Goal: Task Accomplishment & Management: Contribute content

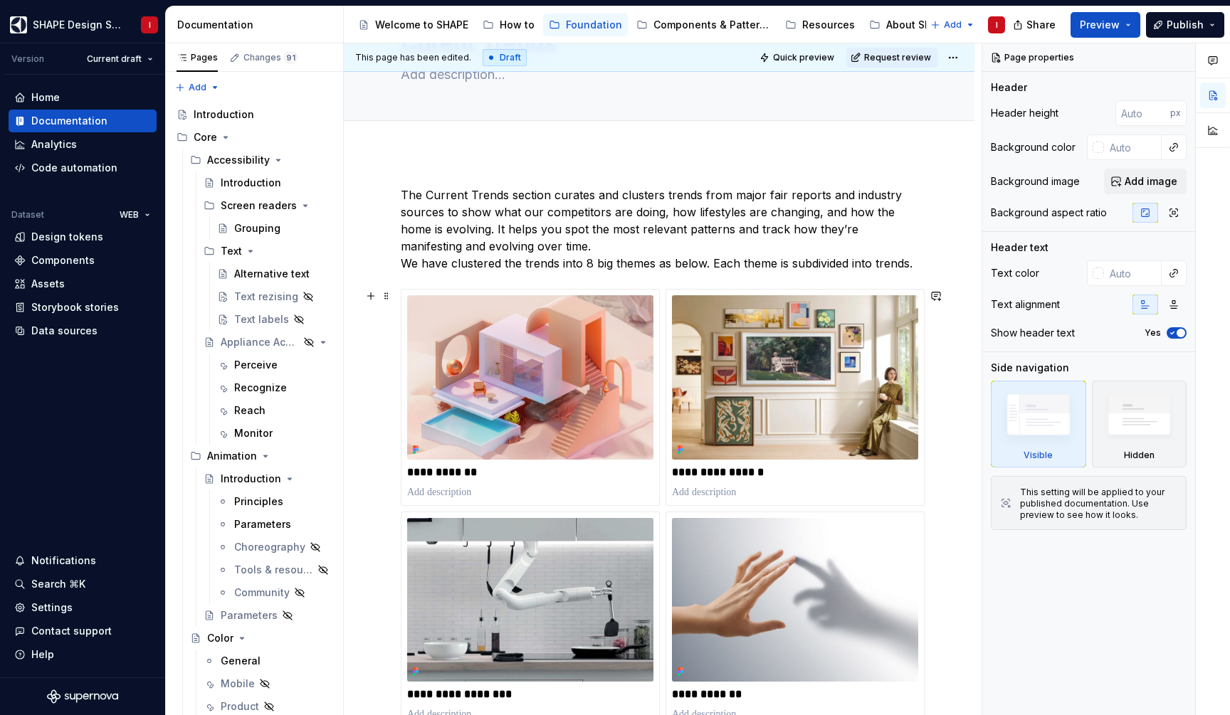
scroll to position [102, 0]
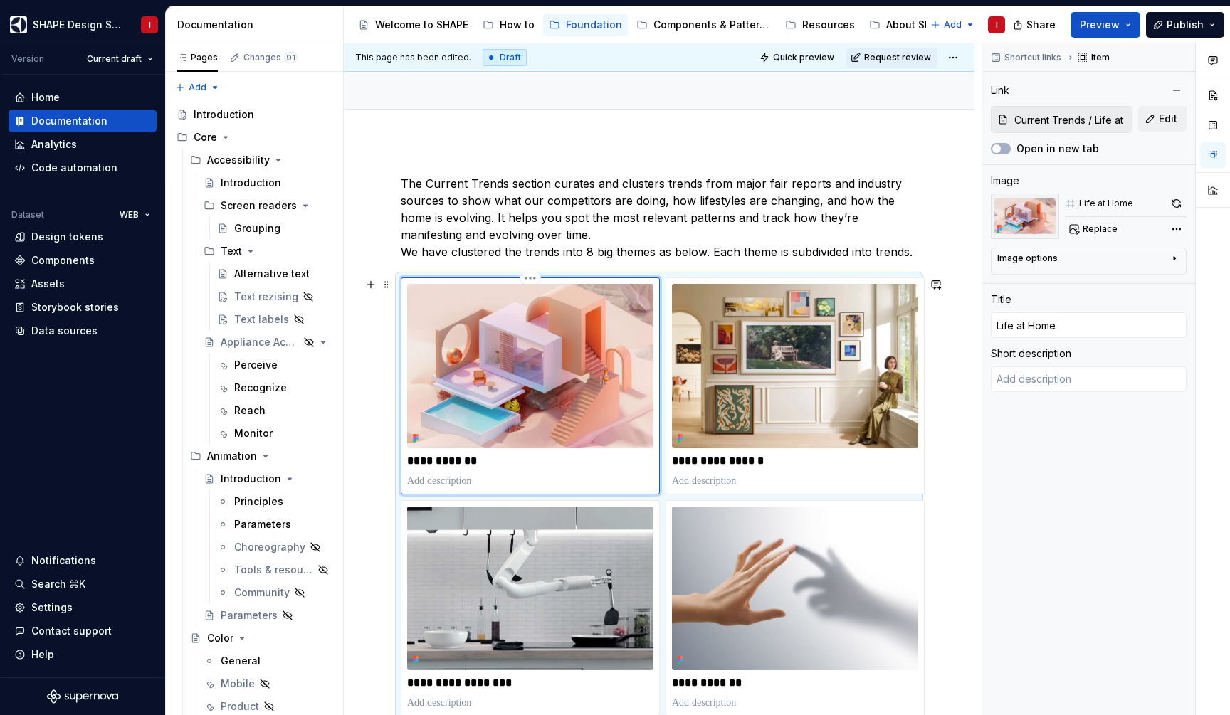
click at [506, 354] on img at bounding box center [530, 366] width 246 height 164
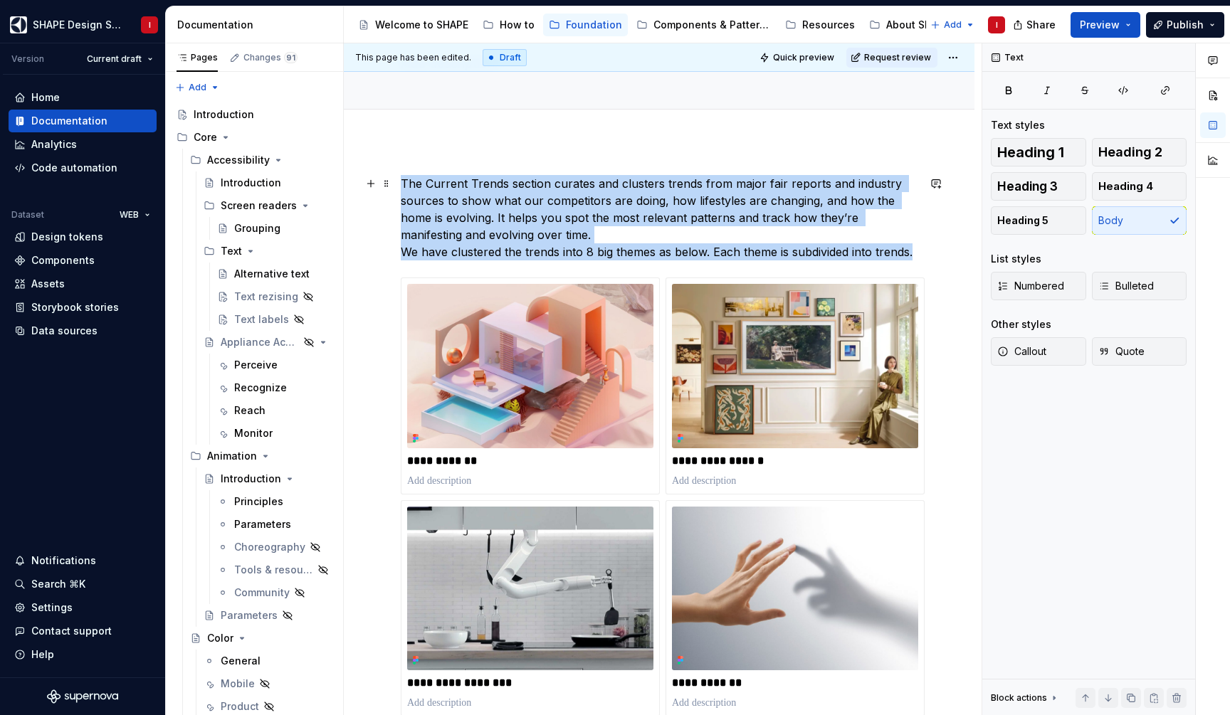
click at [533, 214] on p "The Current Trends section curates and clusters trends from major fair reports …" at bounding box center [659, 217] width 517 height 85
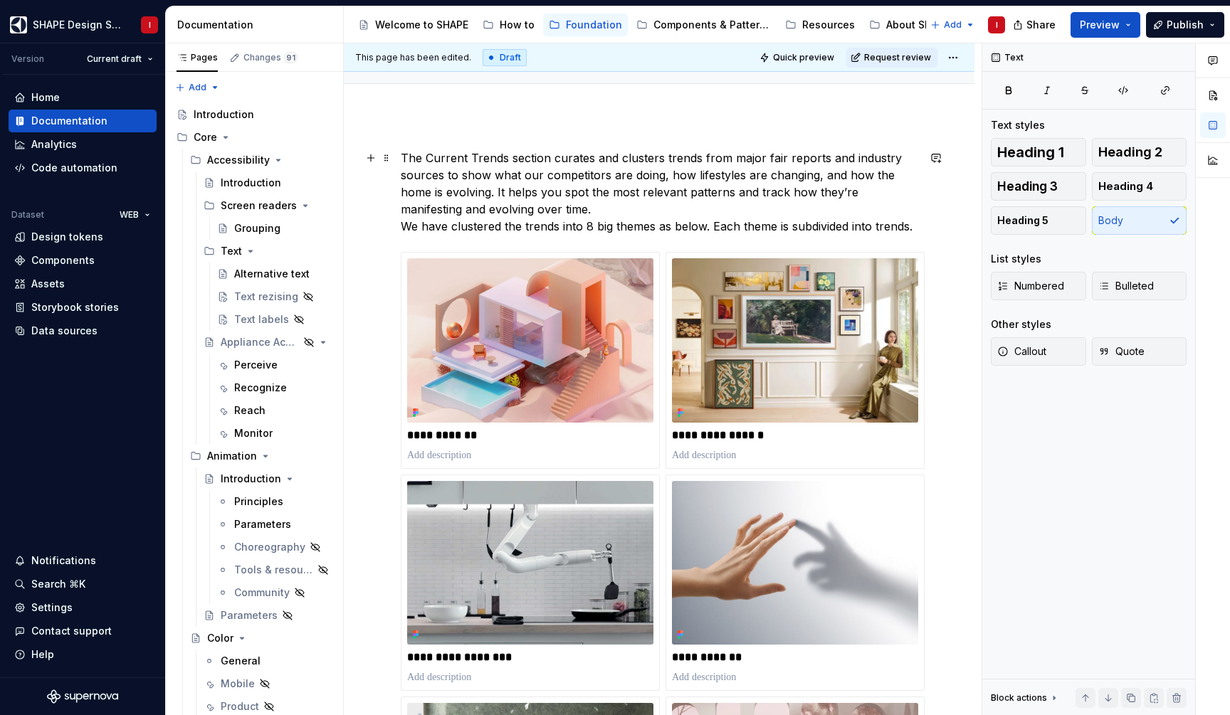
scroll to position [134, 0]
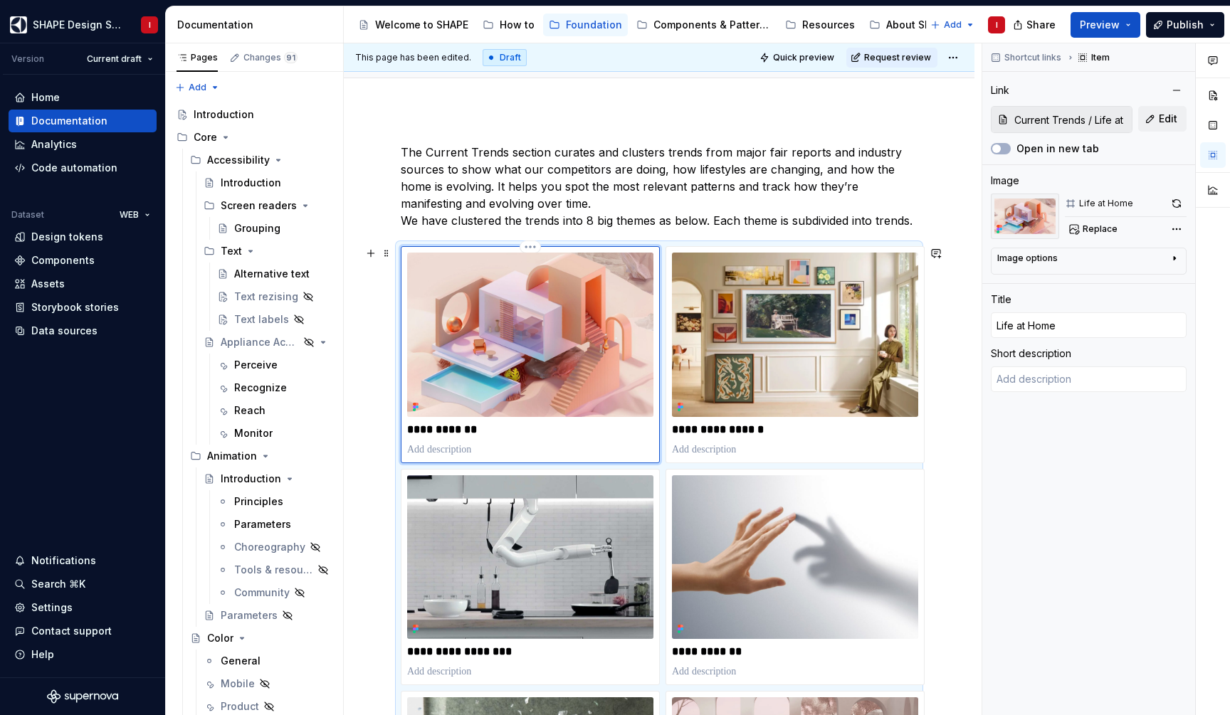
click at [547, 300] on img at bounding box center [530, 335] width 246 height 164
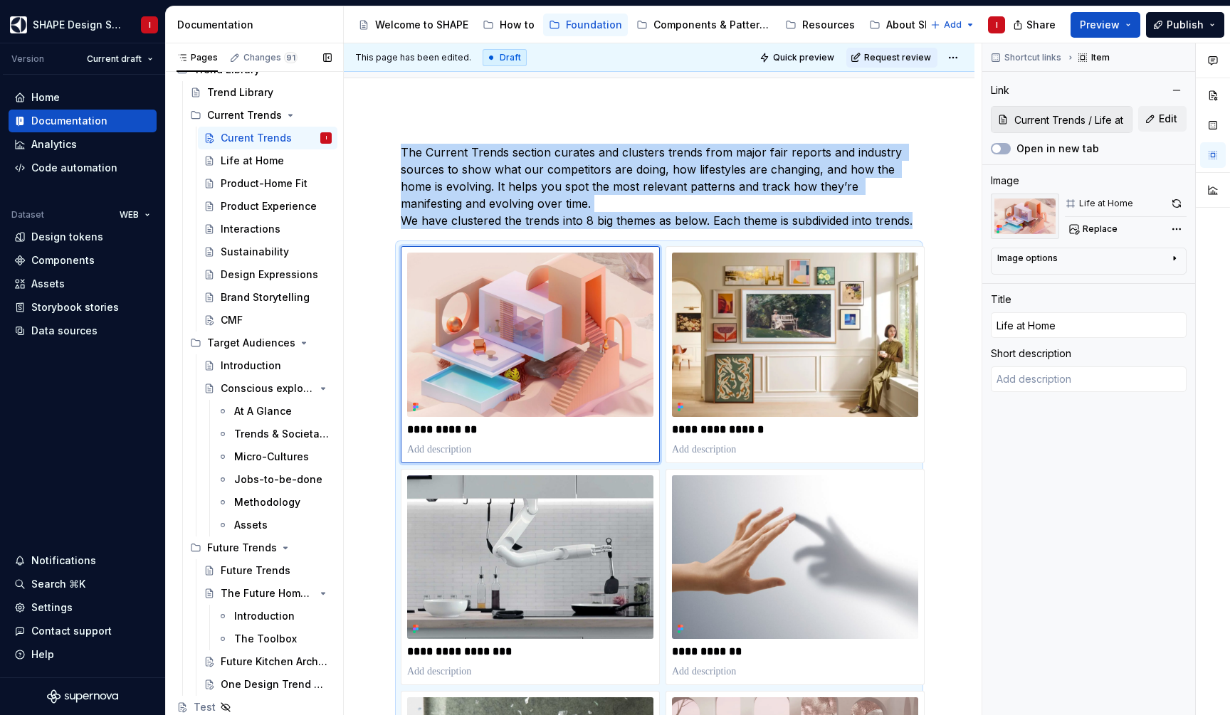
scroll to position [4122, 0]
click at [519, 351] on img at bounding box center [530, 335] width 246 height 164
click at [258, 592] on div "The Future Home Scenarios" at bounding box center [248, 593] width 54 height 14
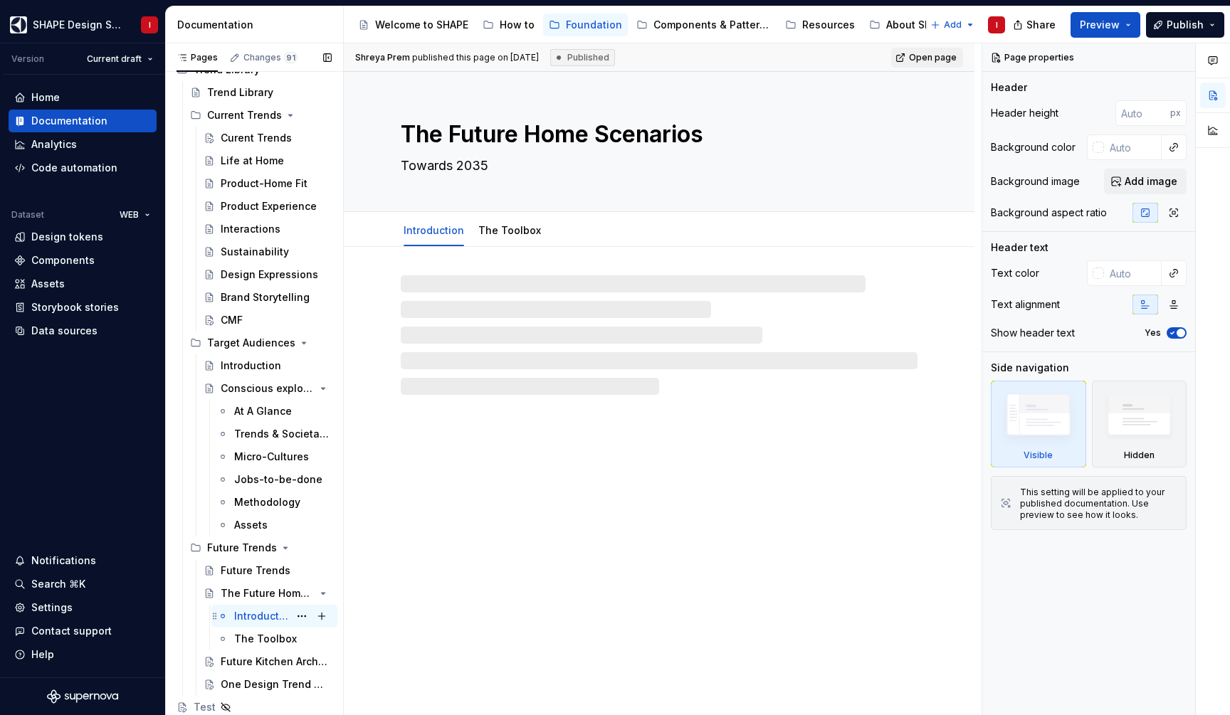
click at [261, 621] on div "Introduction" at bounding box center [261, 616] width 55 height 14
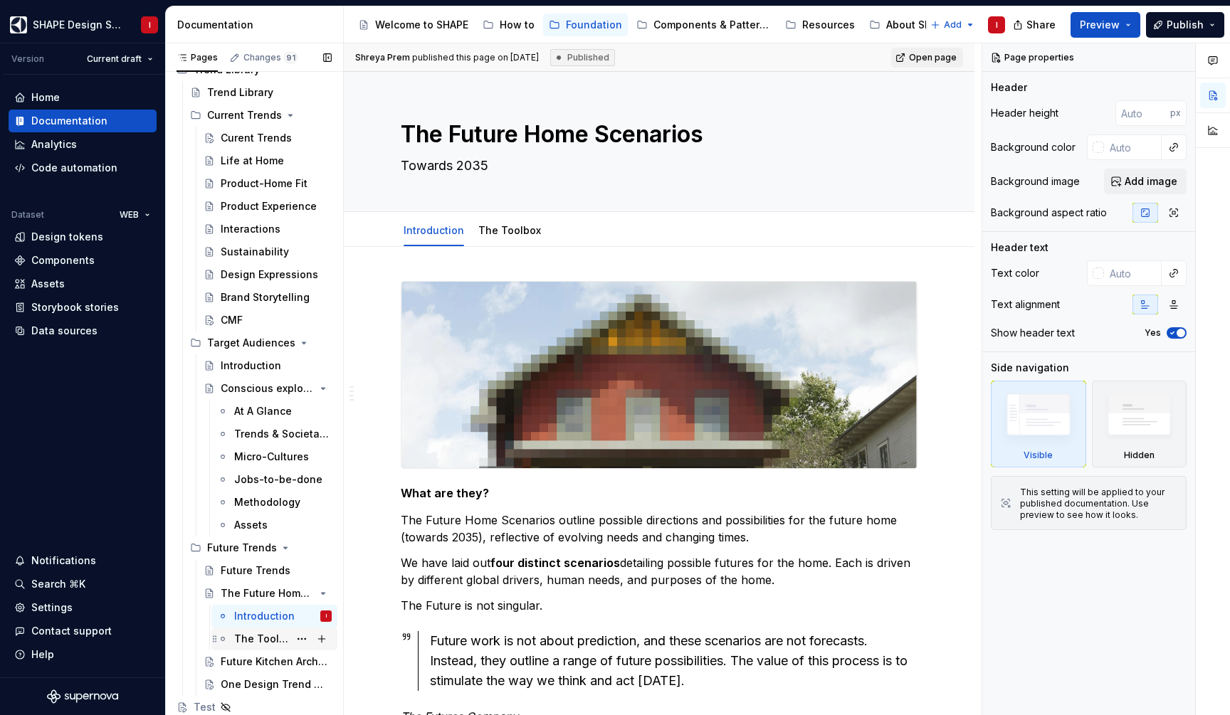
click at [263, 641] on div "The Toolbox" at bounding box center [261, 639] width 55 height 14
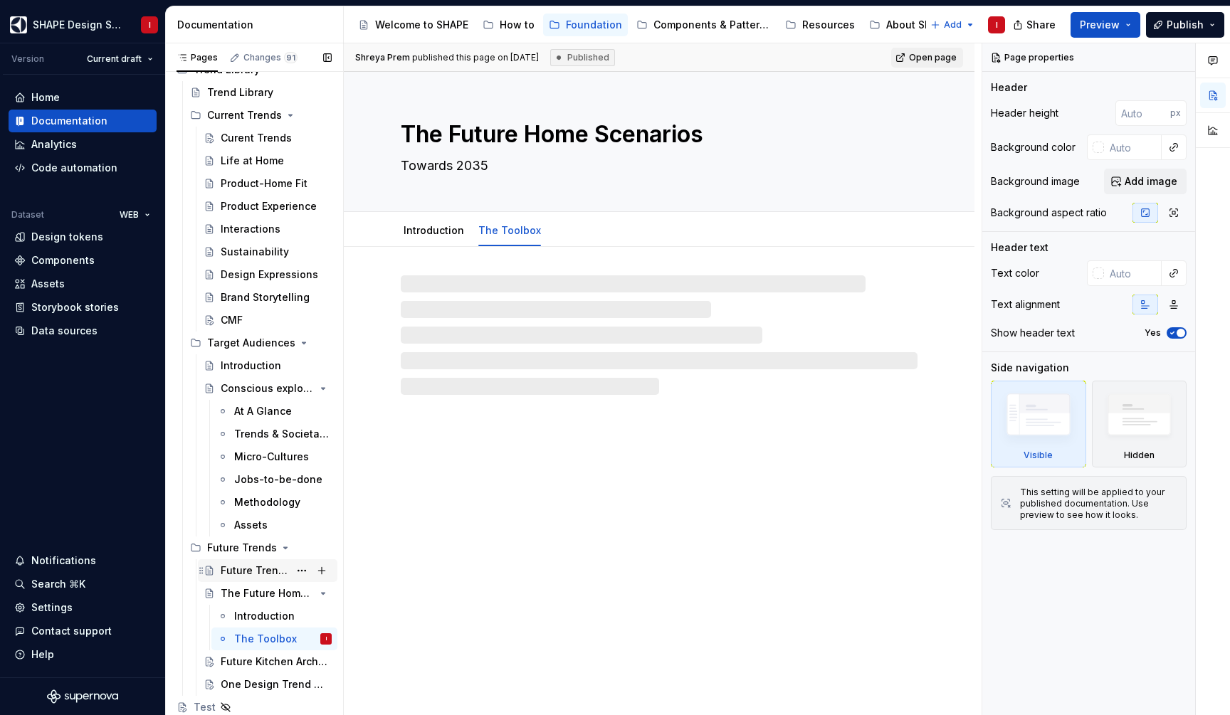
click at [242, 566] on div "Future Trends" at bounding box center [255, 571] width 68 height 14
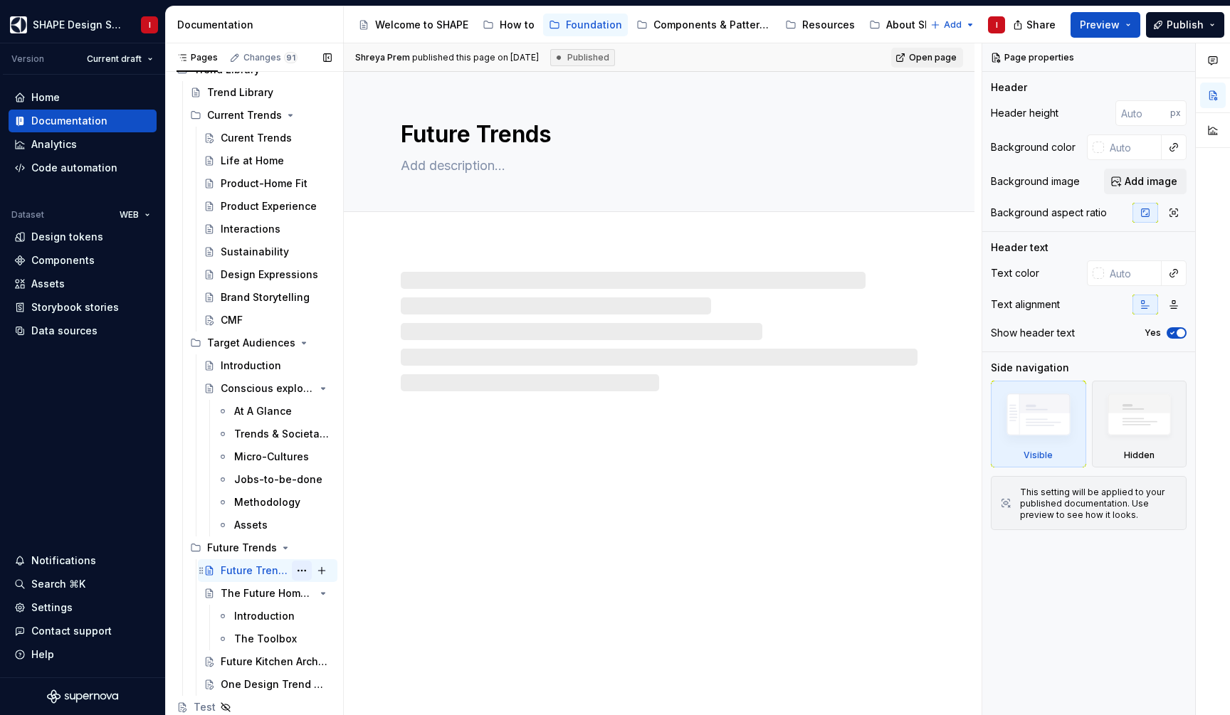
click at [300, 567] on button "Page tree" at bounding box center [302, 571] width 20 height 20
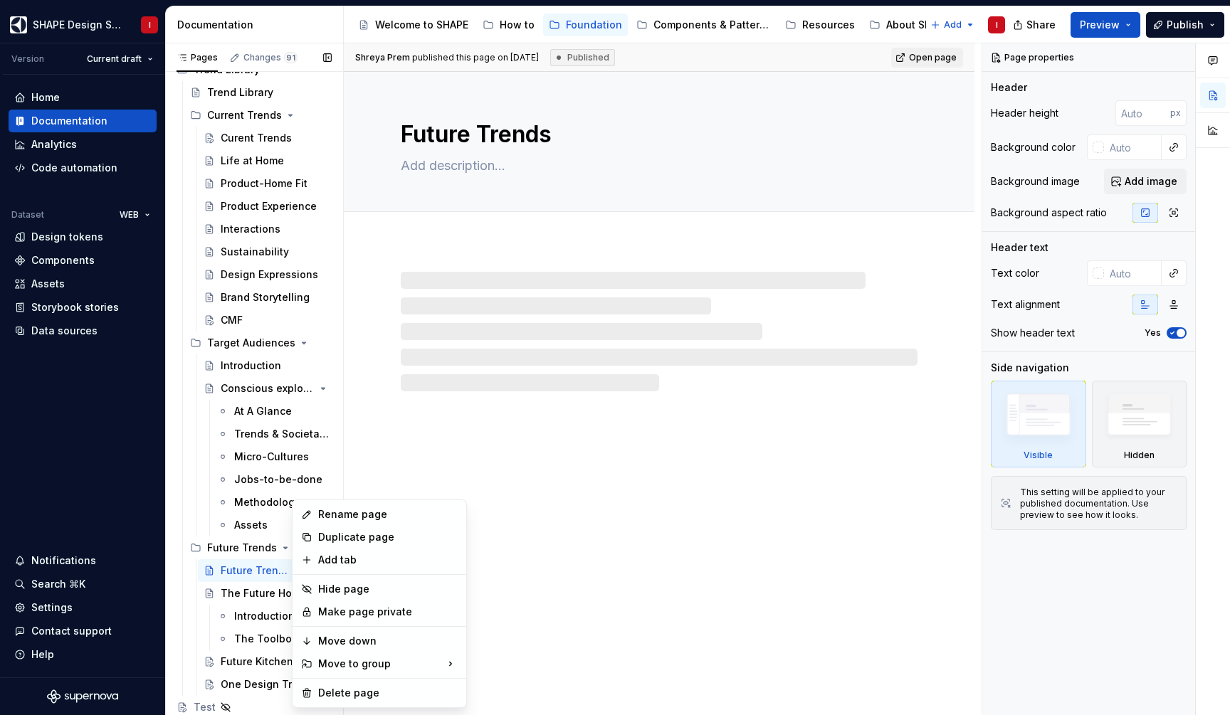
click at [263, 569] on div "Pages Changes 91 Add Accessibility guide for tree Page tree. Navigate the tree …" at bounding box center [254, 382] width 178 height 678
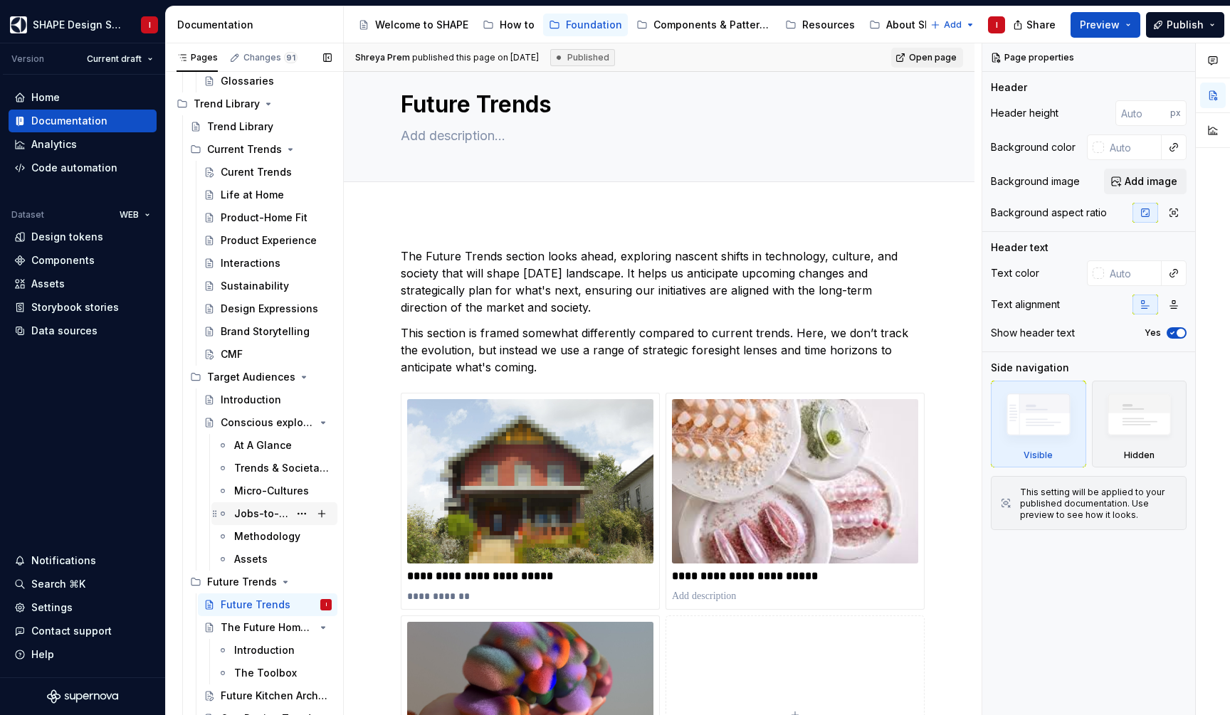
scroll to position [4063, 0]
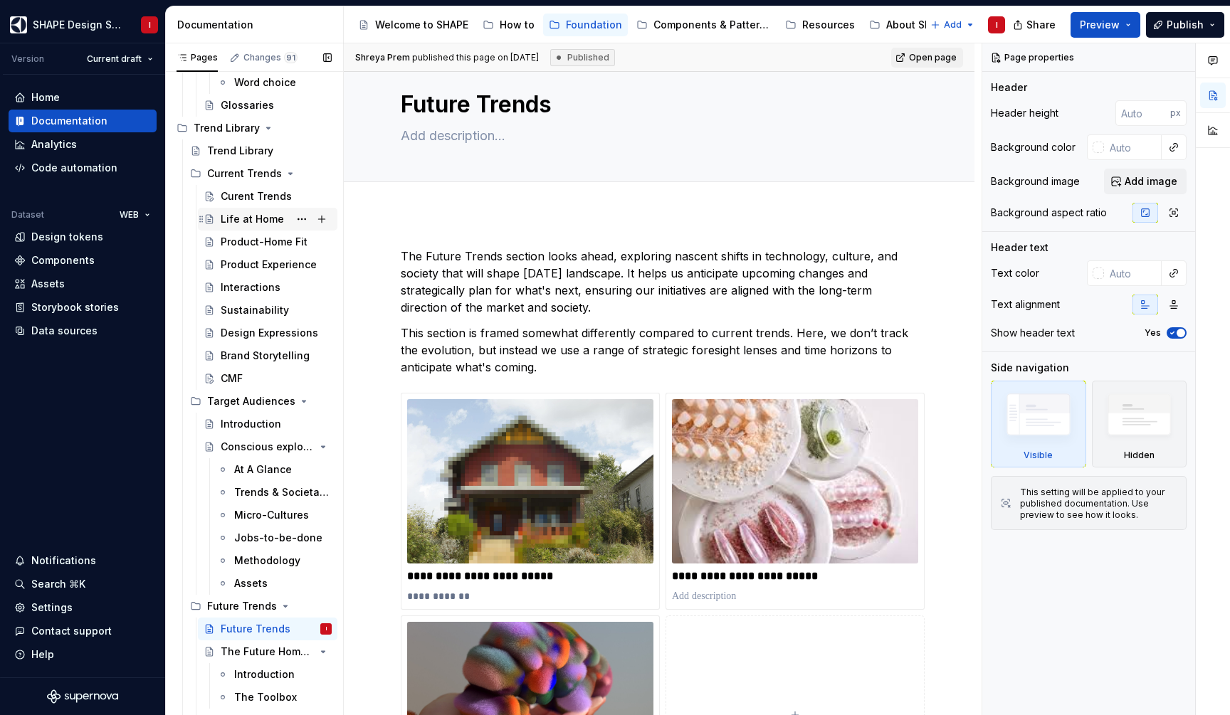
click at [233, 216] on div "Life at Home" at bounding box center [252, 219] width 63 height 14
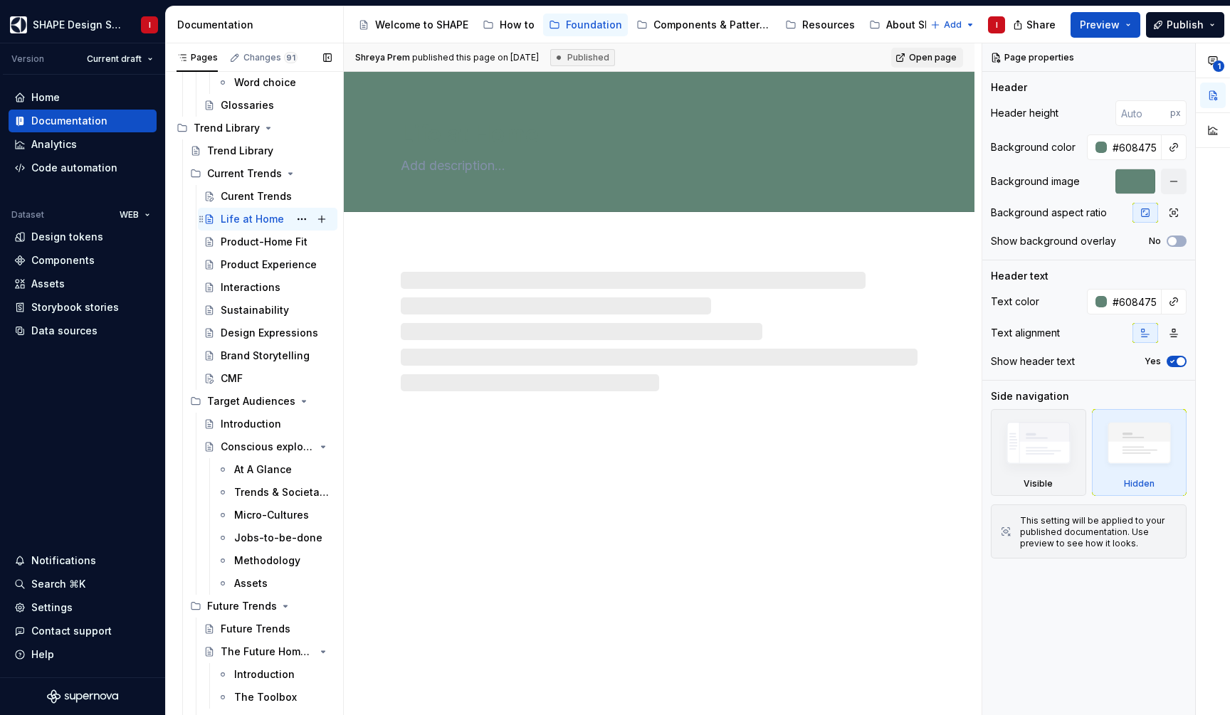
click at [248, 219] on div "Life at Home" at bounding box center [252, 219] width 63 height 14
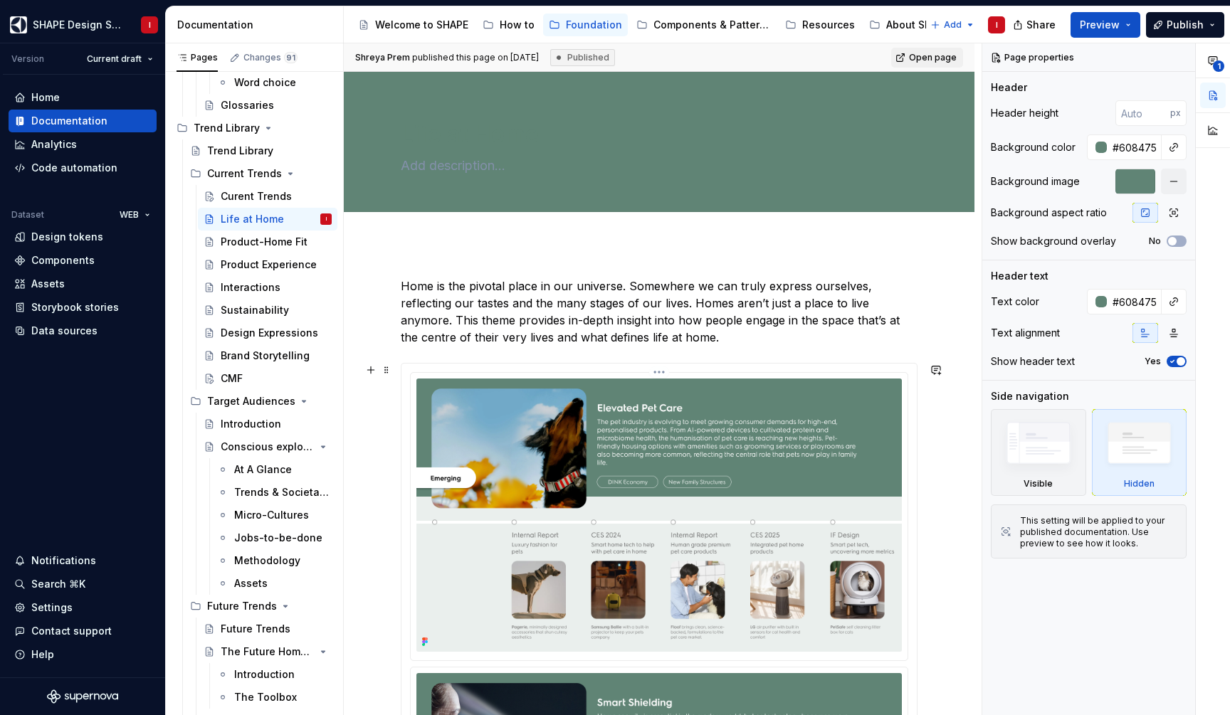
scroll to position [230, 0]
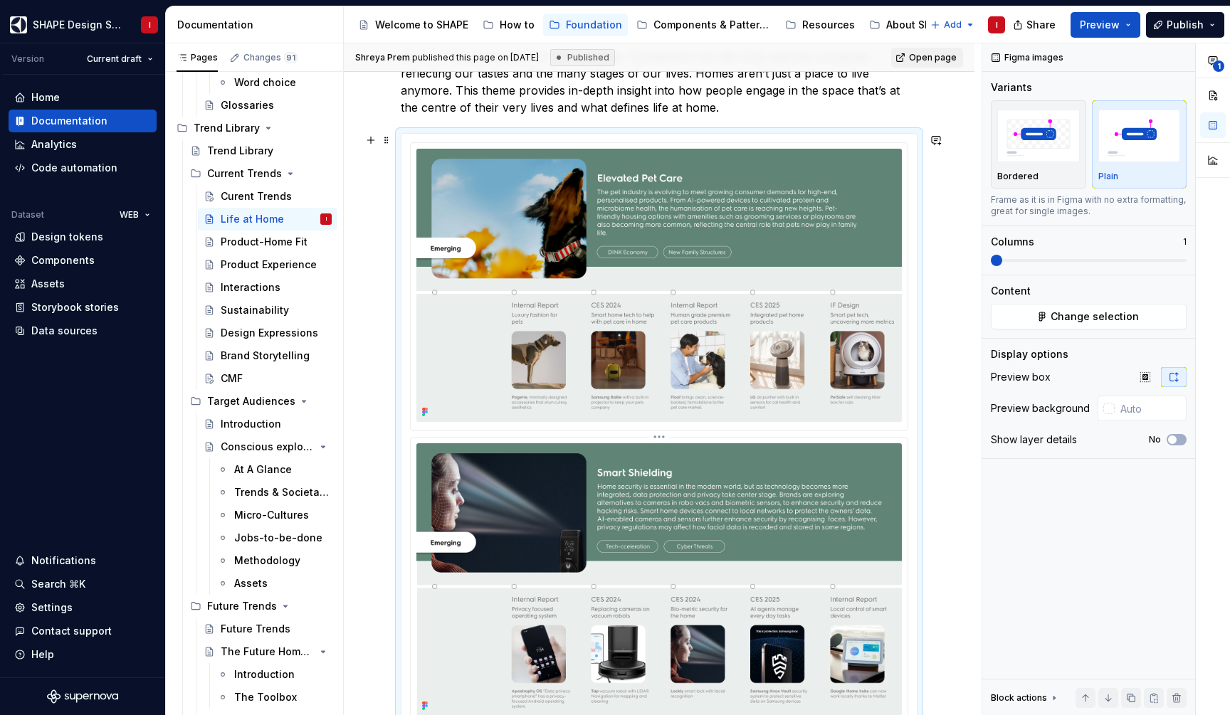
click at [556, 532] on img at bounding box center [658, 579] width 485 height 273
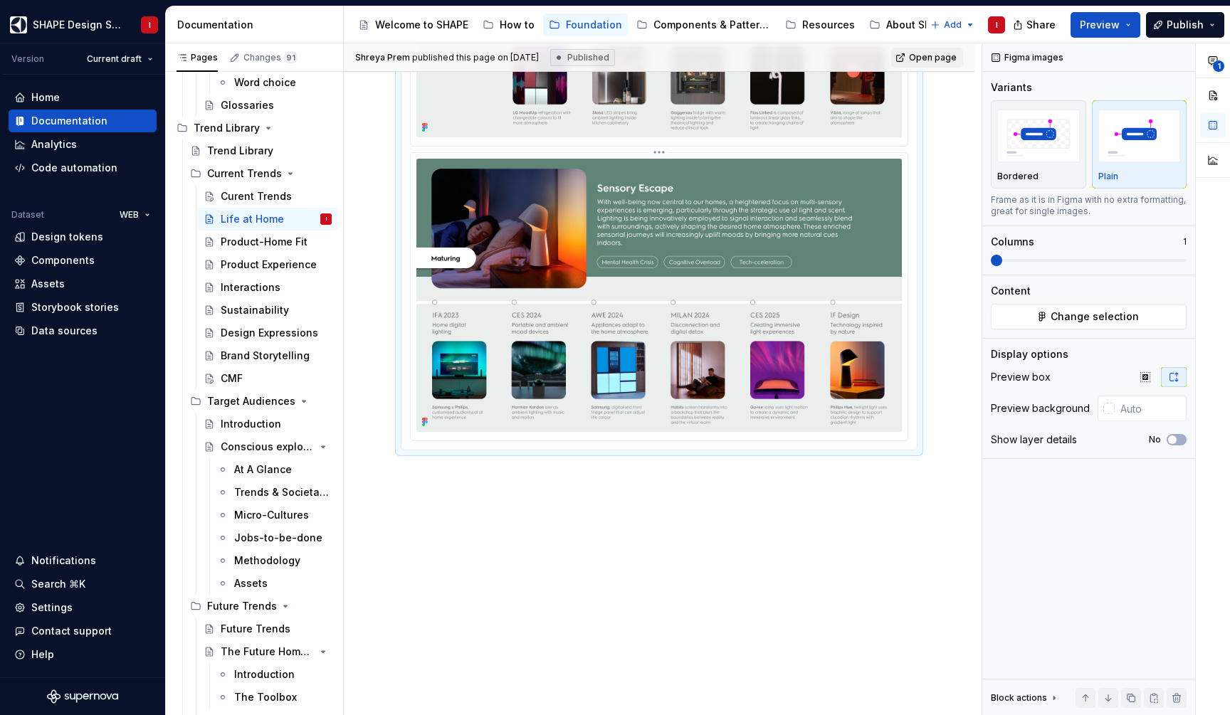
click at [541, 342] on img at bounding box center [658, 295] width 485 height 273
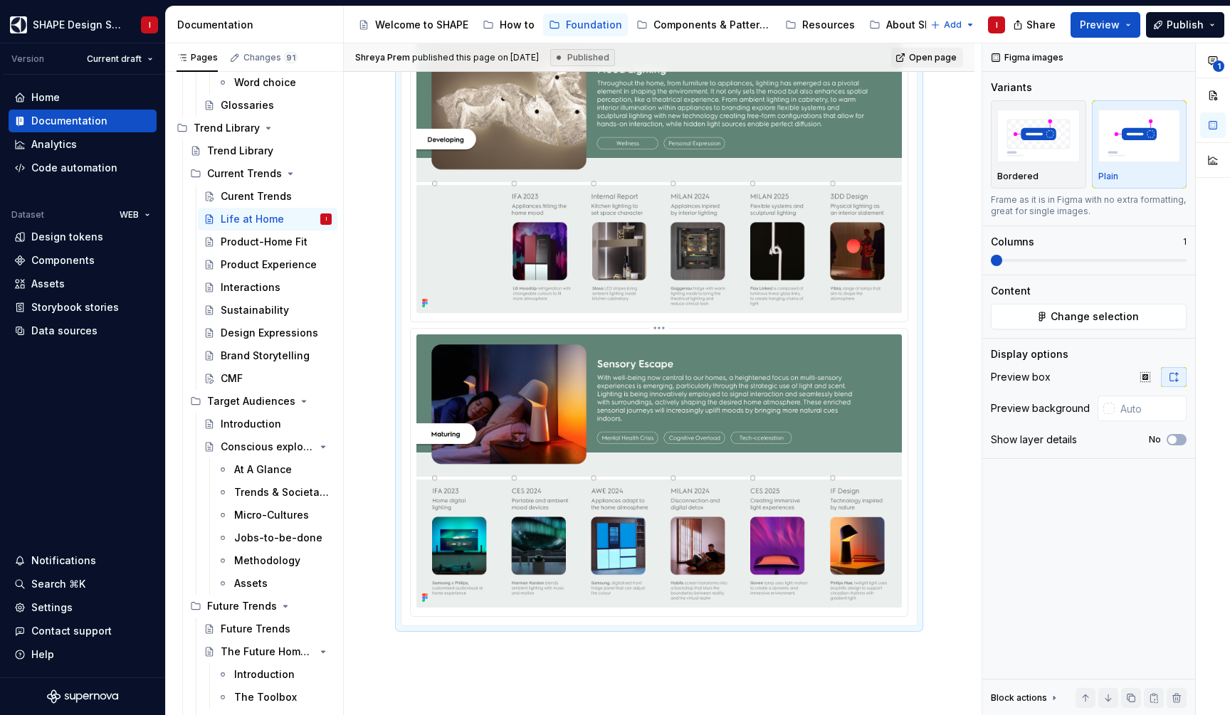
scroll to position [2266, 0]
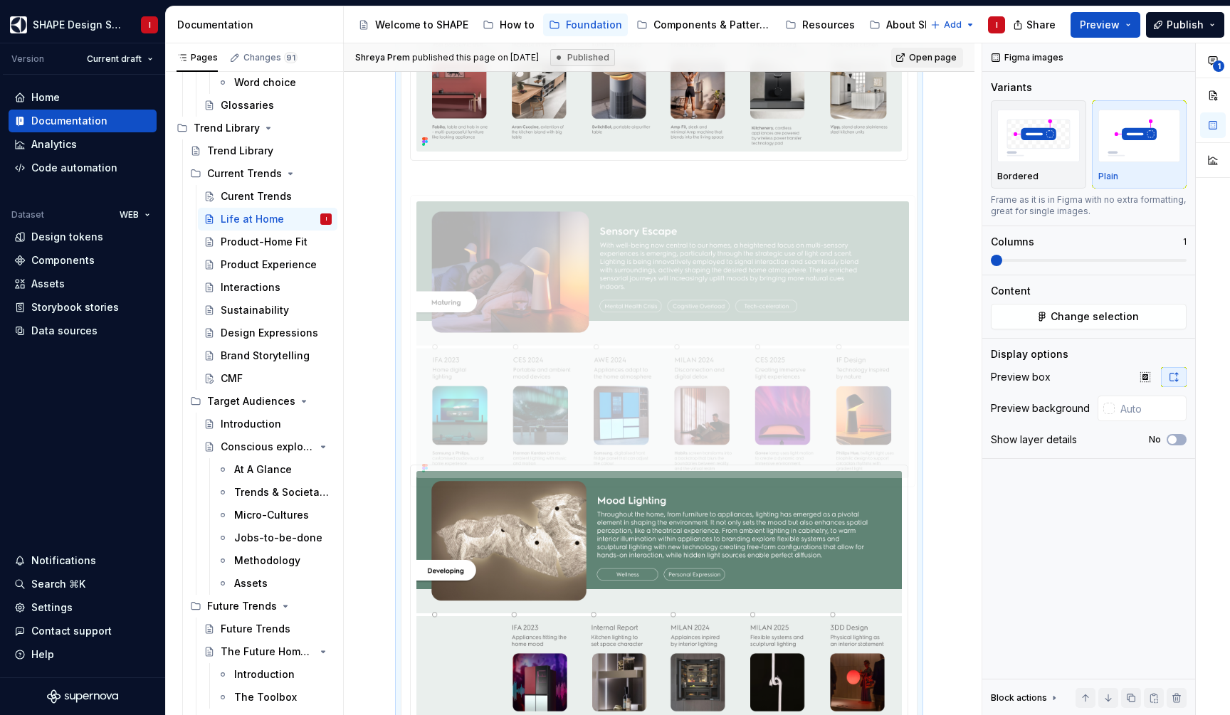
drag, startPoint x: 645, startPoint y: 569, endPoint x: 645, endPoint y: 282, distance: 287.5
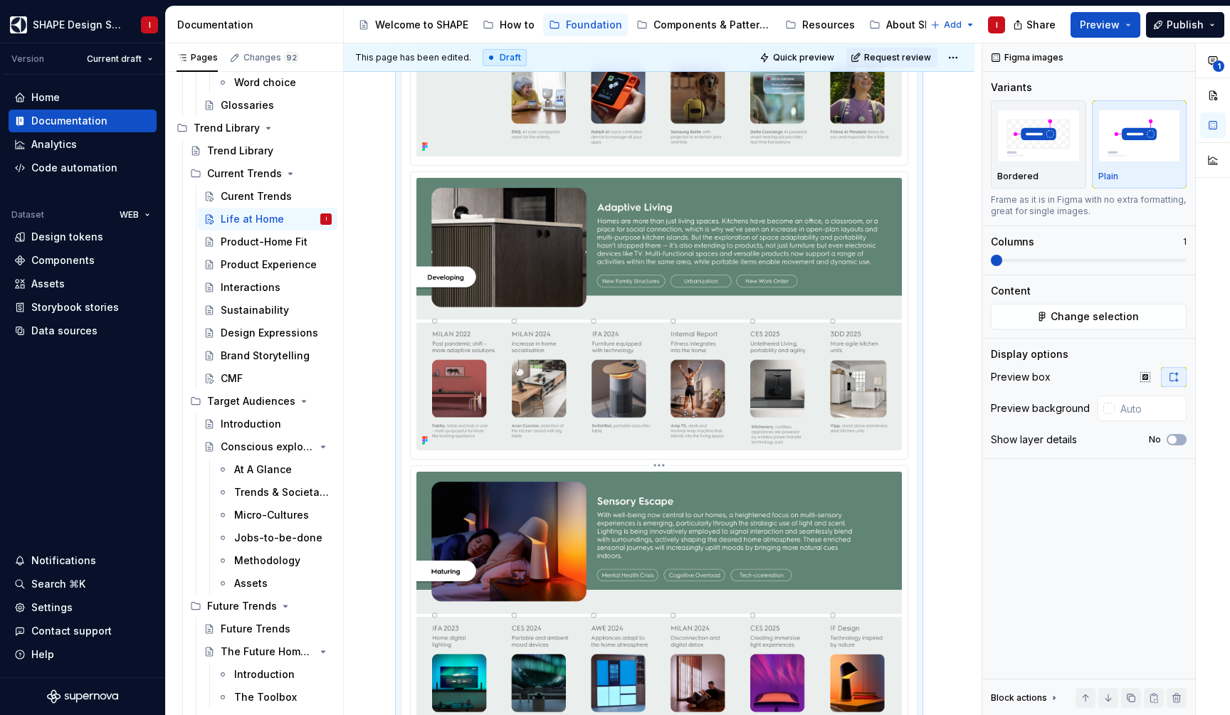
scroll to position [1969, 0]
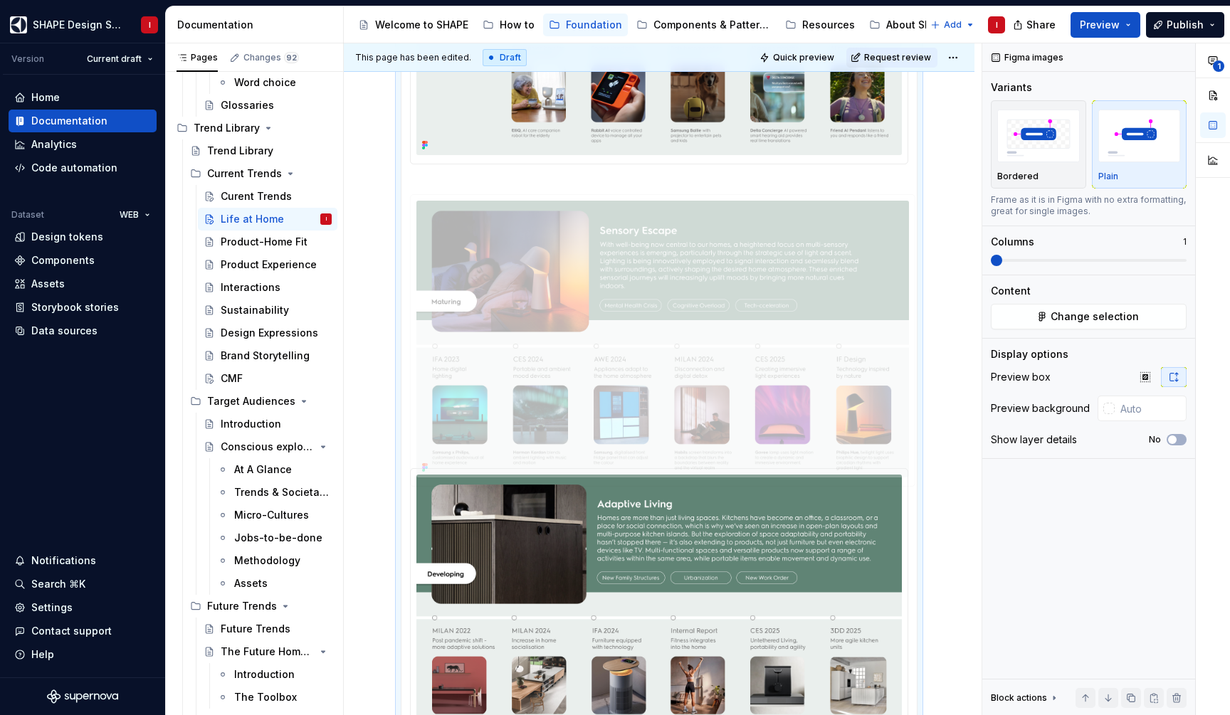
drag, startPoint x: 678, startPoint y: 585, endPoint x: 678, endPoint y: 256, distance: 329.5
click at [678, 256] on body "SHAPE Design System I Version Current draft Home Documentation Analytics Code a…" at bounding box center [615, 357] width 1230 height 715
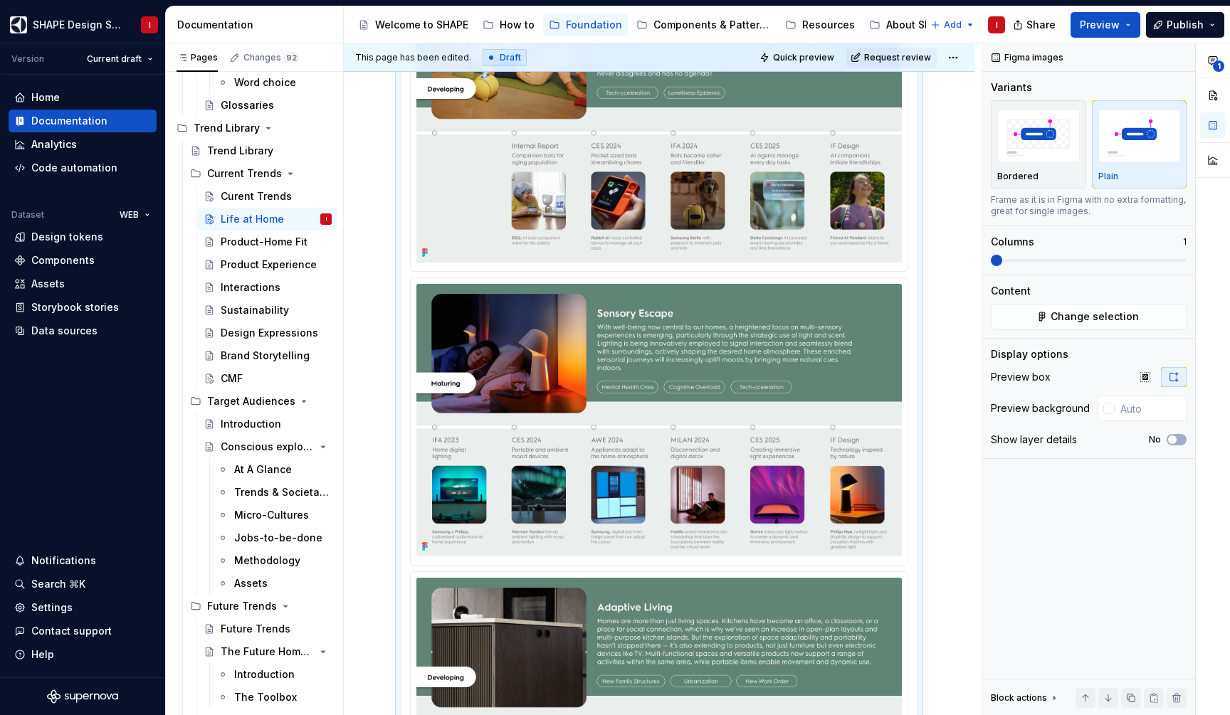
scroll to position [1812, 0]
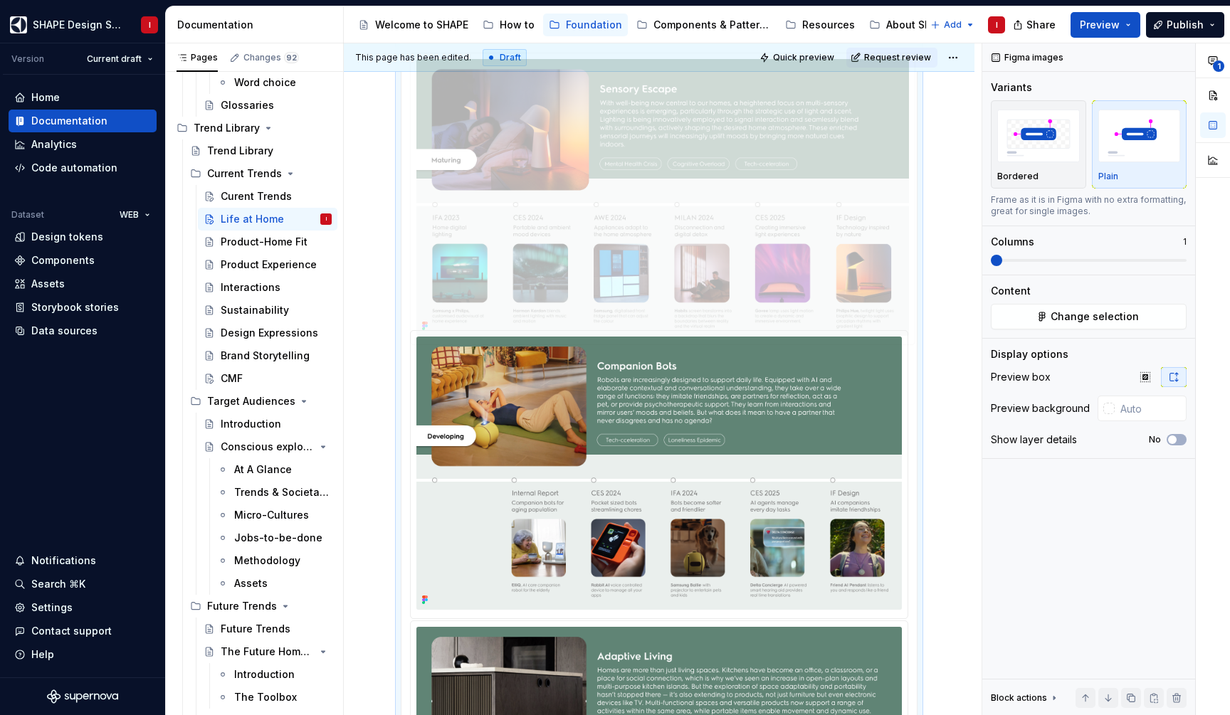
drag, startPoint x: 700, startPoint y: 520, endPoint x: 700, endPoint y: 211, distance: 308.9
click at [700, 211] on body "SHAPE Design System I Version Current draft Home Documentation Analytics Code a…" at bounding box center [615, 357] width 1230 height 715
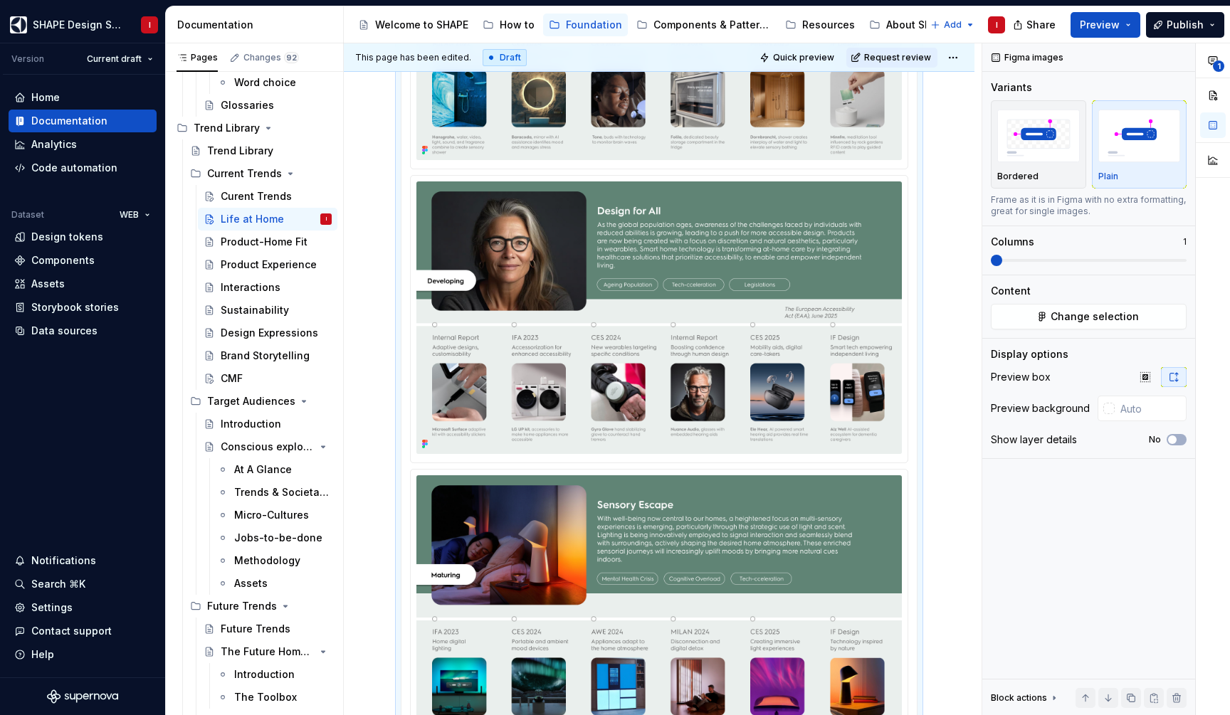
scroll to position [1372, 0]
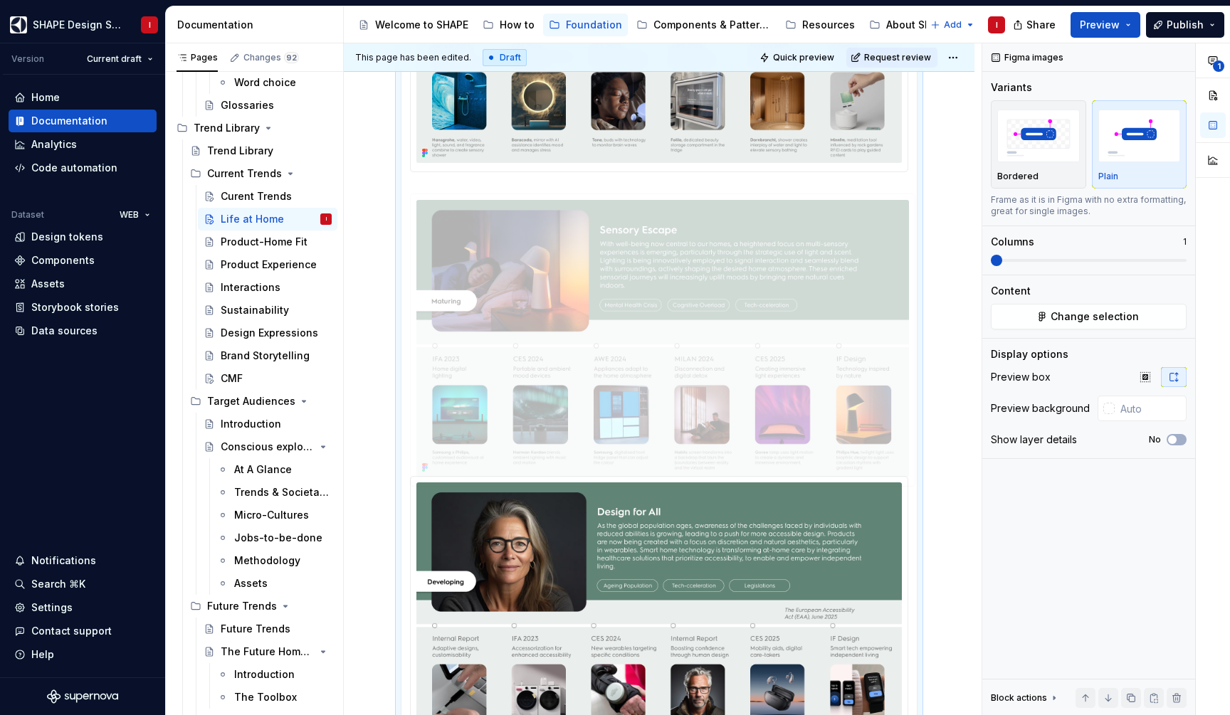
drag, startPoint x: 700, startPoint y: 597, endPoint x: 700, endPoint y: 264, distance: 333.1
click at [700, 264] on body "SHAPE Design System I Version Current draft Home Documentation Analytics Code a…" at bounding box center [615, 357] width 1230 height 715
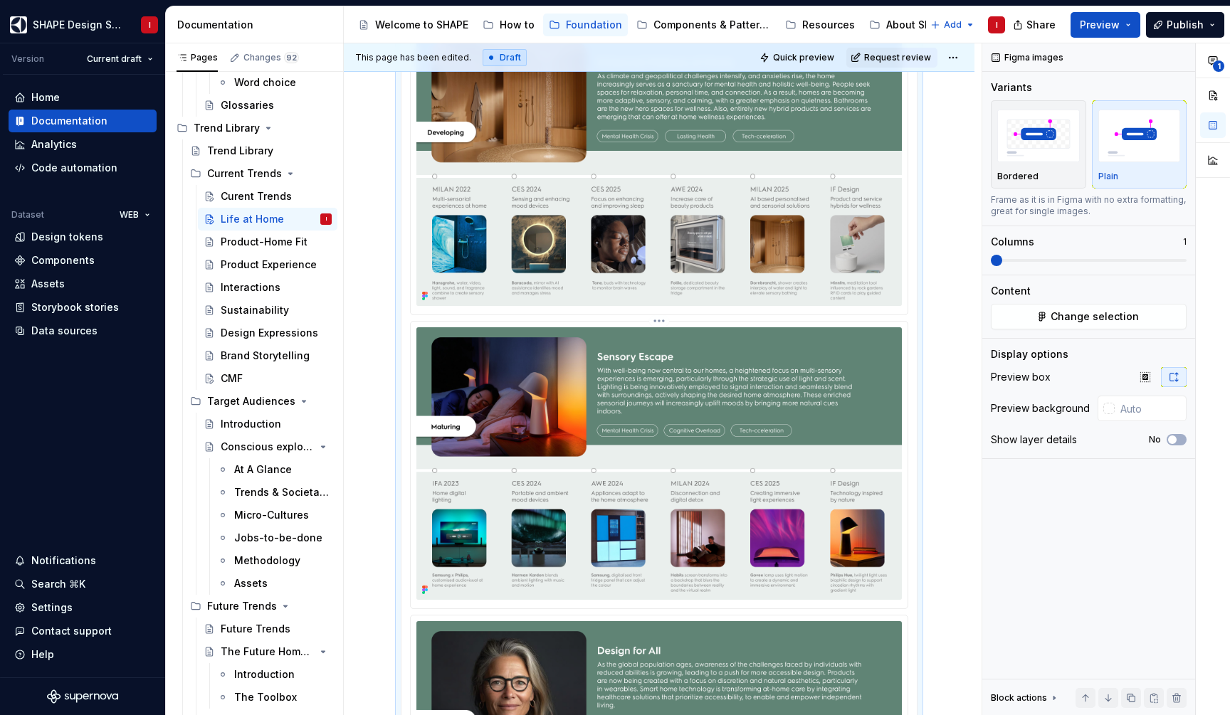
scroll to position [1070, 0]
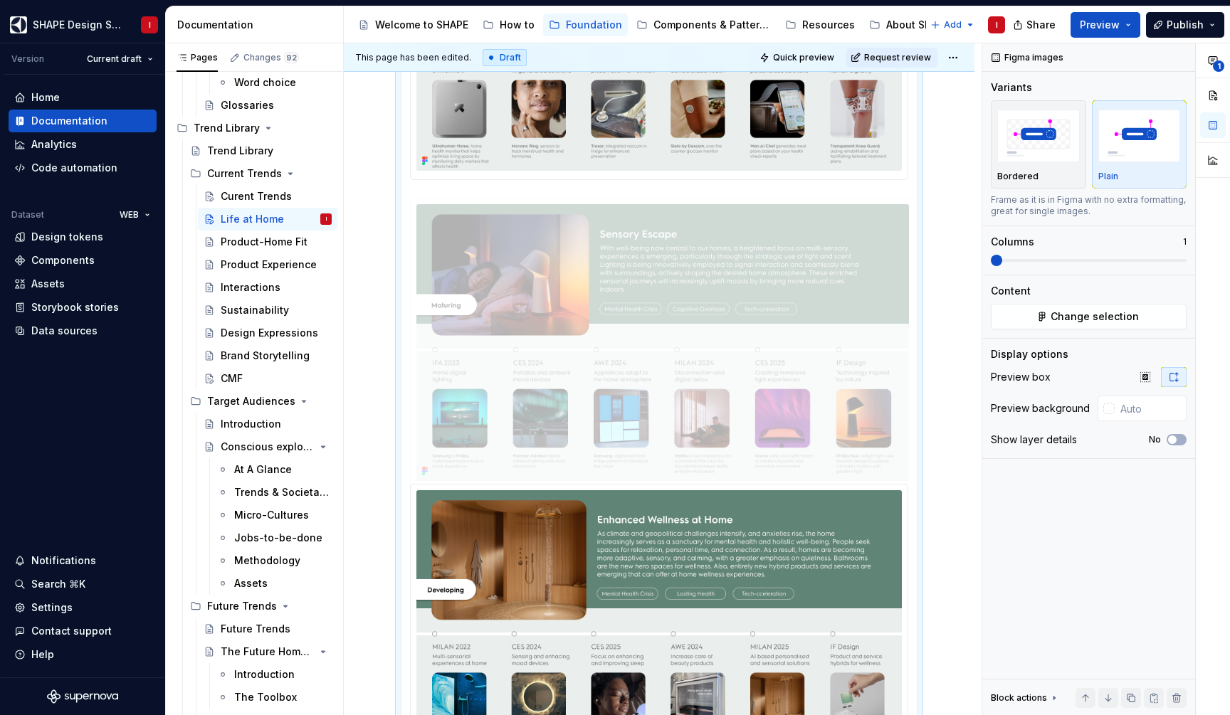
drag, startPoint x: 689, startPoint y: 577, endPoint x: 690, endPoint y: 237, distance: 340.2
click at [690, 237] on body "SHAPE Design System I Version Current draft Home Documentation Analytics Code a…" at bounding box center [615, 357] width 1230 height 715
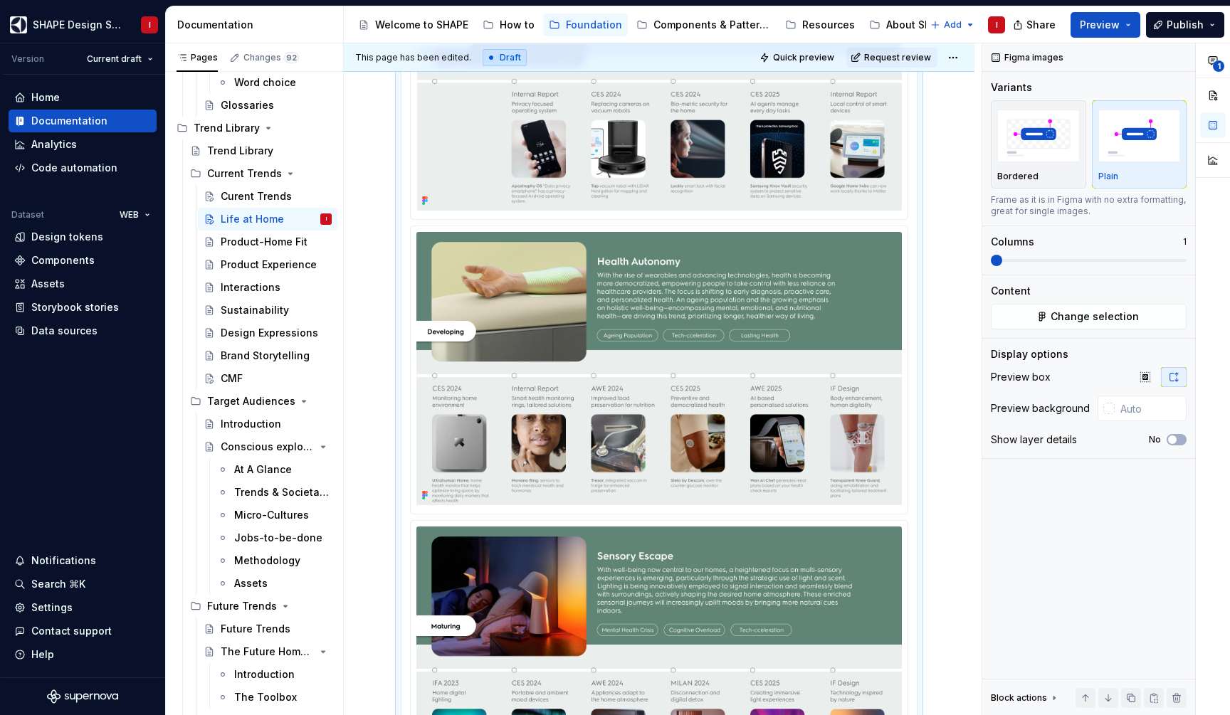
scroll to position [737, 0]
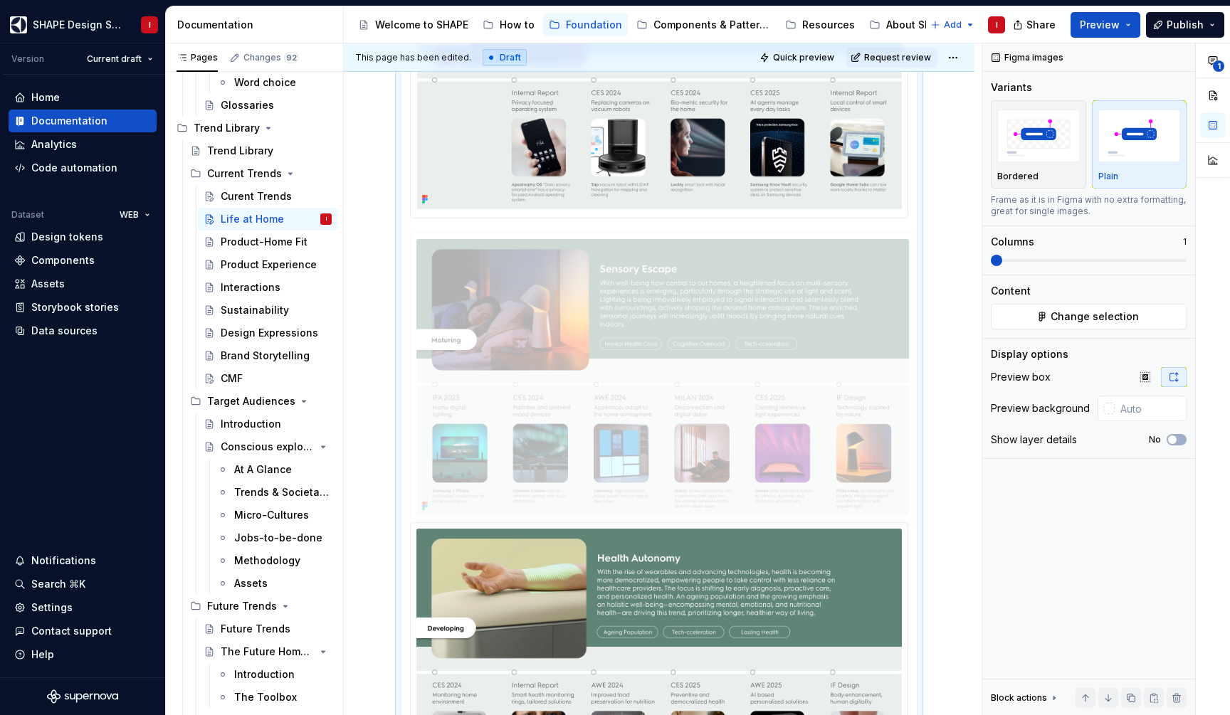
drag, startPoint x: 692, startPoint y: 596, endPoint x: 692, endPoint y: 276, distance: 319.6
click at [692, 276] on body "SHAPE Design System I Version Current draft Home Documentation Analytics Code a…" at bounding box center [615, 357] width 1230 height 715
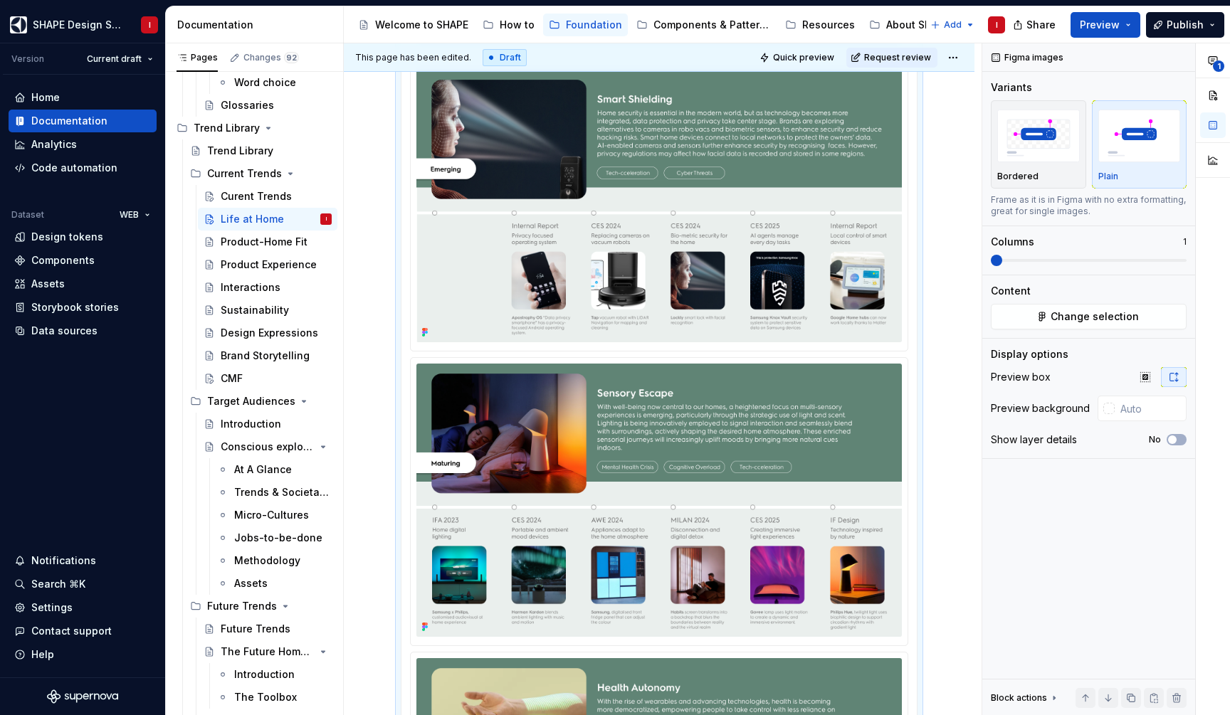
scroll to position [601, 0]
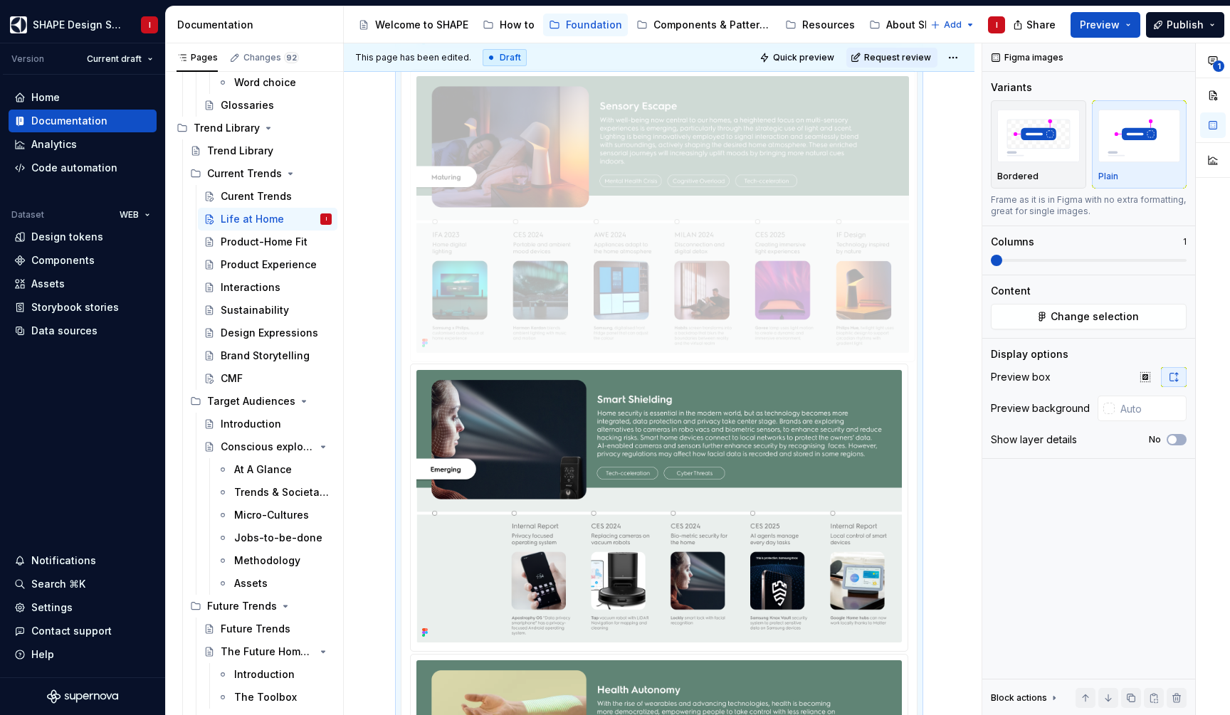
drag, startPoint x: 702, startPoint y: 568, endPoint x: 702, endPoint y: 319, distance: 249.1
click at [702, 319] on body "SHAPE Design System I Version Current draft Home Documentation Analytics Code a…" at bounding box center [615, 357] width 1230 height 715
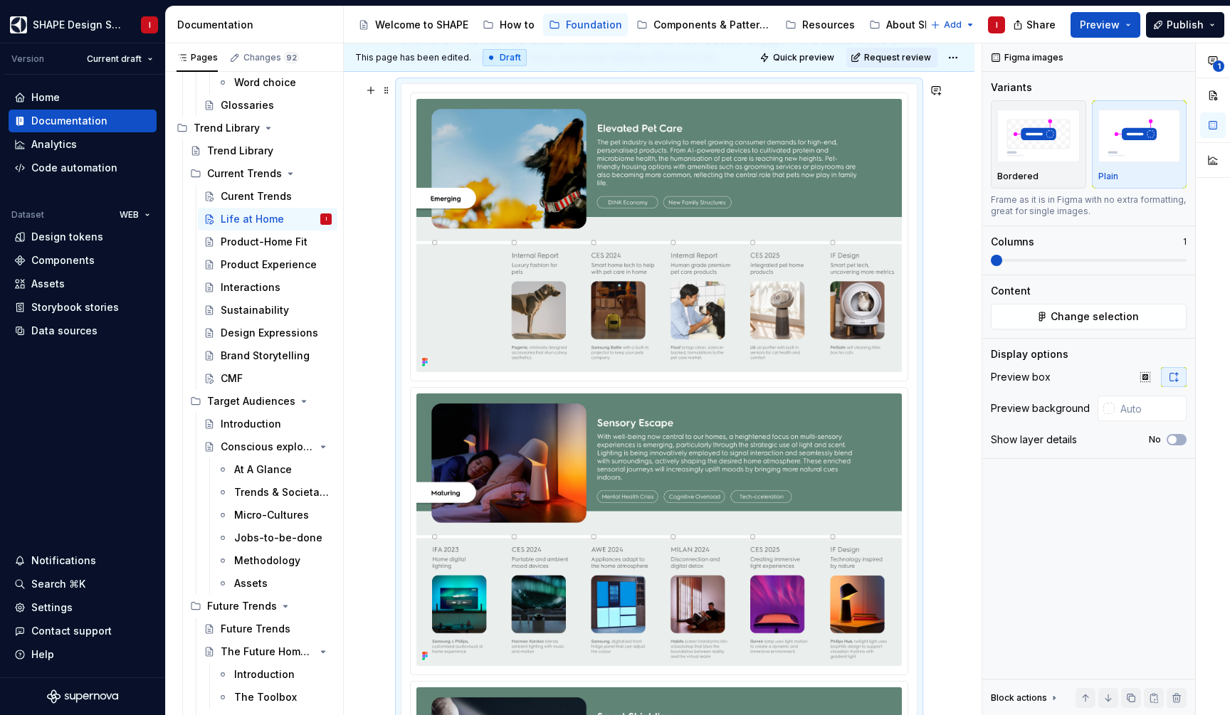
scroll to position [280, 0]
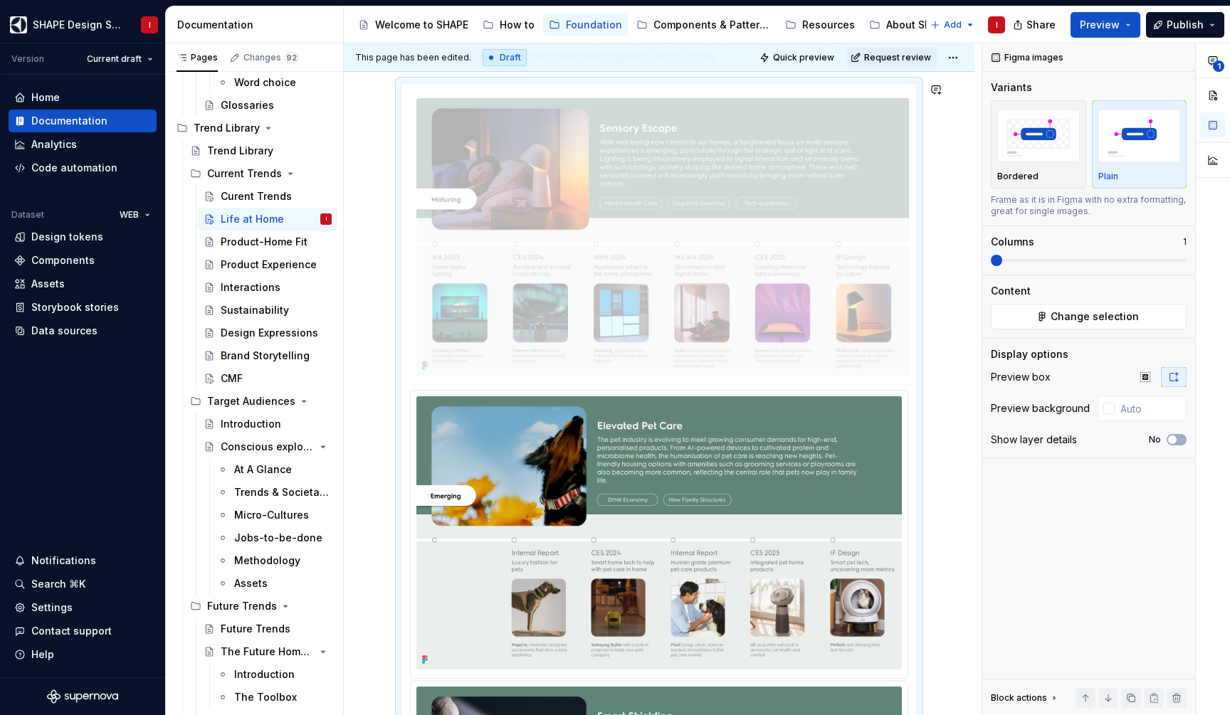
drag, startPoint x: 686, startPoint y: 480, endPoint x: 677, endPoint y: 265, distance: 215.1
click at [677, 265] on body "SHAPE Design System I Version Current draft Home Documentation Analytics Code a…" at bounding box center [615, 357] width 1230 height 715
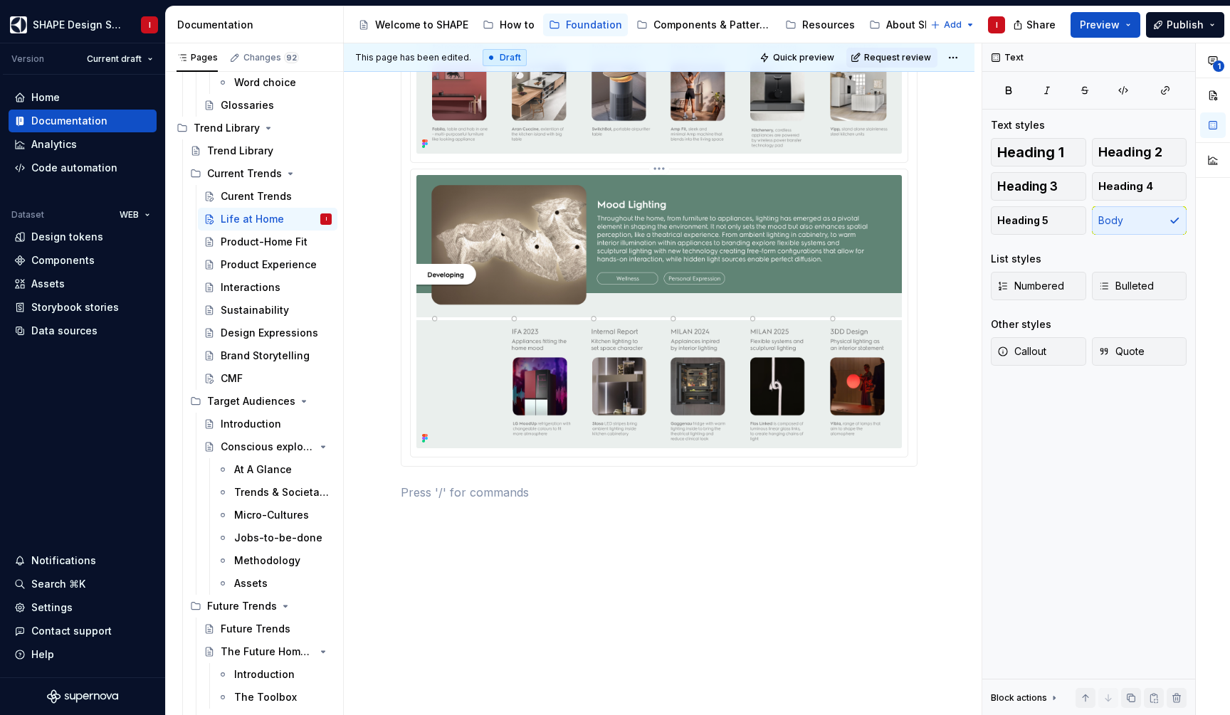
click at [695, 316] on img at bounding box center [658, 311] width 485 height 273
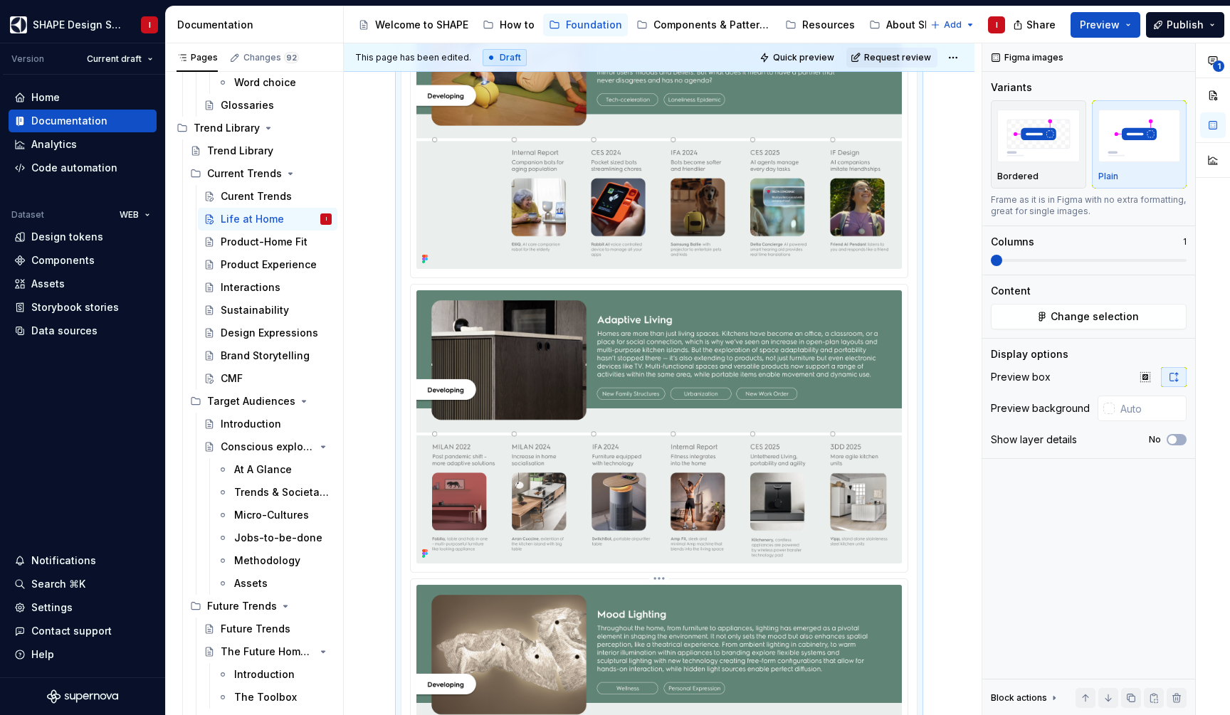
scroll to position [2150, 0]
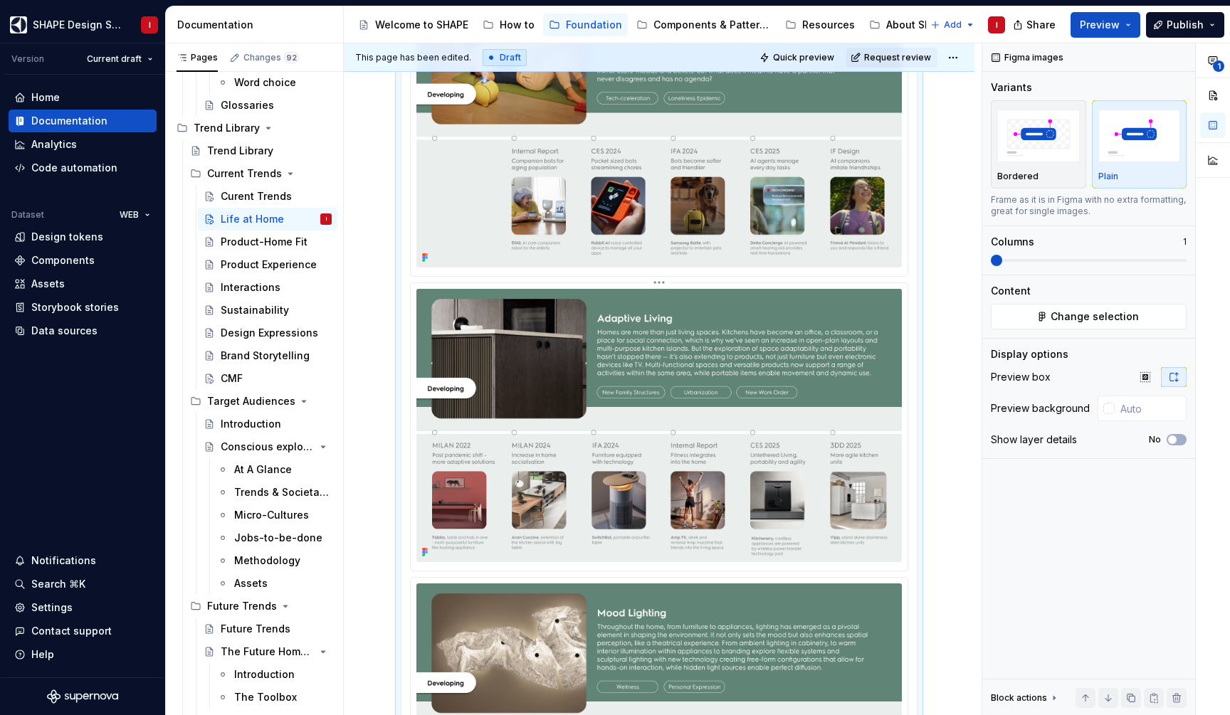
click at [702, 426] on img at bounding box center [658, 425] width 485 height 273
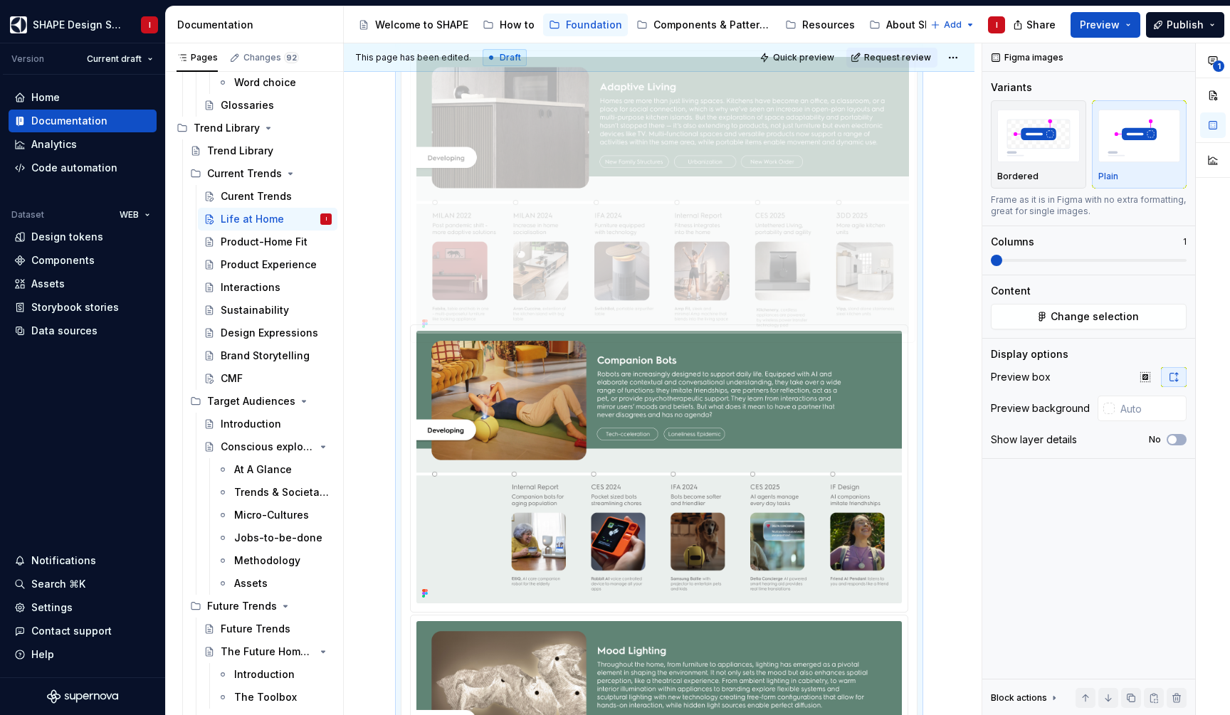
drag, startPoint x: 687, startPoint y: 458, endPoint x: 687, endPoint y: 313, distance: 144.5
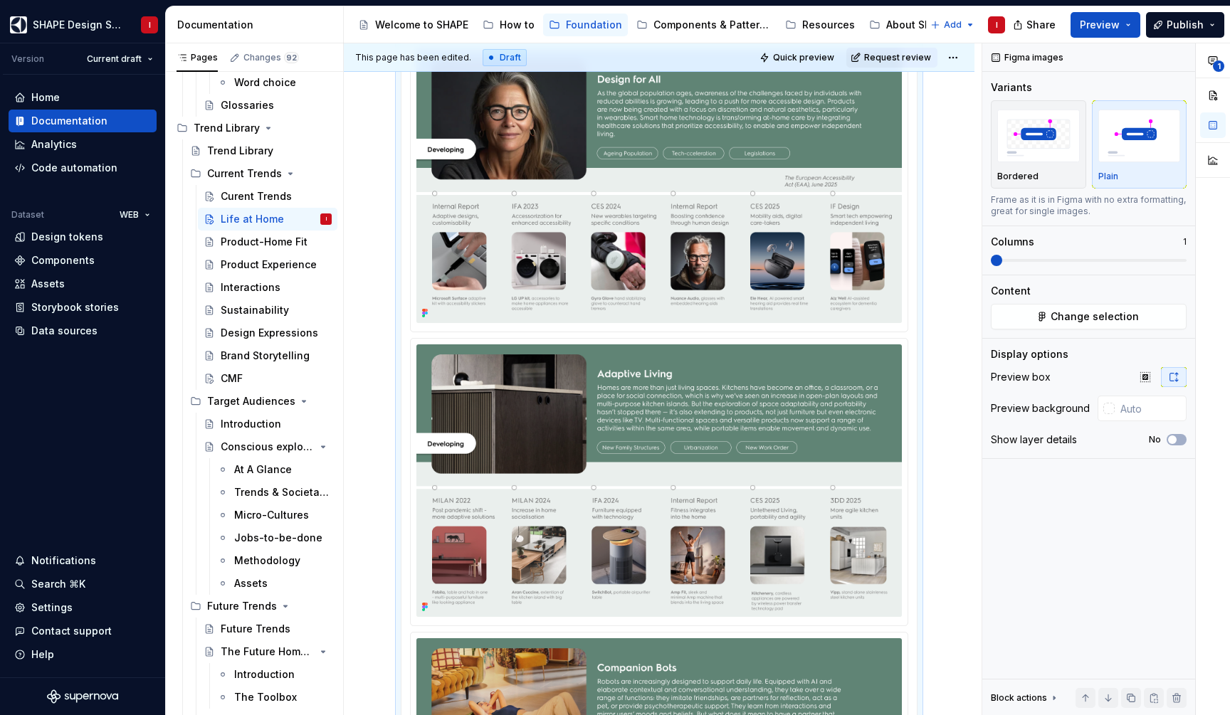
scroll to position [1801, 0]
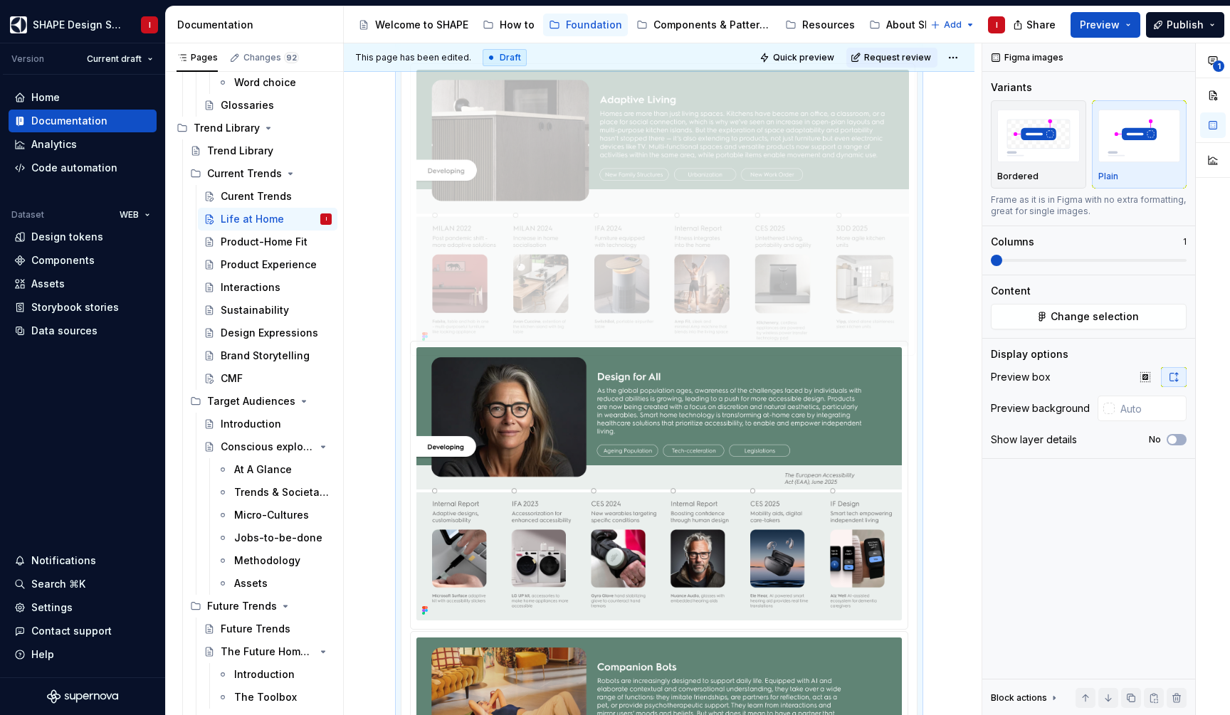
drag, startPoint x: 686, startPoint y: 564, endPoint x: 686, endPoint y: 554, distance: 10.0
click at [686, 258] on body "SHAPE Design System I Version Current draft Home Documentation Analytics Code a…" at bounding box center [615, 357] width 1230 height 715
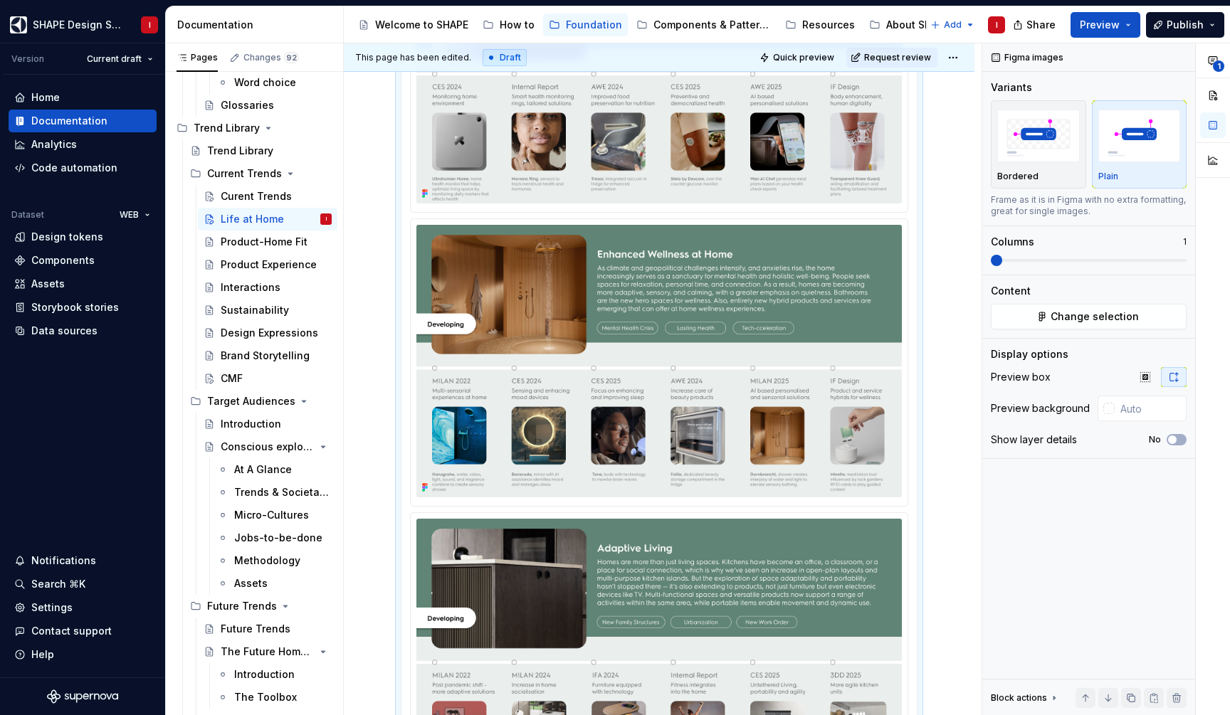
scroll to position [1334, 0]
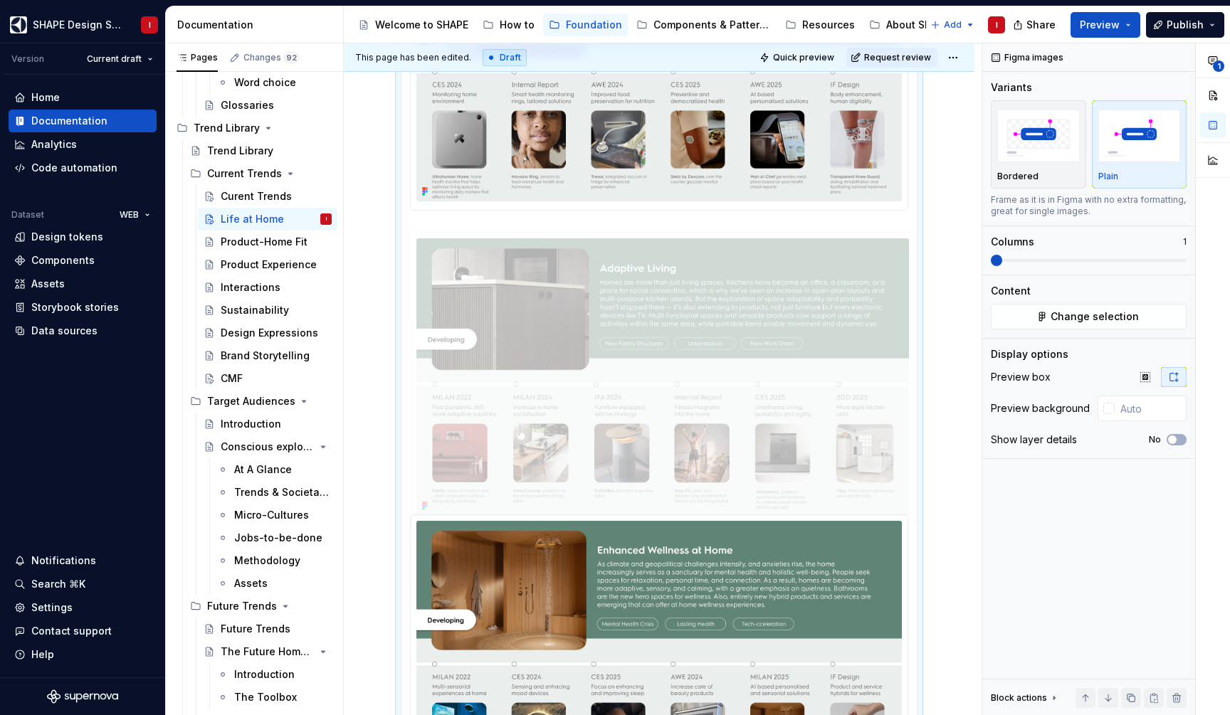
drag, startPoint x: 703, startPoint y: 634, endPoint x: 703, endPoint y: 290, distance: 343.8
click at [703, 290] on body "SHAPE Design System I Version Current draft Home Documentation Analytics Code a…" at bounding box center [615, 357] width 1230 height 715
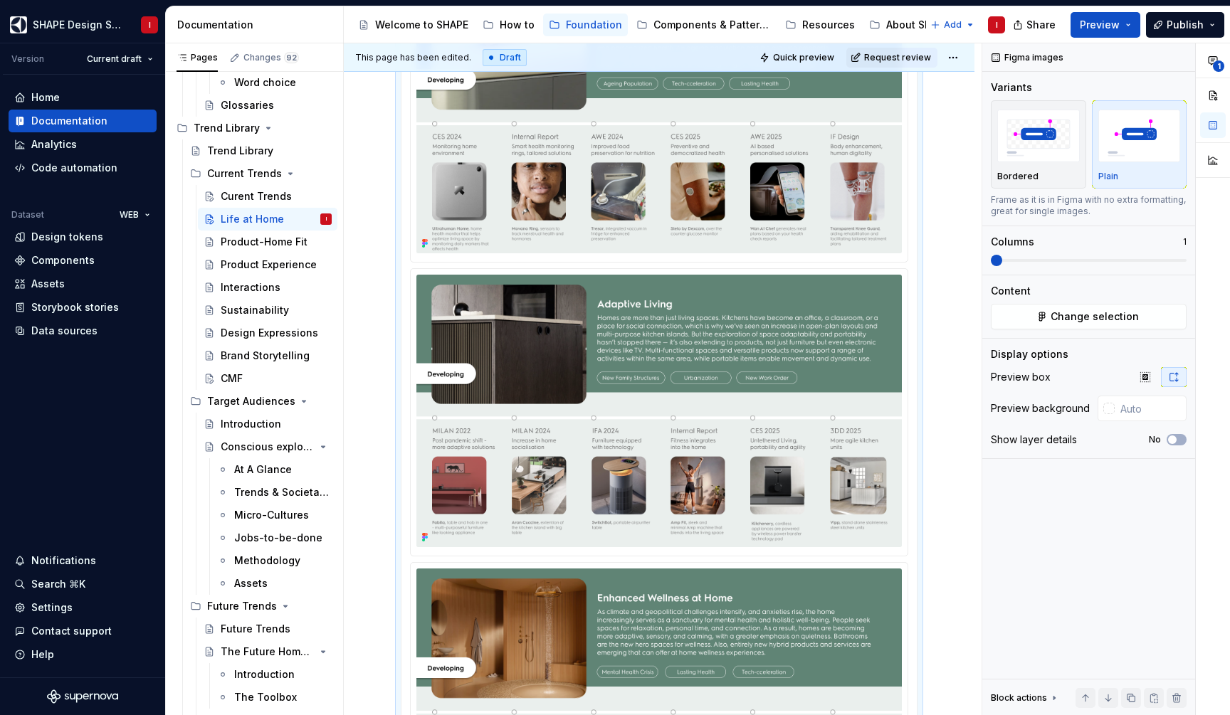
scroll to position [1283, 0]
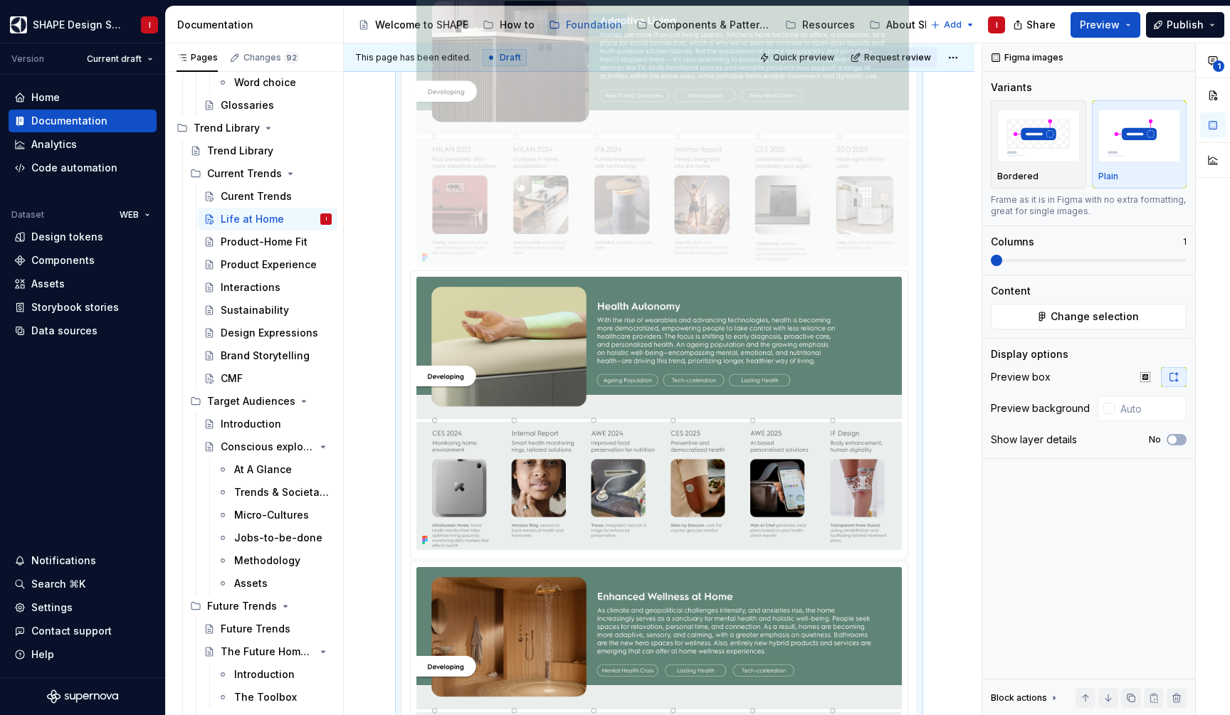
drag, startPoint x: 709, startPoint y: 258, endPoint x: 708, endPoint y: 245, distance: 12.8
click at [708, 245] on body "SHAPE Design System I Version Current draft Home Documentation Analytics Code a…" at bounding box center [615, 357] width 1230 height 715
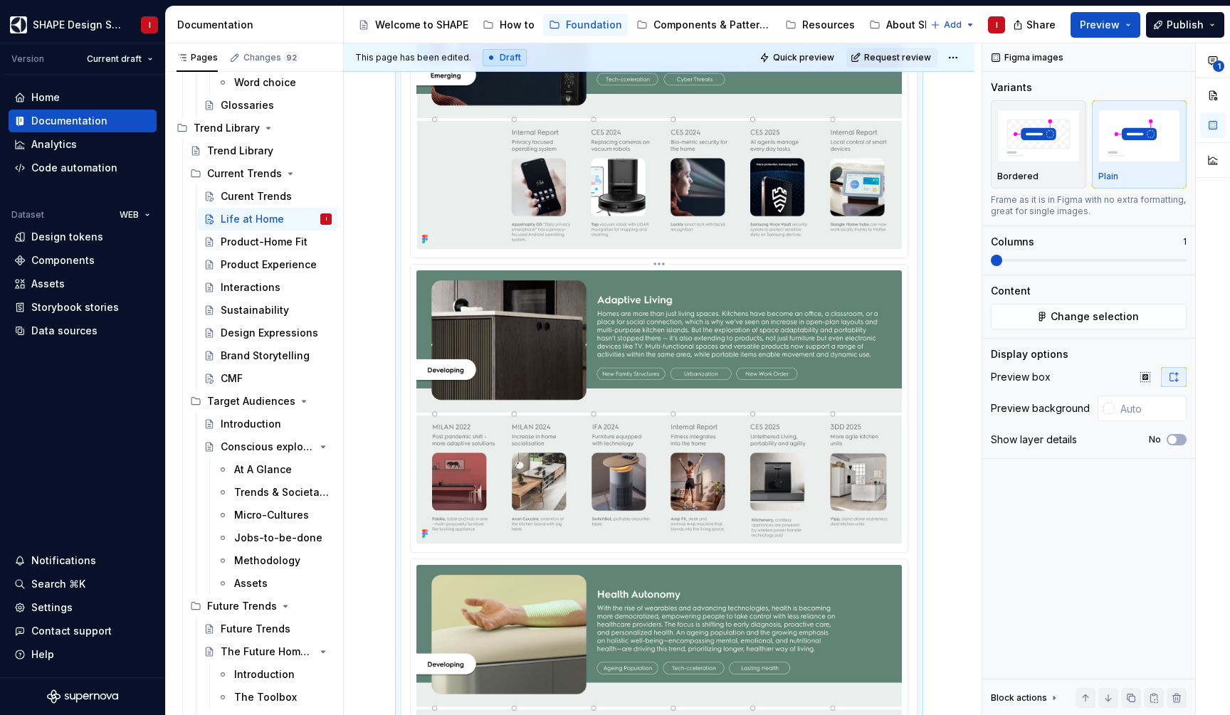
scroll to position [880, 0]
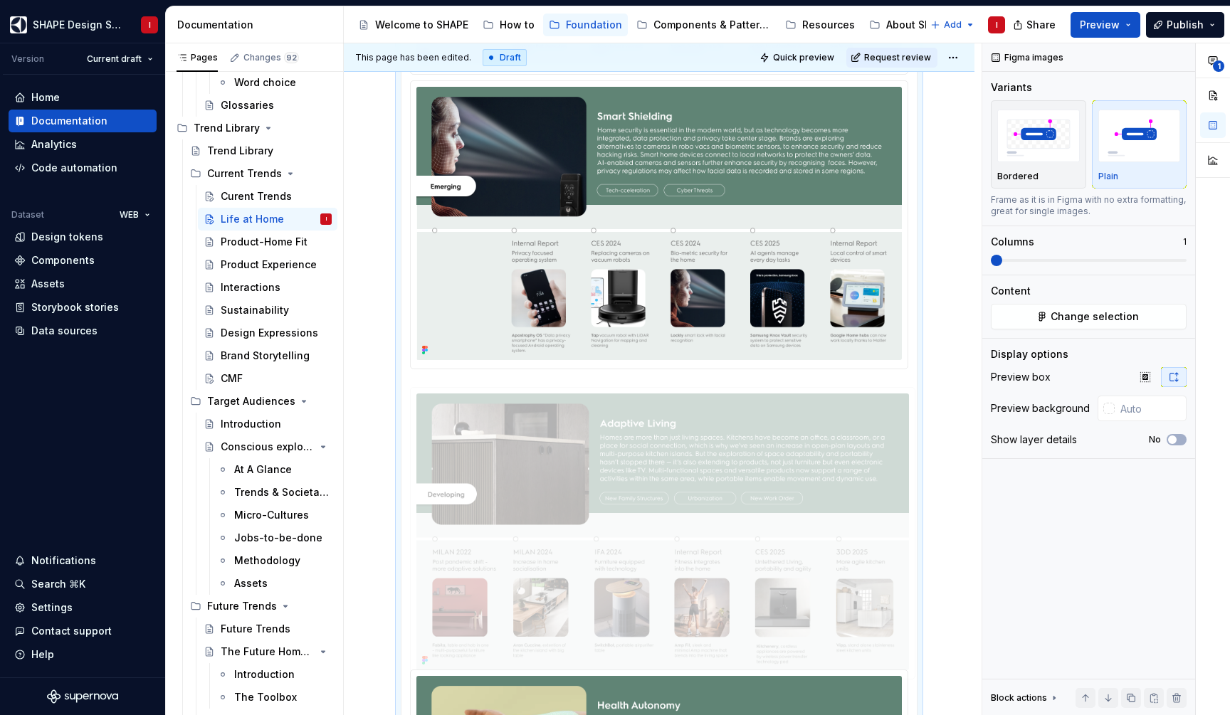
drag, startPoint x: 717, startPoint y: 549, endPoint x: 717, endPoint y: 531, distance: 17.8
click at [717, 531] on body "SHAPE Design System I Version Current draft Home Documentation Analytics Code a…" at bounding box center [615, 357] width 1230 height 715
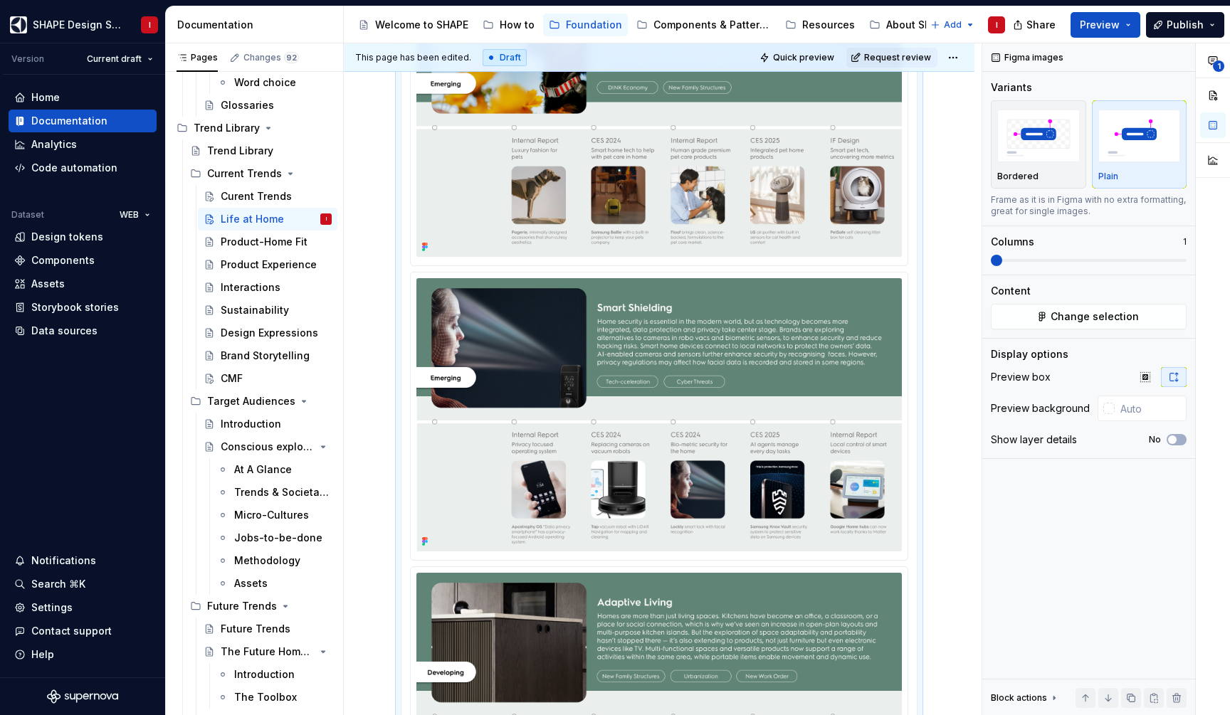
scroll to position [693, 0]
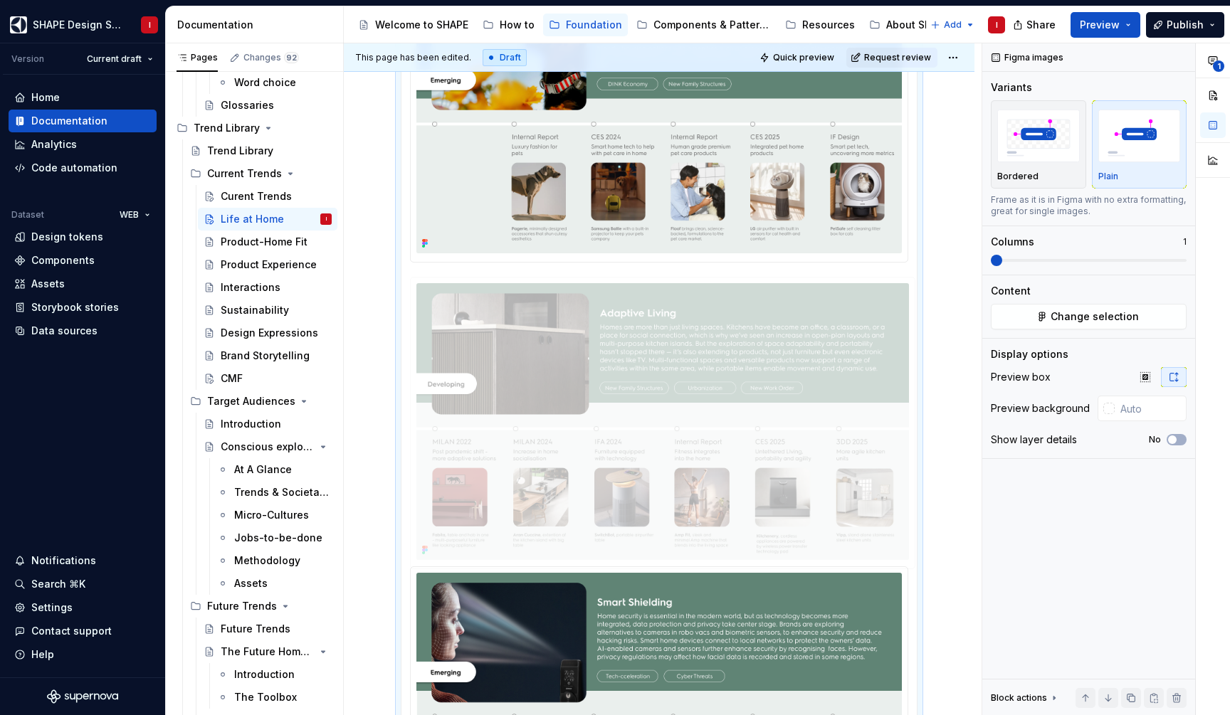
drag, startPoint x: 712, startPoint y: 656, endPoint x: 712, endPoint y: 353, distance: 303.2
click at [712, 353] on body "SHAPE Design System I Version Current draft Home Documentation Analytics Code a…" at bounding box center [615, 357] width 1230 height 715
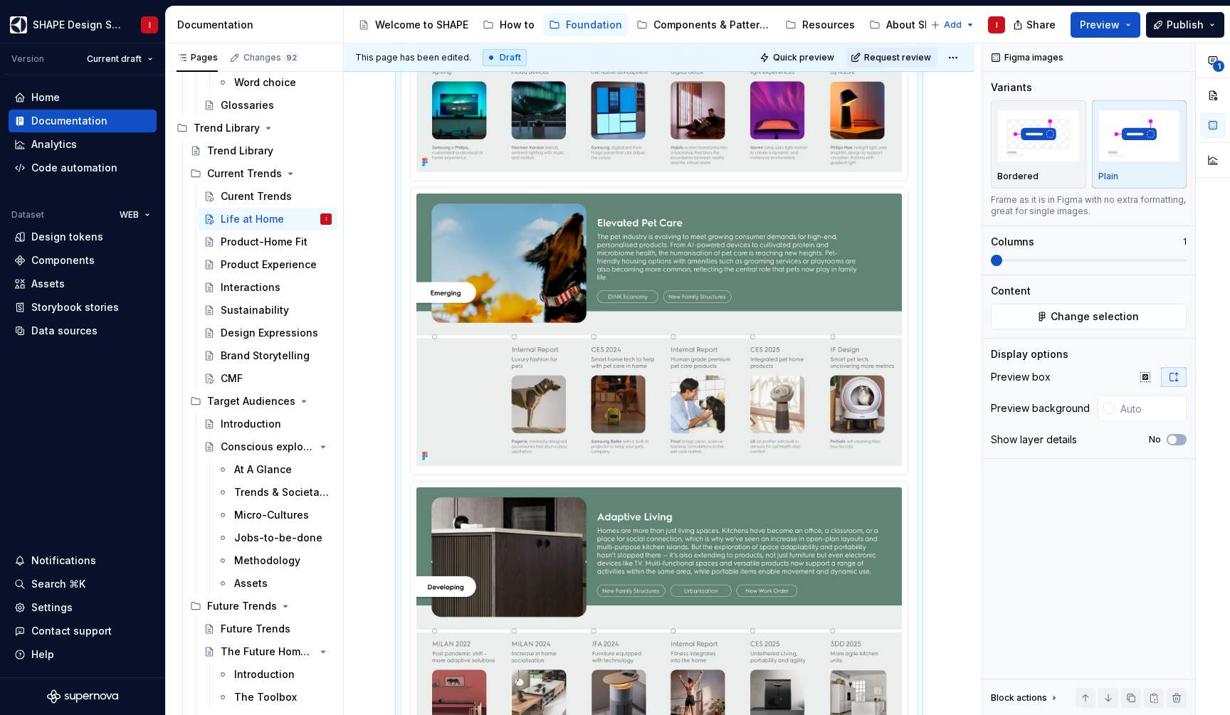
scroll to position [481, 0]
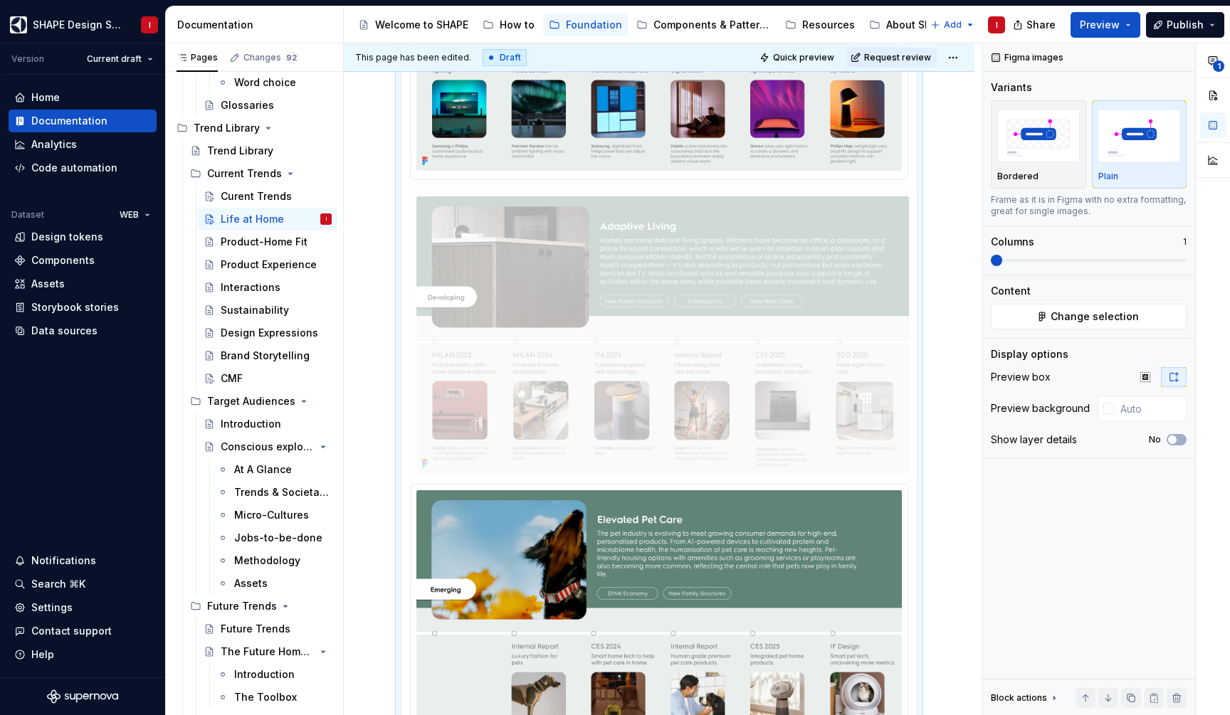
drag, startPoint x: 713, startPoint y: 535, endPoint x: 713, endPoint y: 258, distance: 276.2
click at [713, 258] on body "SHAPE Design System I Version Current draft Home Documentation Analytics Code a…" at bounding box center [615, 357] width 1230 height 715
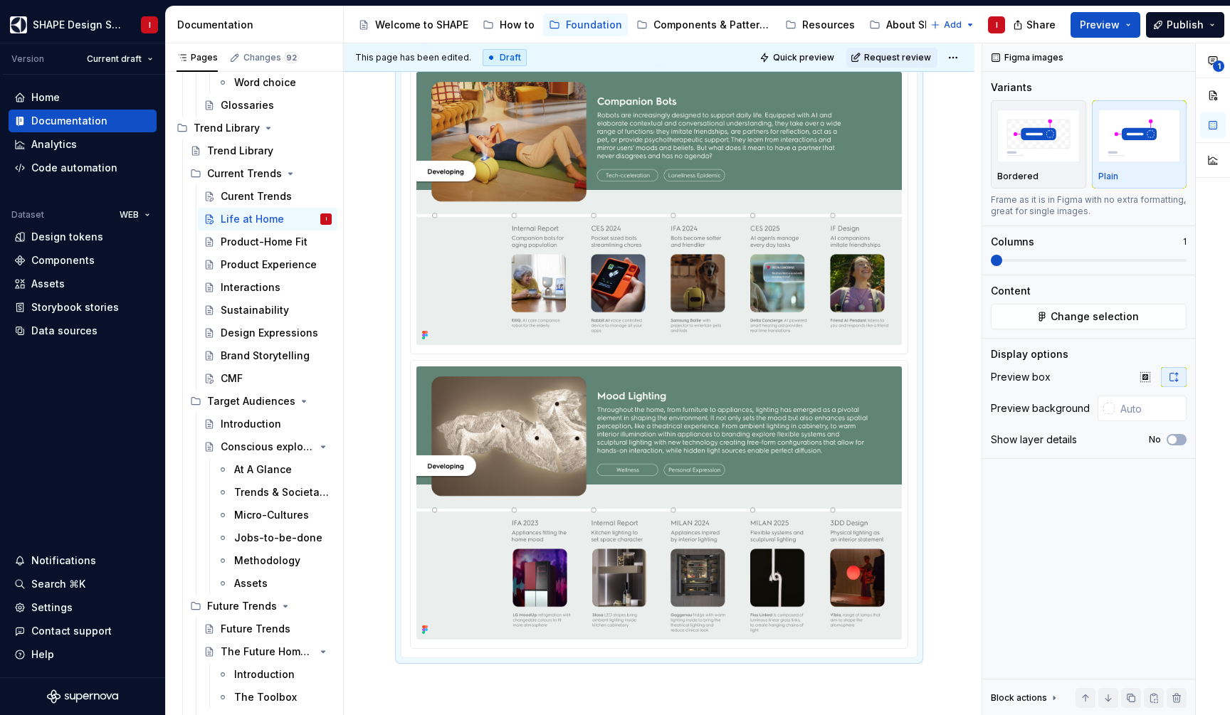
scroll to position [2354, 0]
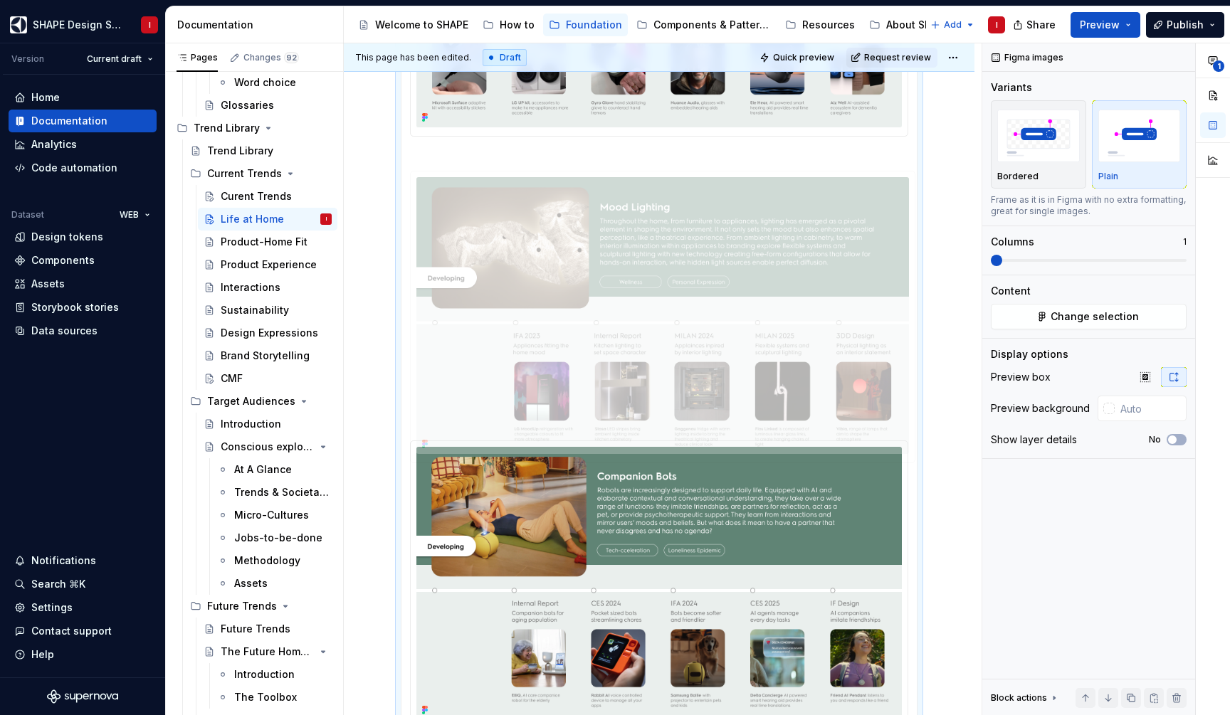
drag, startPoint x: 732, startPoint y: 502, endPoint x: 726, endPoint y: 199, distance: 302.5
click at [726, 199] on body "SHAPE Design System I Version Current draft Home Documentation Analytics Code a…" at bounding box center [615, 357] width 1230 height 715
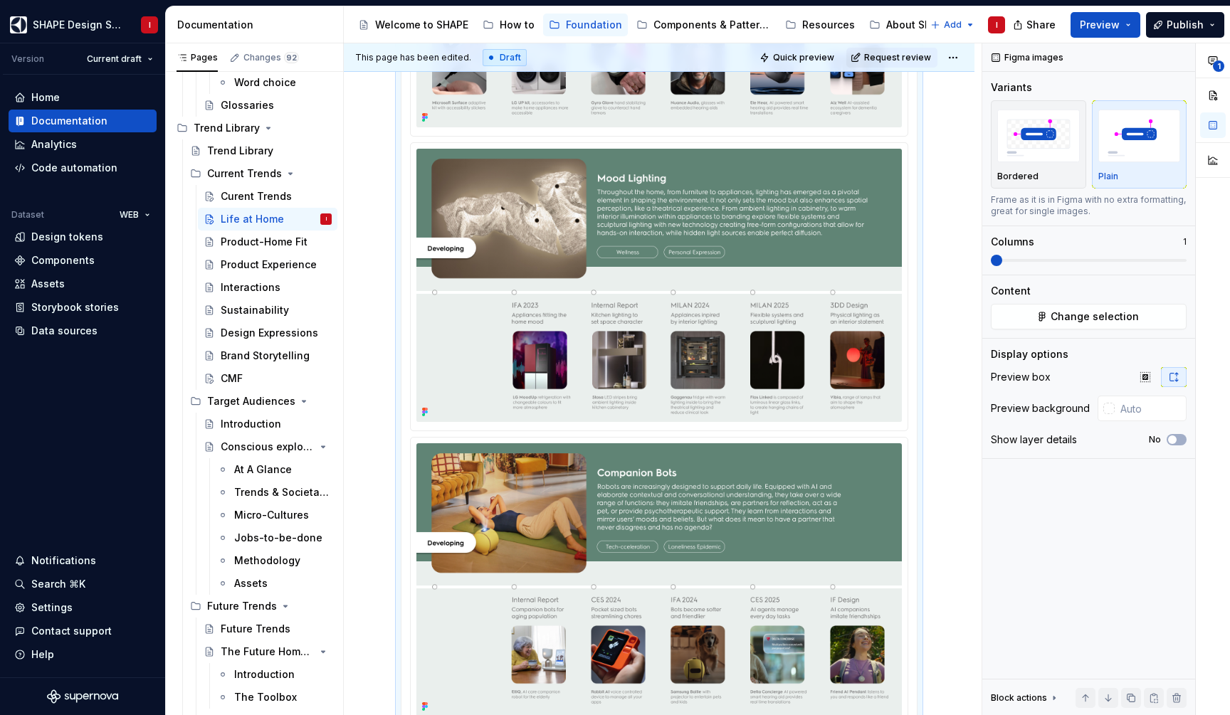
scroll to position [2176, 0]
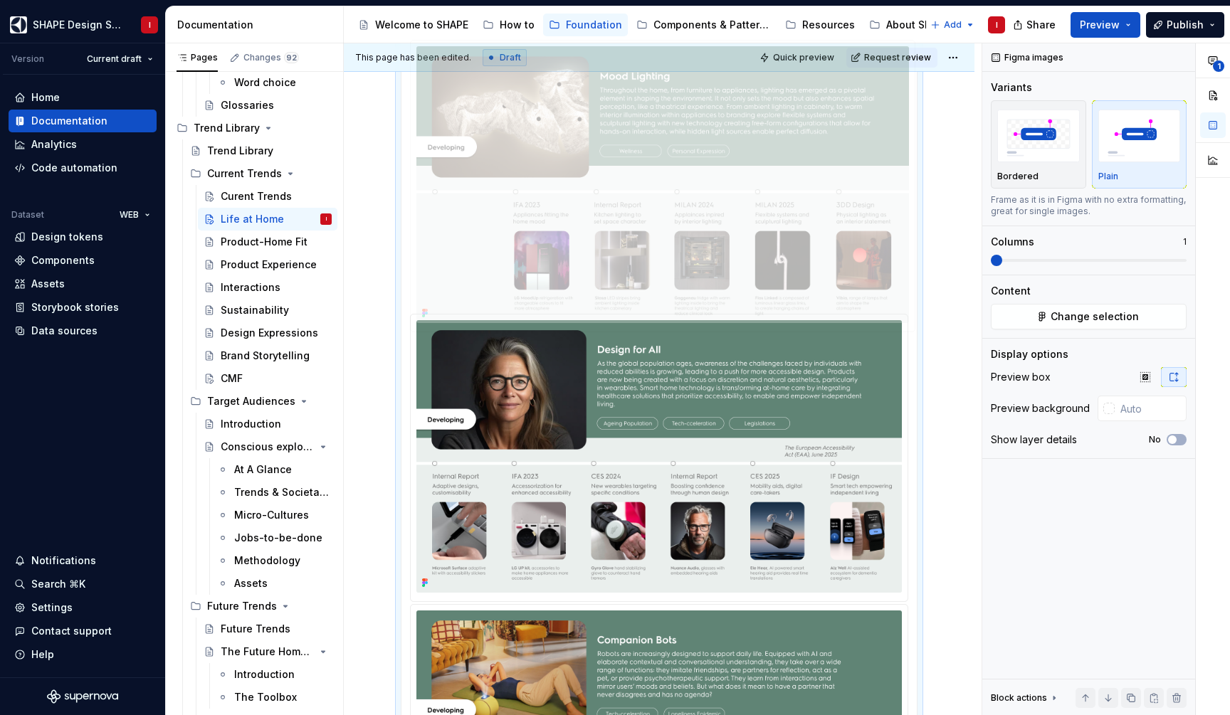
drag, startPoint x: 694, startPoint y: 441, endPoint x: 695, endPoint y: 199, distance: 242.0
click at [695, 199] on body "SHAPE Design System I Version Current draft Home Documentation Analytics Code a…" at bounding box center [615, 357] width 1230 height 715
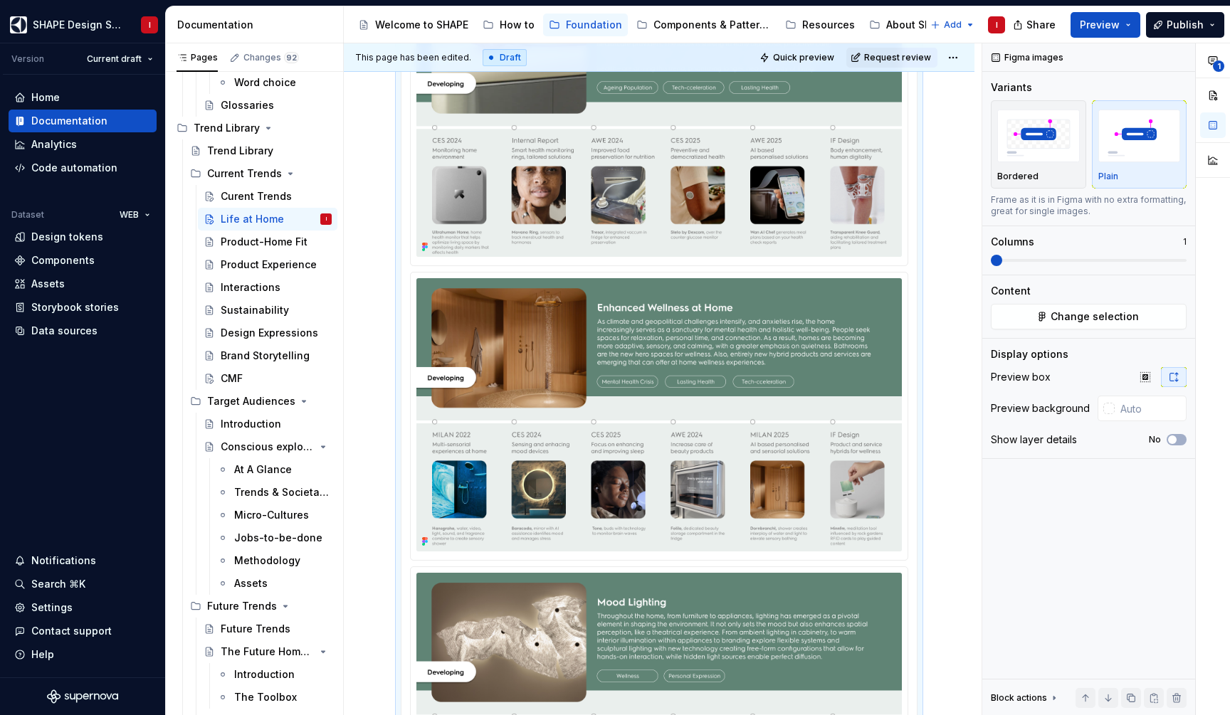
scroll to position [1568, 0]
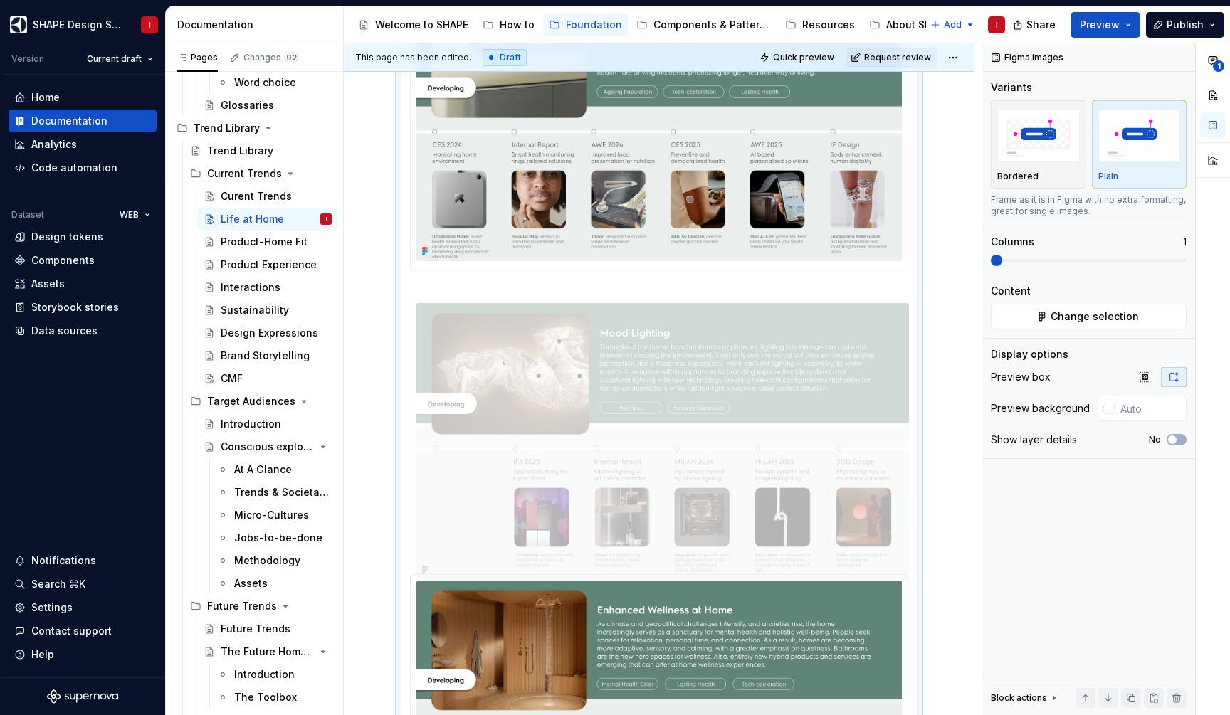
drag, startPoint x: 687, startPoint y: 681, endPoint x: 688, endPoint y: 367, distance: 314.6
click at [688, 367] on body "SHAPE Design System I Version Current draft Home Documentation Analytics Code a…" at bounding box center [615, 357] width 1230 height 715
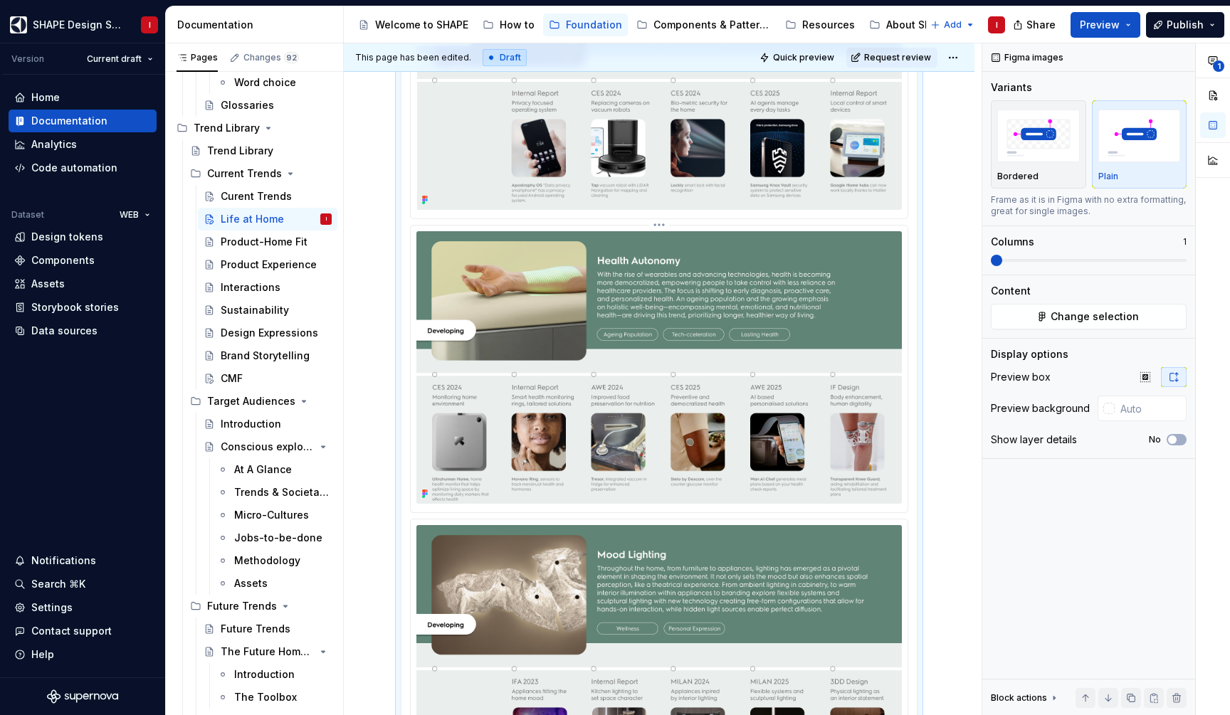
scroll to position [1323, 0]
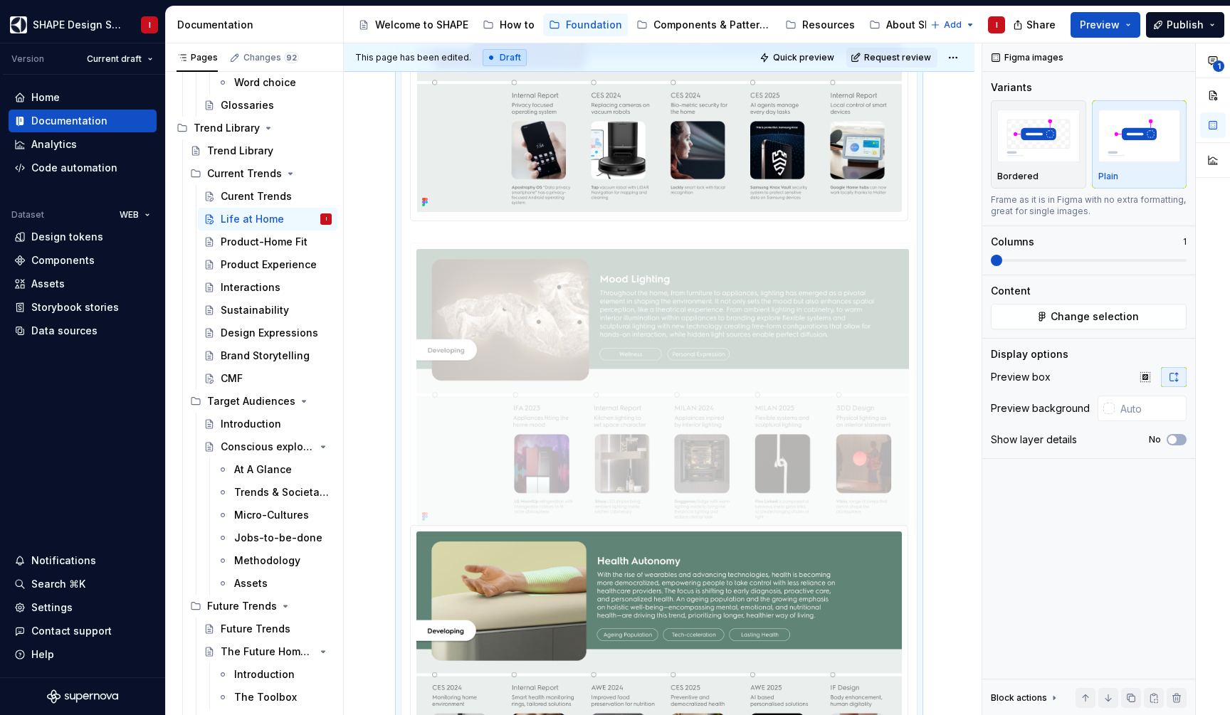
drag, startPoint x: 643, startPoint y: 623, endPoint x: 653, endPoint y: 286, distance: 336.8
click at [653, 286] on body "SHAPE Design System I Version Current draft Home Documentation Analytics Code a…" at bounding box center [615, 357] width 1230 height 715
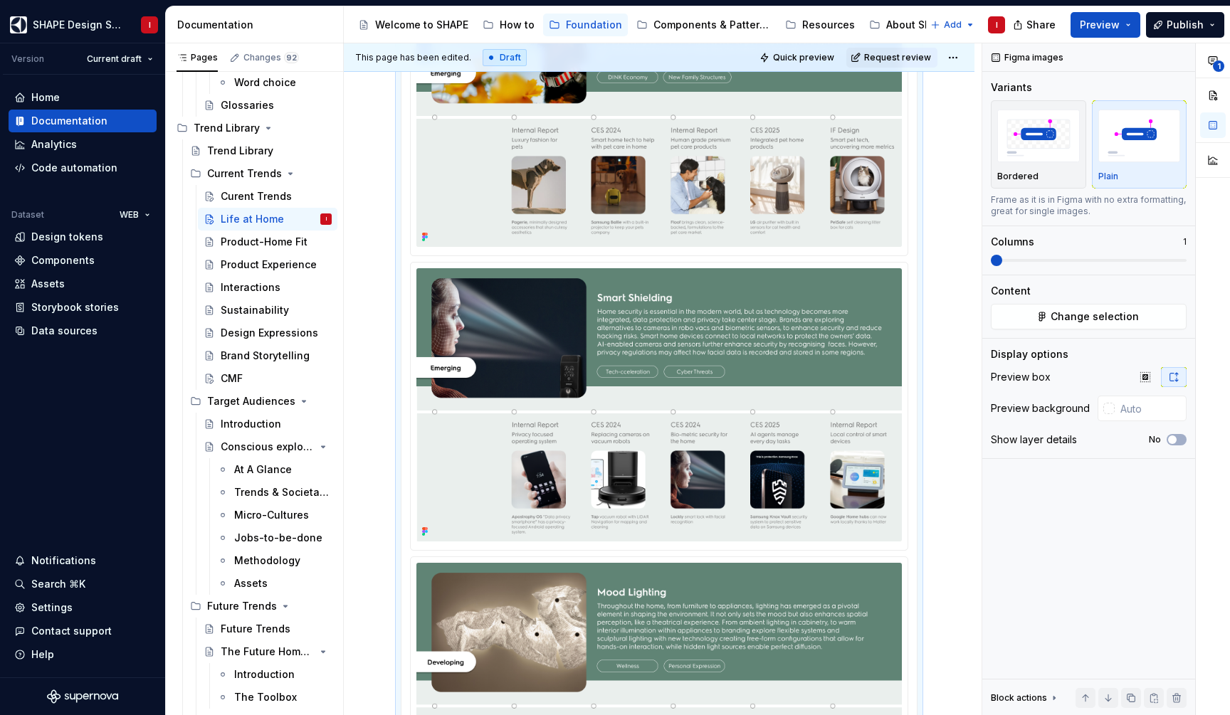
scroll to position [994, 0]
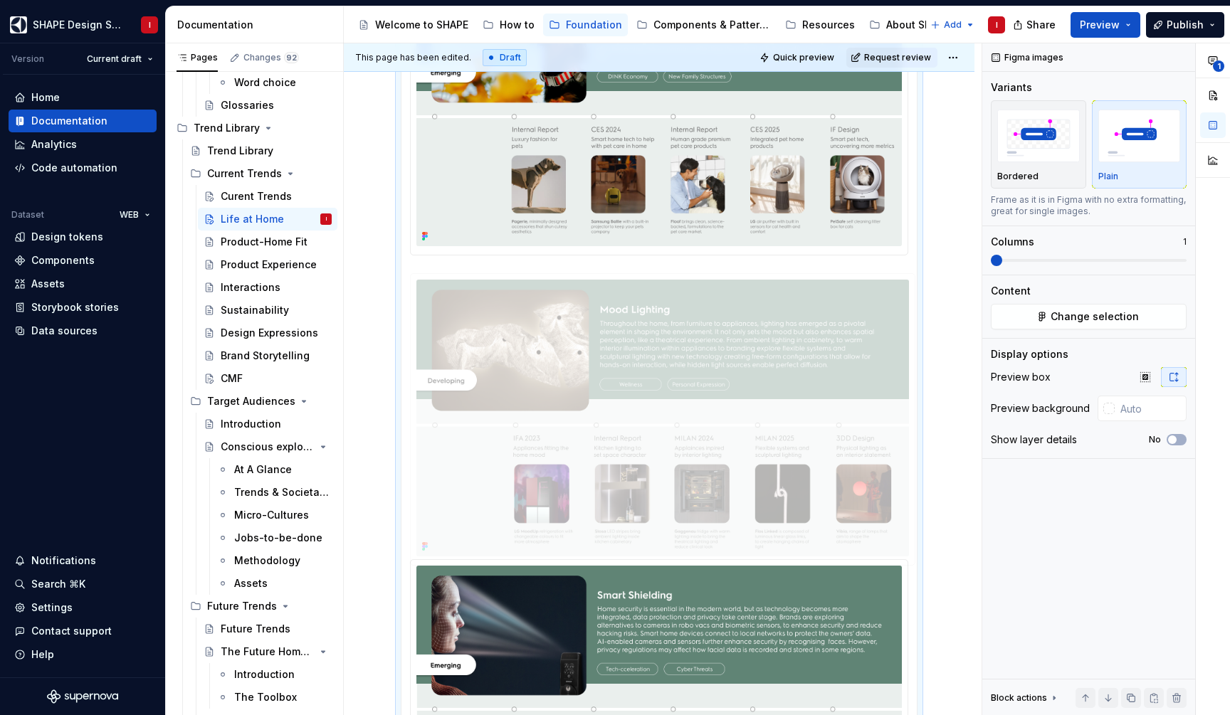
drag, startPoint x: 652, startPoint y: 646, endPoint x: 652, endPoint y: 382, distance: 263.3
click at [652, 382] on body "SHAPE Design System I Version Current draft Home Documentation Analytics Code a…" at bounding box center [615, 357] width 1230 height 715
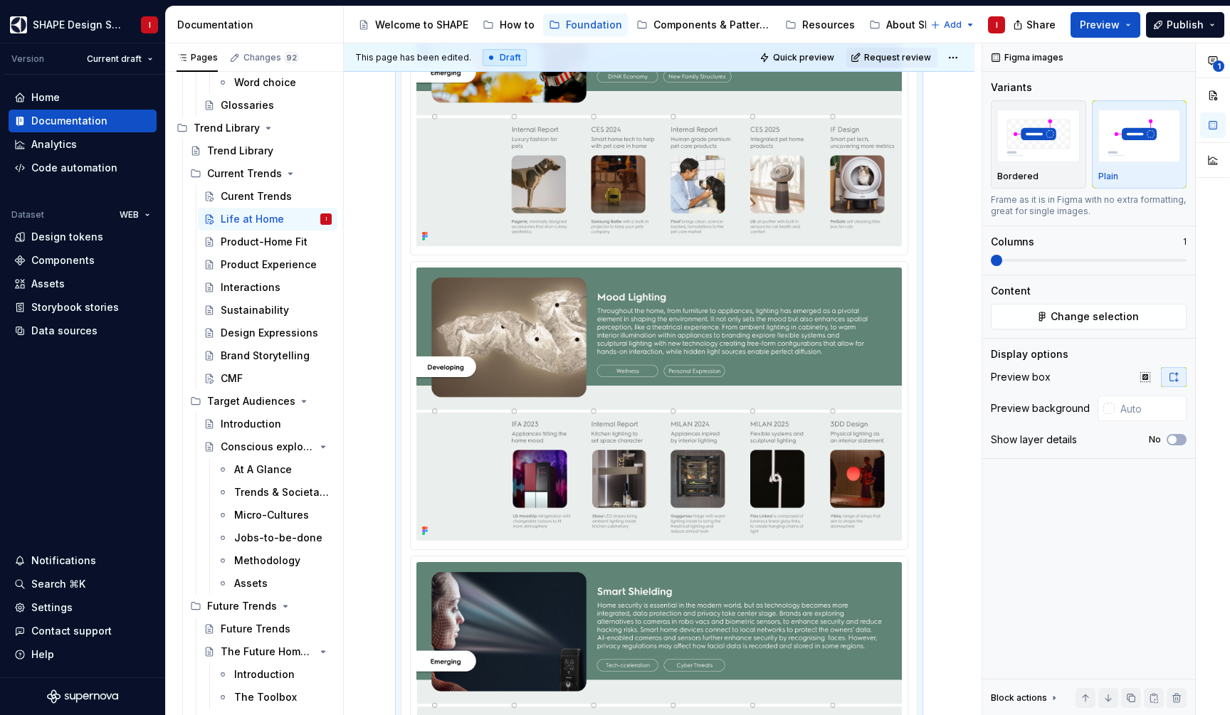
scroll to position [793, 0]
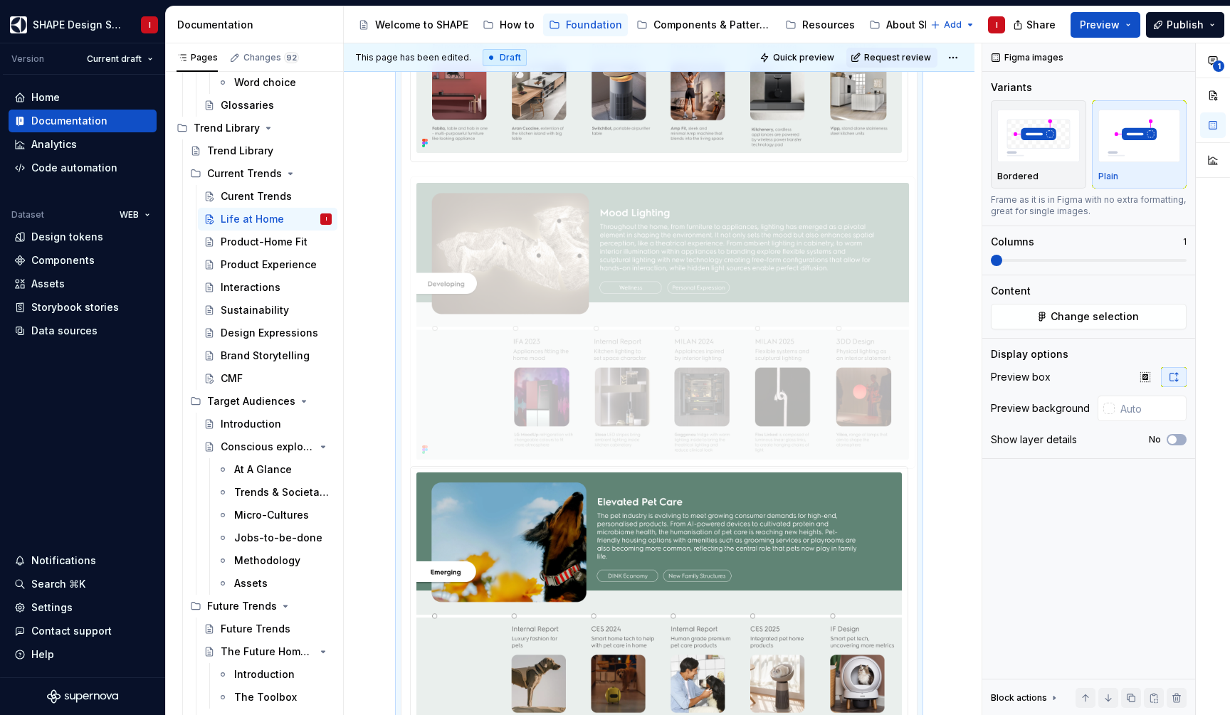
drag, startPoint x: 653, startPoint y: 577, endPoint x: 653, endPoint y: 314, distance: 262.6
click at [653, 314] on body "SHAPE Design System I Version Current draft Home Documentation Analytics Code a…" at bounding box center [615, 357] width 1230 height 715
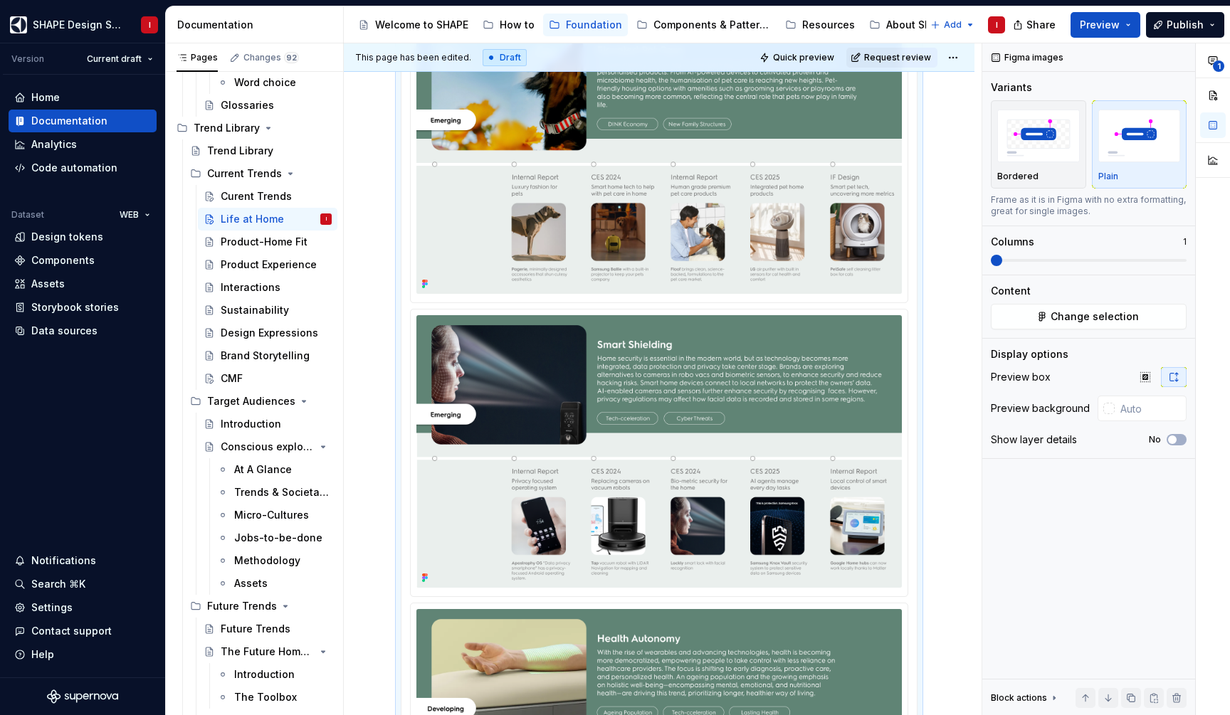
scroll to position [1250, 0]
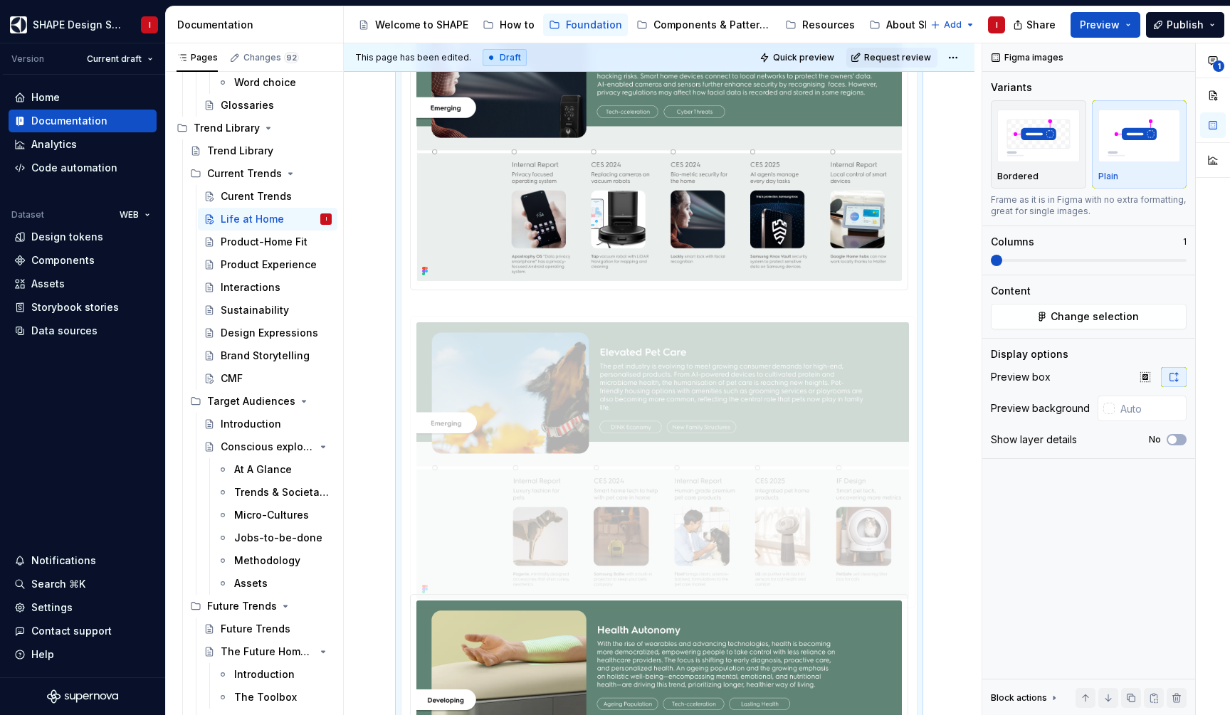
drag, startPoint x: 601, startPoint y: 182, endPoint x: 614, endPoint y: 499, distance: 317.0
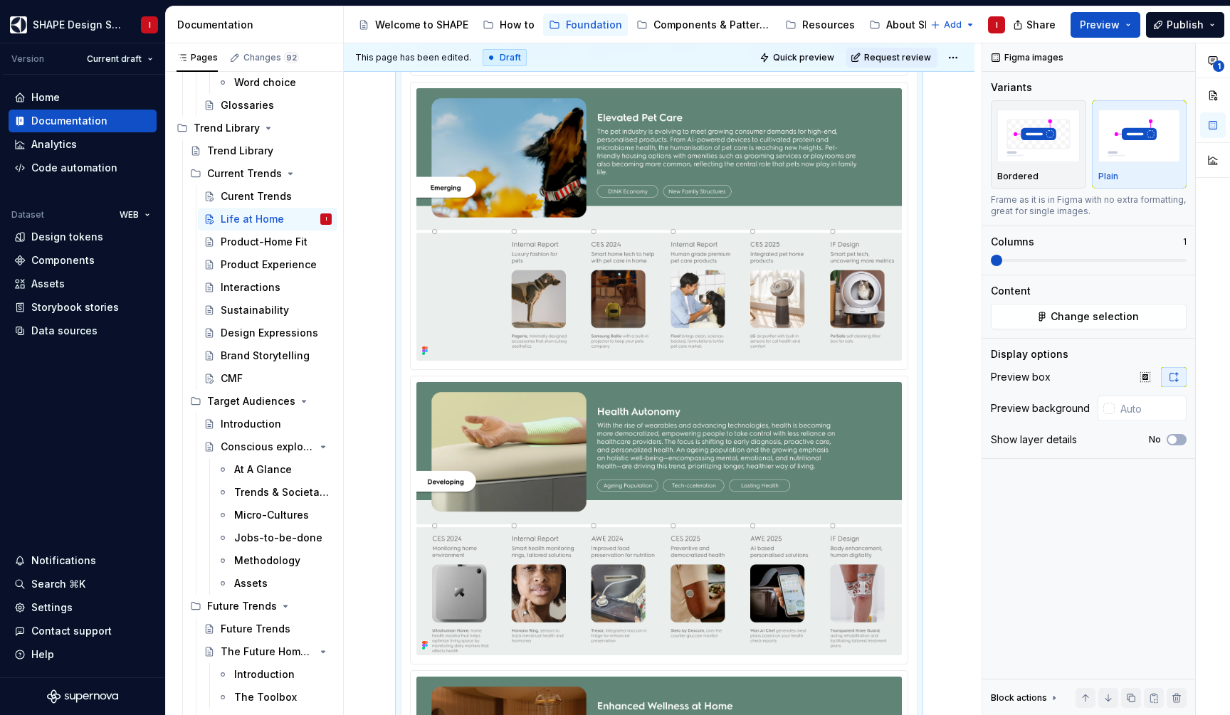
scroll to position [1469, 0]
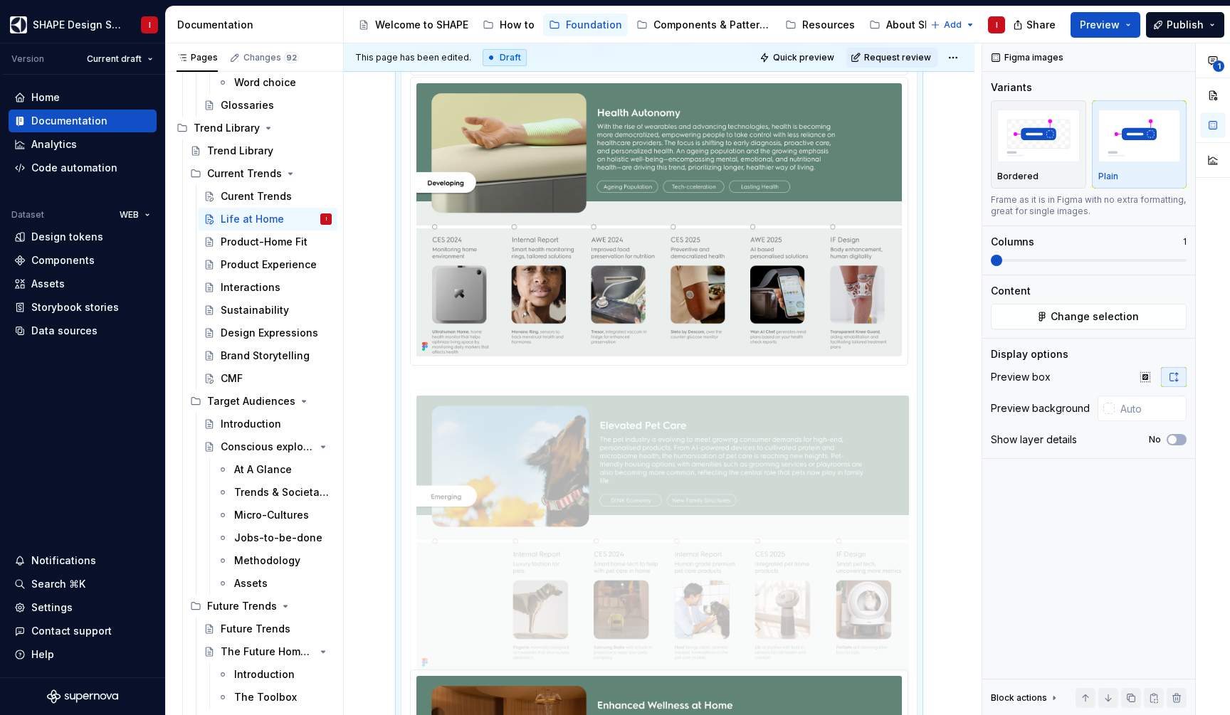
drag, startPoint x: 594, startPoint y: 330, endPoint x: 594, endPoint y: 605, distance: 275.4
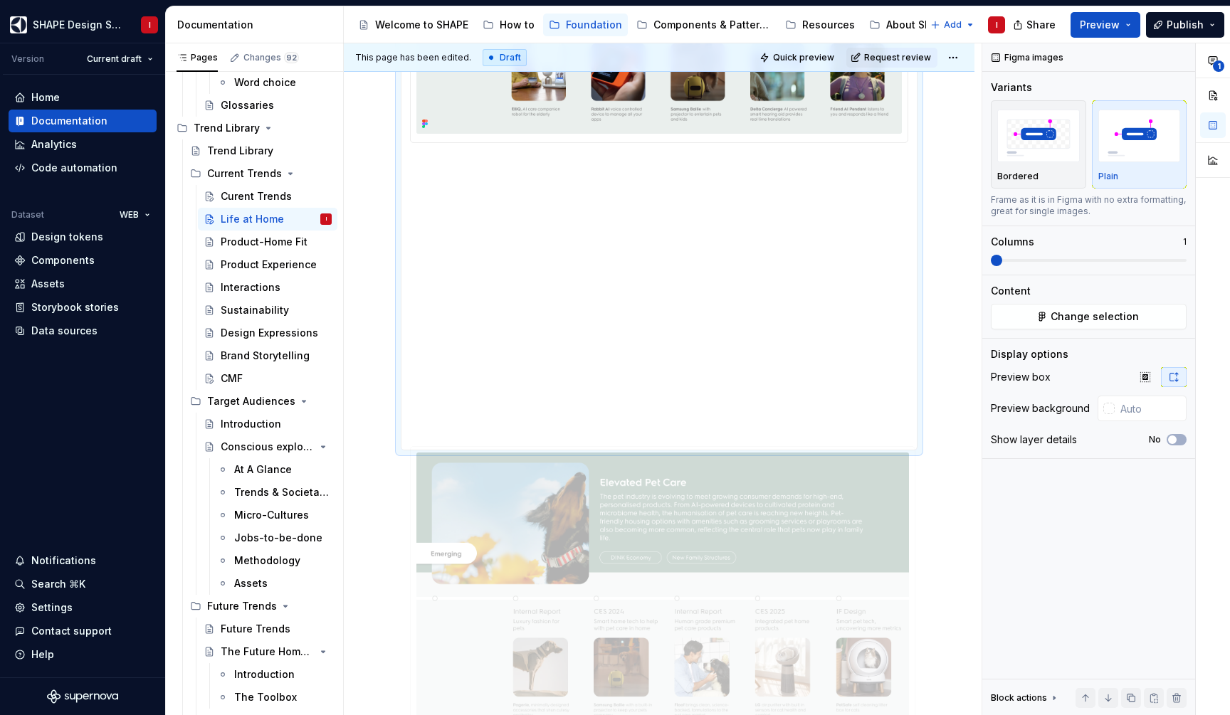
drag, startPoint x: 571, startPoint y: 199, endPoint x: 569, endPoint y: 423, distance: 224.2
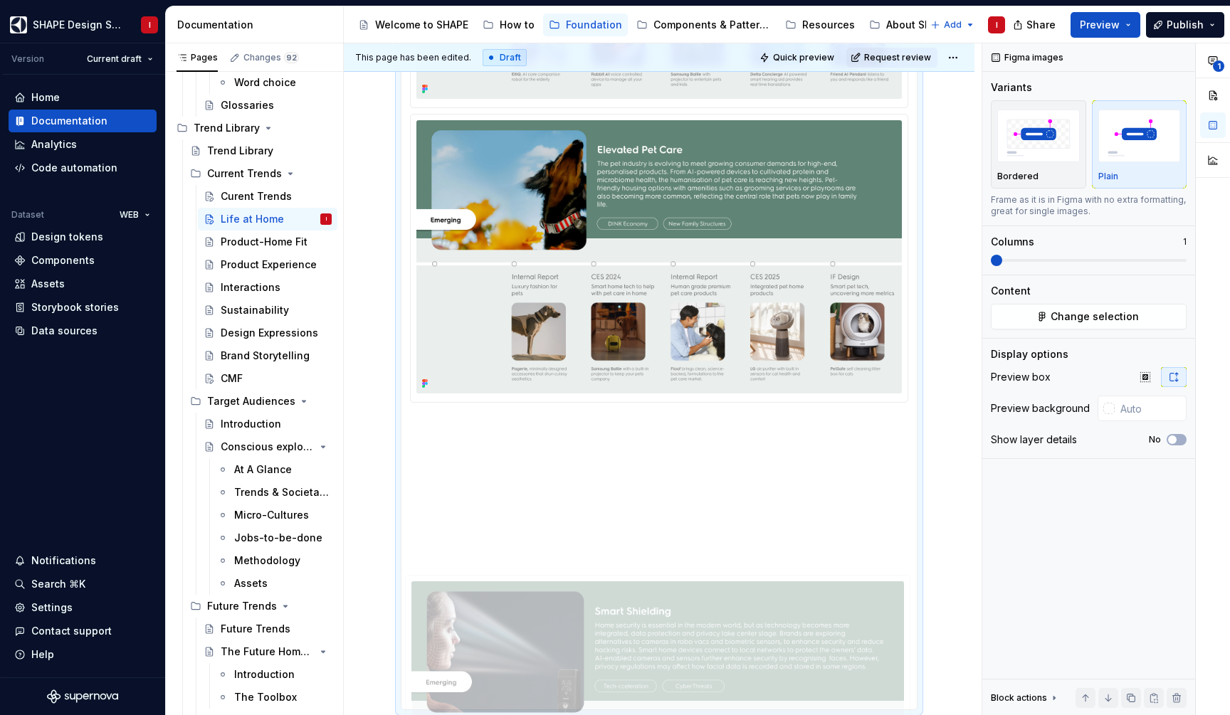
scroll to position [2468, 0]
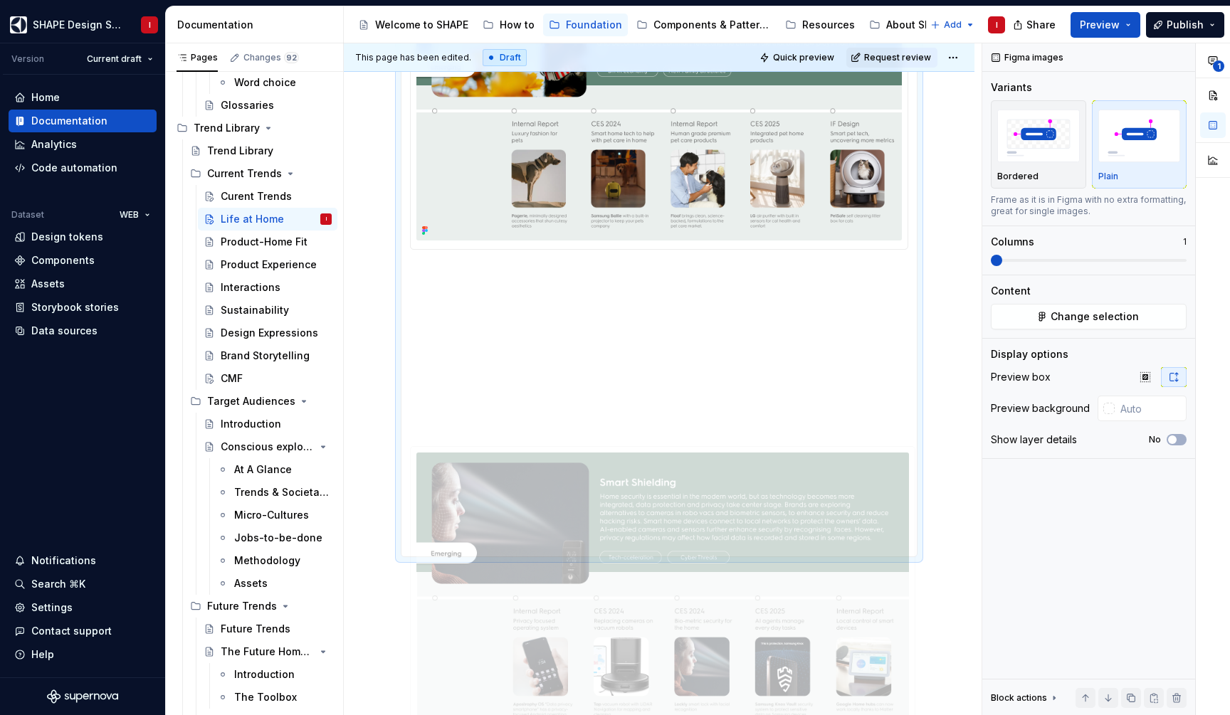
drag, startPoint x: 576, startPoint y: 345, endPoint x: 593, endPoint y: 281, distance: 66.3
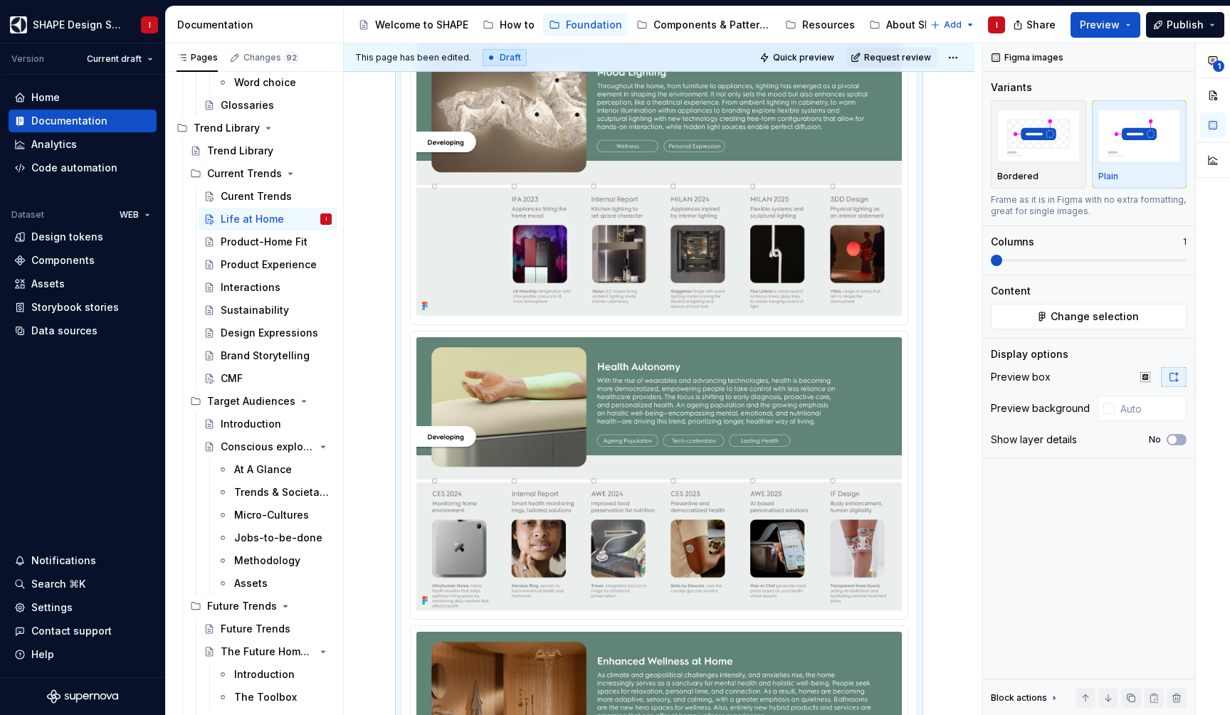
scroll to position [793, 0]
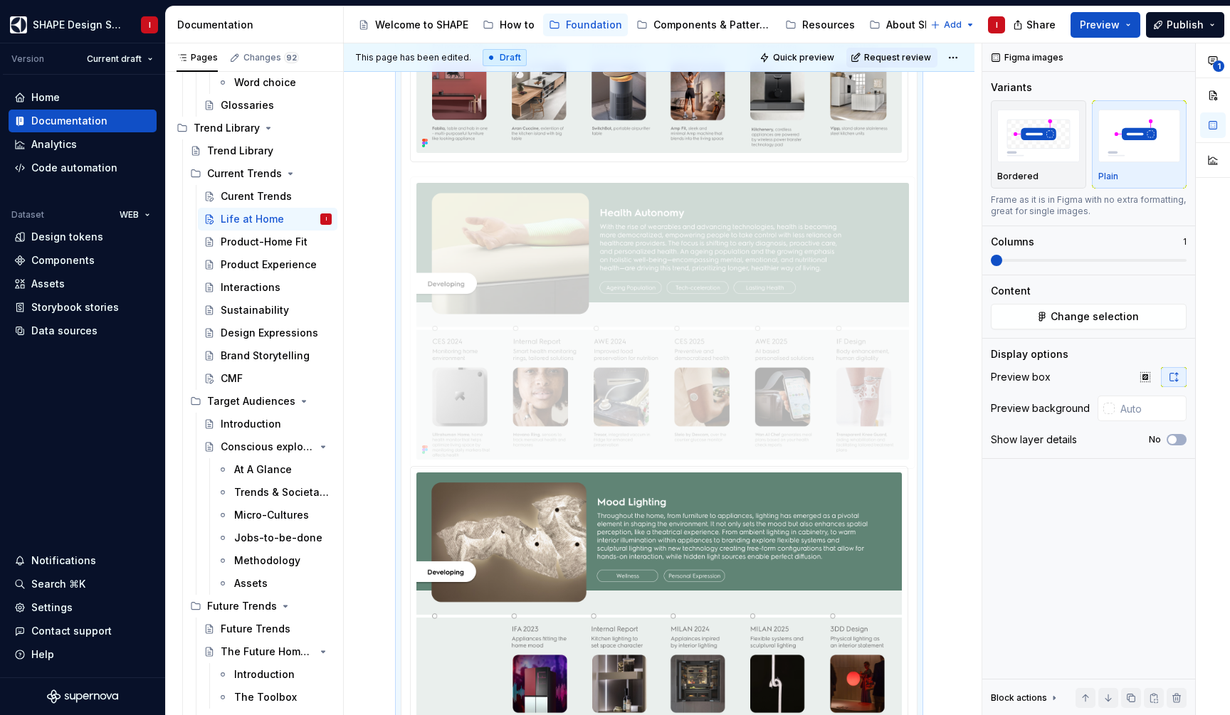
drag, startPoint x: 517, startPoint y: 628, endPoint x: 517, endPoint y: 584, distance: 44.1
click at [517, 381] on body "SHAPE Design System I Version Current draft Home Documentation Analytics Code a…" at bounding box center [615, 357] width 1230 height 715
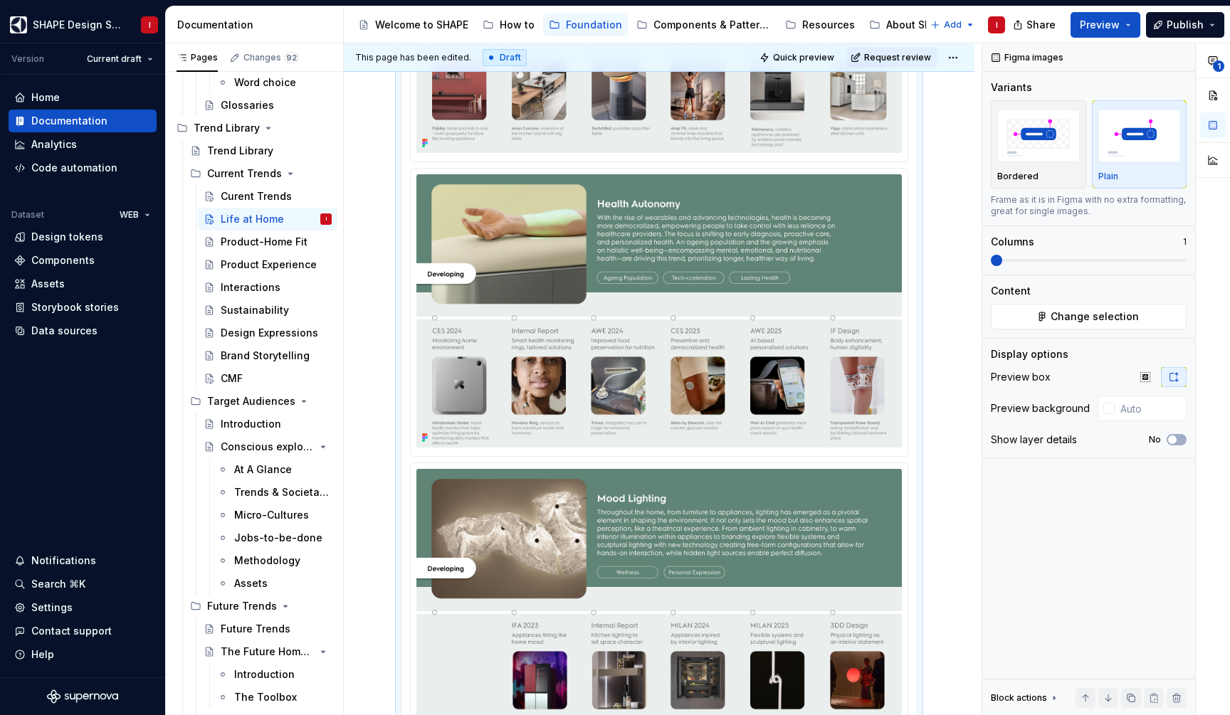
scroll to position [692, 0]
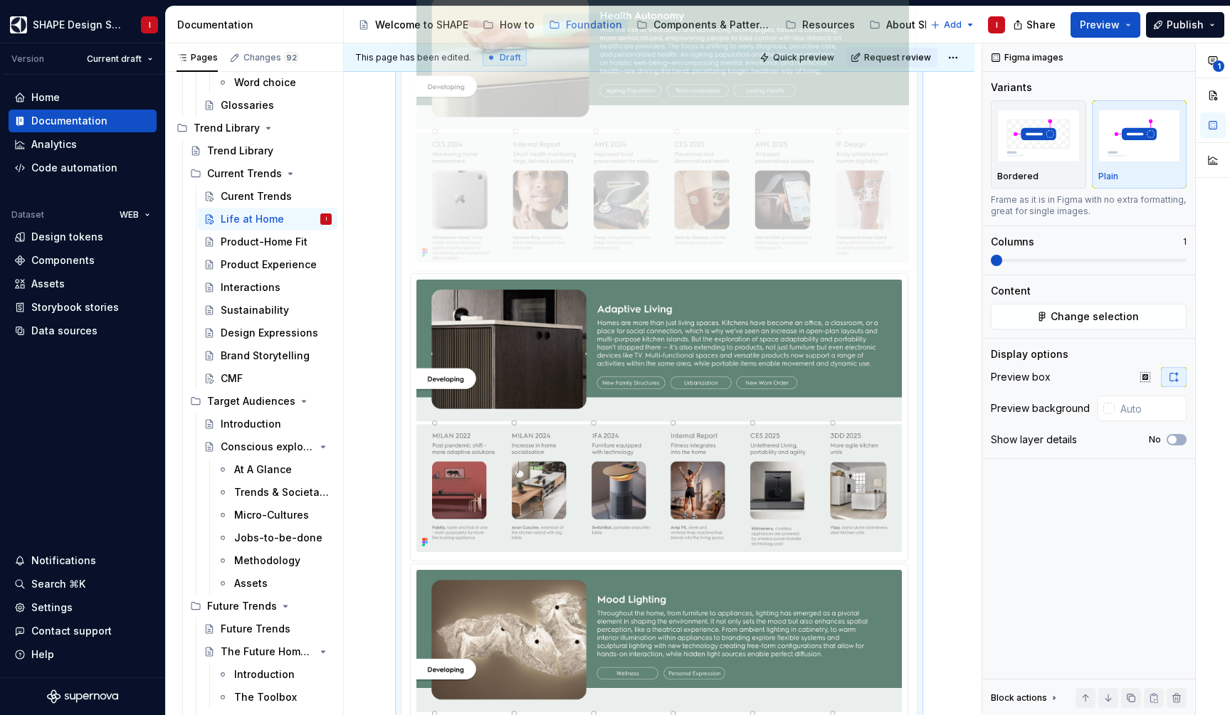
drag, startPoint x: 522, startPoint y: 440, endPoint x: 522, endPoint y: 239, distance: 200.7
click at [522, 239] on body "SHAPE Design System I Version Current draft Home Documentation Analytics Code a…" at bounding box center [615, 357] width 1230 height 715
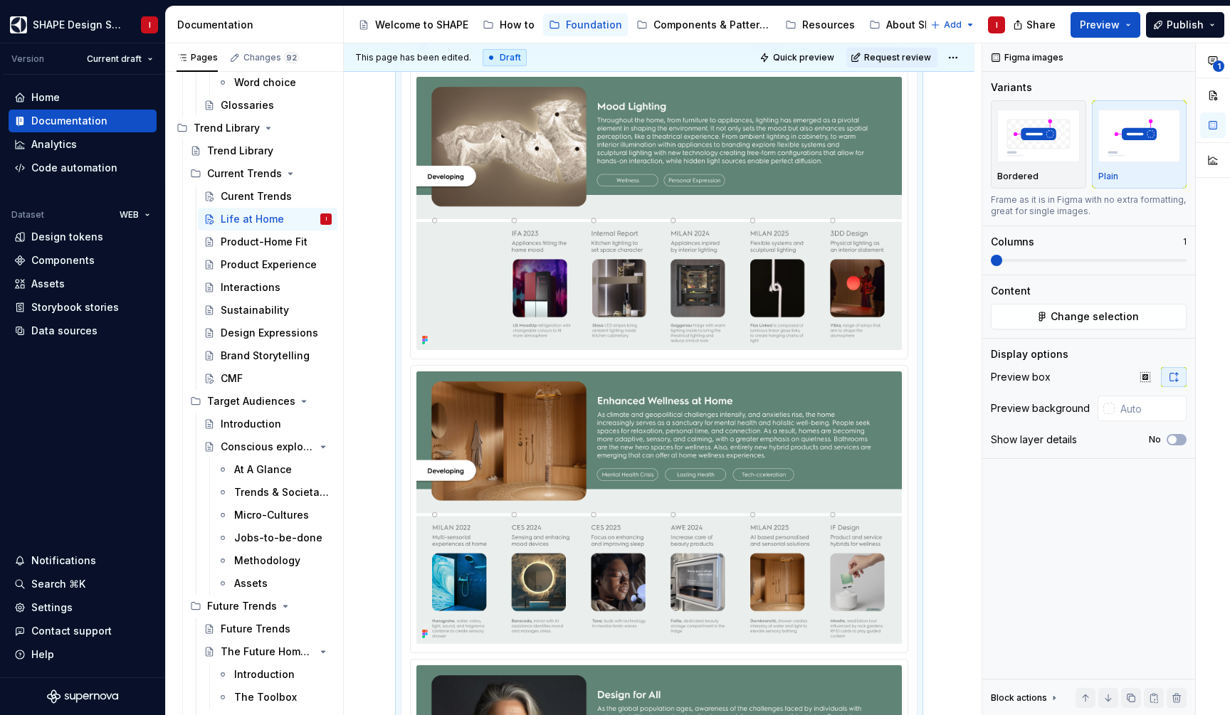
scroll to position [1184, 0]
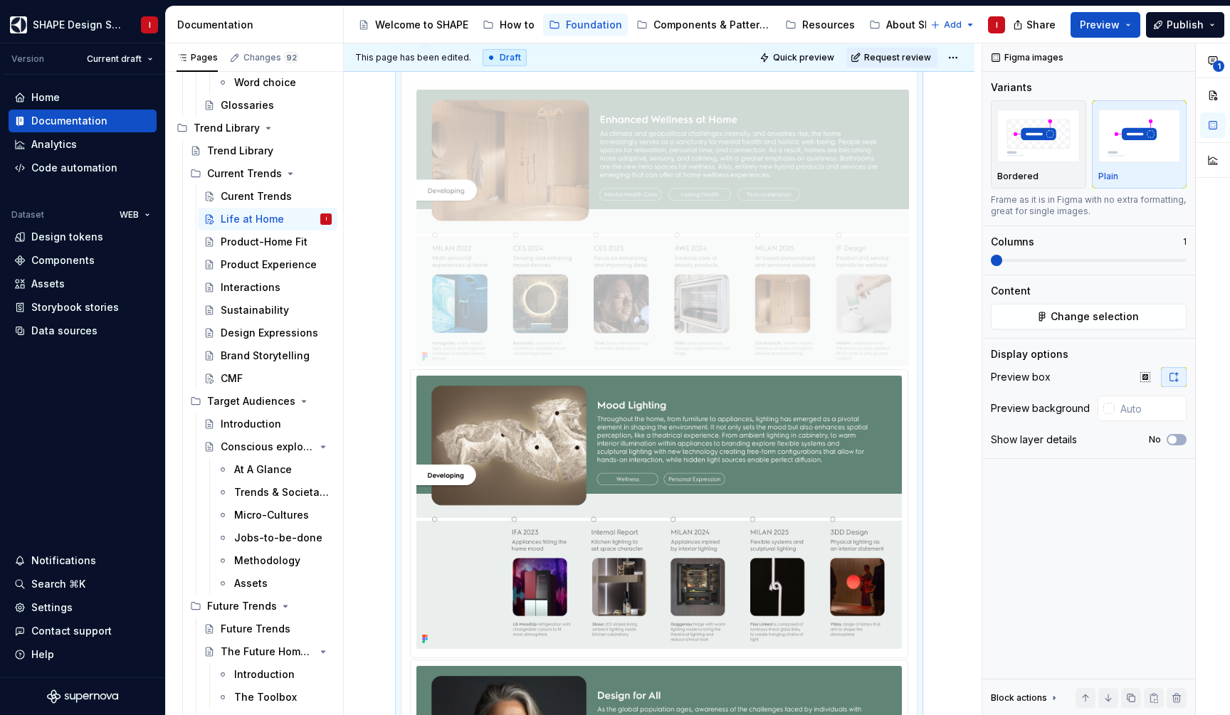
drag, startPoint x: 542, startPoint y: 425, endPoint x: 542, endPoint y: 211, distance: 213.5
click at [542, 211] on body "SHAPE Design System I Version Current draft Home Documentation Analytics Code a…" at bounding box center [615, 357] width 1230 height 715
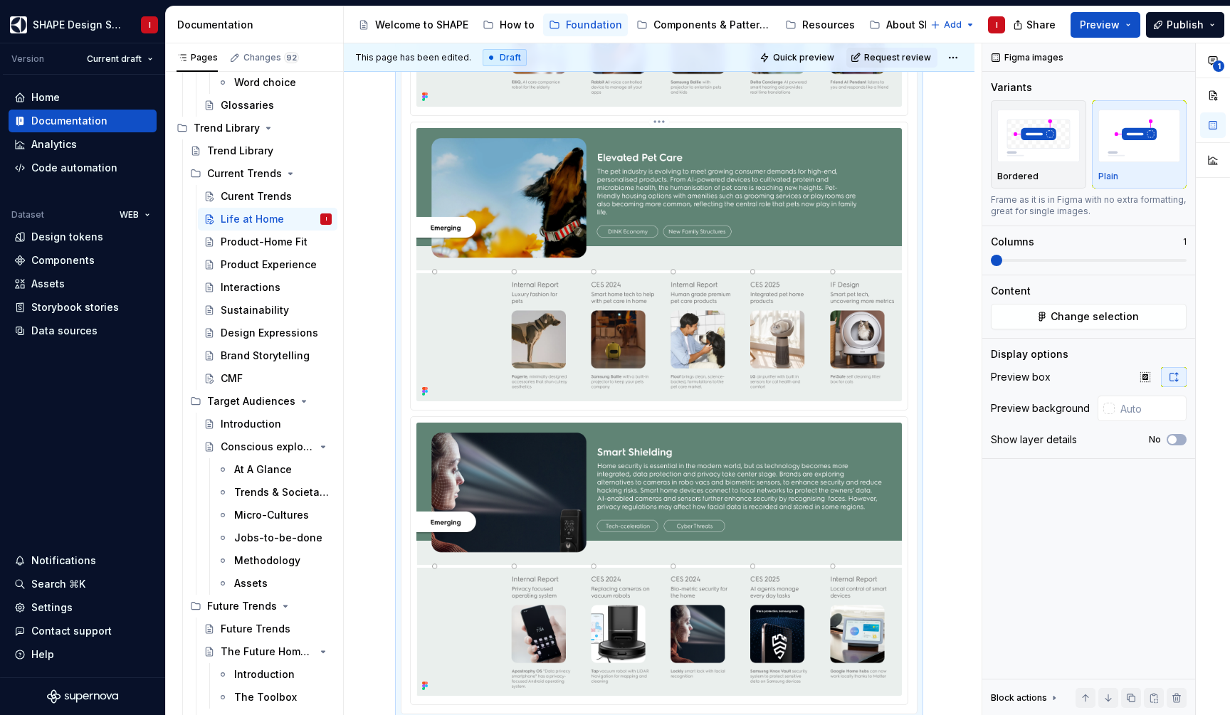
scroll to position [2269, 0]
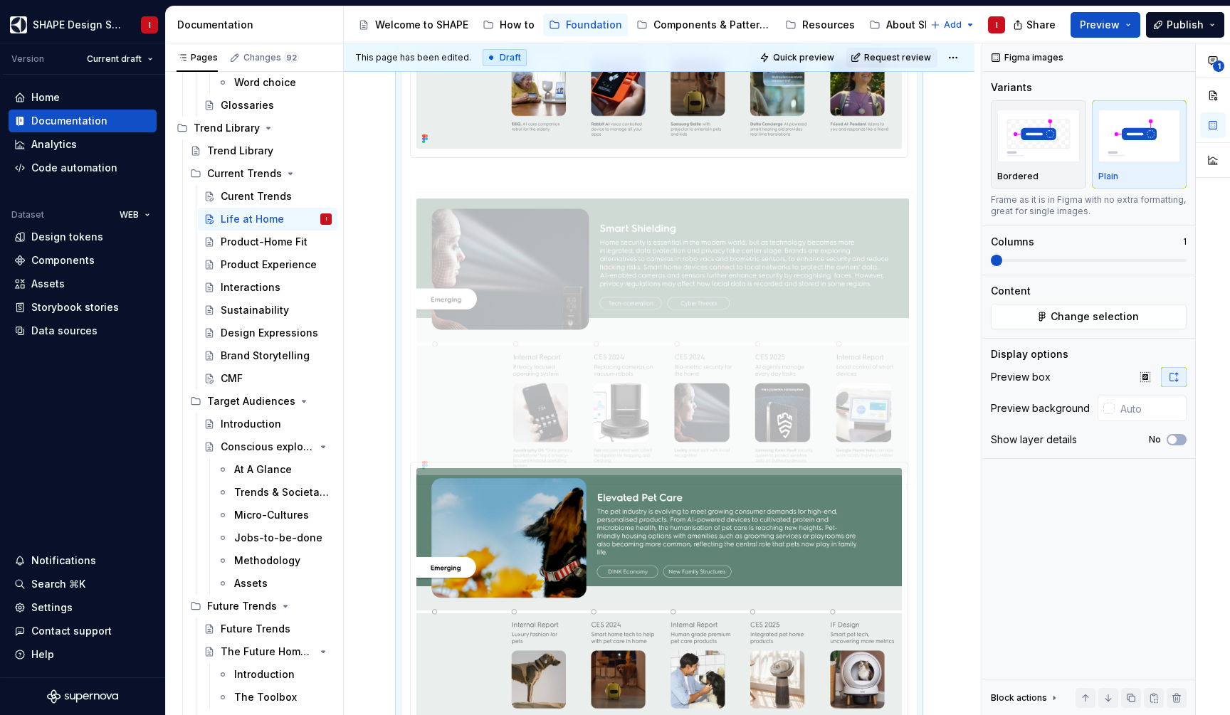
drag, startPoint x: 549, startPoint y: 580, endPoint x: 549, endPoint y: 258, distance: 322.4
click at [549, 258] on body "SHAPE Design System I Version Current draft Home Documentation Analytics Code a…" at bounding box center [615, 357] width 1230 height 715
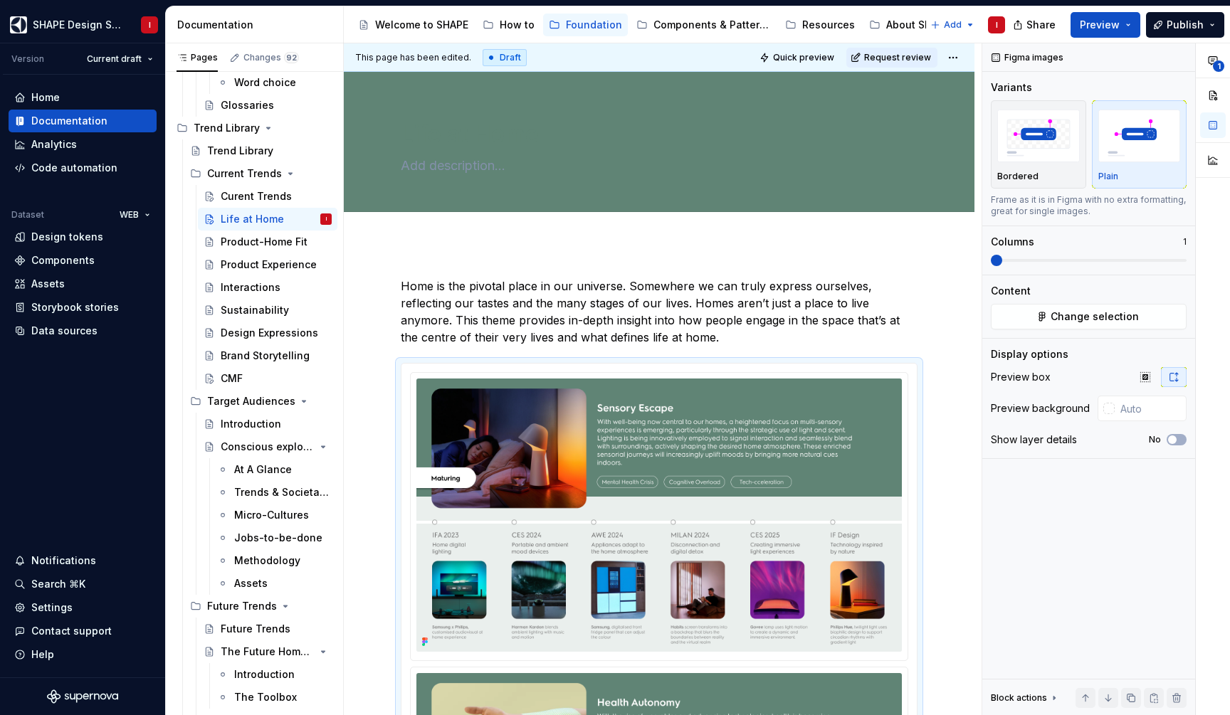
scroll to position [0, 0]
click at [1204, 31] on button "Publish" at bounding box center [1185, 25] width 78 height 26
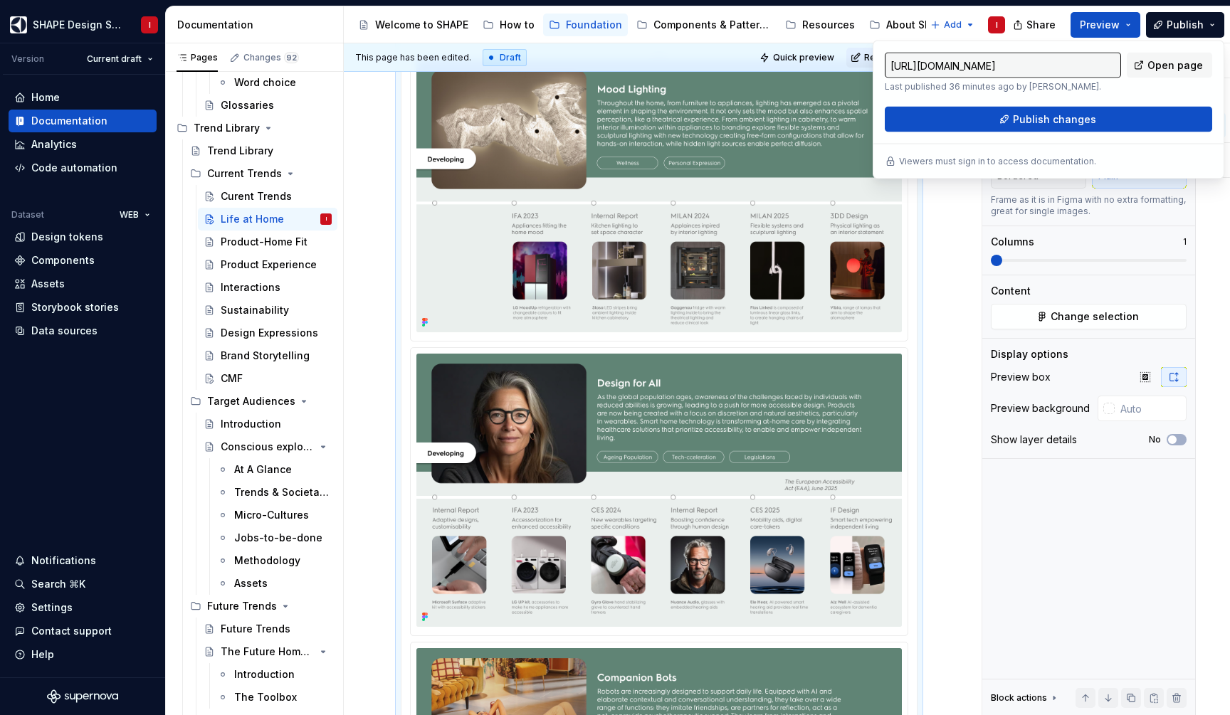
scroll to position [1498, 0]
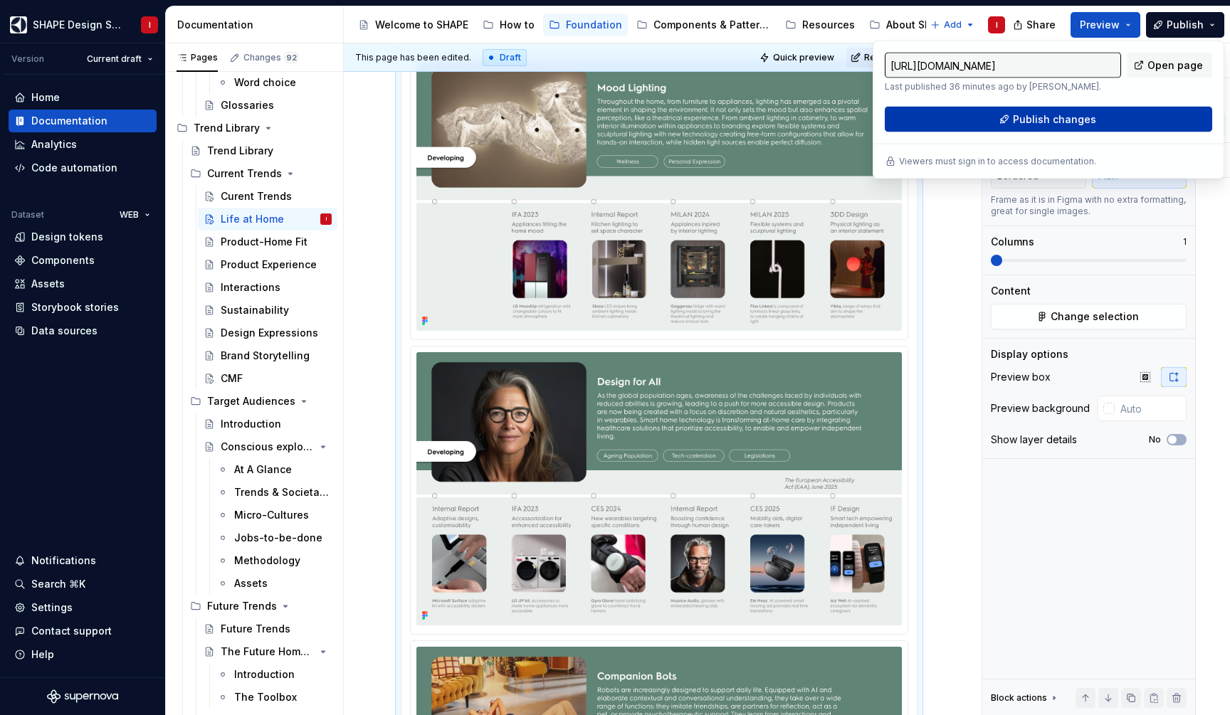
click at [1090, 127] on button "Publish changes" at bounding box center [1048, 120] width 327 height 26
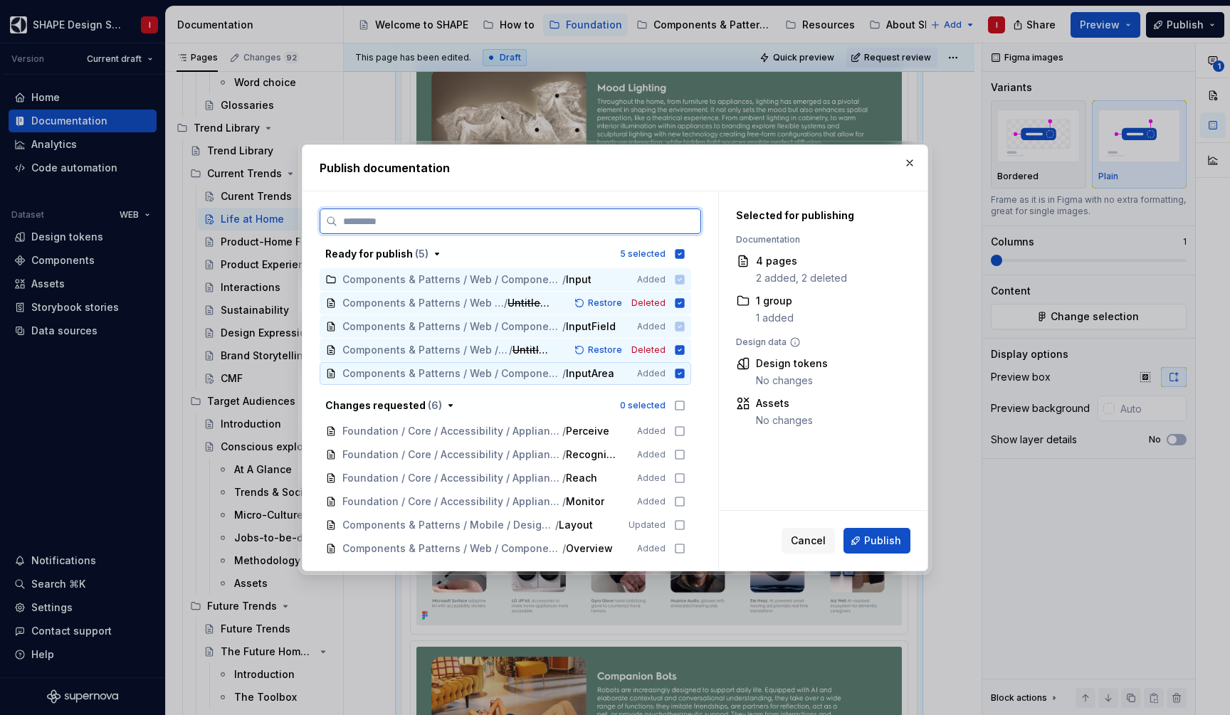
click at [685, 379] on div "Components & Patterns / Web / Components / Input / InputArea Added" at bounding box center [506, 373] width 372 height 23
click at [685, 352] on icon at bounding box center [679, 349] width 9 height 9
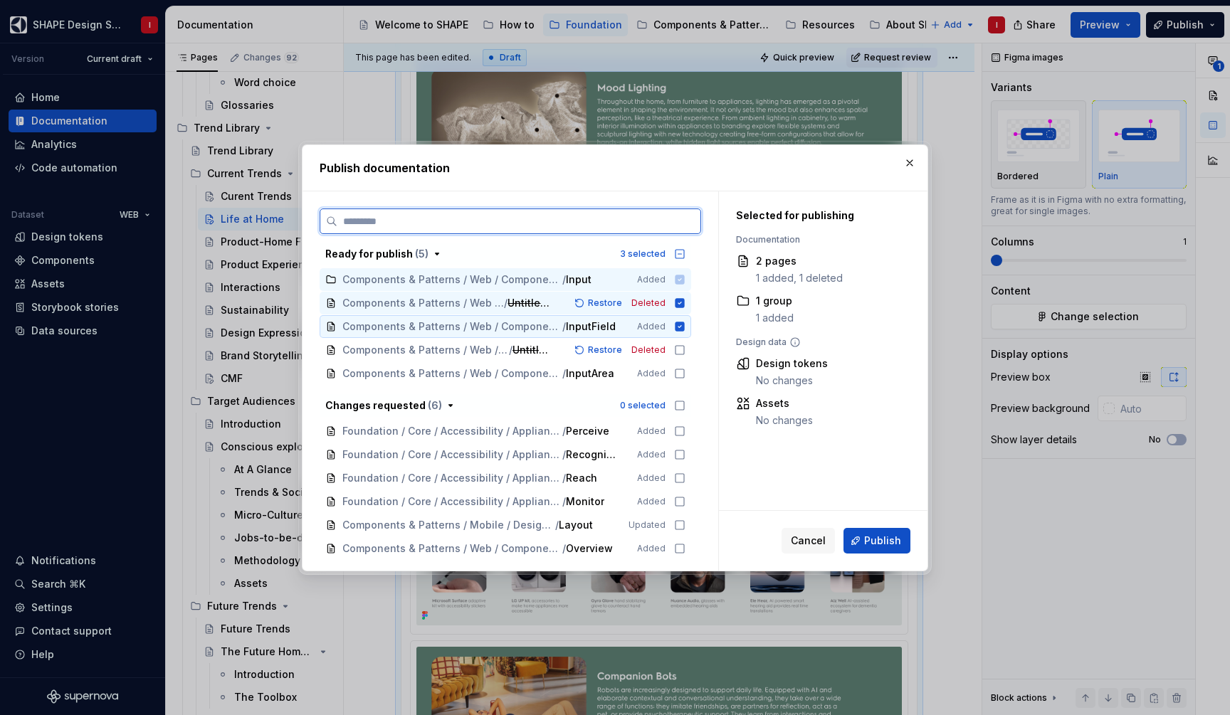
click at [685, 327] on icon at bounding box center [679, 326] width 9 height 9
click at [688, 296] on div "Components & Patterns / Web / Components / Input / Untitled page Restore Deleted" at bounding box center [506, 303] width 372 height 23
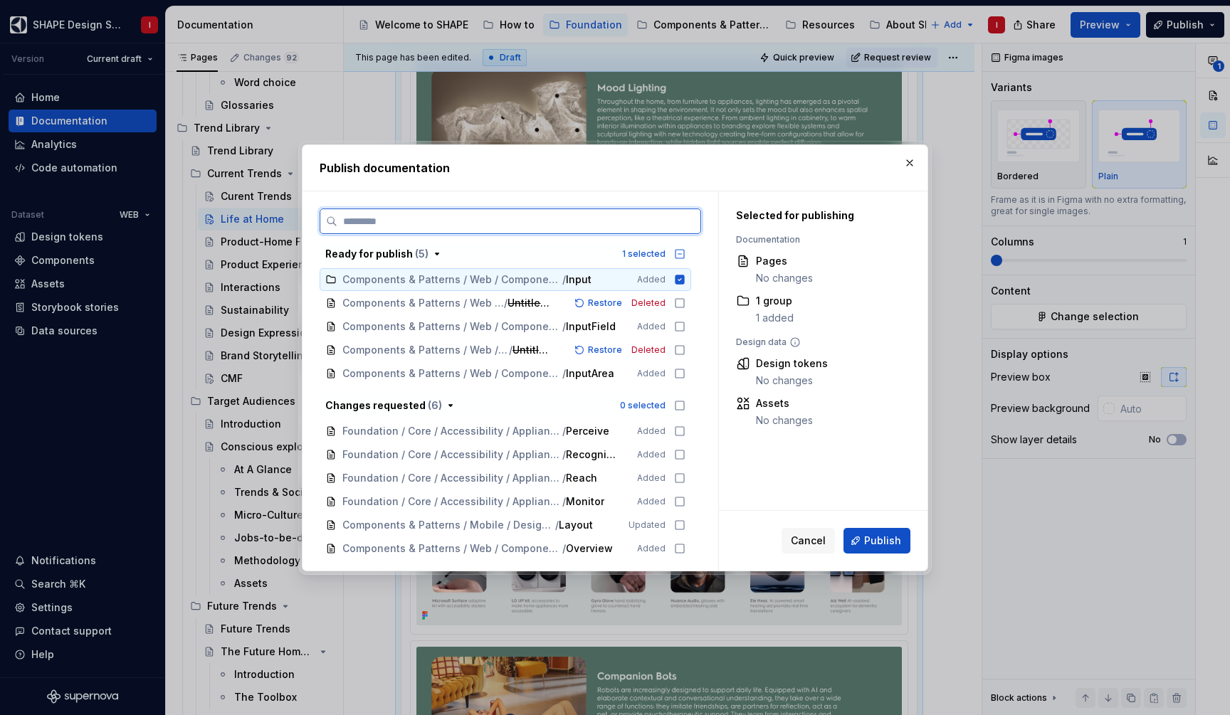
click at [685, 281] on icon at bounding box center [679, 279] width 9 height 9
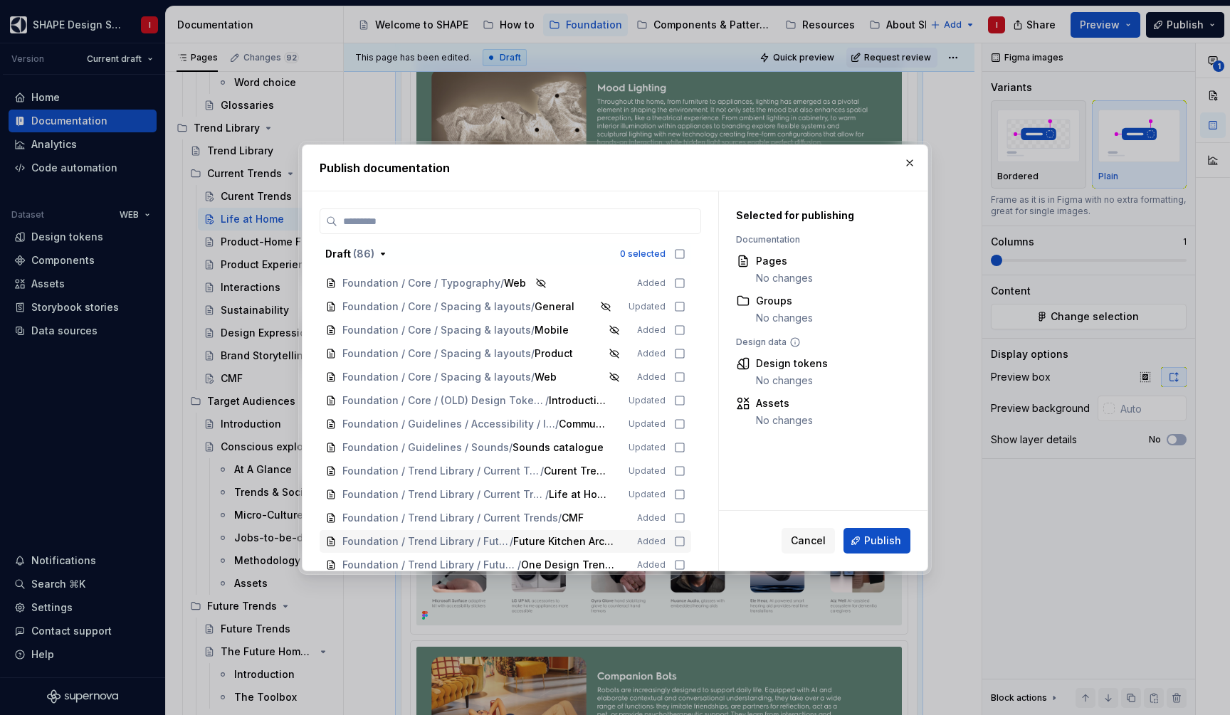
scroll to position [698, 0]
click at [691, 496] on div "Foundation / Trend Library / Current Trends / Life at Home Updated" at bounding box center [506, 495] width 372 height 23
click at [869, 535] on span "Publish" at bounding box center [882, 541] width 37 height 14
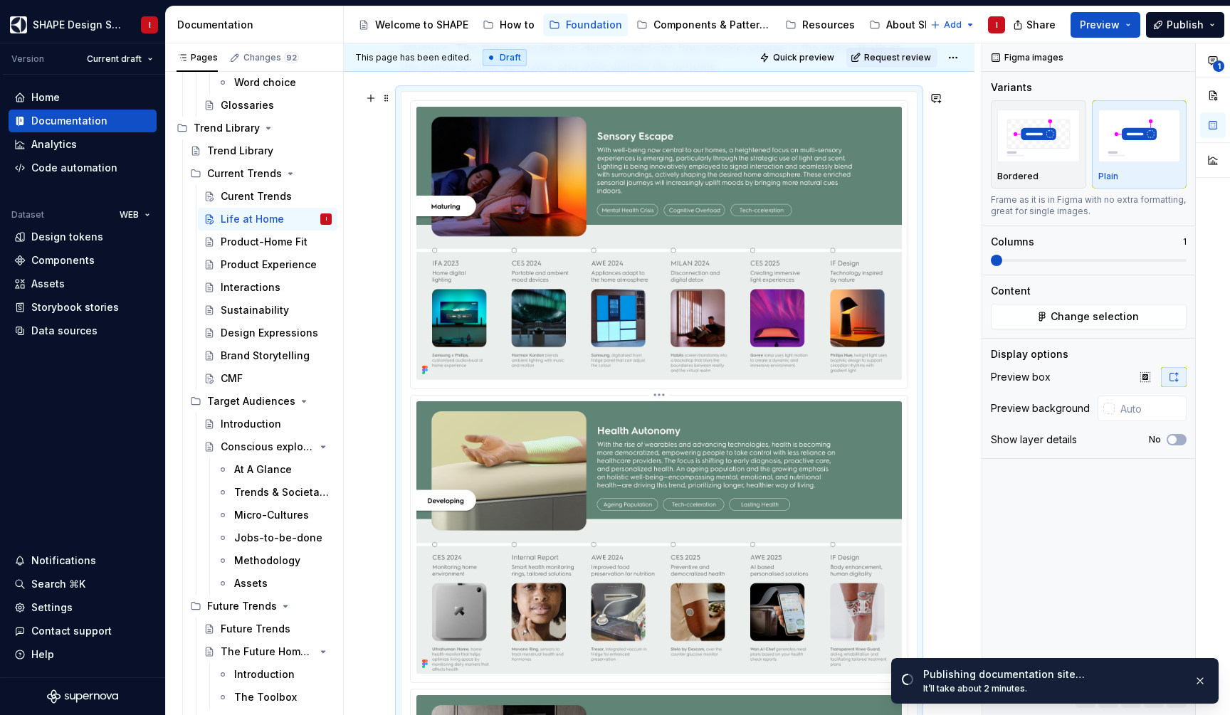
scroll to position [254, 0]
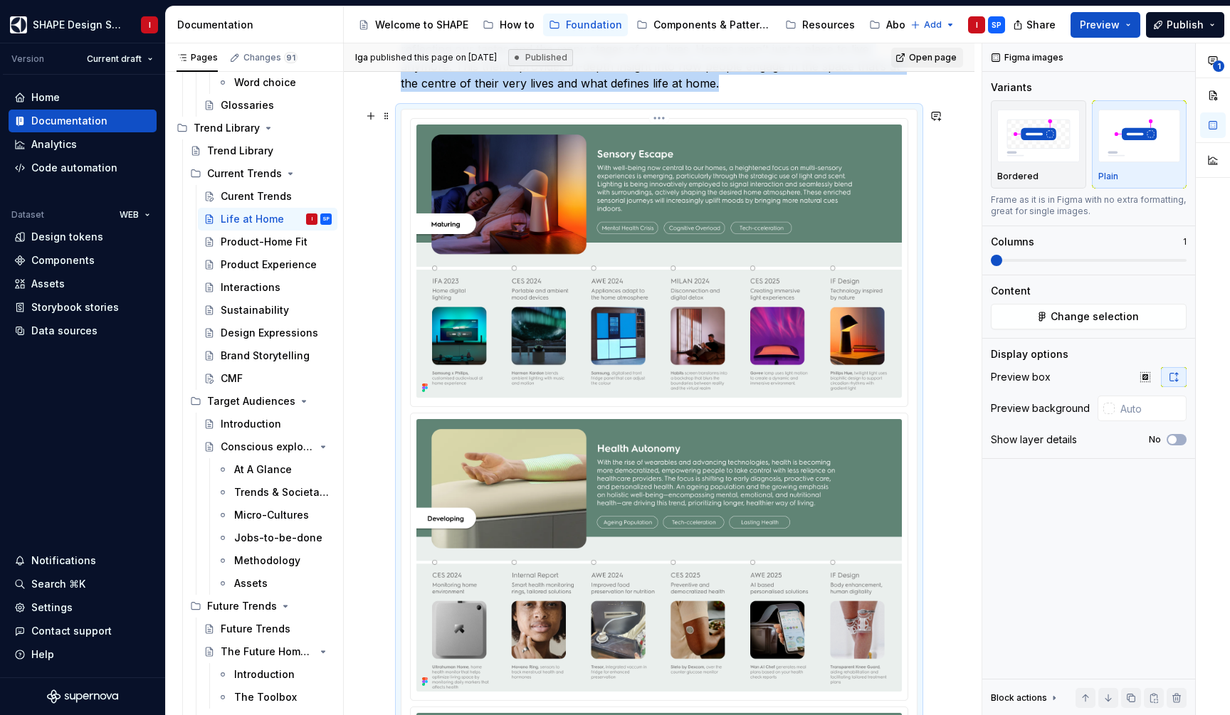
click at [855, 173] on img at bounding box center [658, 261] width 485 height 273
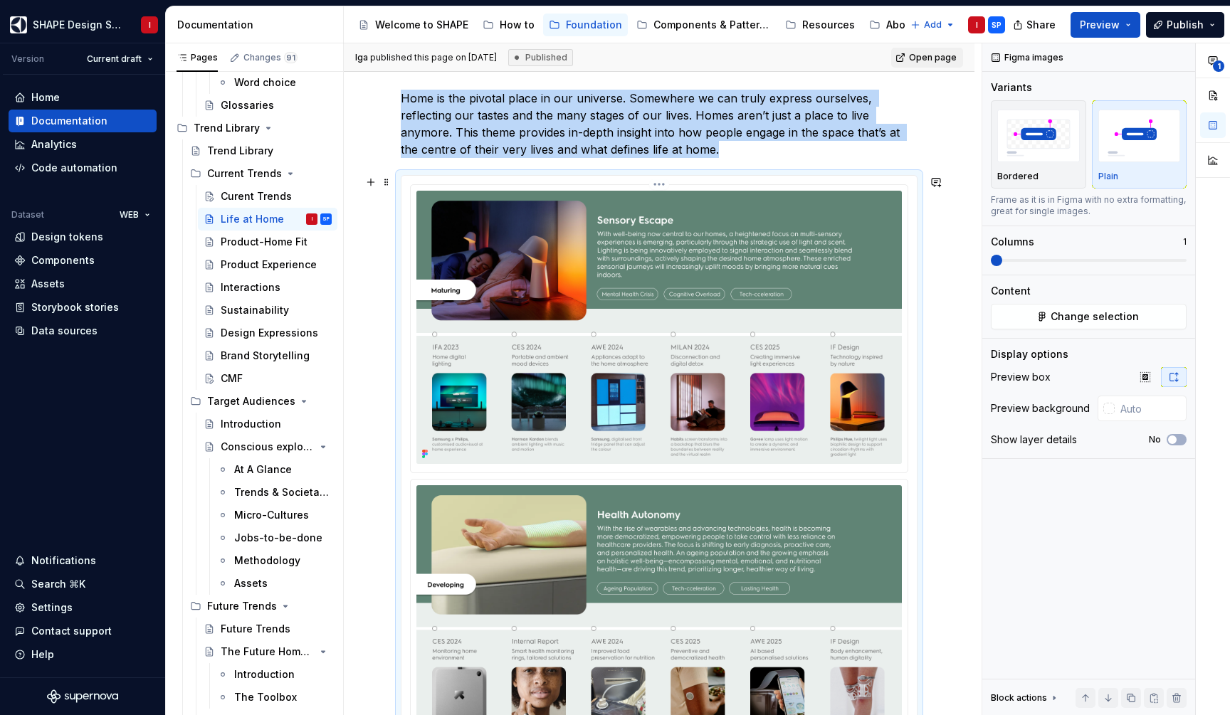
click at [866, 281] on img at bounding box center [658, 327] width 485 height 273
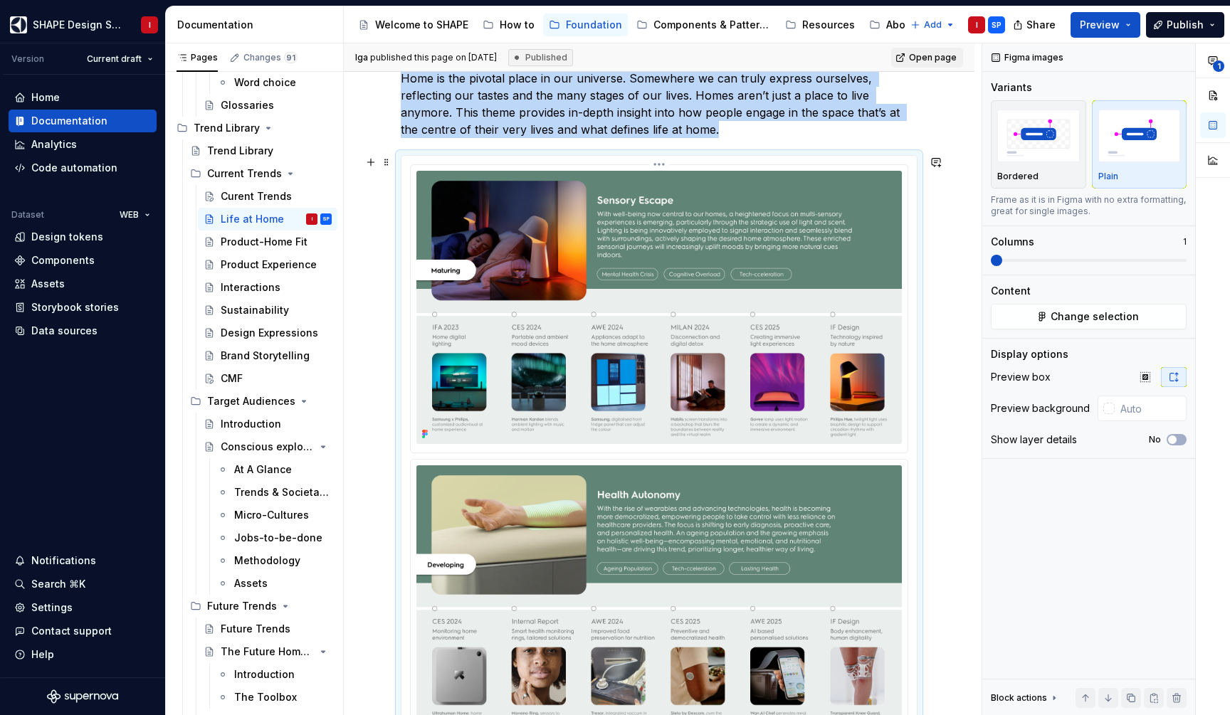
click at [426, 436] on icon at bounding box center [426, 434] width 3 height 3
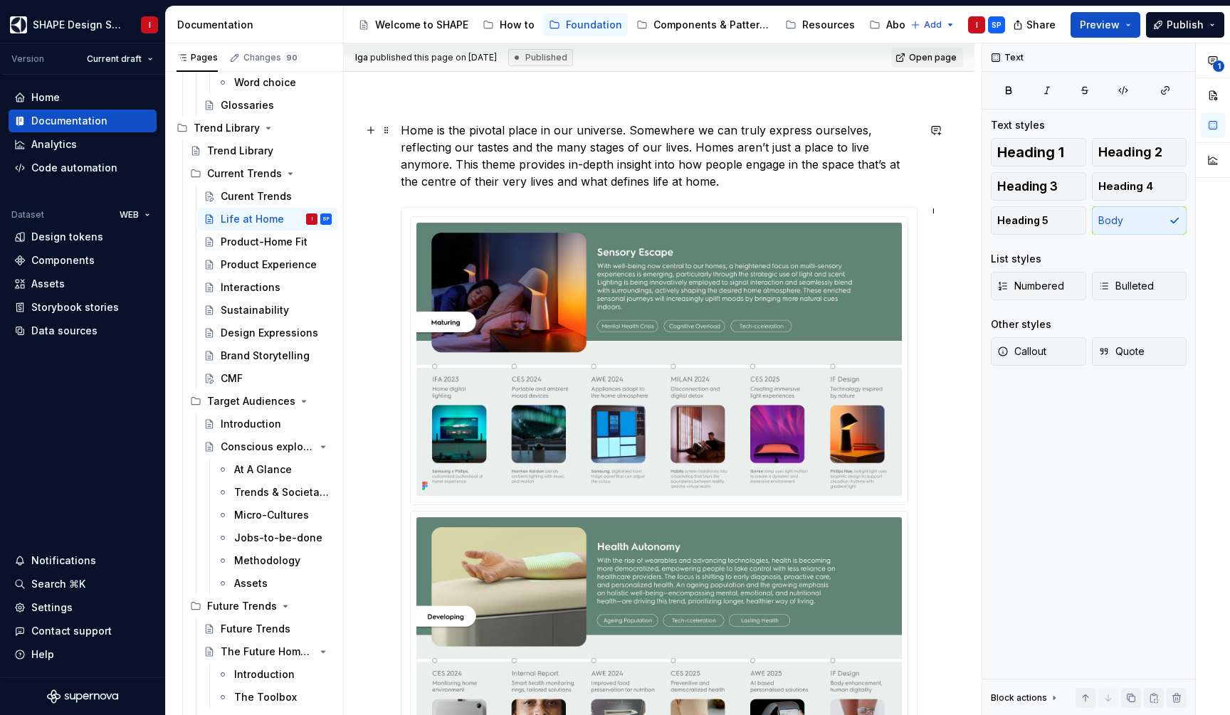
scroll to position [186, 0]
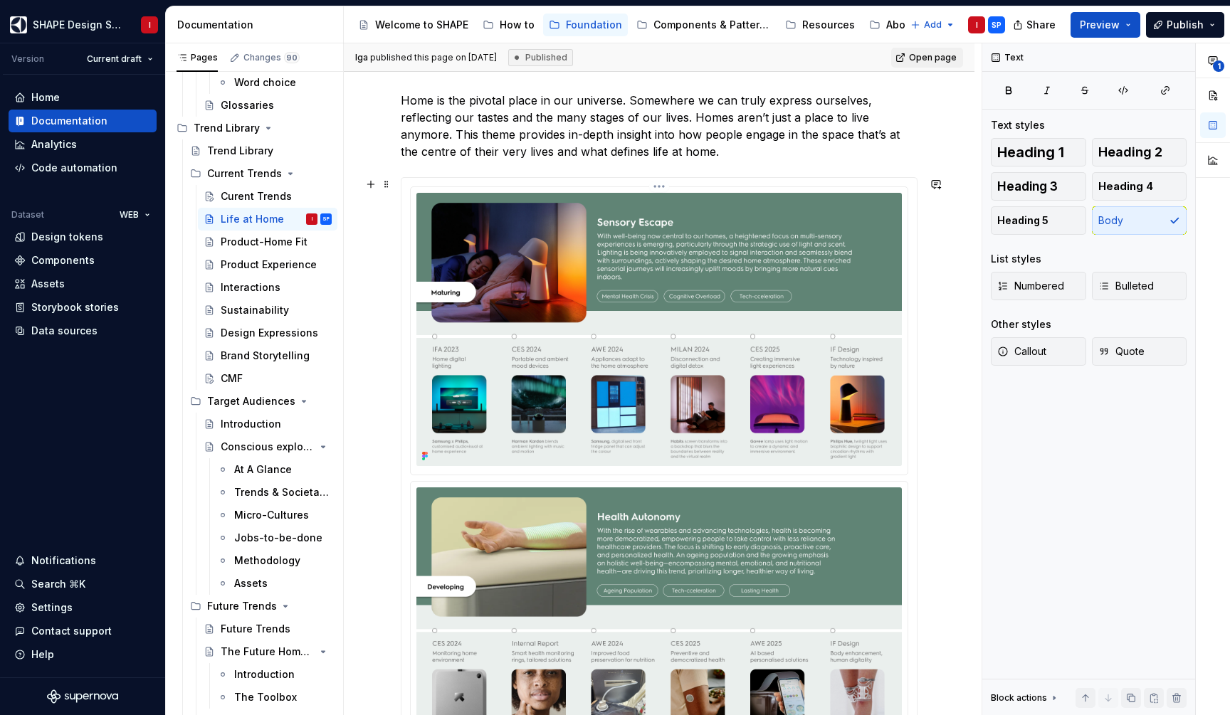
click at [663, 187] on html "SHAPE Design System I Version Current draft Home Documentation Analytics Code a…" at bounding box center [615, 357] width 1230 height 715
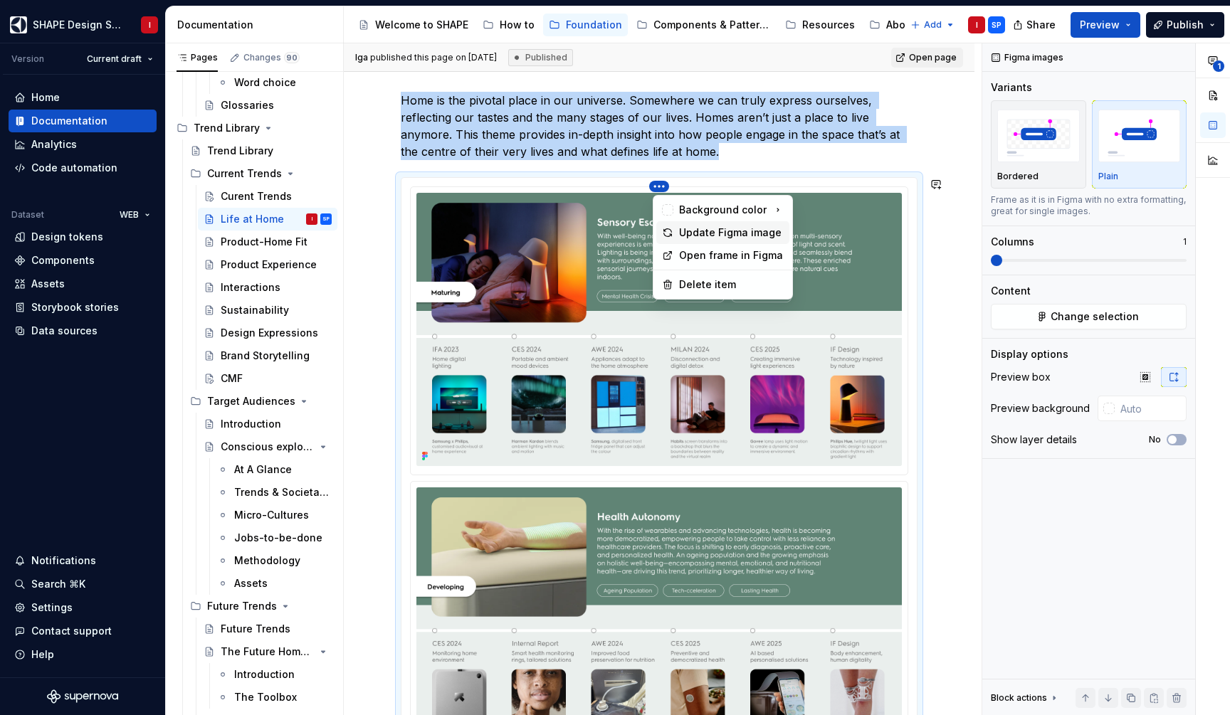
click at [717, 230] on div "Update Figma image" at bounding box center [731, 233] width 105 height 14
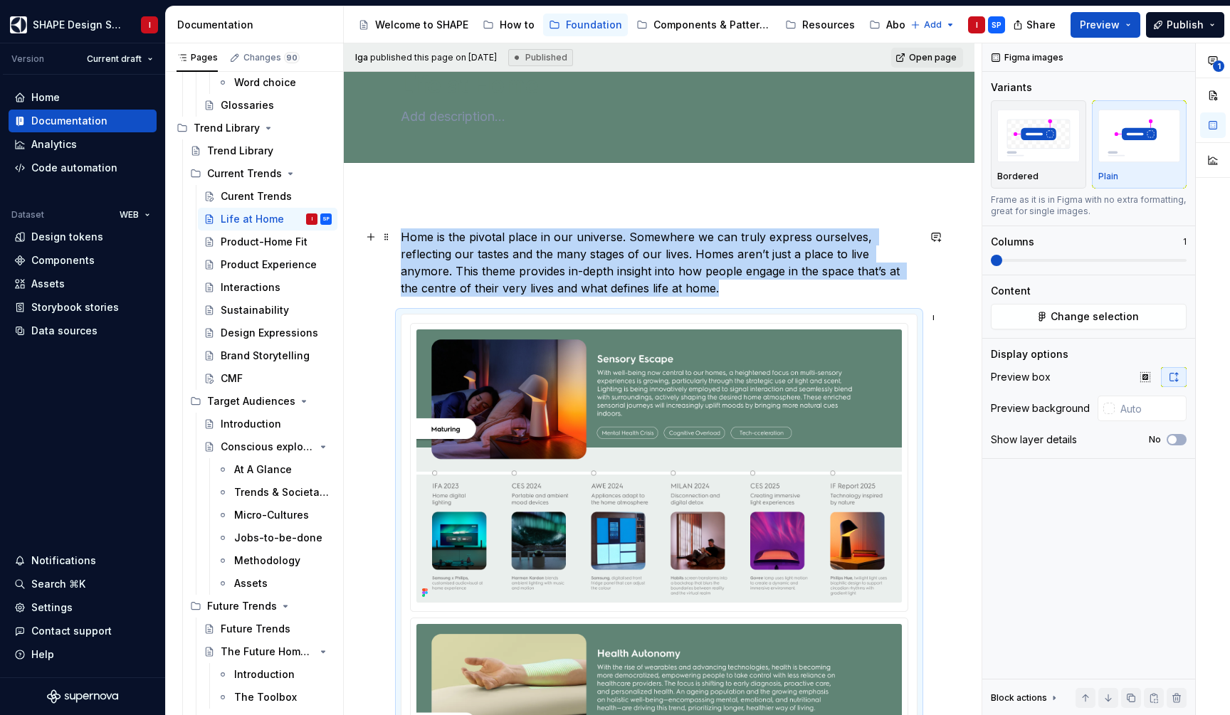
scroll to position [70, 0]
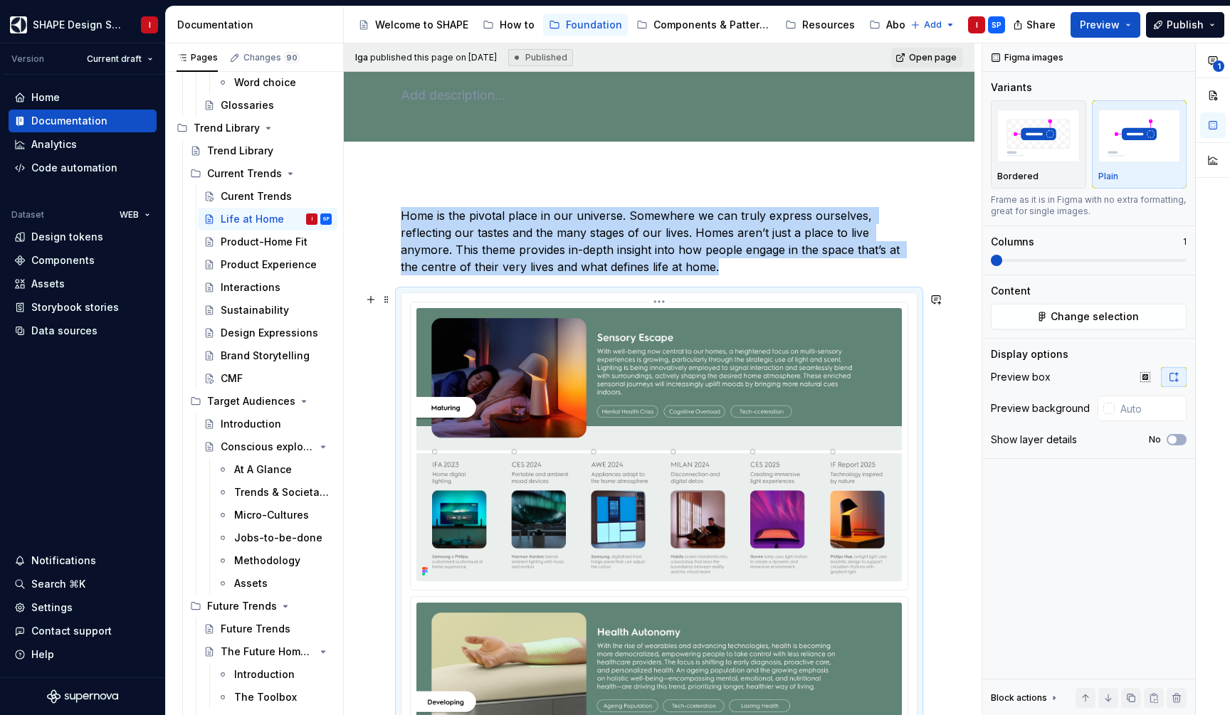
click at [749, 409] on img at bounding box center [658, 444] width 485 height 273
click at [742, 369] on img at bounding box center [658, 444] width 485 height 273
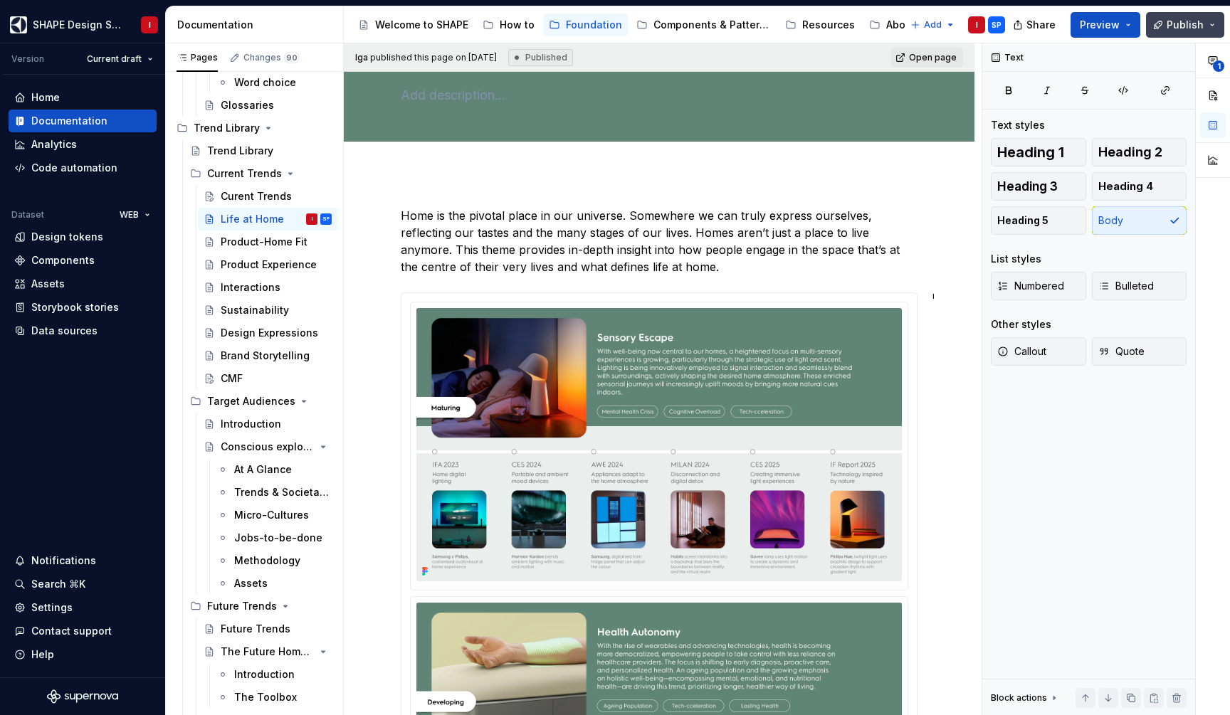
click at [1188, 25] on span "Publish" at bounding box center [1185, 25] width 37 height 14
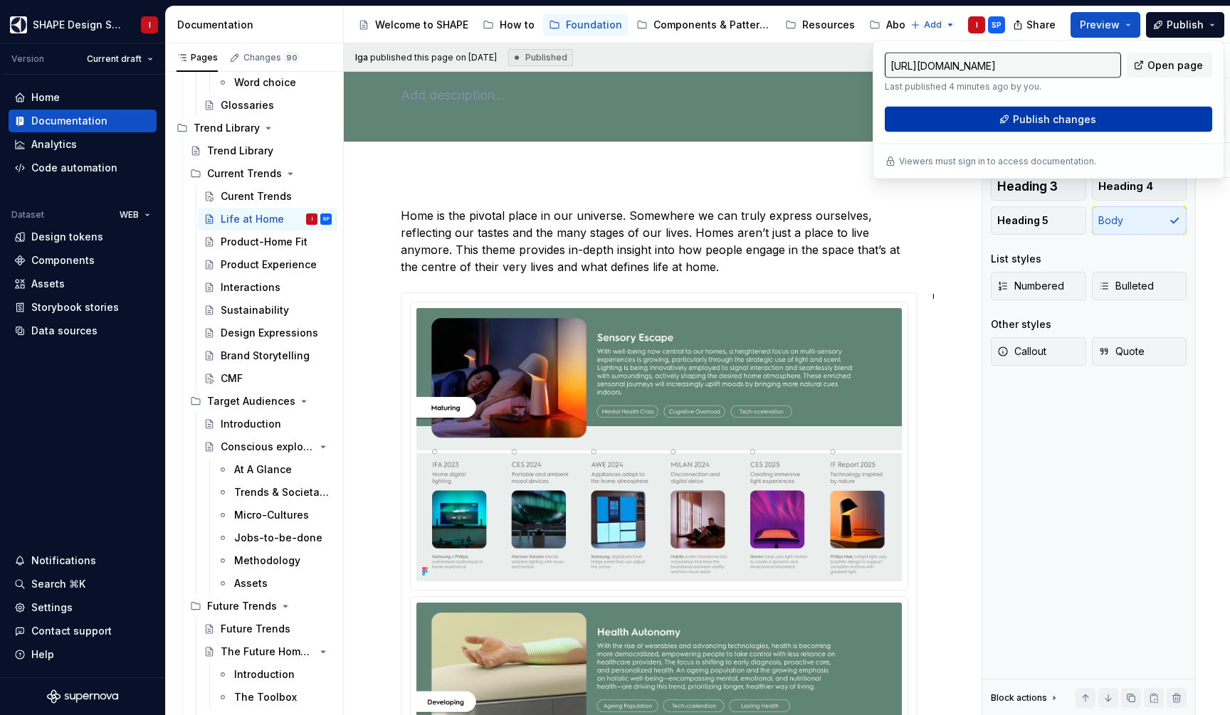
click at [1086, 118] on span "Publish changes" at bounding box center [1054, 119] width 83 height 14
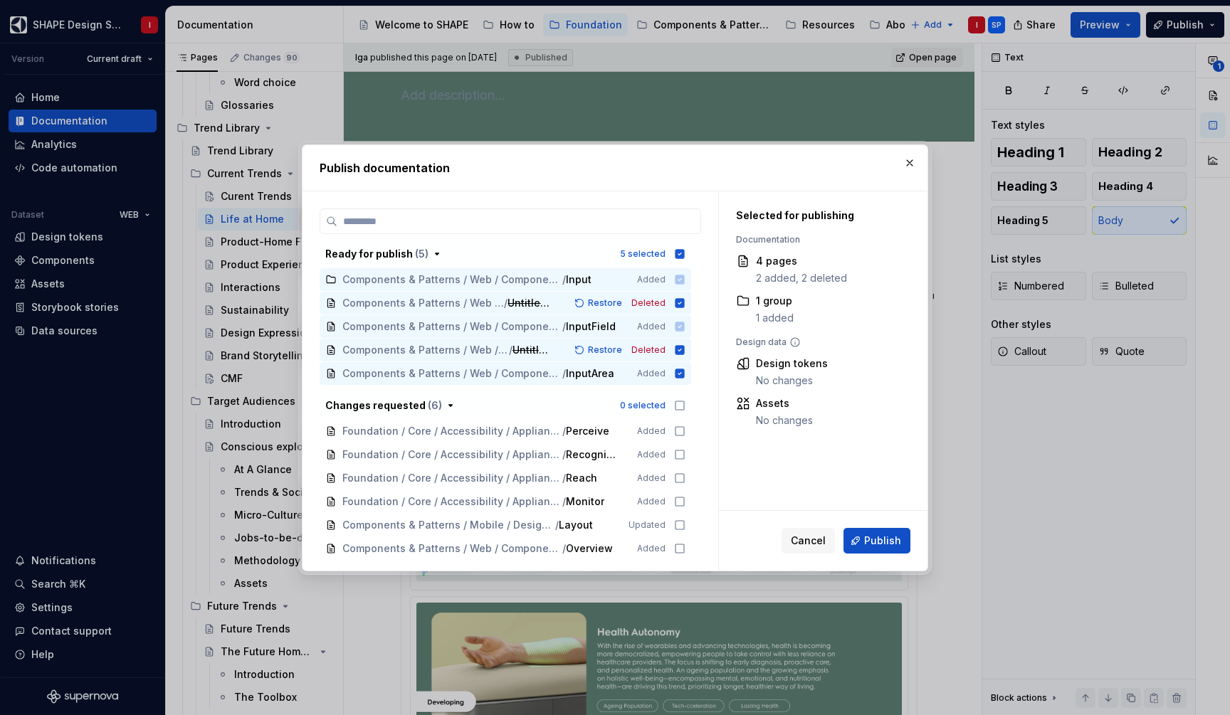
scroll to position [0, 0]
click at [685, 368] on icon at bounding box center [679, 373] width 11 height 11
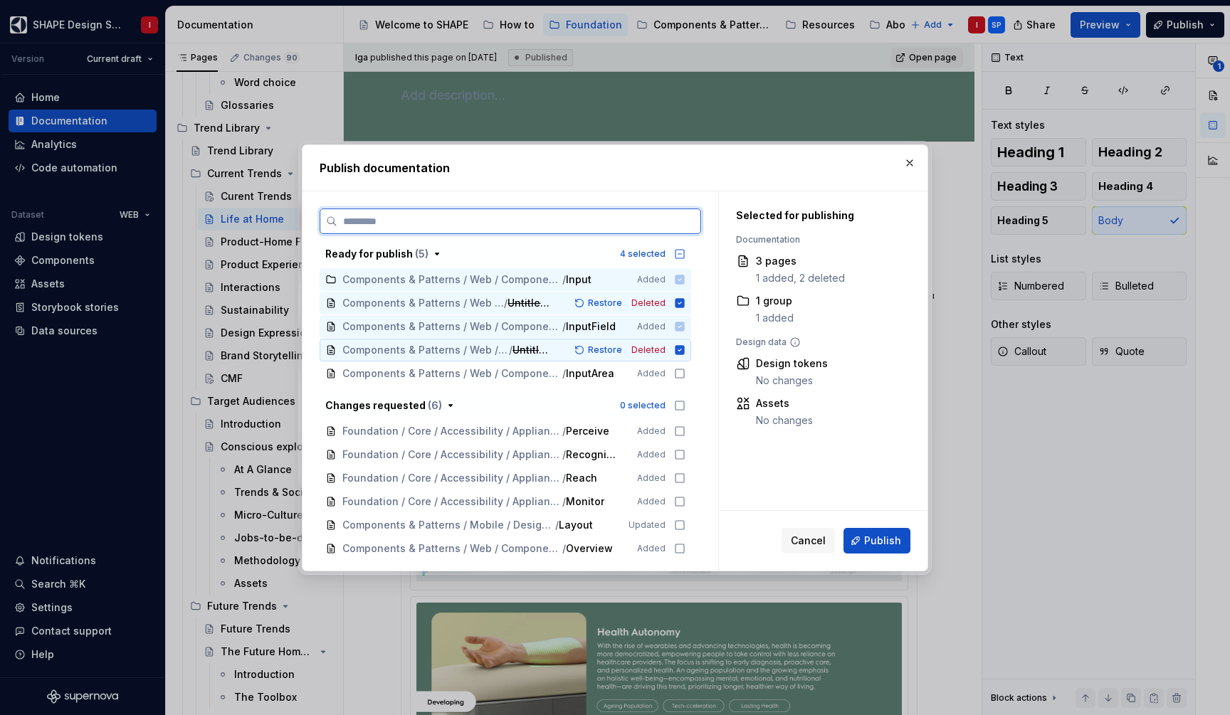
click at [685, 351] on icon at bounding box center [679, 349] width 11 height 11
click at [684, 303] on icon at bounding box center [679, 302] width 9 height 9
click at [685, 324] on icon at bounding box center [679, 326] width 9 height 9
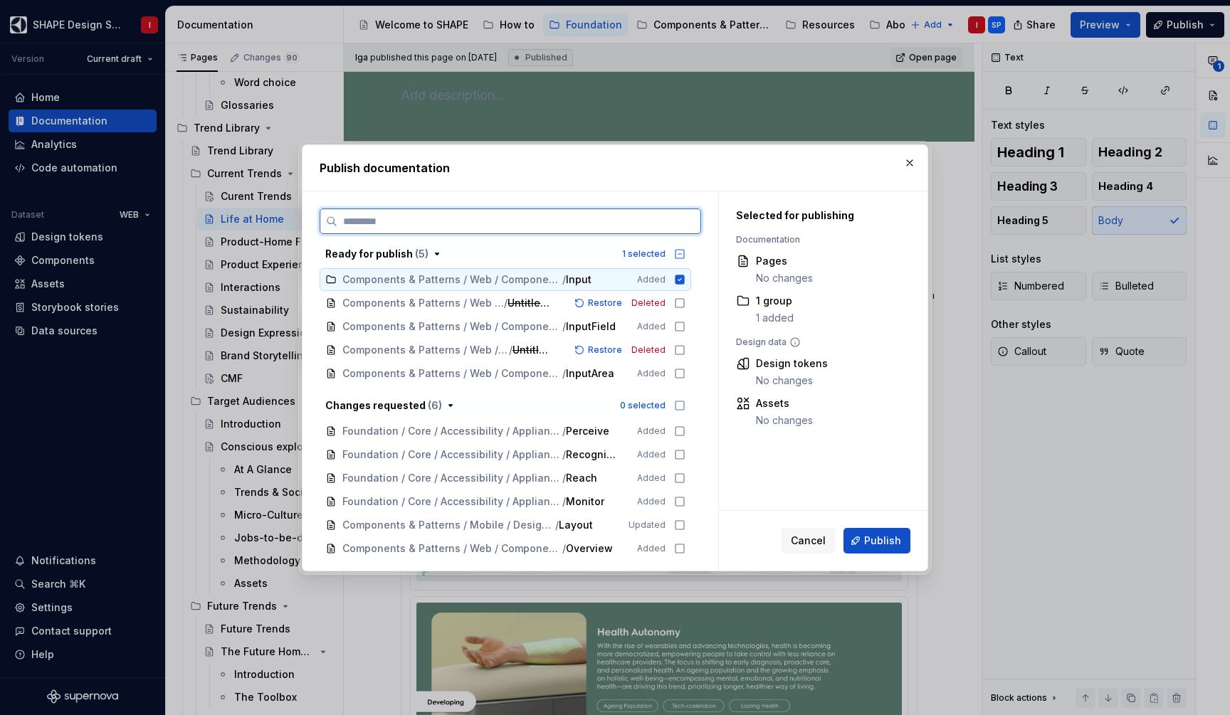
click at [685, 280] on icon at bounding box center [679, 279] width 9 height 9
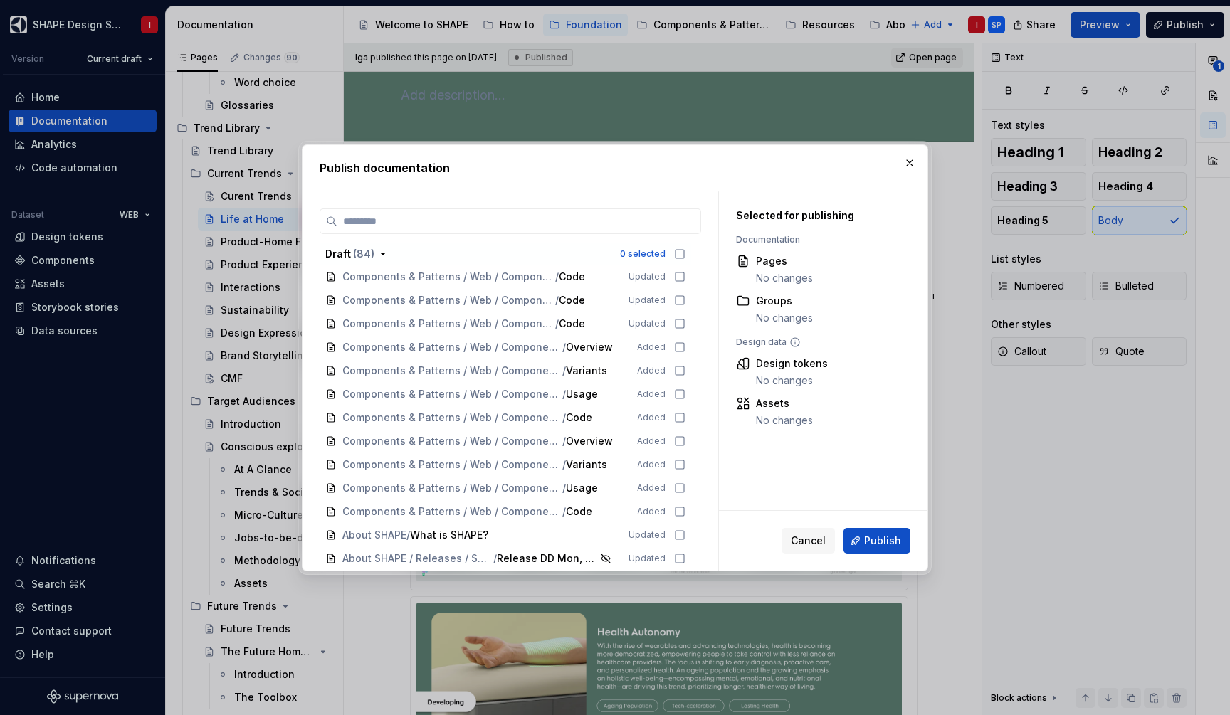
scroll to position [1997, 0]
click at [367, 256] on span "( 84 )" at bounding box center [363, 254] width 21 height 12
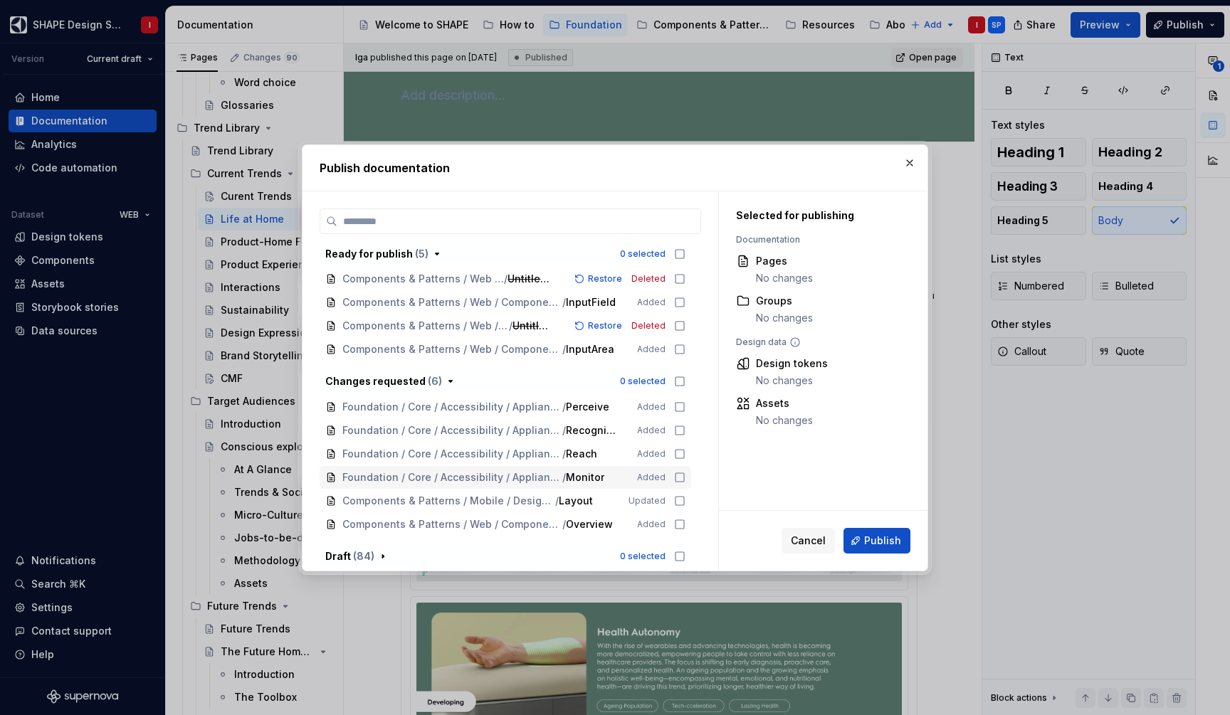
scroll to position [24, 0]
click at [363, 557] on span "( 84 )" at bounding box center [363, 556] width 21 height 12
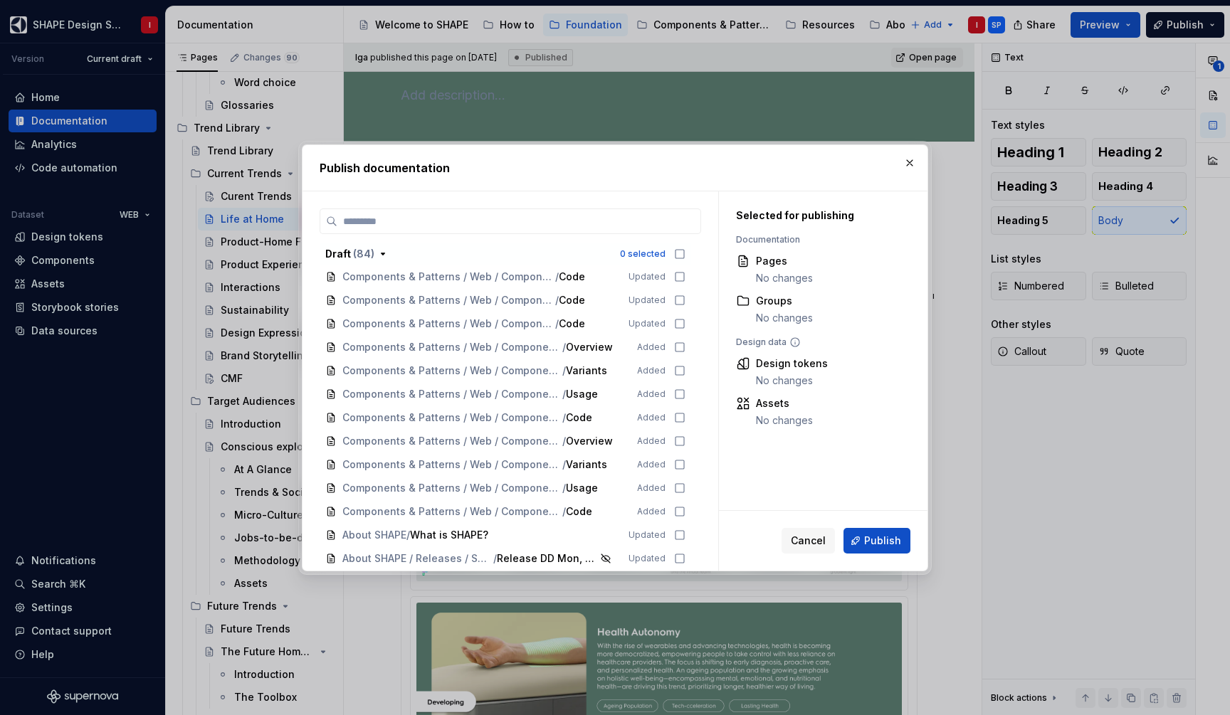
scroll to position [1997, 0]
type textarea "*"
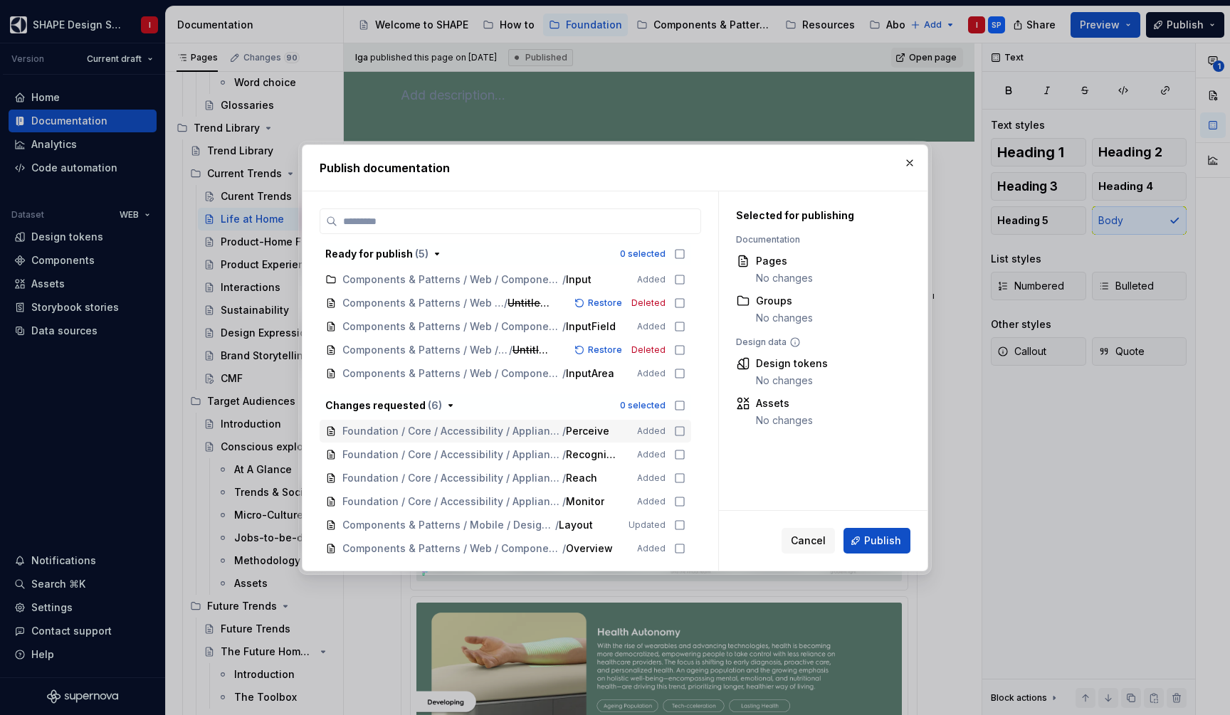
scroll to position [0, 0]
click at [394, 232] on label at bounding box center [510, 222] width 381 height 26
click at [394, 228] on input "search" at bounding box center [518, 221] width 363 height 14
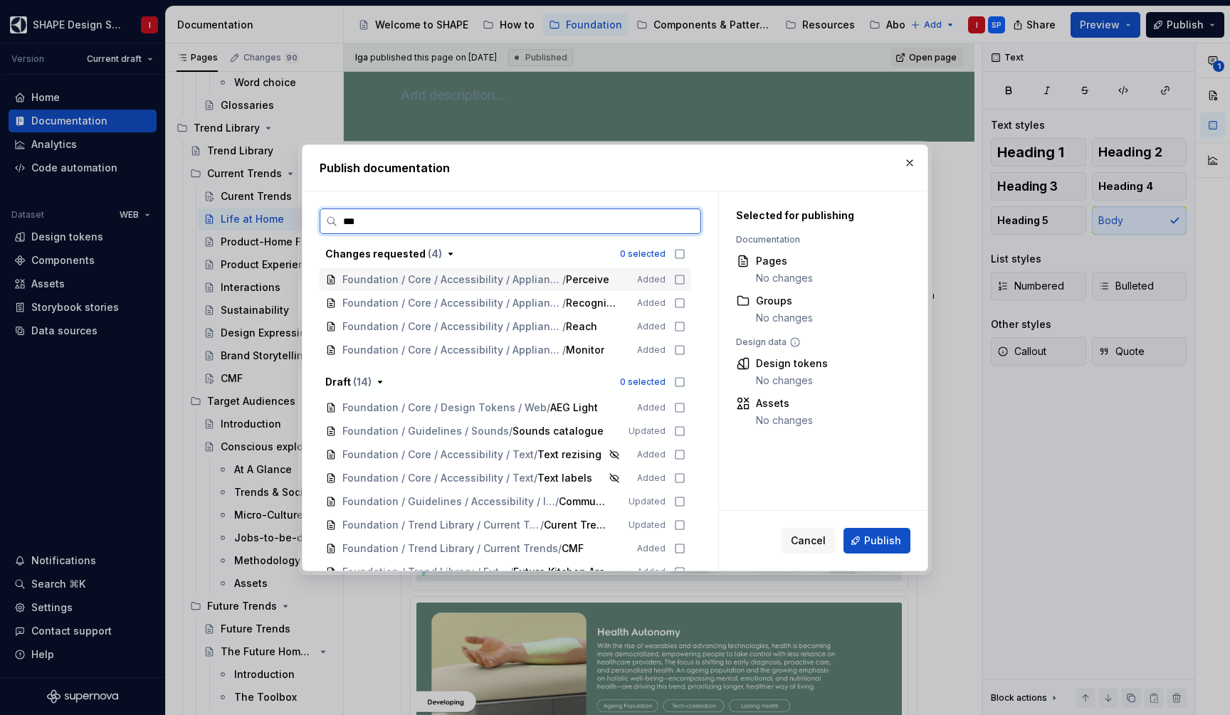
type input "****"
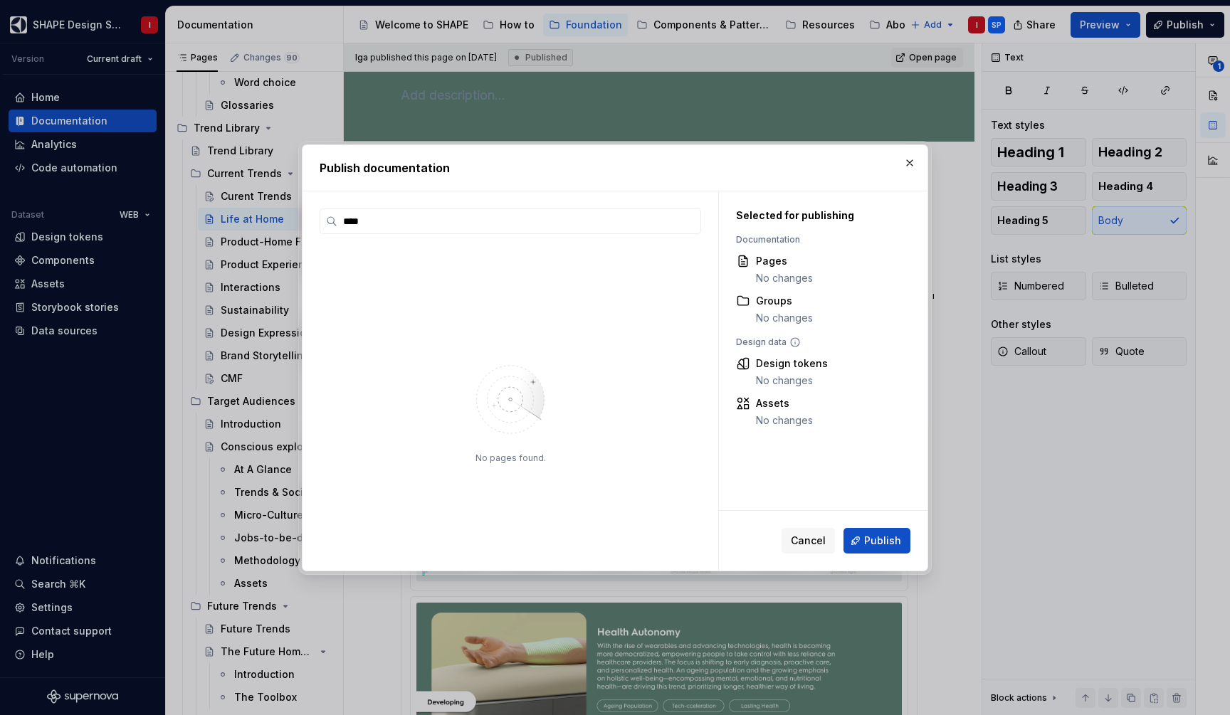
click at [520, 250] on div "No pages found." at bounding box center [510, 407] width 381 height 328
click at [925, 164] on div "Publish documentation" at bounding box center [614, 168] width 625 height 46
click at [905, 164] on button "button" at bounding box center [910, 163] width 20 height 20
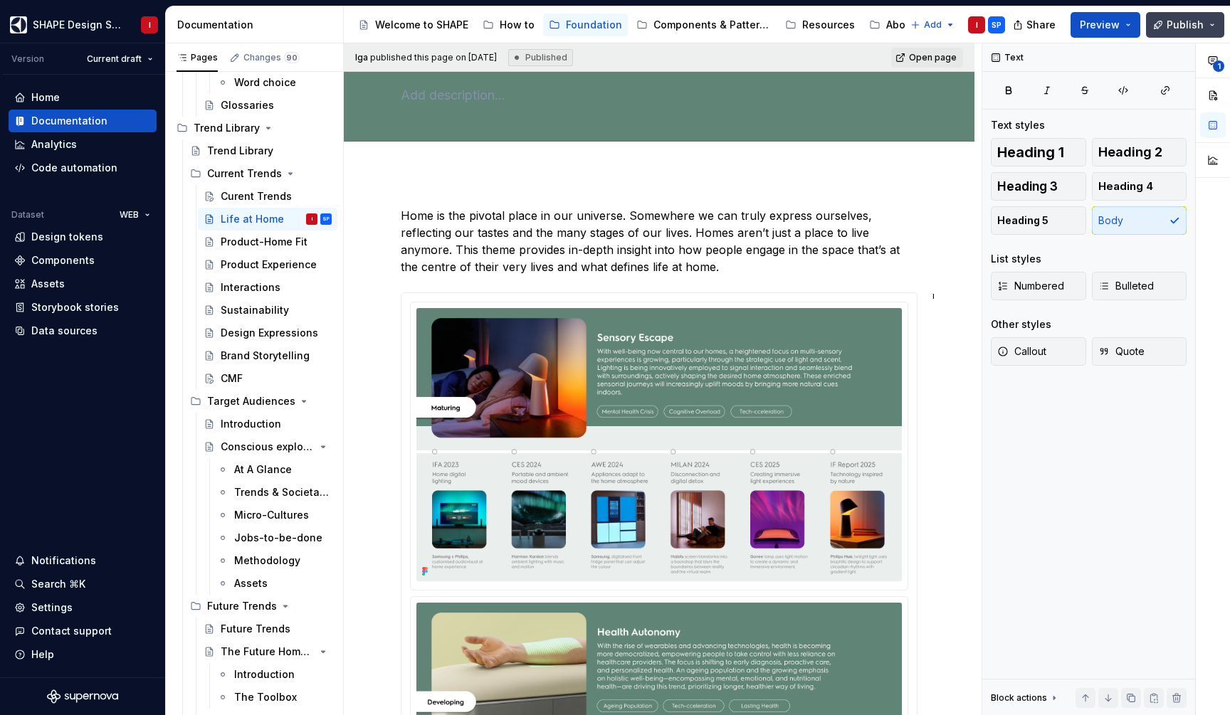
click at [1188, 16] on button "Publish" at bounding box center [1185, 25] width 78 height 26
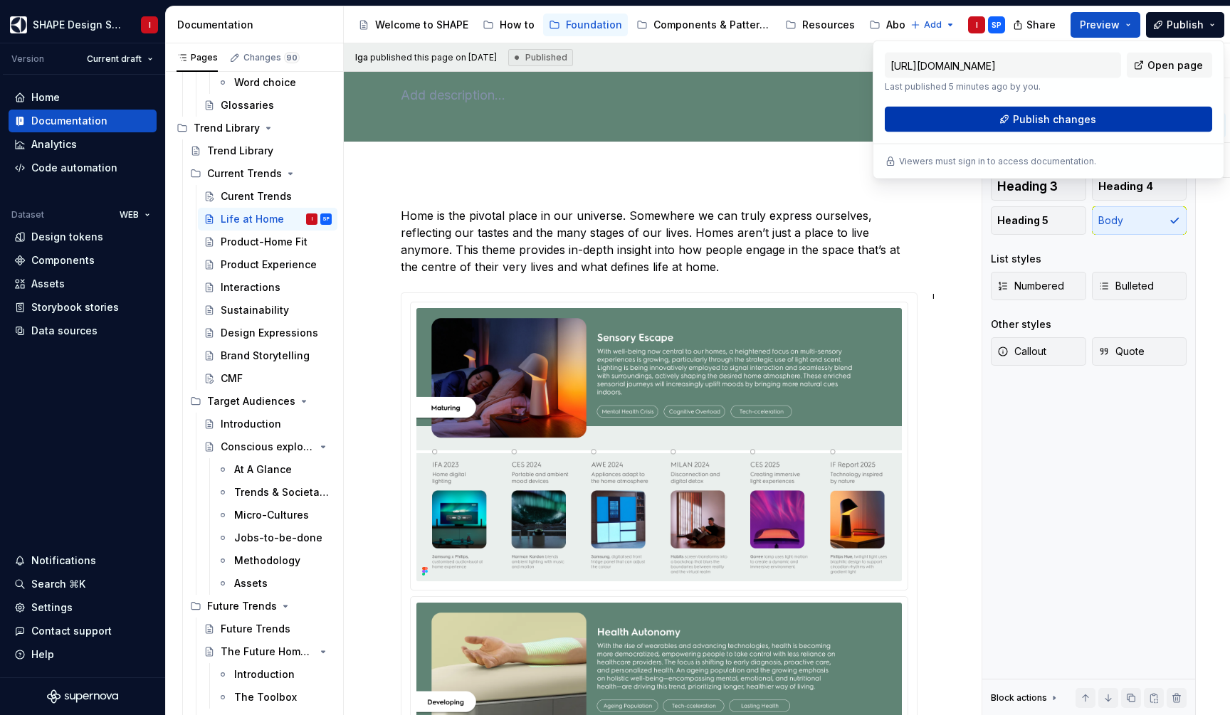
click at [1090, 120] on span "Publish changes" at bounding box center [1054, 119] width 83 height 14
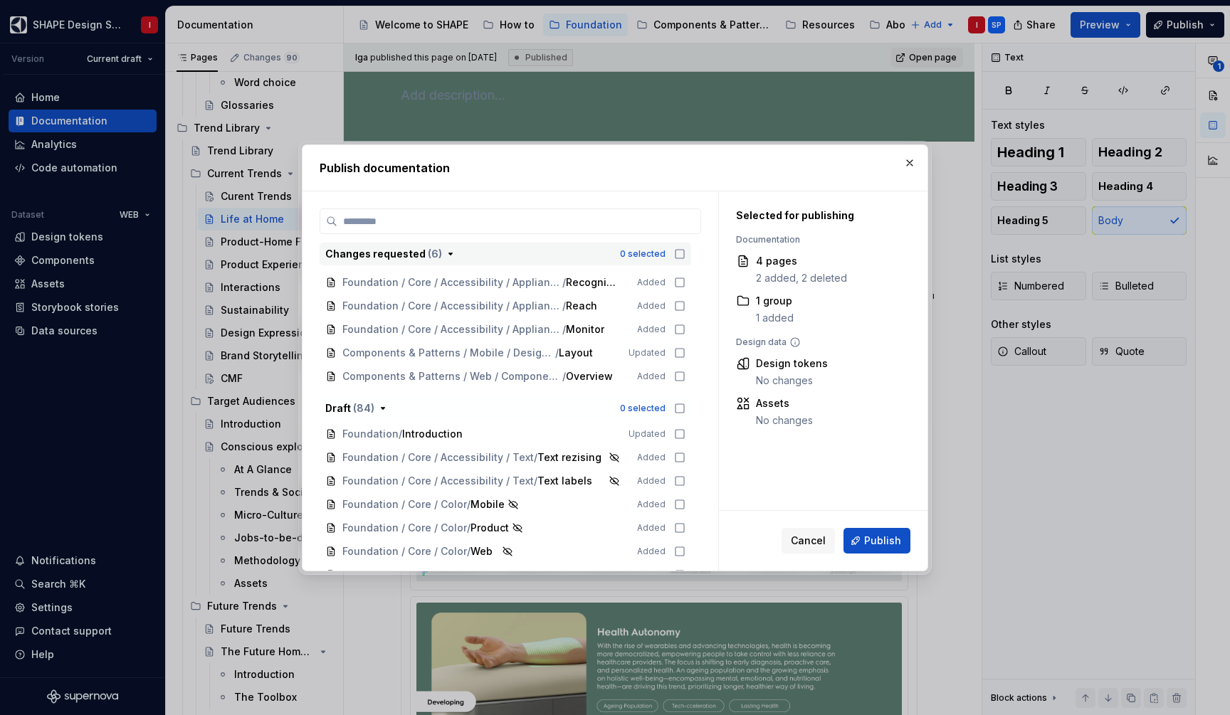
scroll to position [169, 0]
click at [777, 307] on div "1 group" at bounding box center [775, 301] width 38 height 14
click at [767, 307] on div "1 group" at bounding box center [775, 301] width 38 height 14
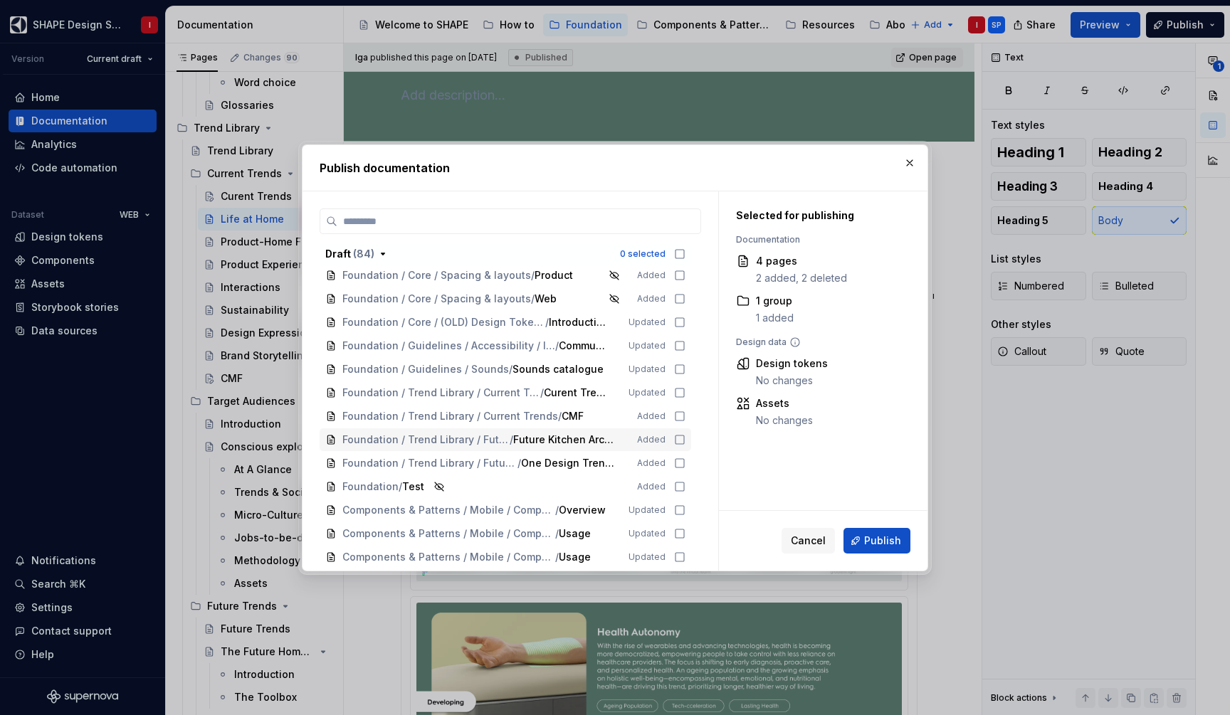
scroll to position [806, 0]
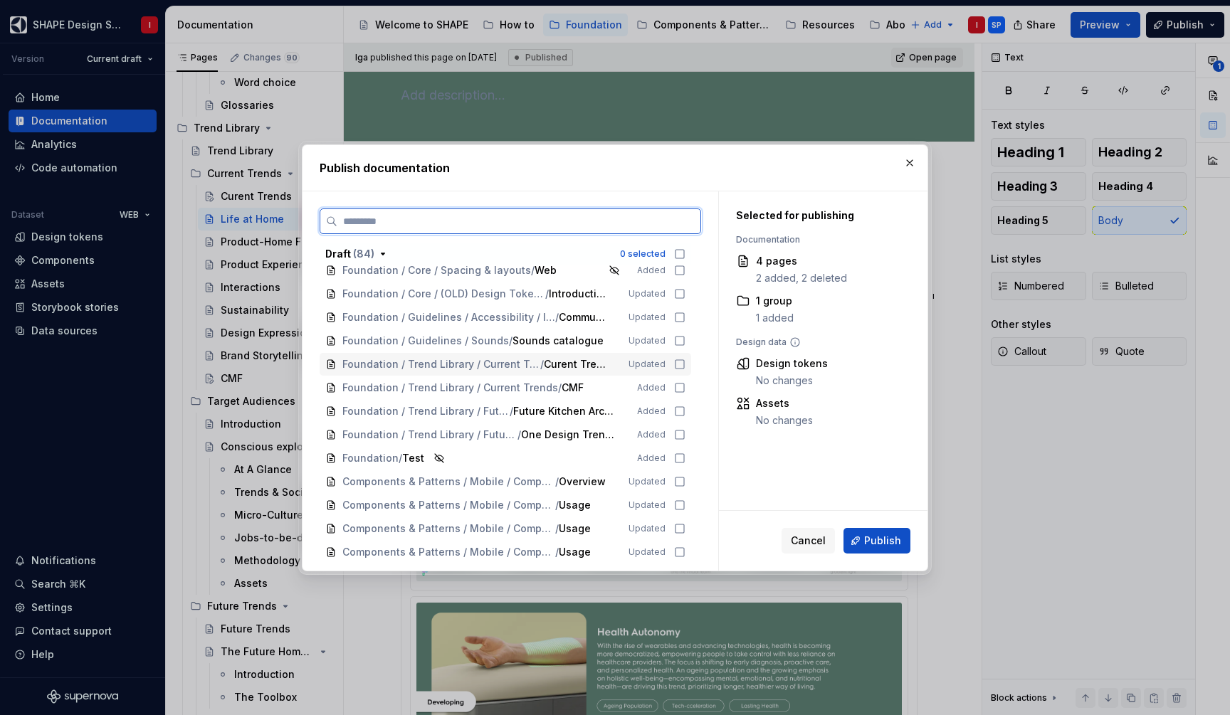
click at [327, 363] on icon at bounding box center [330, 364] width 6 height 9
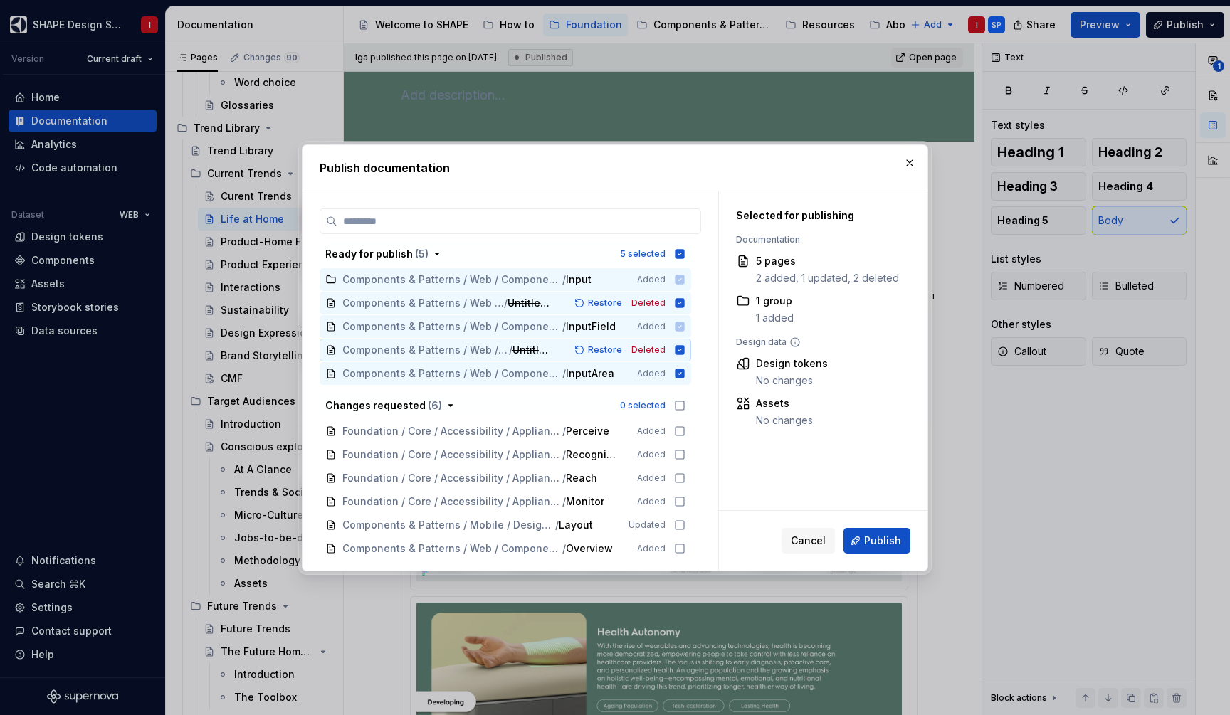
scroll to position [0, 0]
click at [685, 251] on icon "button" at bounding box center [679, 253] width 9 height 9
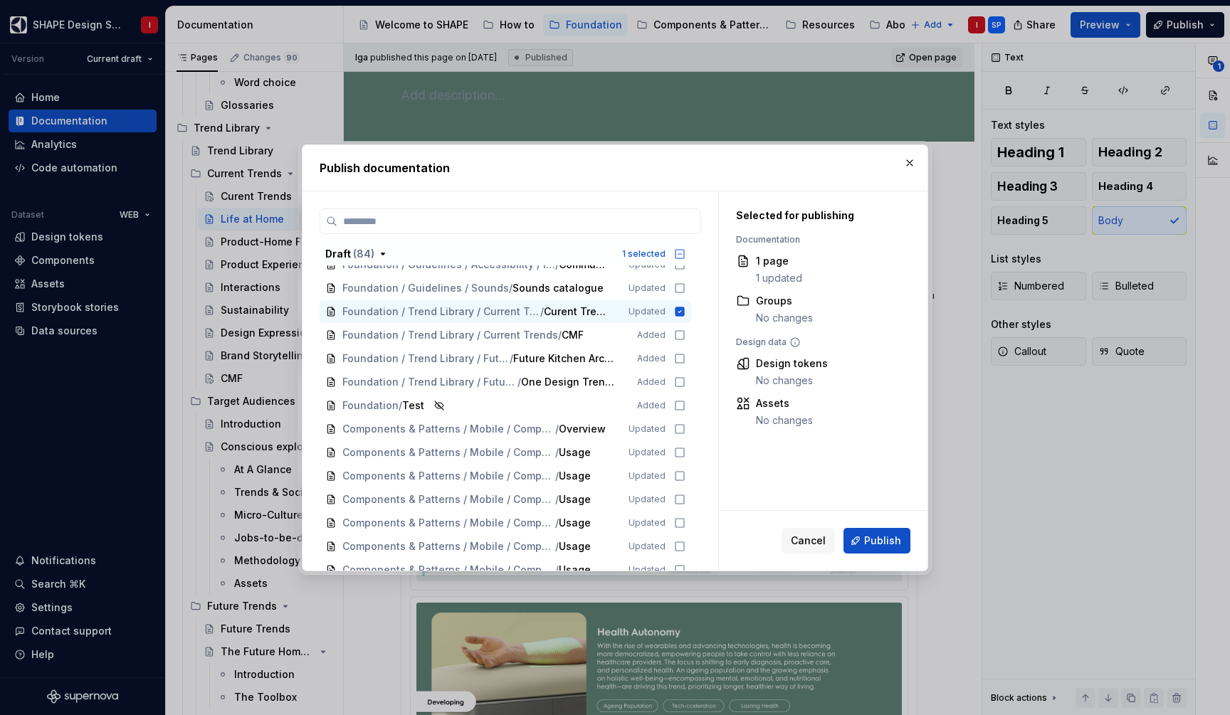
scroll to position [874, 0]
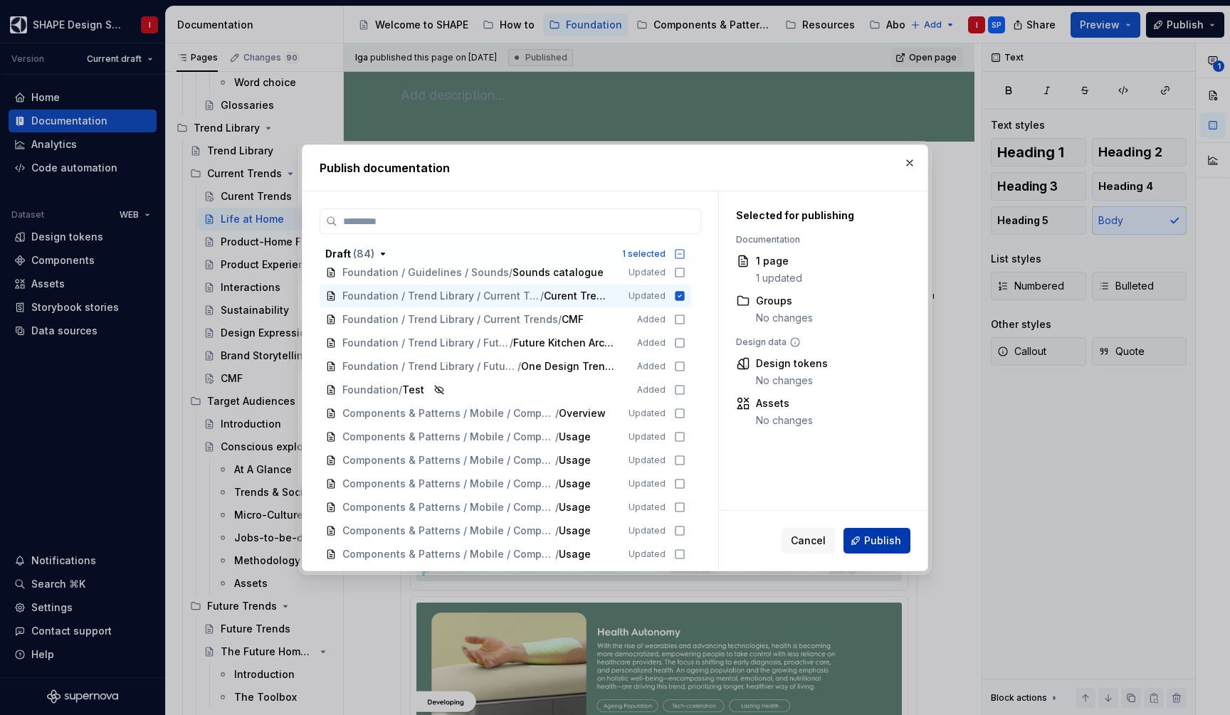
click at [890, 532] on button "Publish" at bounding box center [876, 541] width 67 height 26
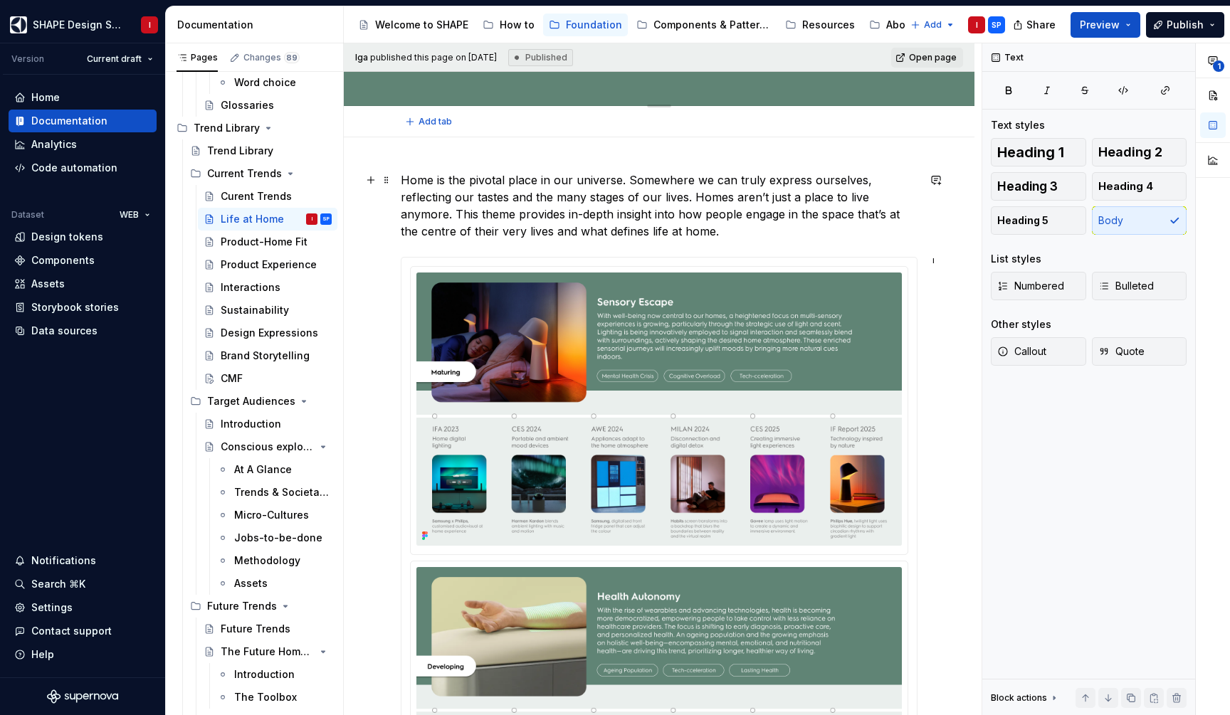
scroll to position [115, 0]
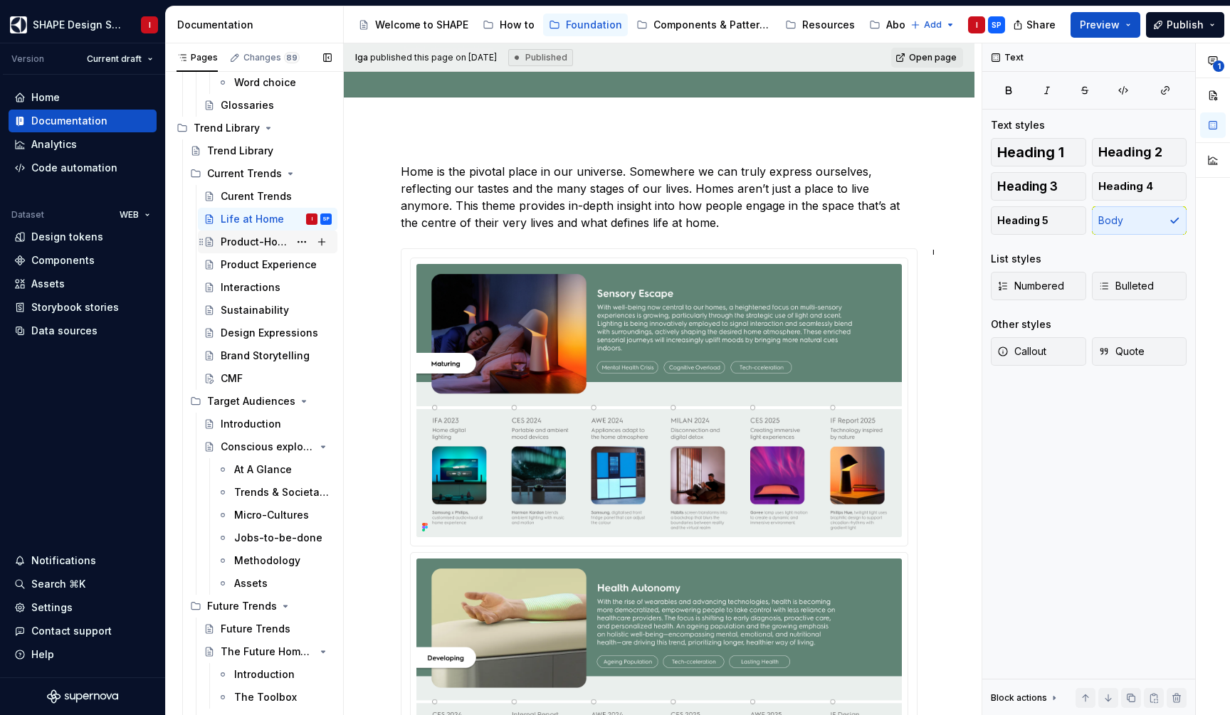
click at [246, 244] on div "Product-Home Fit" at bounding box center [255, 242] width 68 height 14
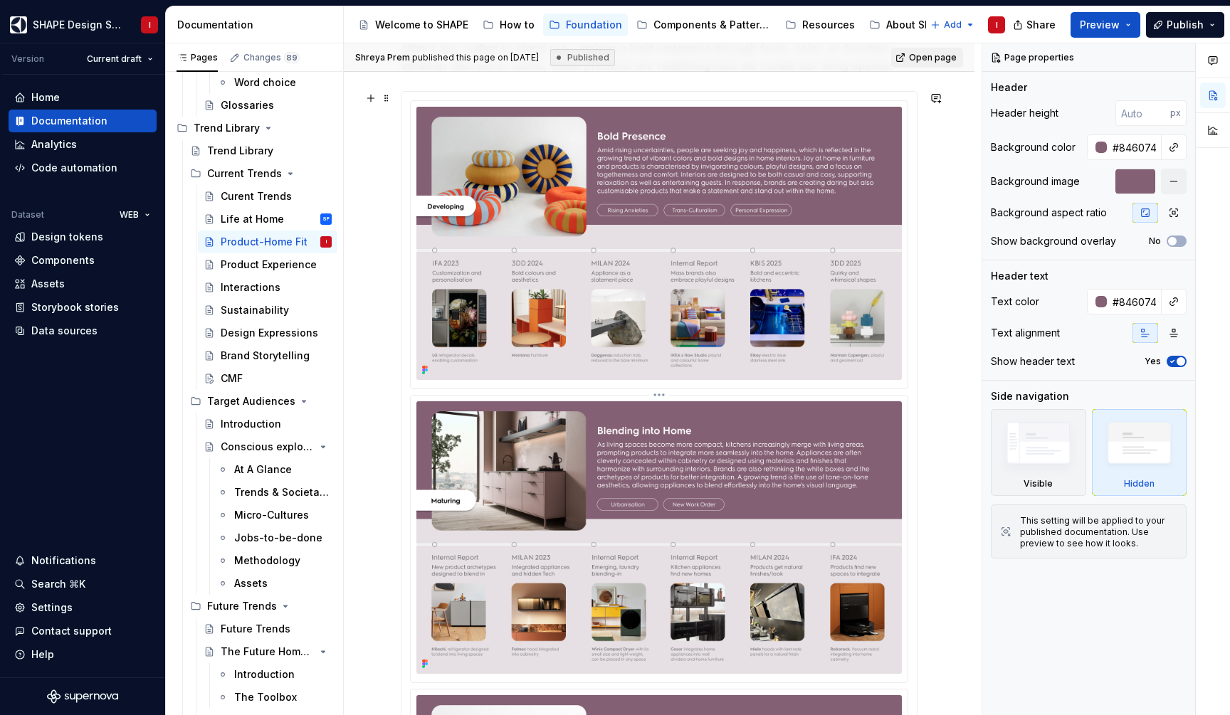
scroll to position [273, 0]
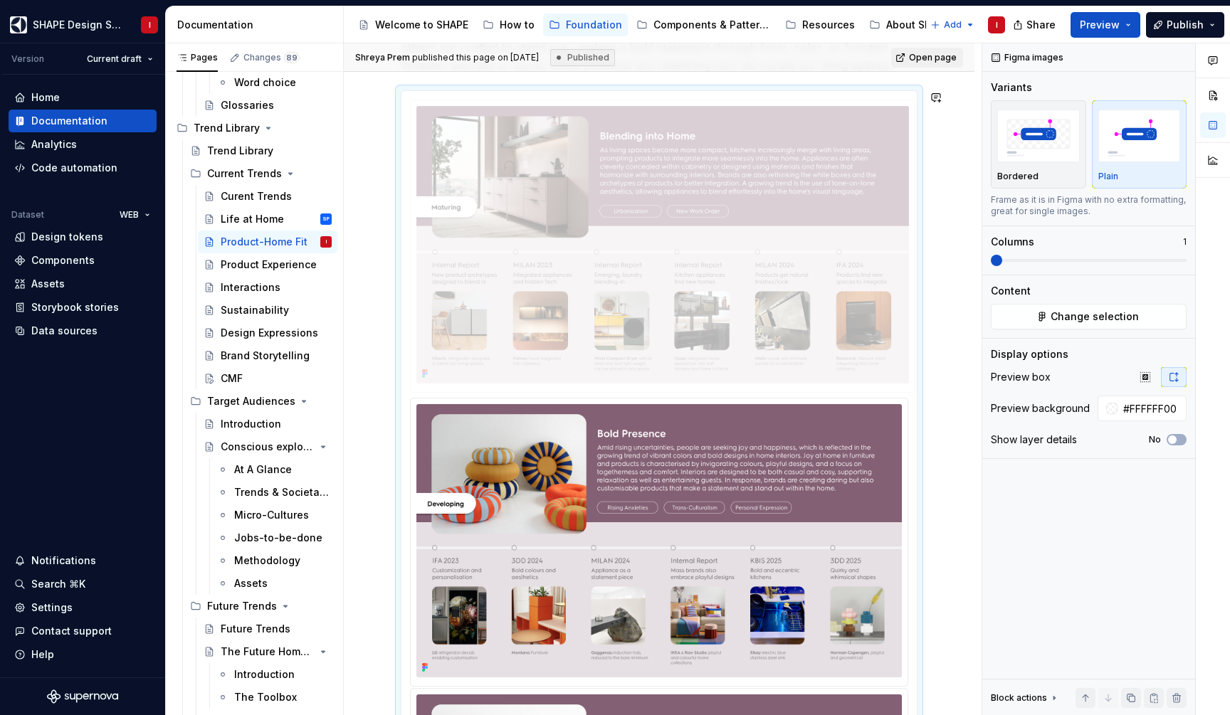
drag, startPoint x: 616, startPoint y: 482, endPoint x: 610, endPoint y: 198, distance: 284.1
click at [610, 198] on body "SHAPE Design System I Version Current draft Home Documentation Analytics Code a…" at bounding box center [615, 357] width 1230 height 715
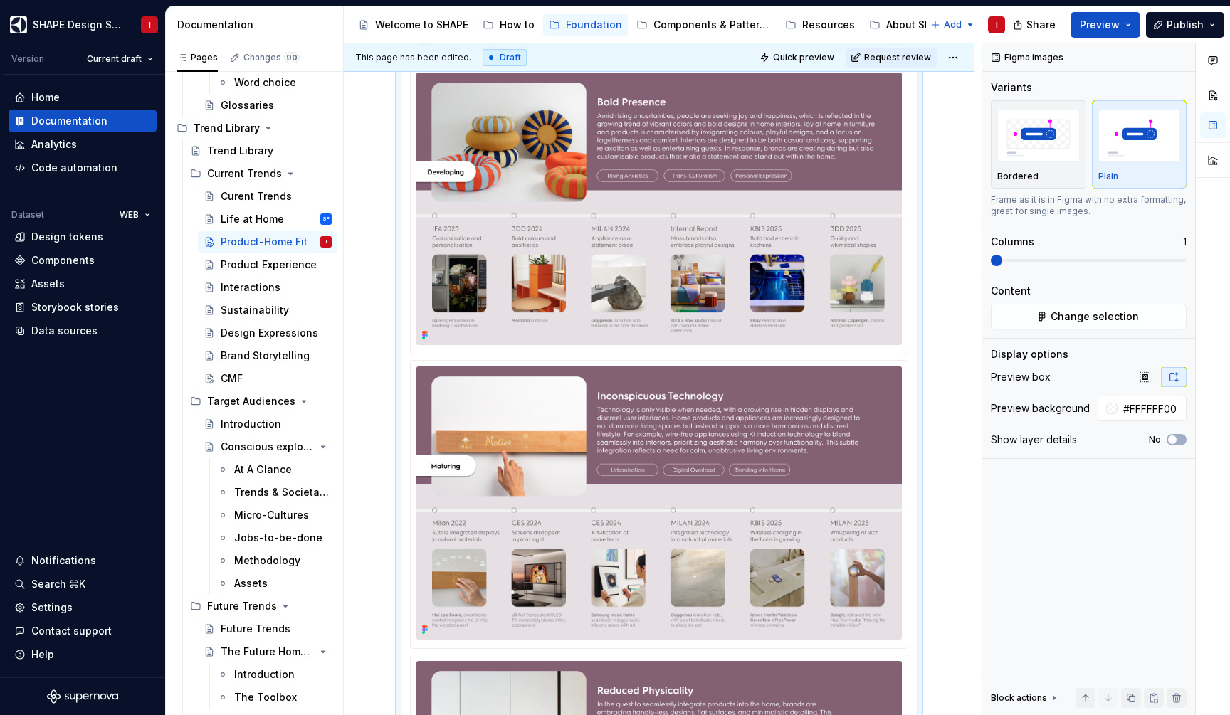
scroll to position [608, 0]
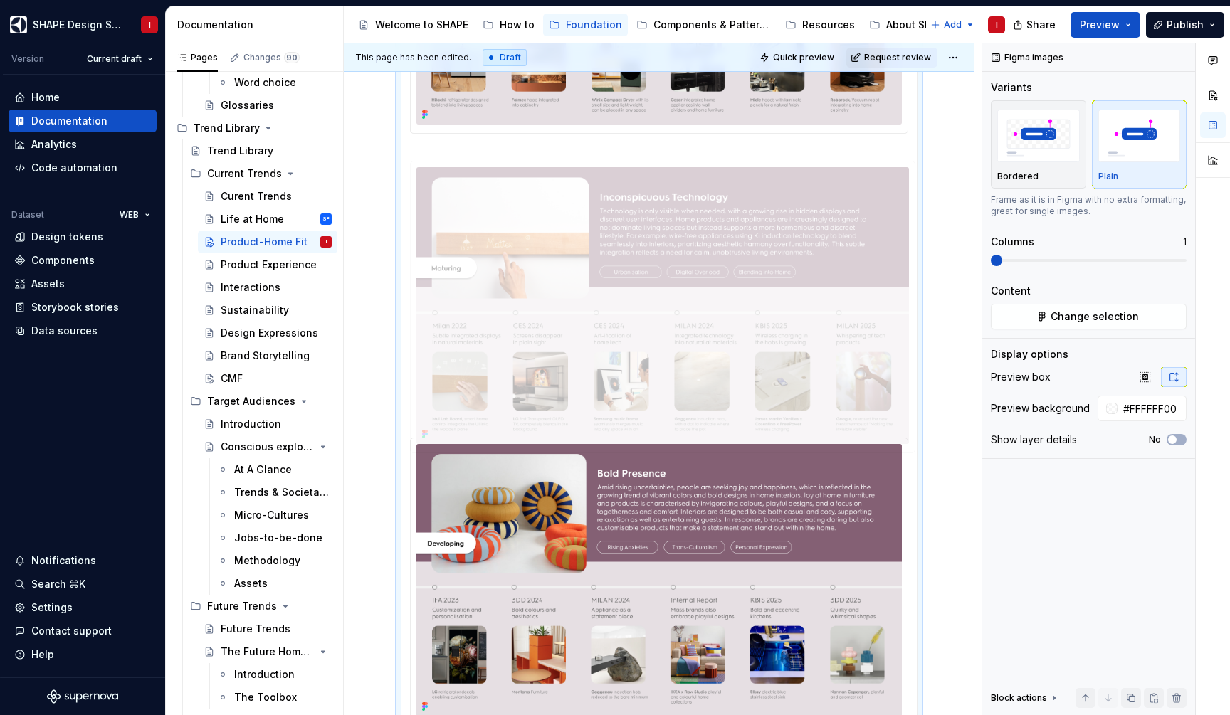
drag, startPoint x: 564, startPoint y: 487, endPoint x: 547, endPoint y: 140, distance: 347.7
click at [547, 140] on body "SHAPE Design System I Version Current draft Home Documentation Analytics Code a…" at bounding box center [615, 357] width 1230 height 715
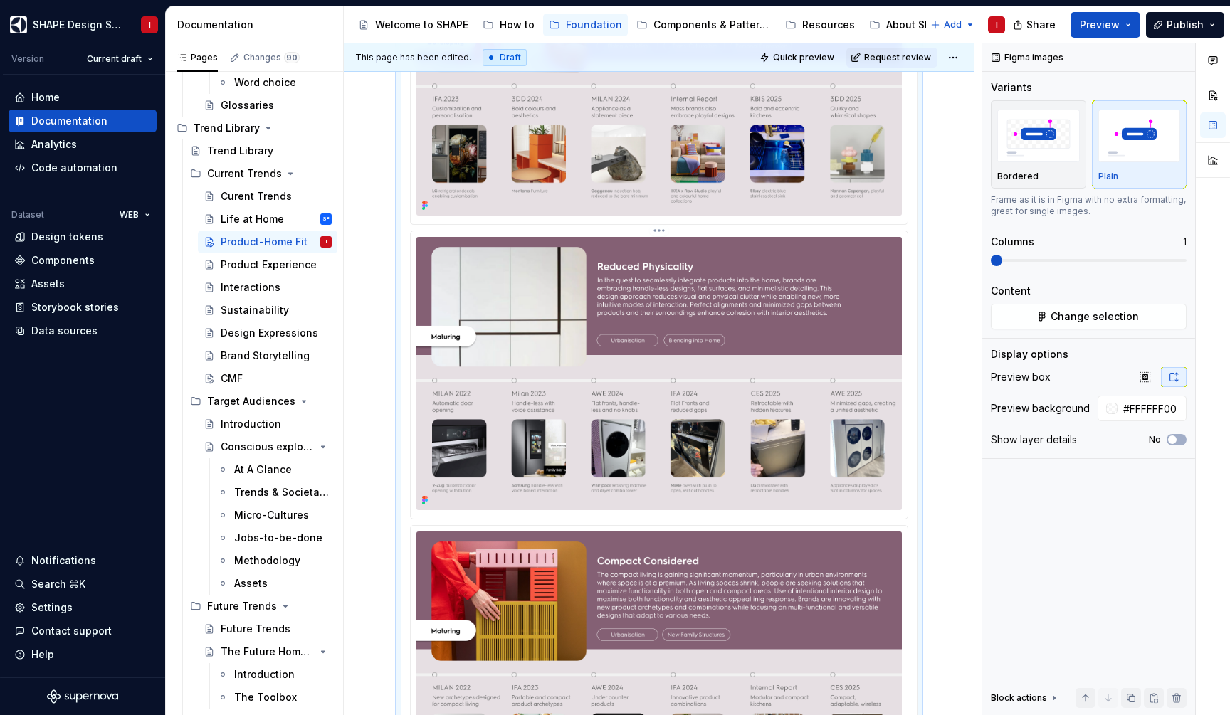
scroll to position [982, 0]
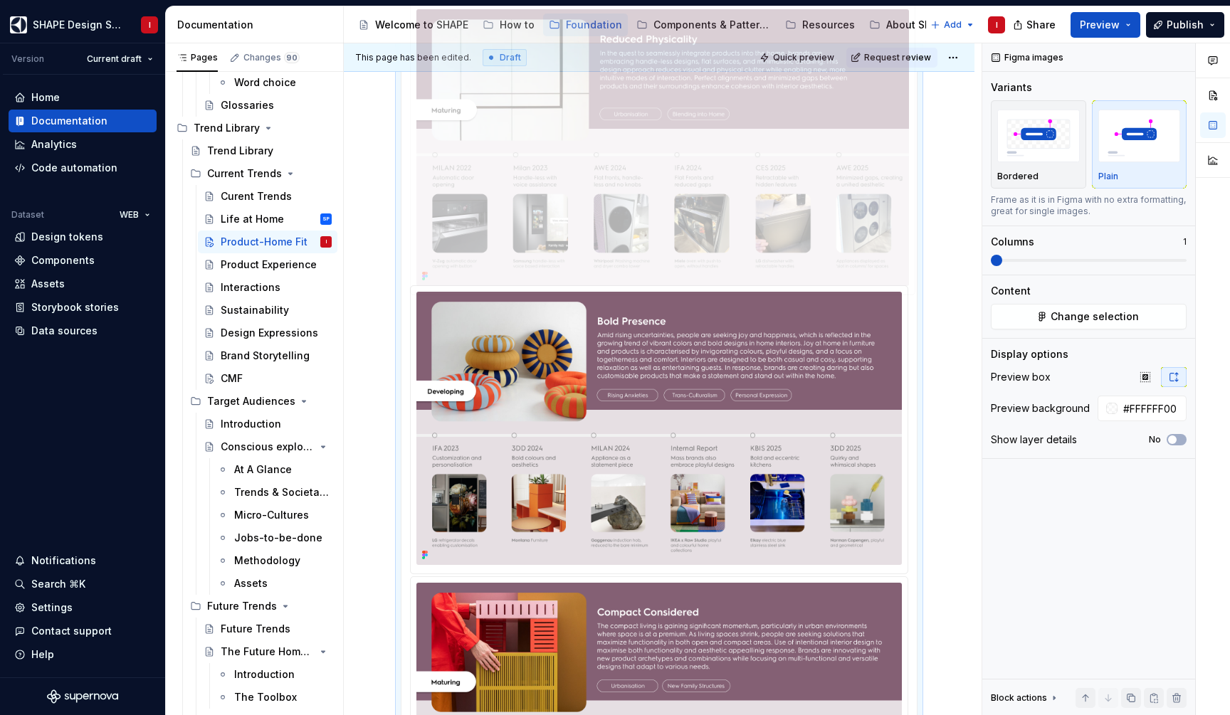
drag, startPoint x: 563, startPoint y: 438, endPoint x: 542, endPoint y: 177, distance: 261.4
click at [542, 177] on body "SHAPE Design System I Version Current draft Home Documentation Analytics Code a…" at bounding box center [615, 357] width 1230 height 715
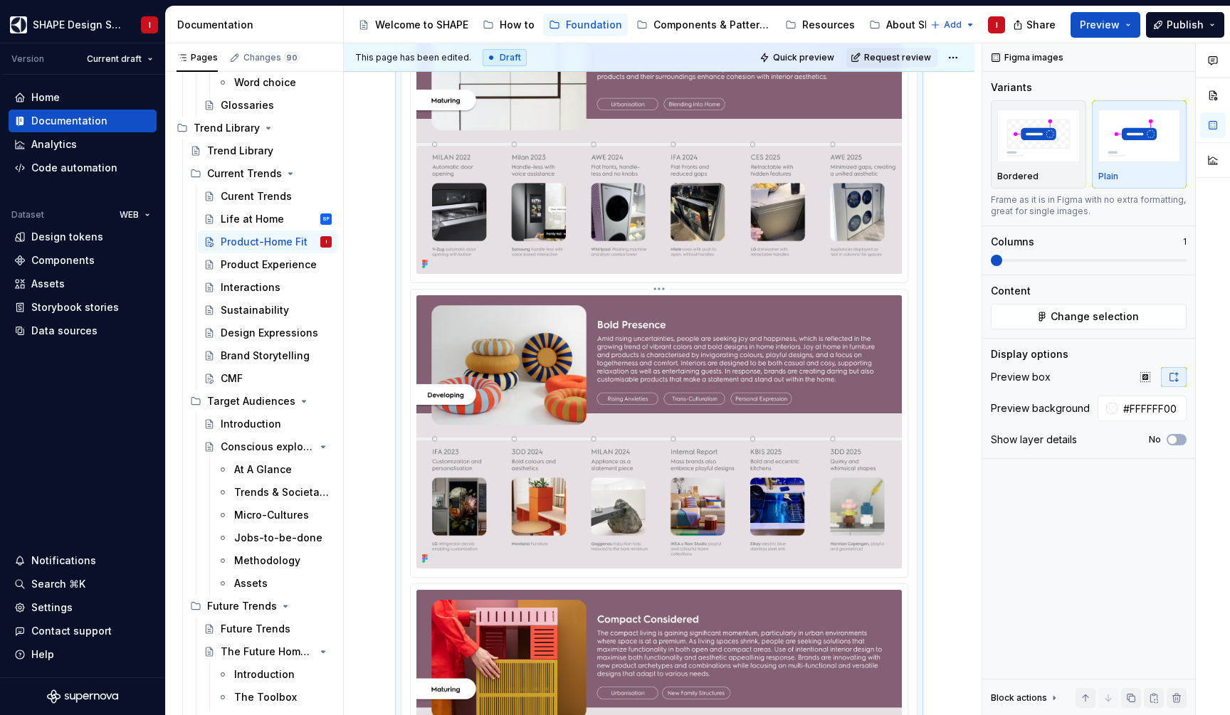
scroll to position [1116, 0]
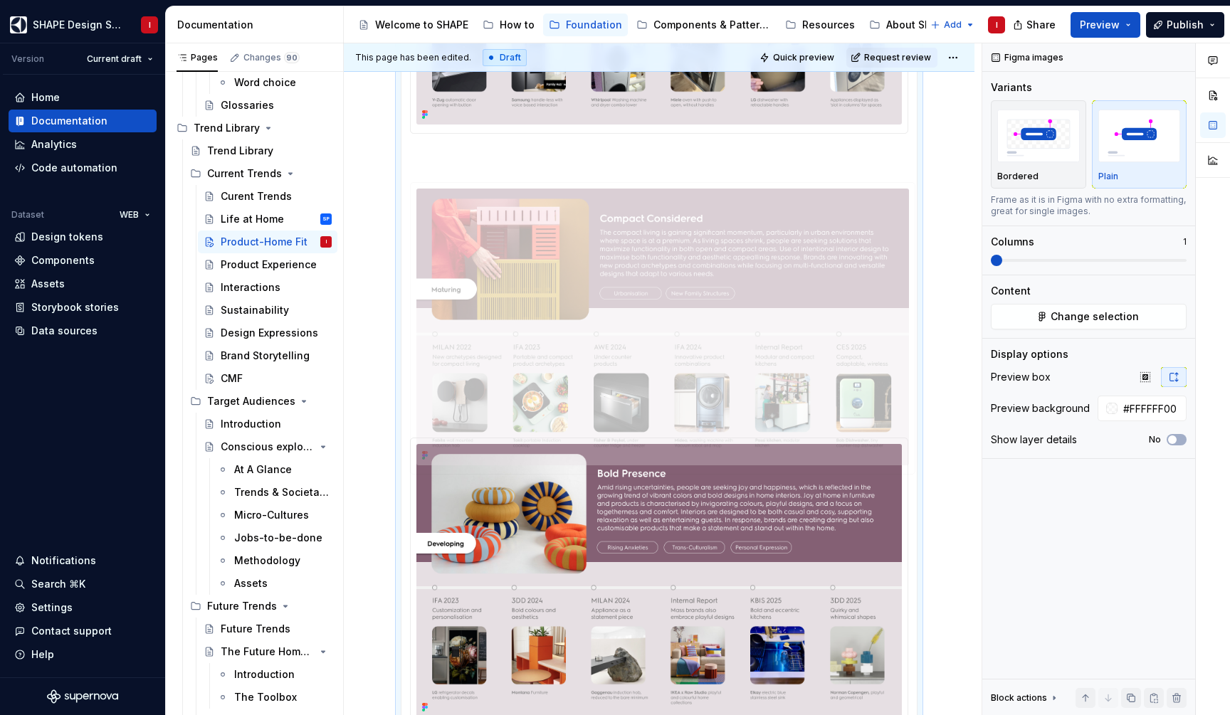
drag, startPoint x: 559, startPoint y: 549, endPoint x: 559, endPoint y: 274, distance: 274.7
click at [559, 274] on body "SHAPE Design System I Version Current draft Home Documentation Analytics Code a…" at bounding box center [615, 357] width 1230 height 715
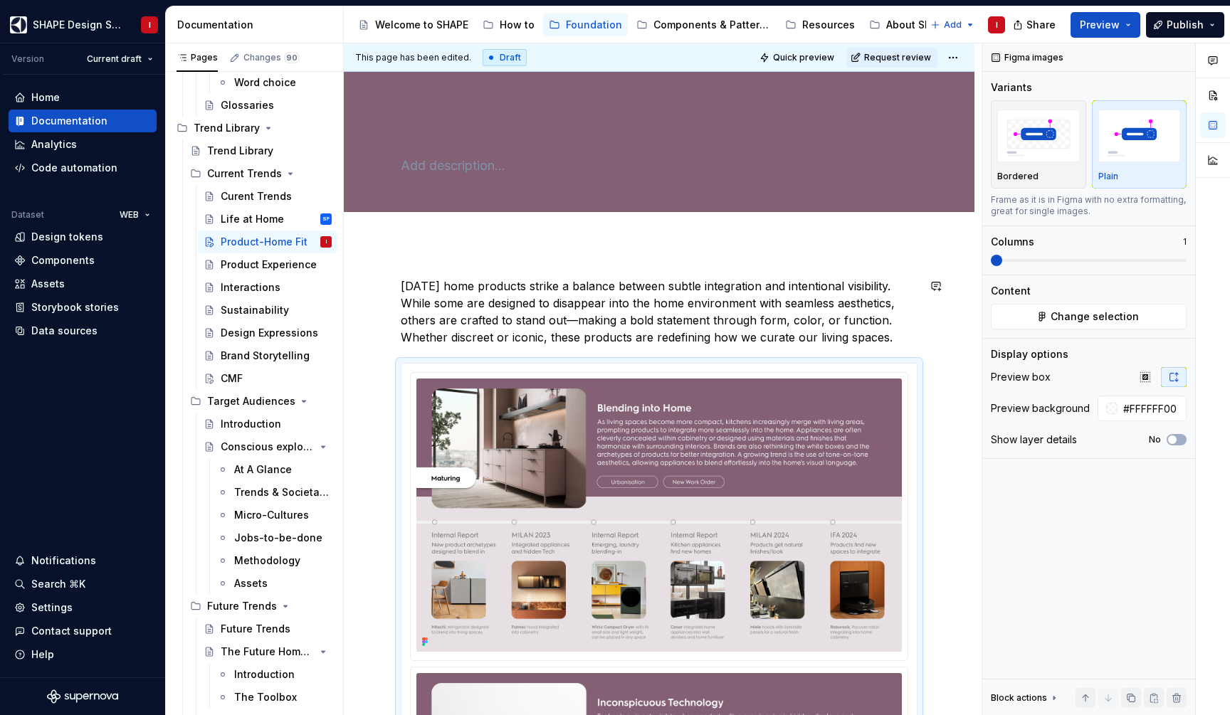
scroll to position [0, 0]
click at [1194, 19] on span "Publish" at bounding box center [1185, 25] width 37 height 14
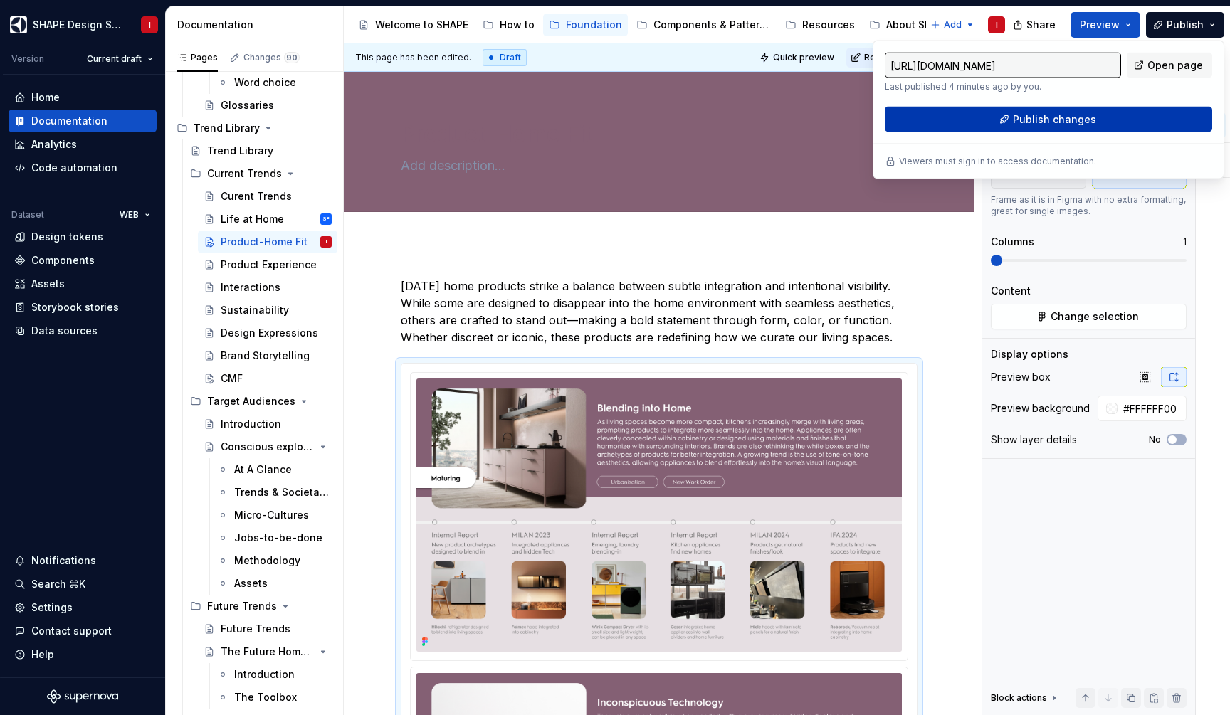
click at [1102, 120] on button "Publish changes" at bounding box center [1048, 120] width 327 height 26
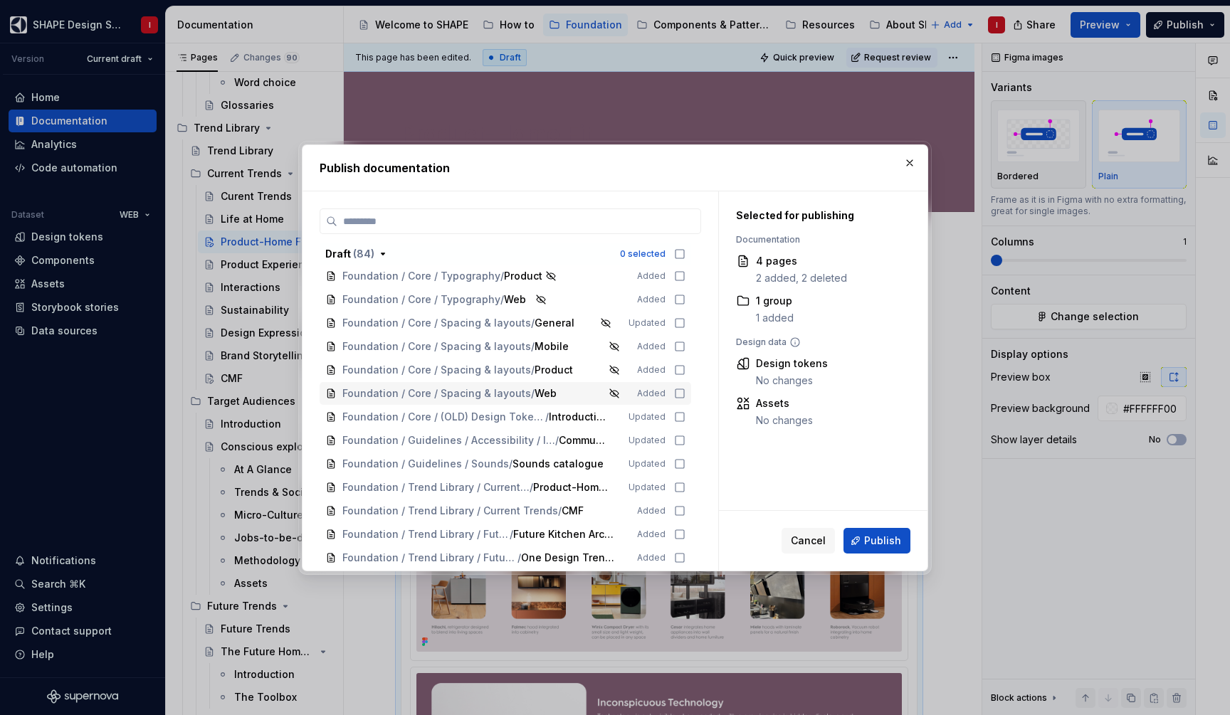
scroll to position [736, 0]
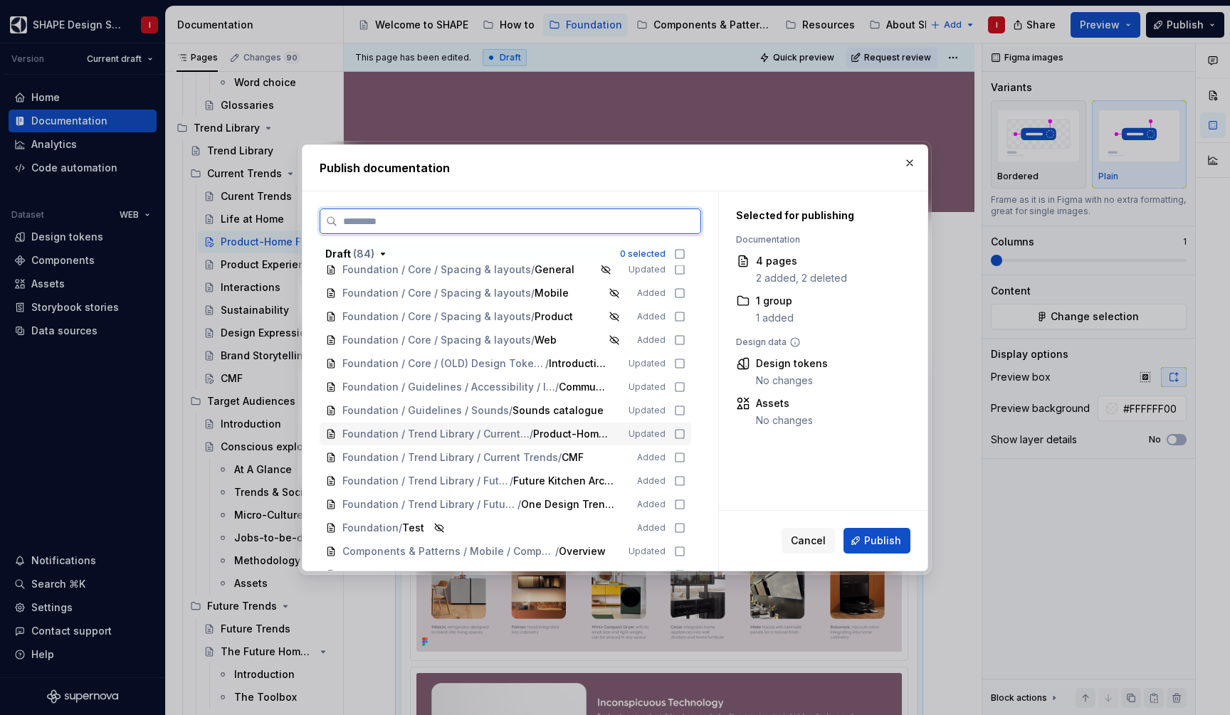
click at [685, 433] on icon at bounding box center [679, 433] width 11 height 11
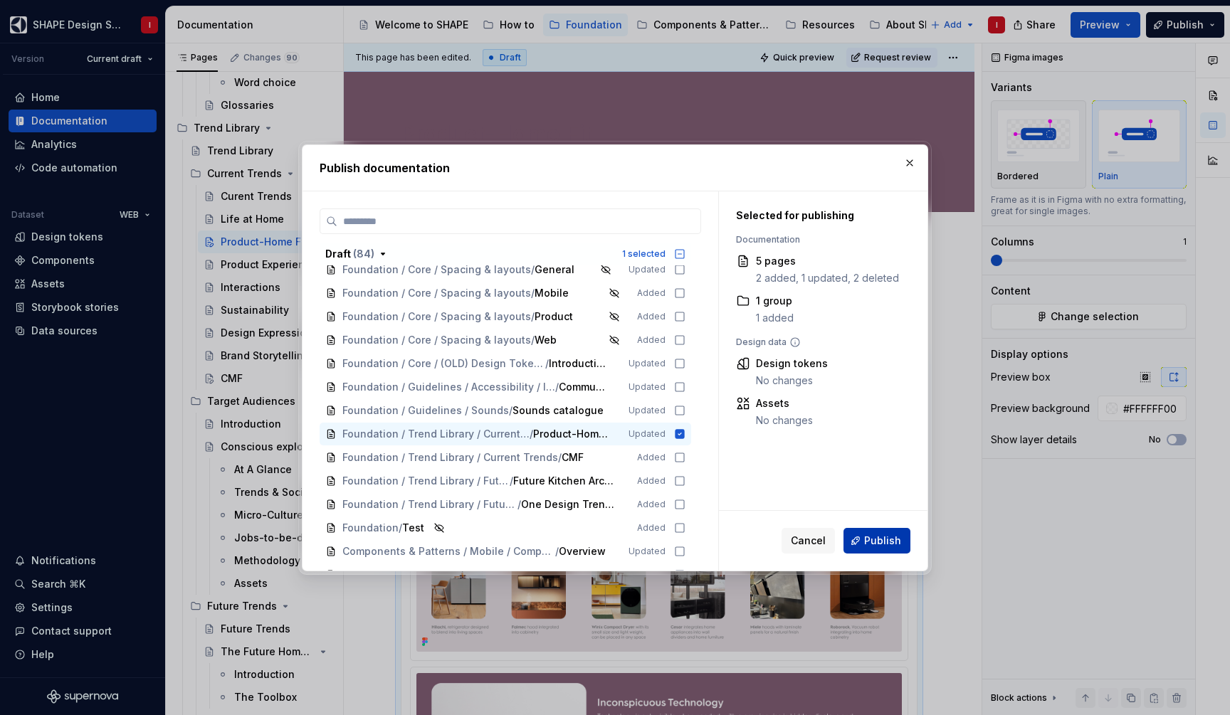
click at [869, 537] on span "Publish" at bounding box center [882, 541] width 37 height 14
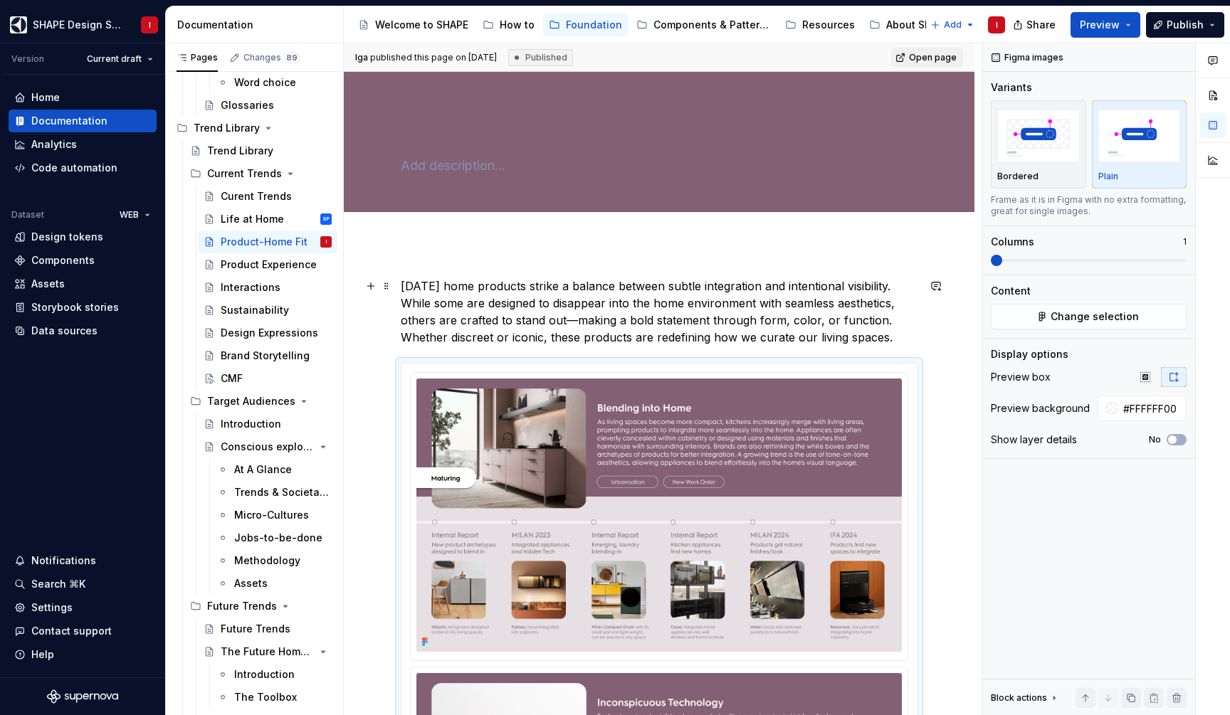
scroll to position [0, 0]
click at [238, 268] on div "Product Experience" at bounding box center [255, 265] width 68 height 14
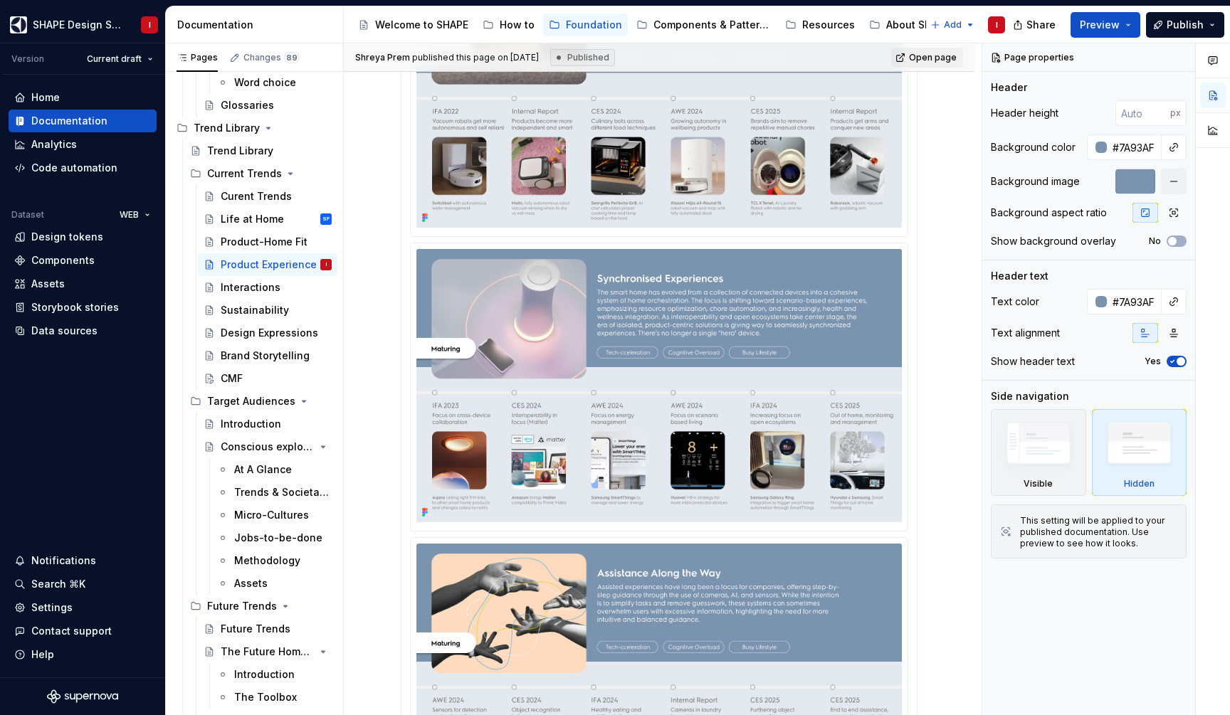
scroll to position [828, 0]
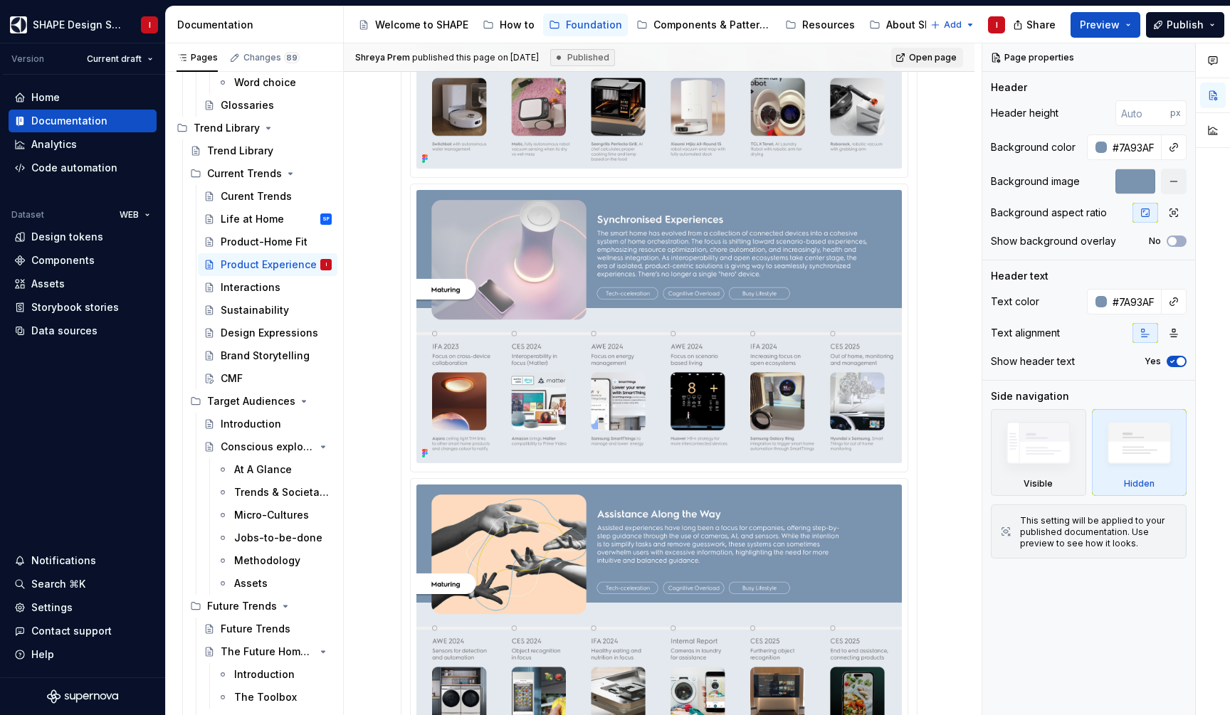
click at [541, 374] on img at bounding box center [658, 326] width 485 height 273
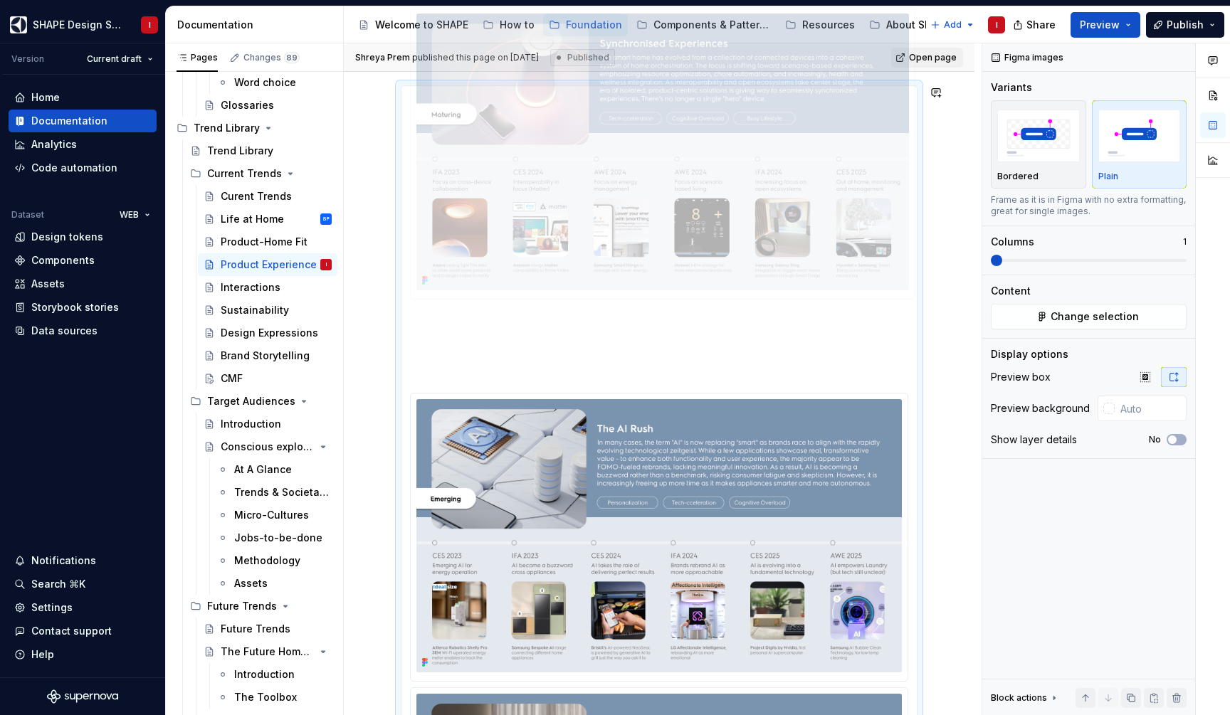
scroll to position [0, 0]
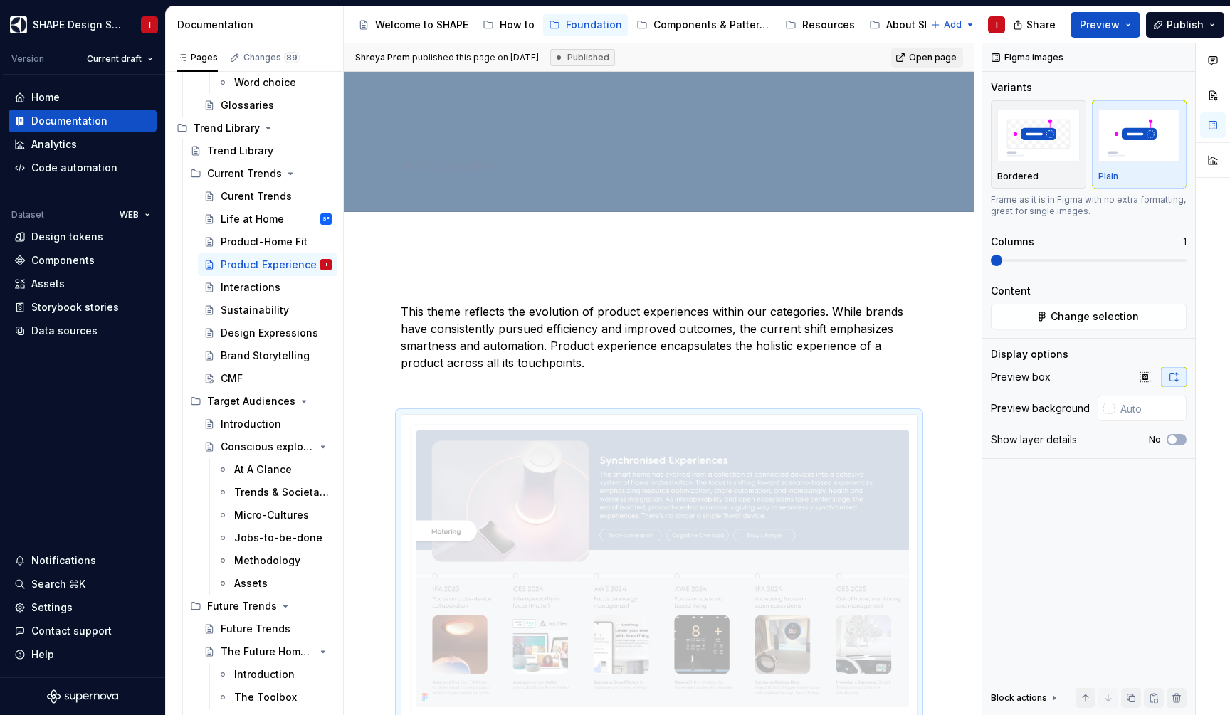
drag, startPoint x: 566, startPoint y: 658, endPoint x: 559, endPoint y: 484, distance: 174.5
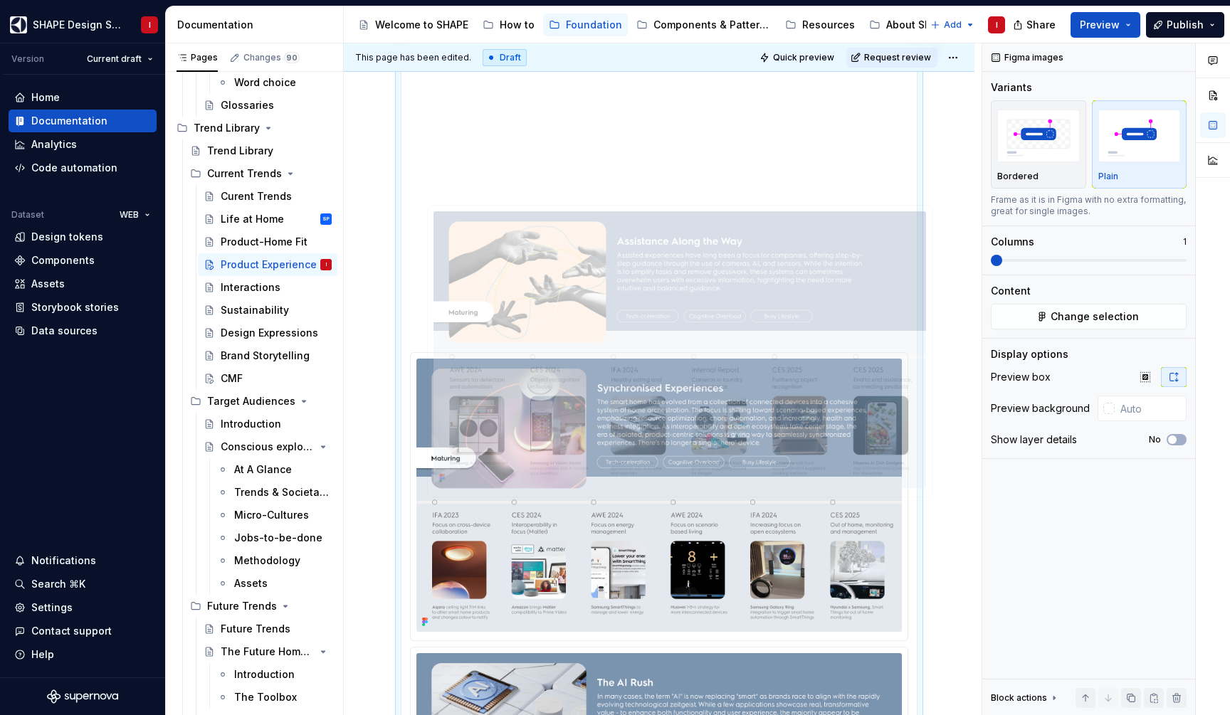
scroll to position [365, 0]
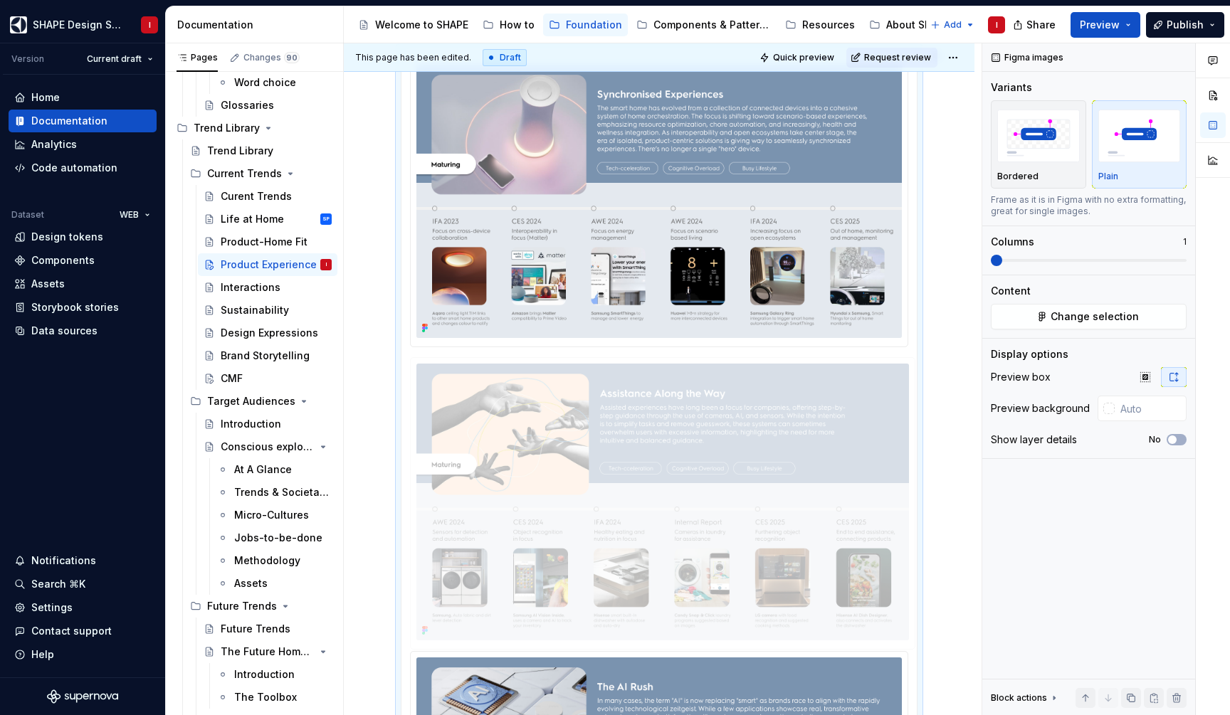
drag, startPoint x: 585, startPoint y: 606, endPoint x: 596, endPoint y: 369, distance: 238.0
click at [596, 369] on body "SHAPE Design System I Version Current draft Home Documentation Analytics Code a…" at bounding box center [615, 357] width 1230 height 715
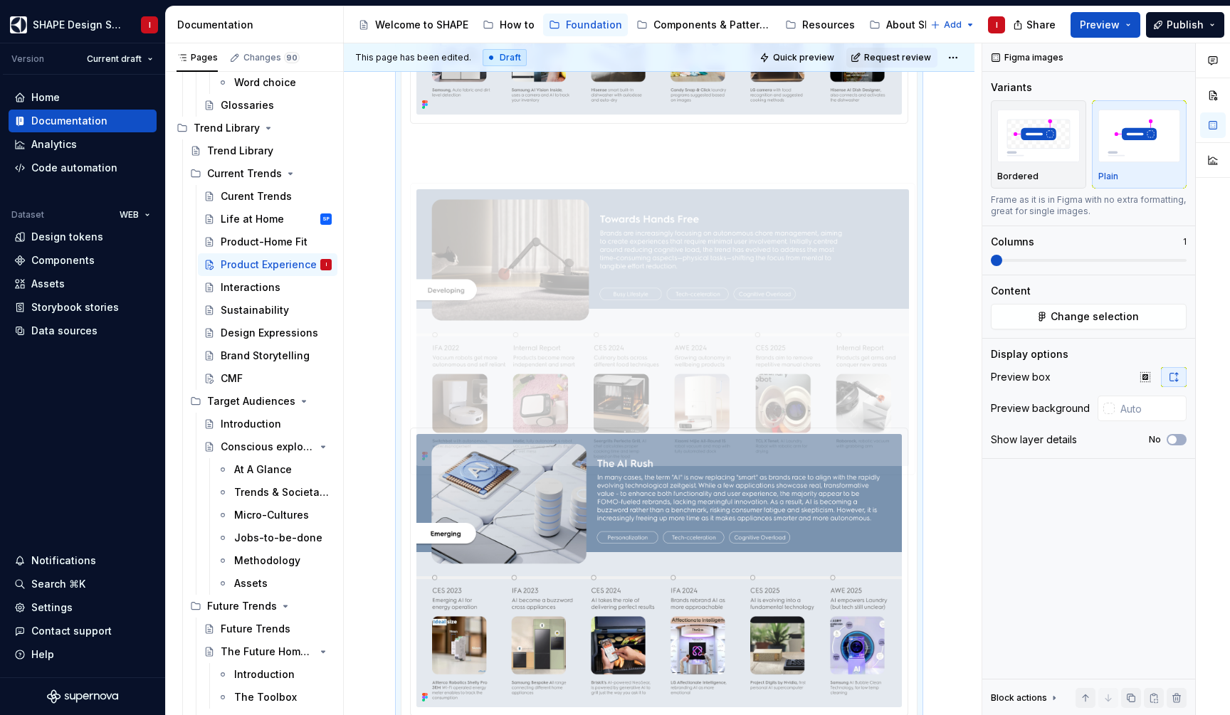
drag, startPoint x: 624, startPoint y: 528, endPoint x: 623, endPoint y: 249, distance: 279.0
click at [623, 249] on body "SHAPE Design System I Version Current draft Home Documentation Analytics Code a…" at bounding box center [615, 357] width 1230 height 715
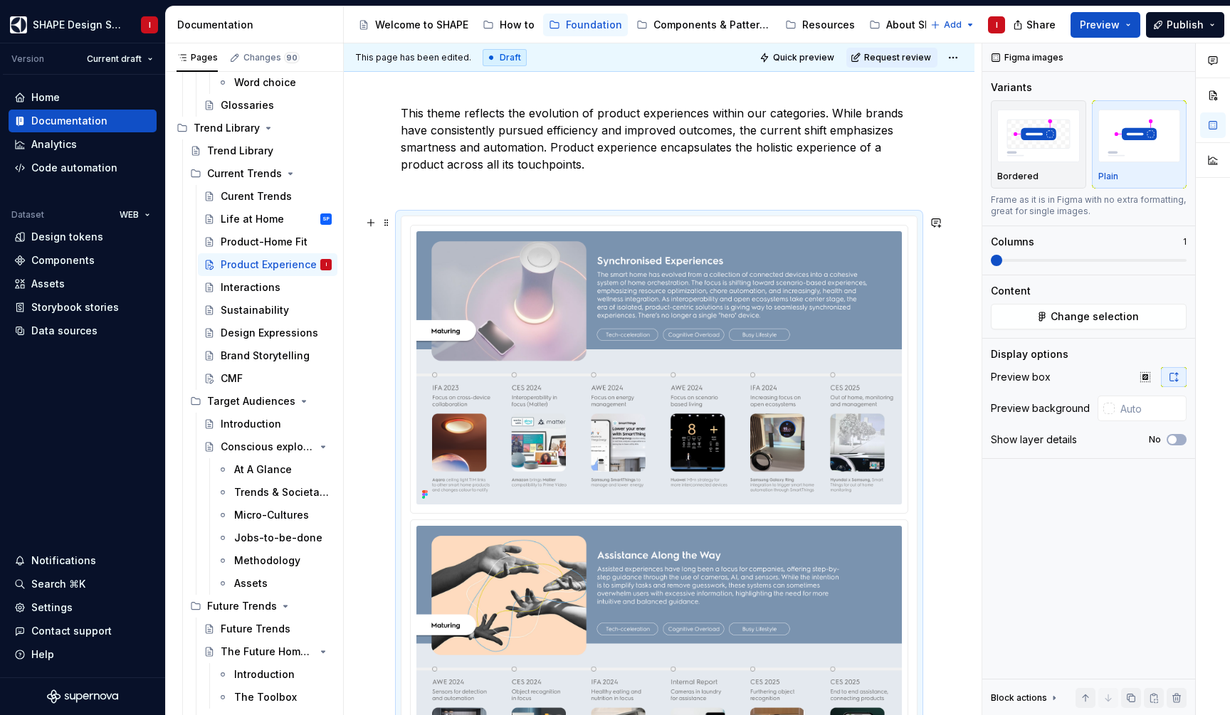
scroll to position [189, 0]
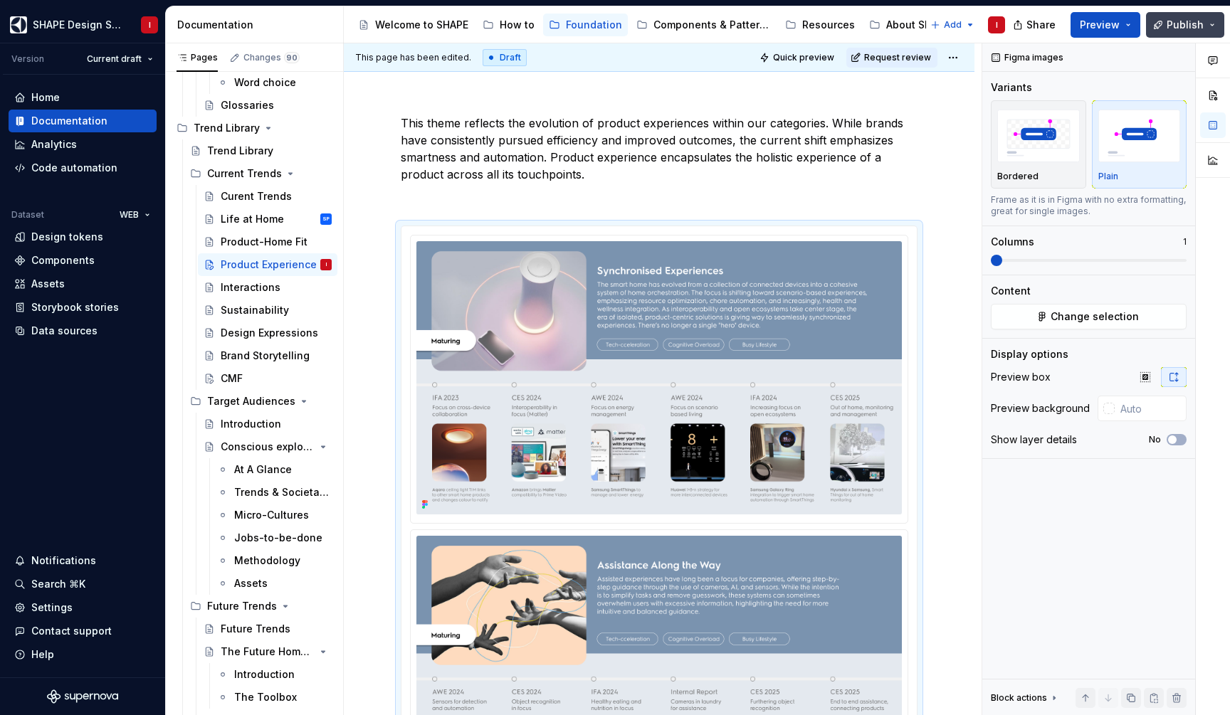
click at [1184, 23] on span "Publish" at bounding box center [1185, 25] width 37 height 14
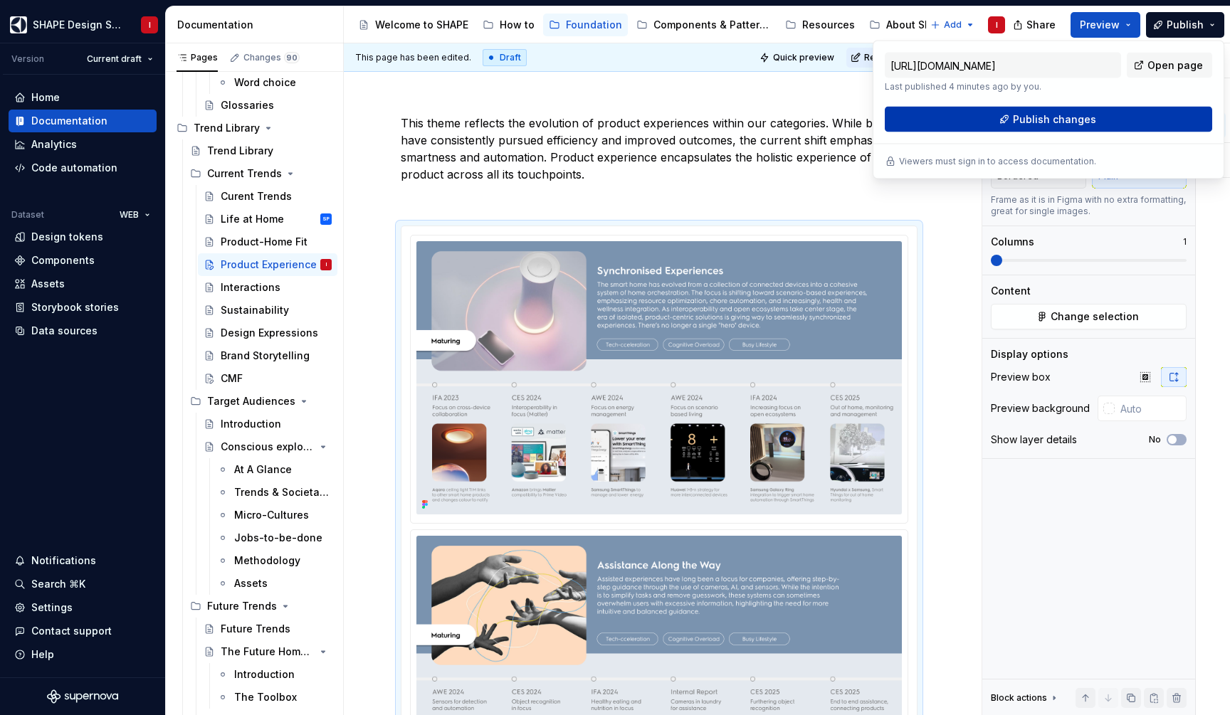
click at [1078, 123] on span "Publish changes" at bounding box center [1054, 119] width 83 height 14
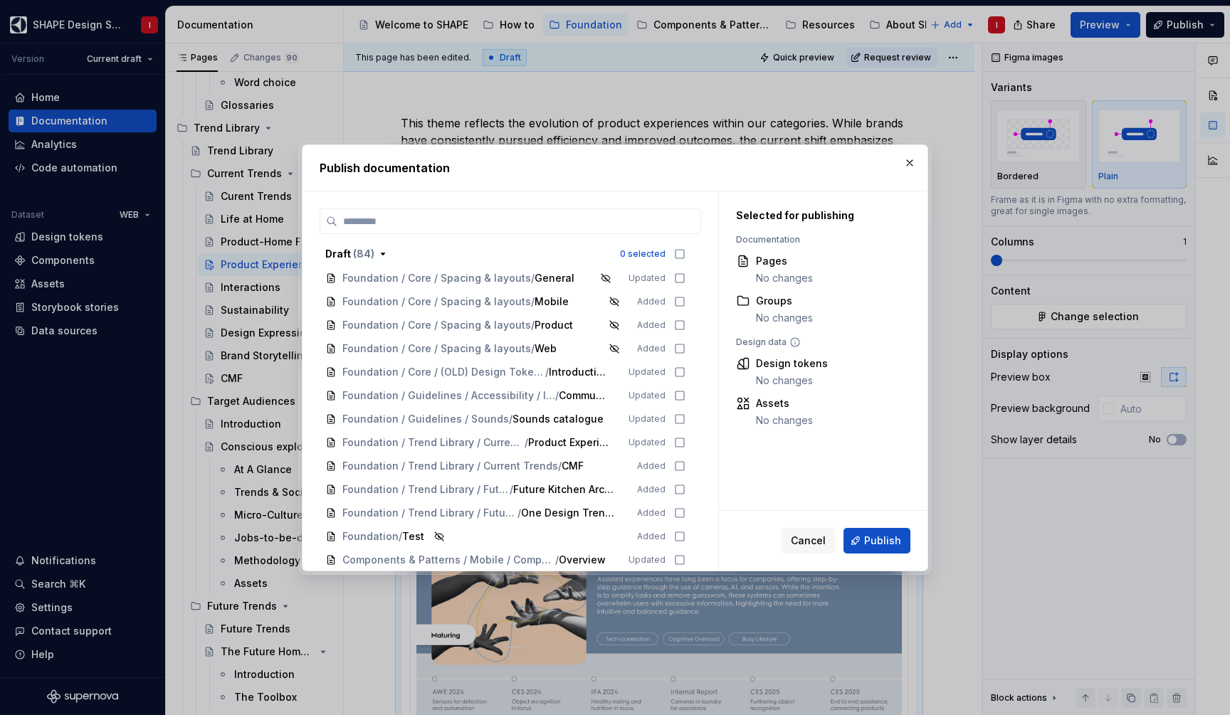
scroll to position [586, 0]
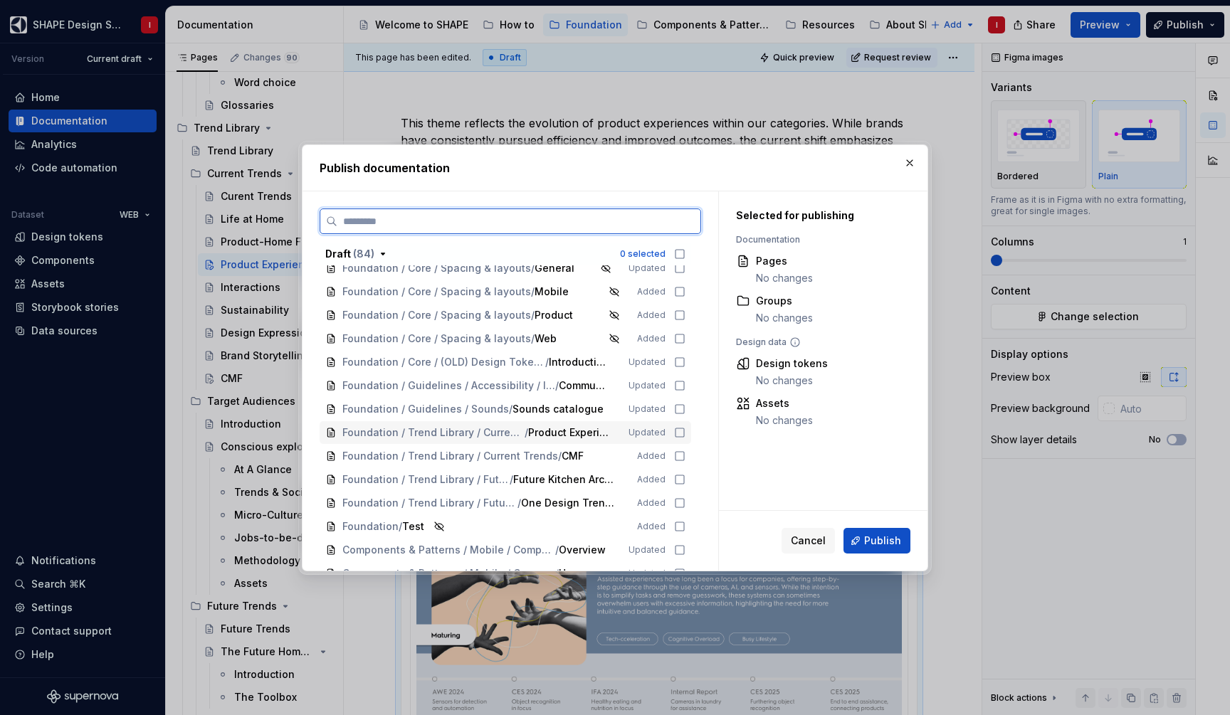
click at [685, 433] on icon at bounding box center [679, 432] width 11 height 11
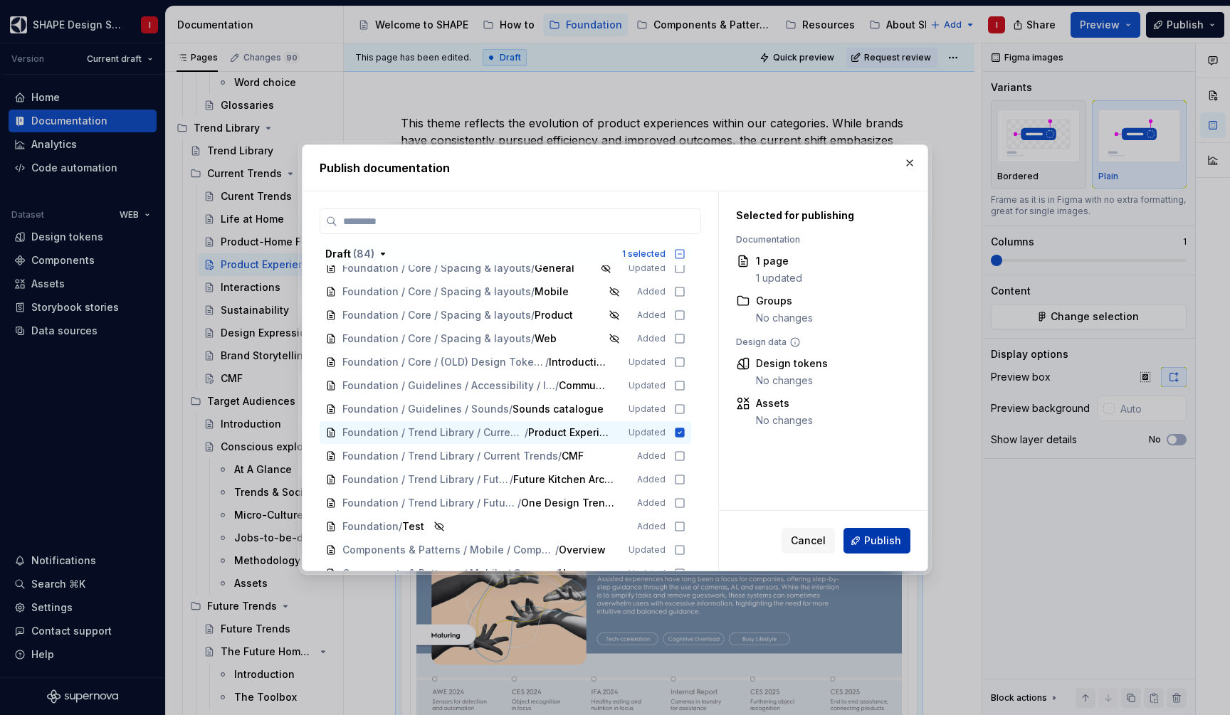
click at [885, 540] on span "Publish" at bounding box center [882, 541] width 37 height 14
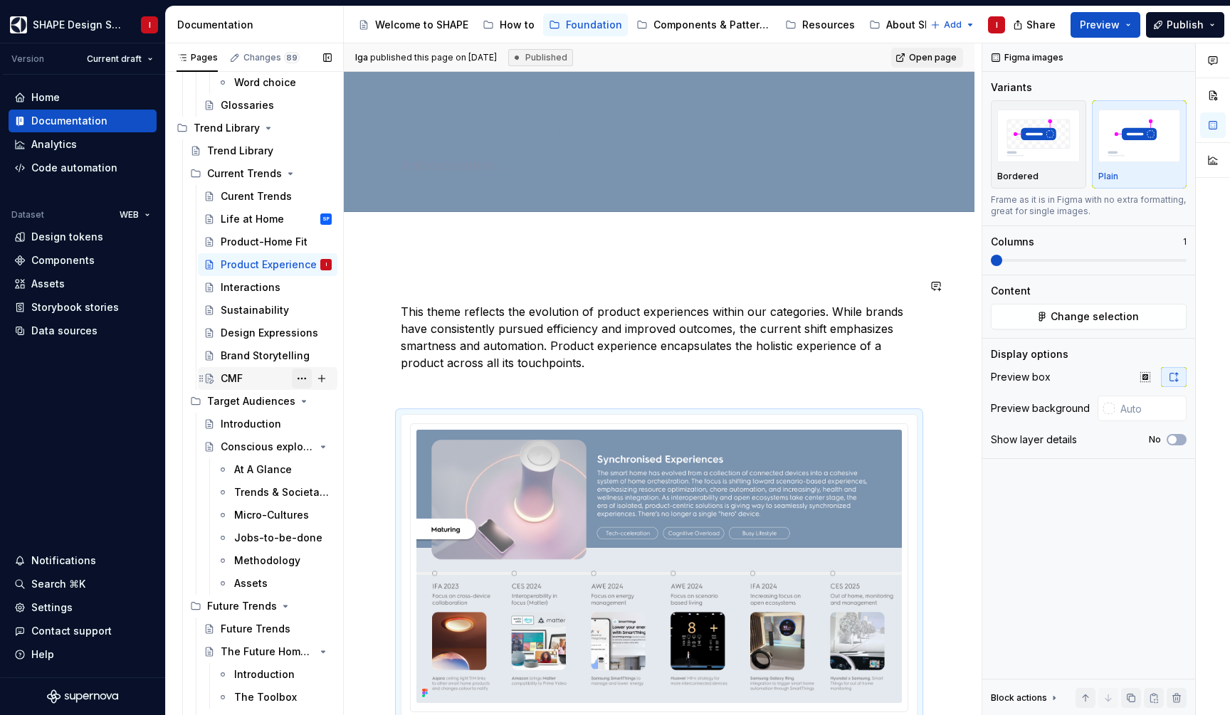
scroll to position [0, 0]
click at [246, 290] on div "Interactions" at bounding box center [251, 287] width 60 height 14
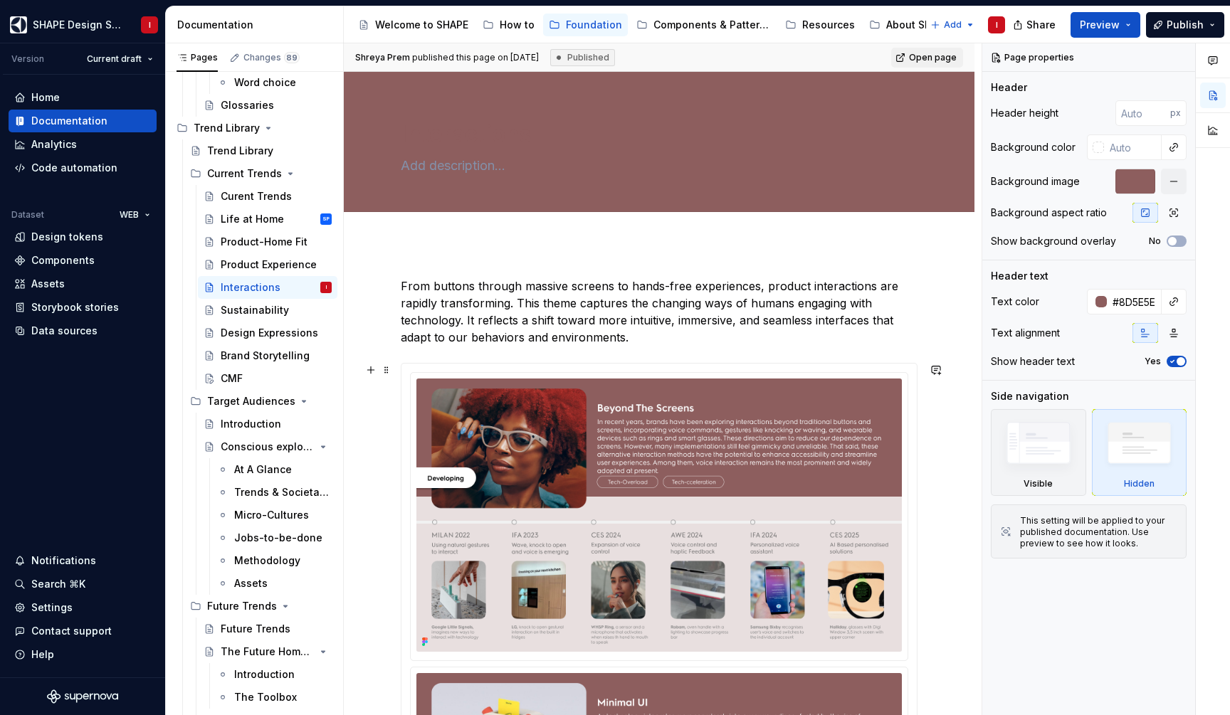
scroll to position [33, 0]
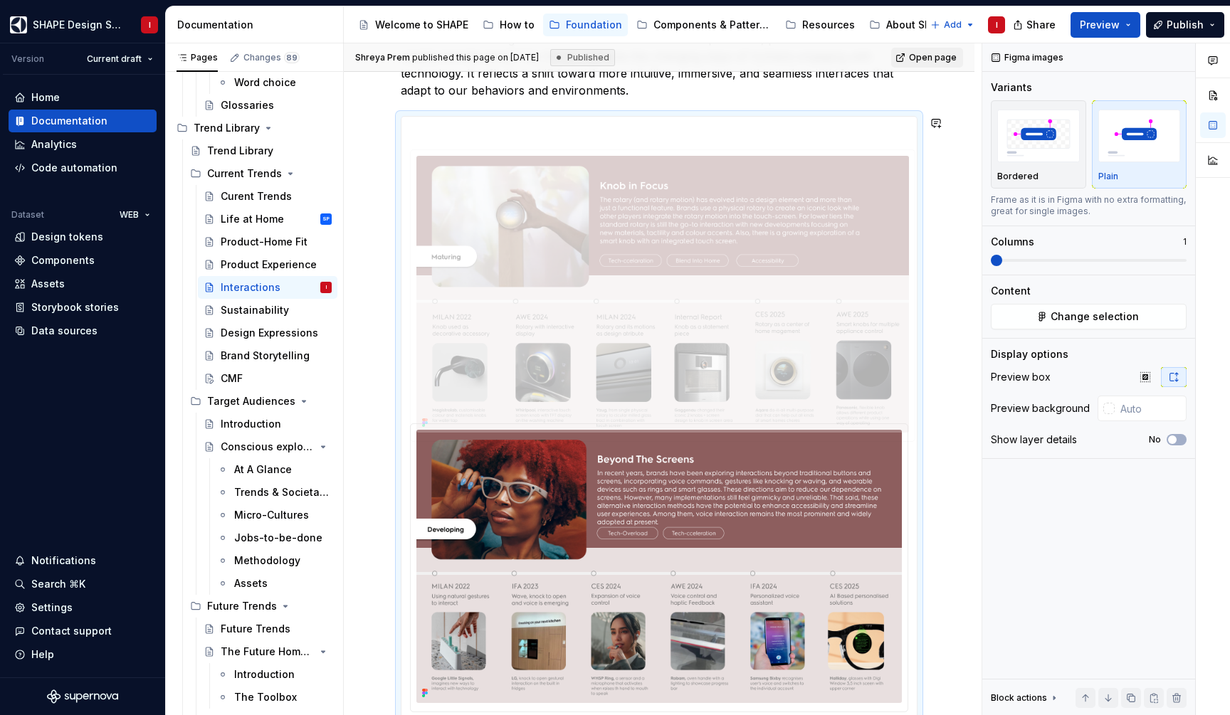
drag, startPoint x: 514, startPoint y: 557, endPoint x: 520, endPoint y: 154, distance: 402.9
click at [520, 154] on body "SHAPE Design System I Version Current draft Home Documentation Analytics Code a…" at bounding box center [615, 357] width 1230 height 715
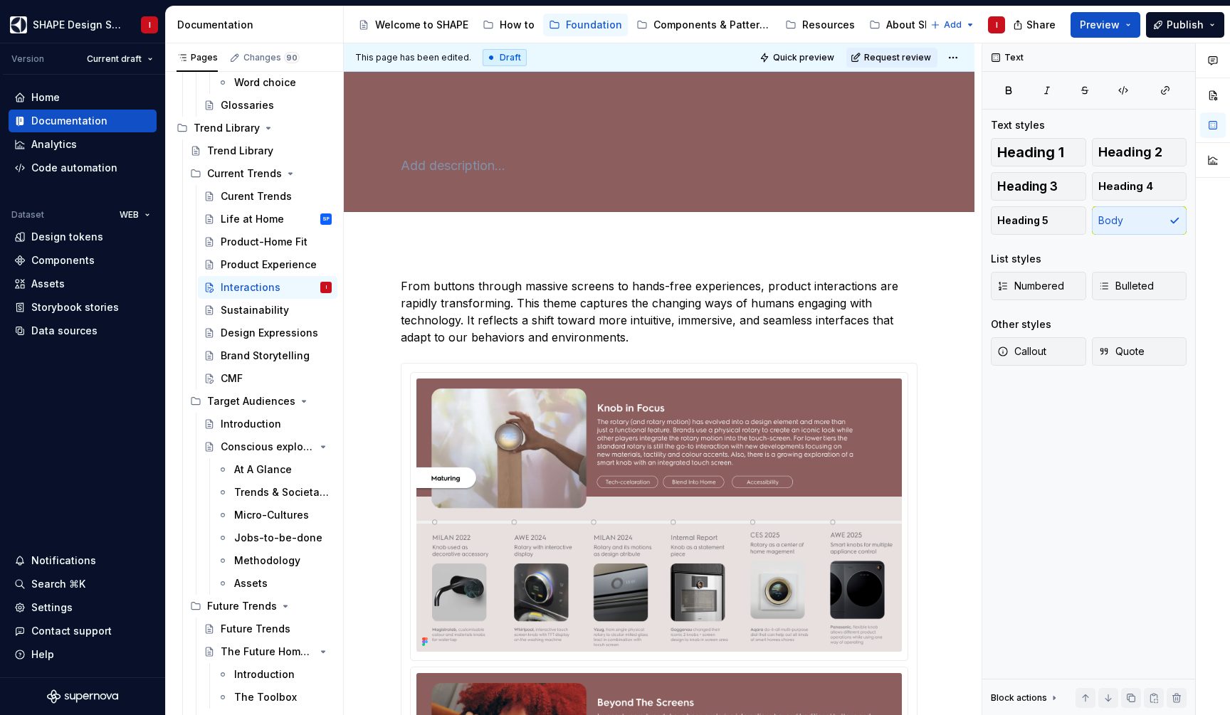
scroll to position [0, 0]
click at [1169, 31] on button "Publish" at bounding box center [1185, 25] width 78 height 26
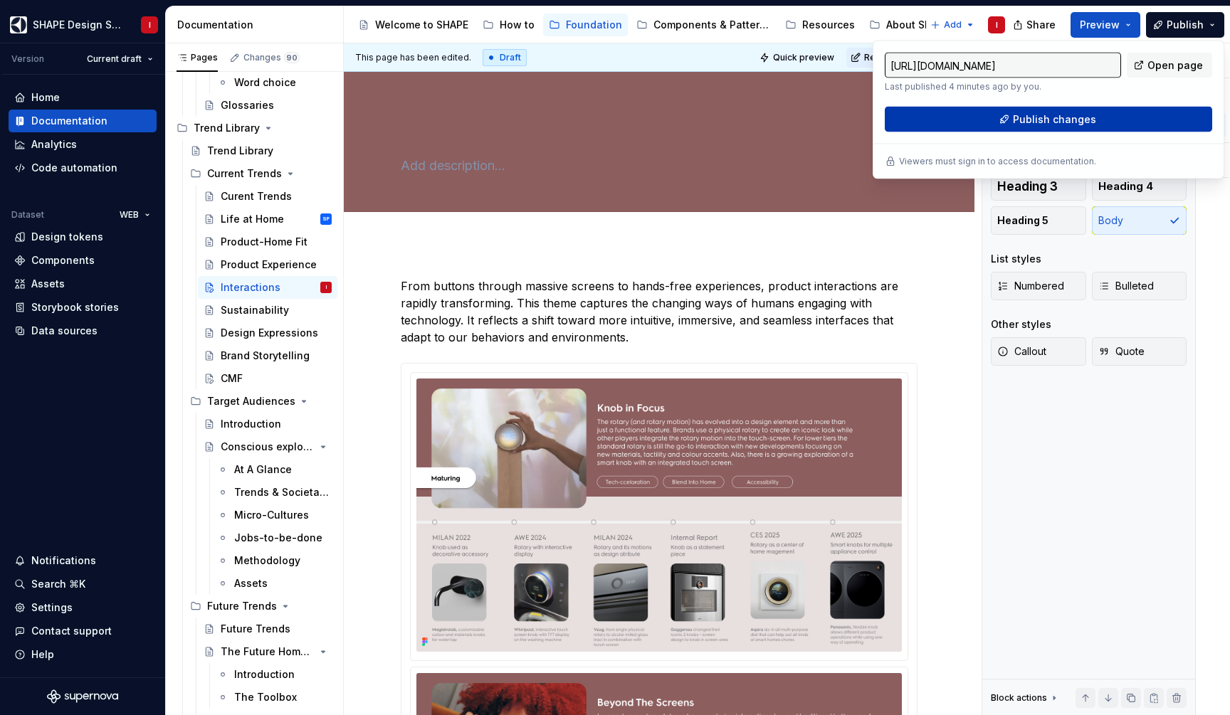
click at [1063, 125] on span "Publish changes" at bounding box center [1054, 119] width 83 height 14
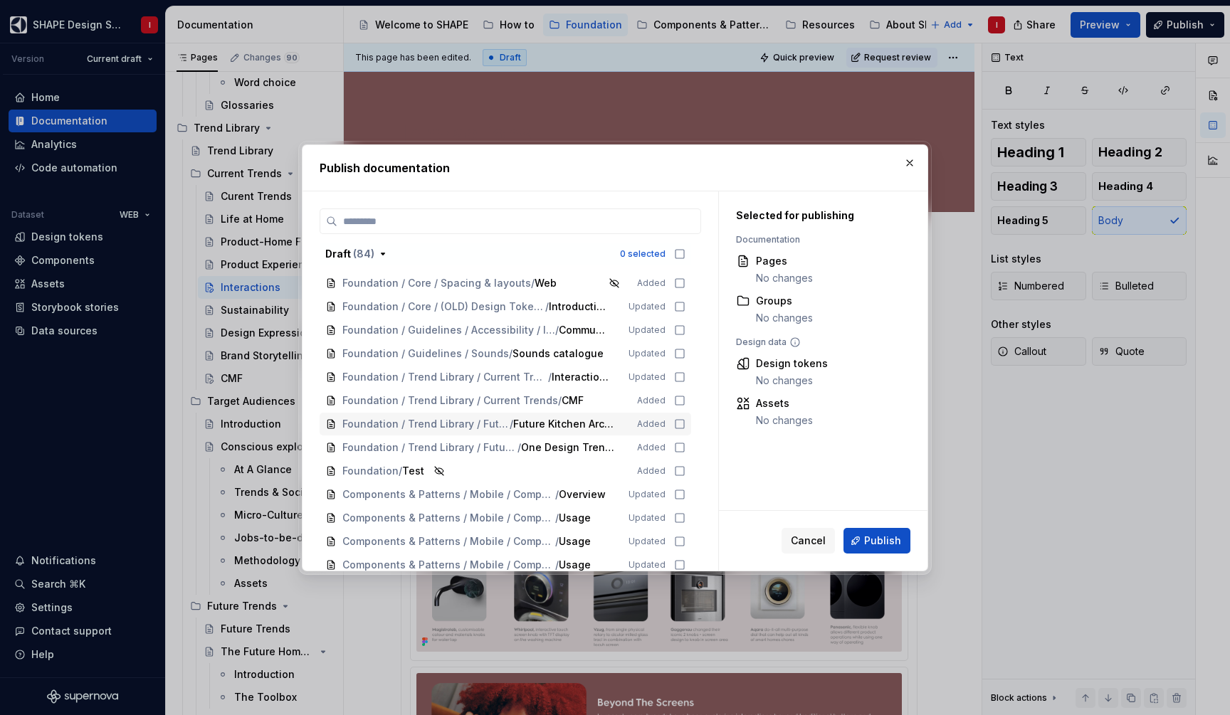
scroll to position [628, 0]
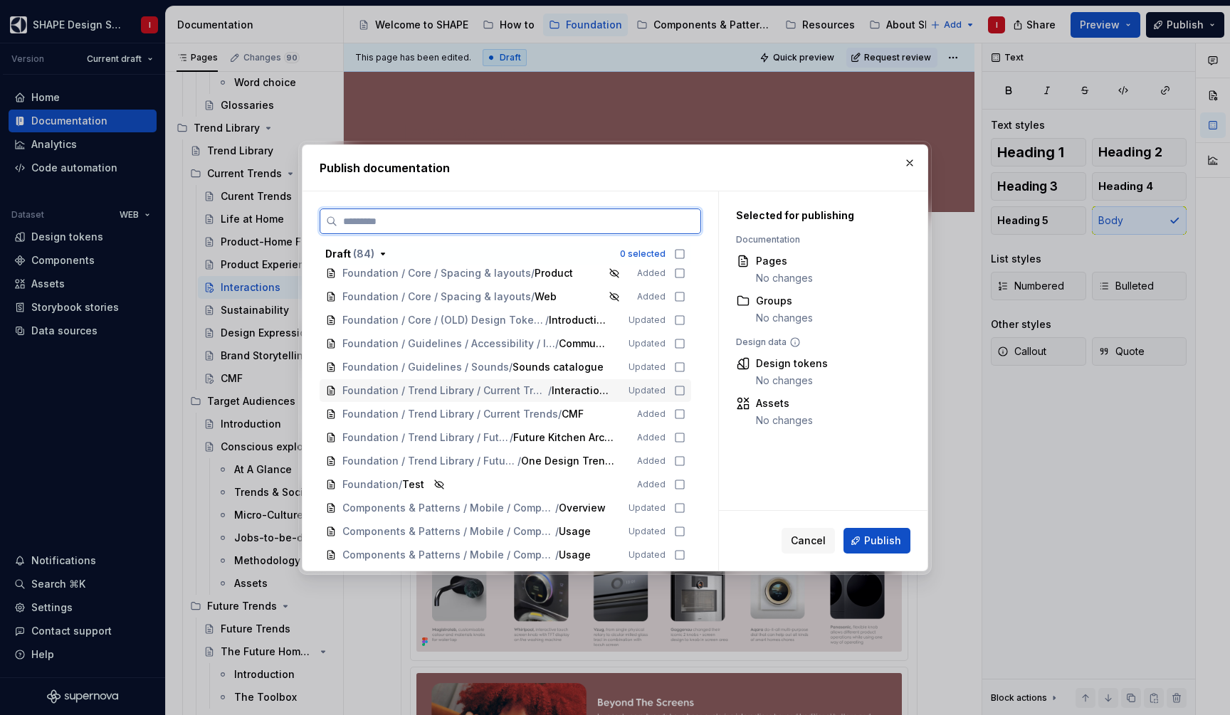
click at [685, 388] on icon at bounding box center [679, 390] width 11 height 11
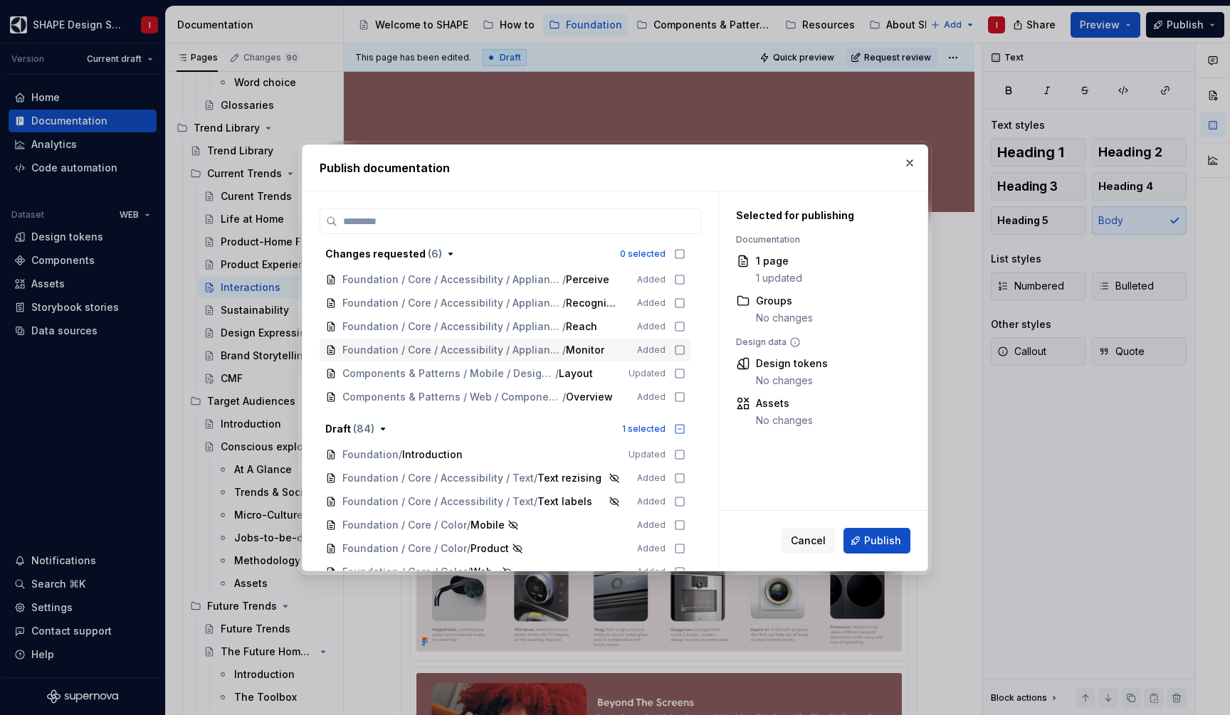
scroll to position [0, 0]
click at [883, 538] on span "Publish" at bounding box center [882, 541] width 37 height 14
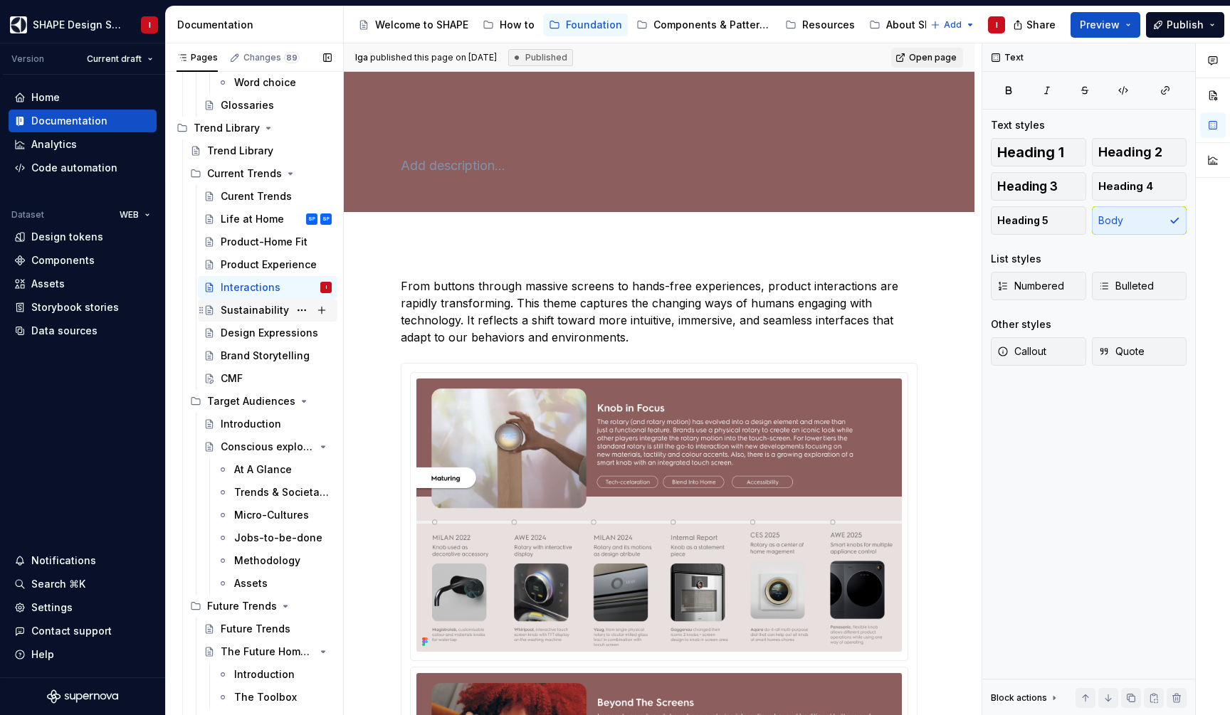
click at [253, 306] on div "Sustainability" at bounding box center [255, 310] width 68 height 14
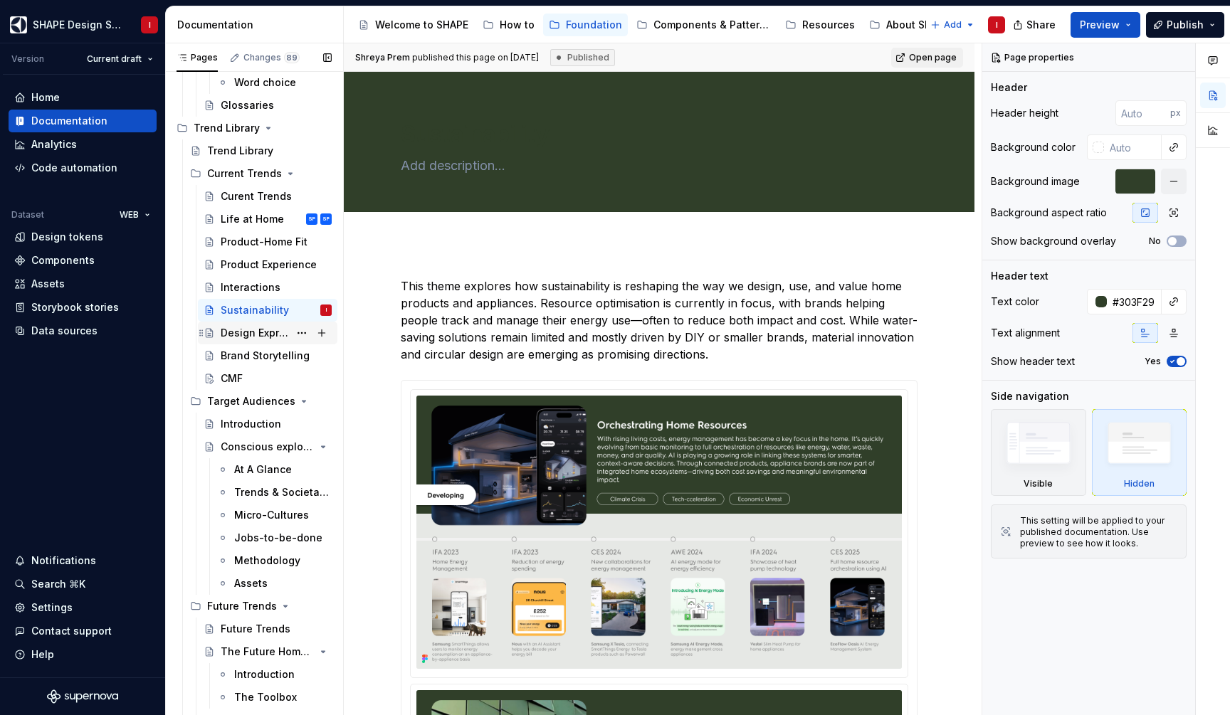
click at [260, 336] on div "Design Expressions" at bounding box center [255, 333] width 68 height 14
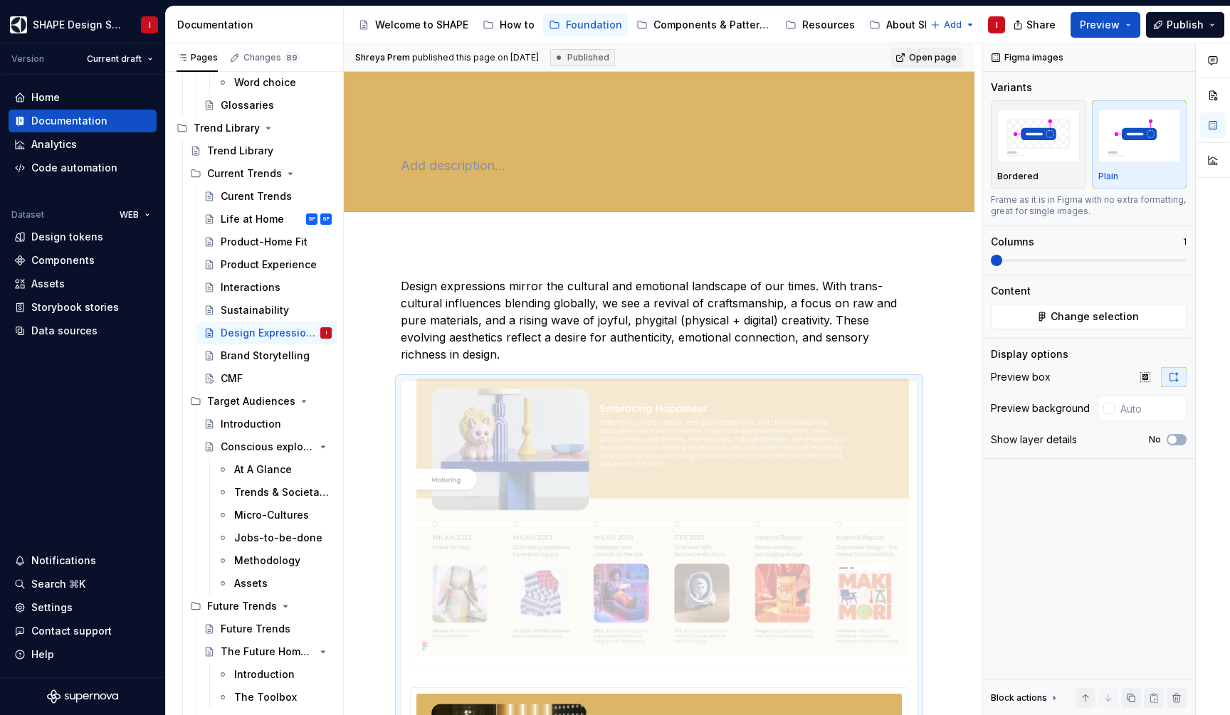
drag, startPoint x: 536, startPoint y: 483, endPoint x: 515, endPoint y: 352, distance: 132.7
click at [515, 352] on body "SHAPE Design System I Version Current draft Home Documentation Analytics Code a…" at bounding box center [615, 357] width 1230 height 715
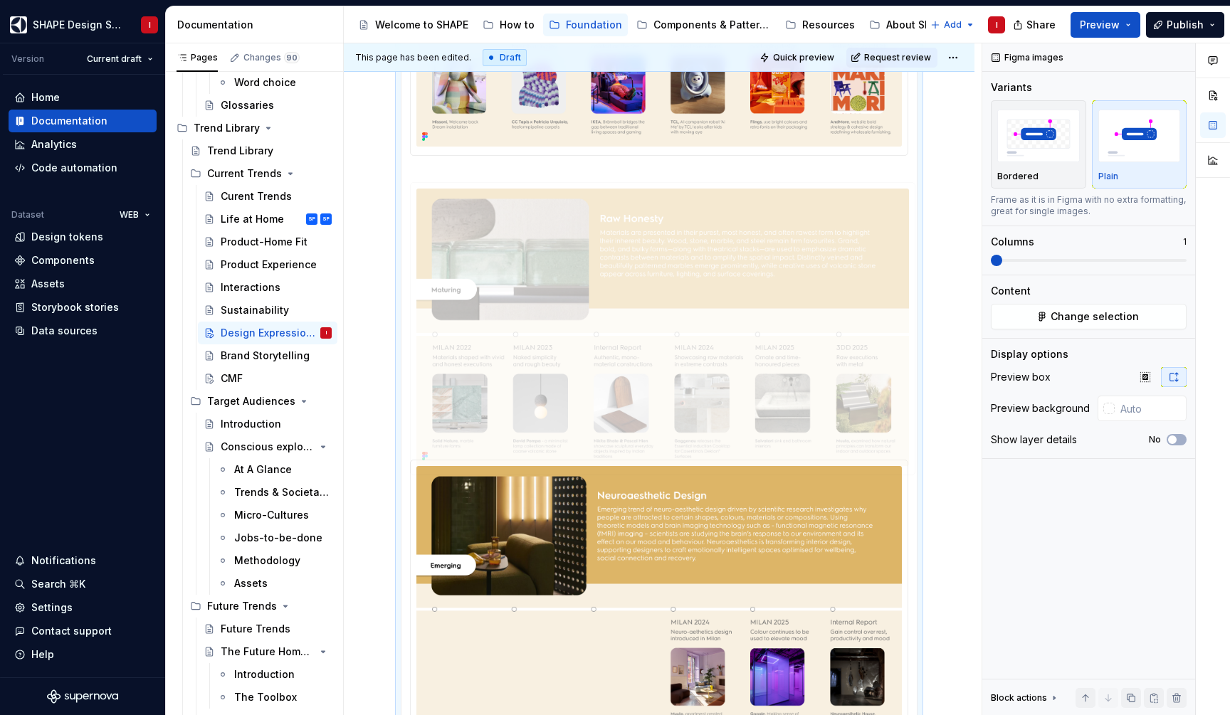
drag, startPoint x: 515, startPoint y: 352, endPoint x: 522, endPoint y: 277, distance: 75.1
click at [522, 277] on body "SHAPE Design System I Version Current draft Home Documentation Analytics Code a…" at bounding box center [615, 357] width 1230 height 715
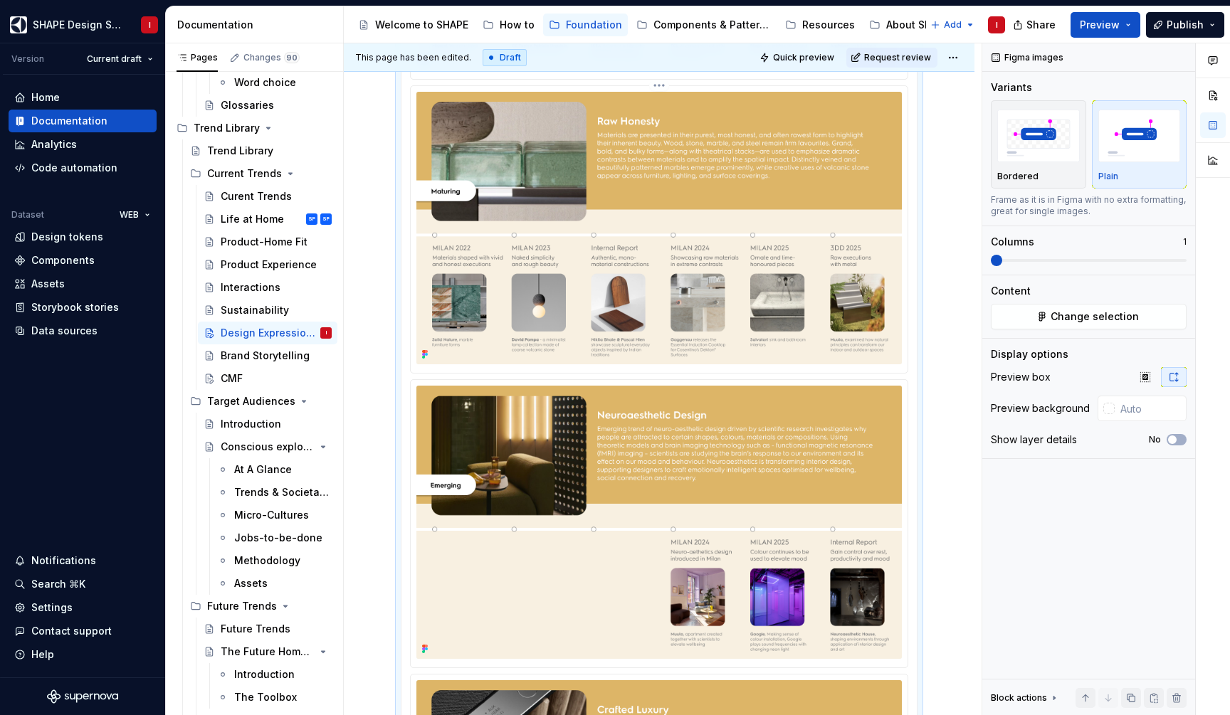
scroll to position [606, 0]
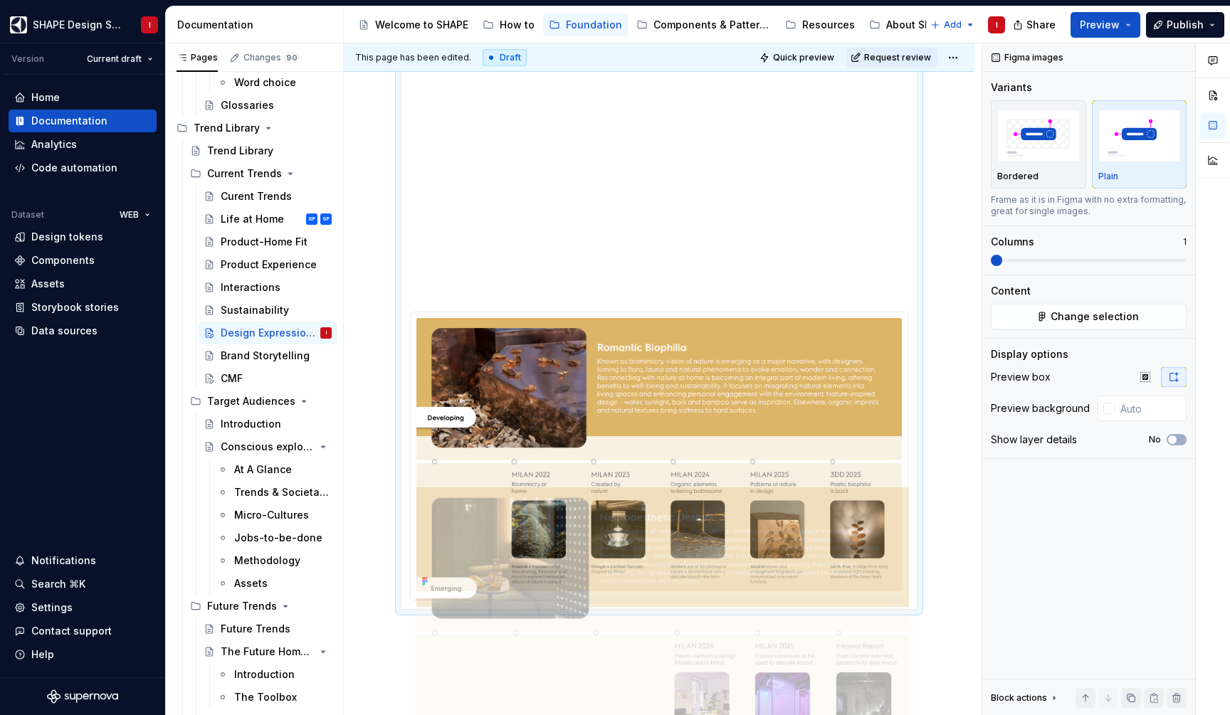
drag, startPoint x: 545, startPoint y: 330, endPoint x: 512, endPoint y: 379, distance: 60.0
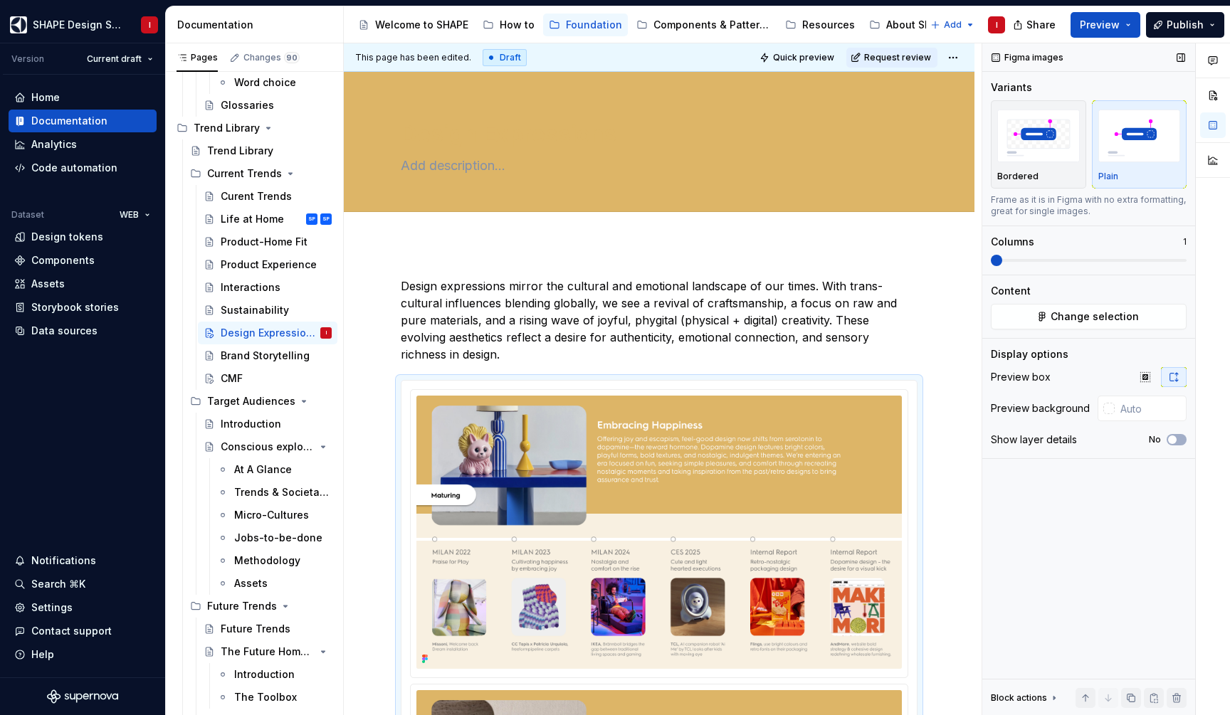
scroll to position [0, 0]
click at [1183, 26] on span "Publish" at bounding box center [1185, 25] width 37 height 14
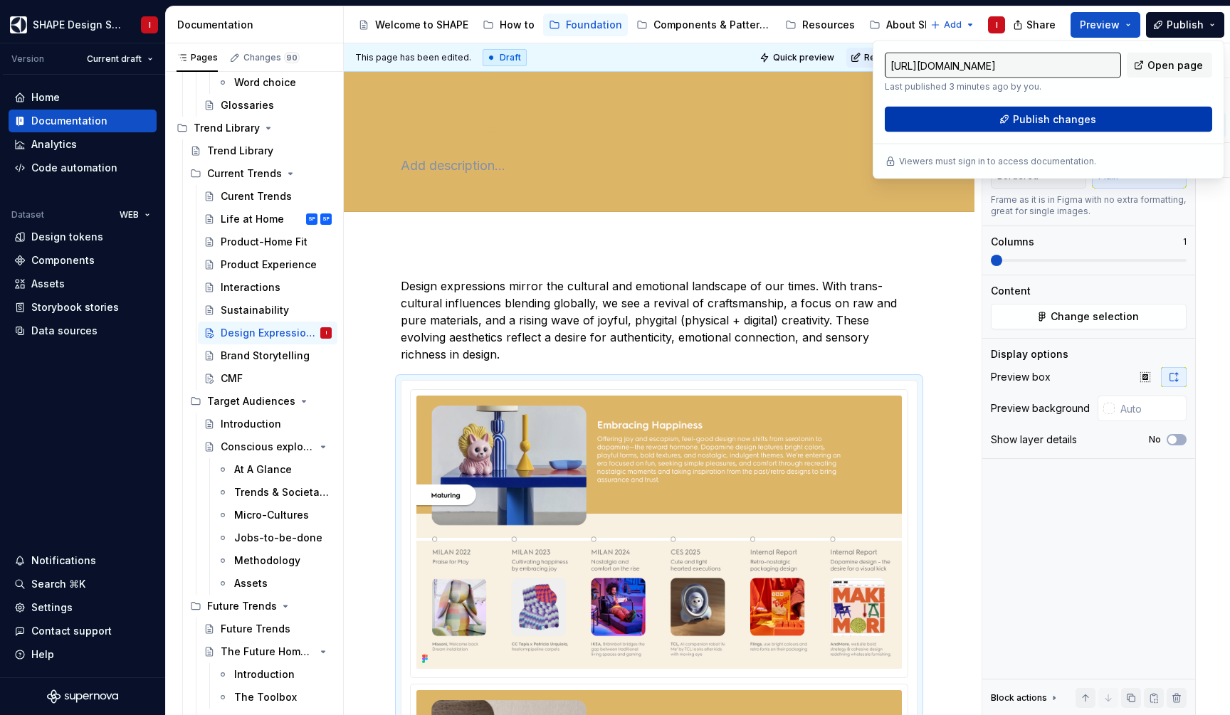
click at [1100, 127] on button "Publish changes" at bounding box center [1048, 120] width 327 height 26
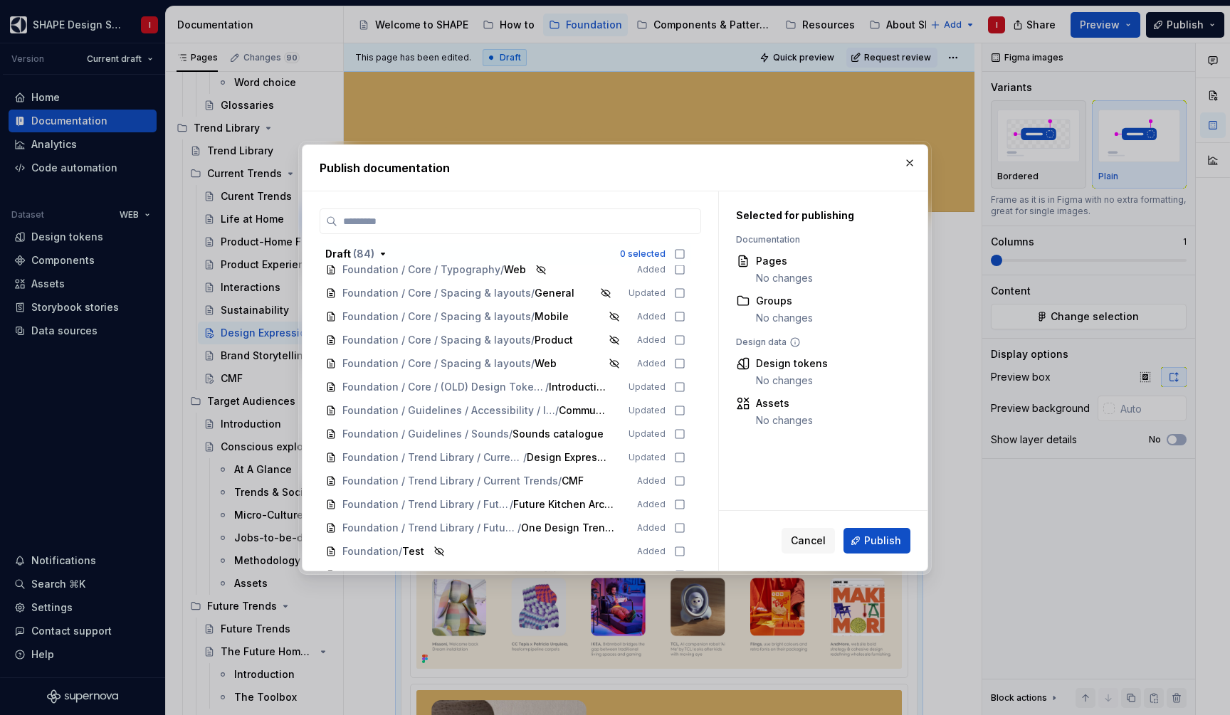
scroll to position [574, 0]
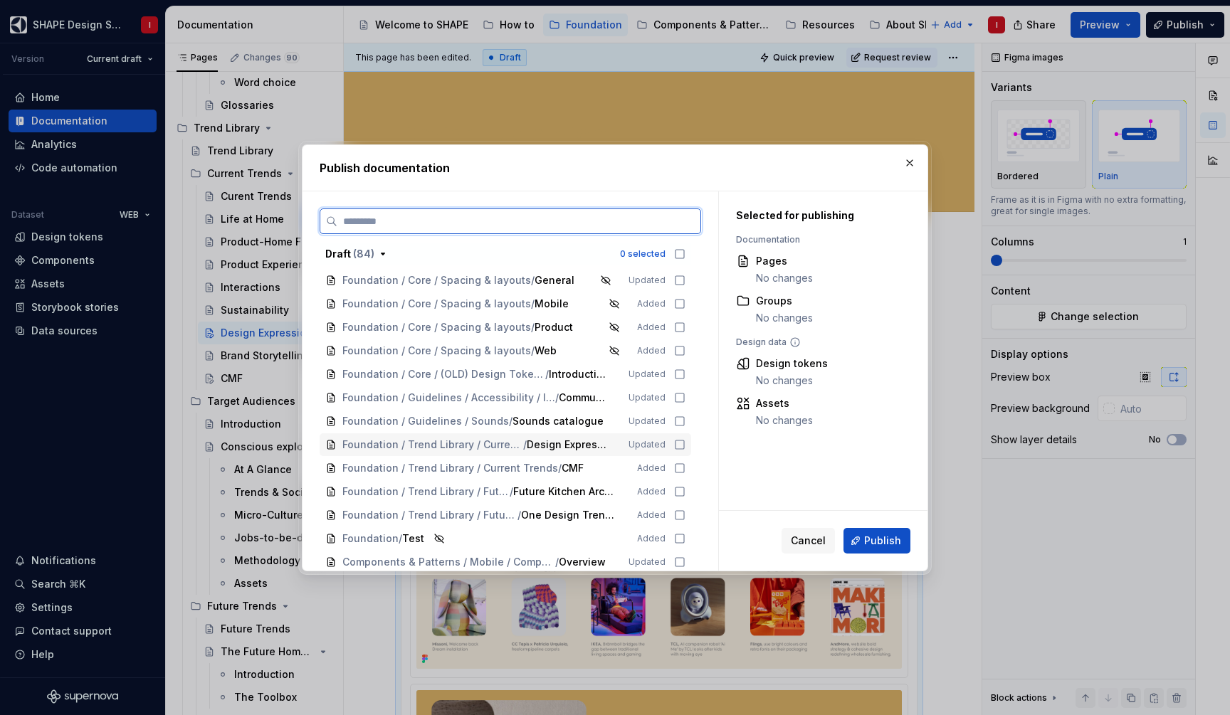
click at [685, 443] on icon at bounding box center [679, 444] width 11 height 11
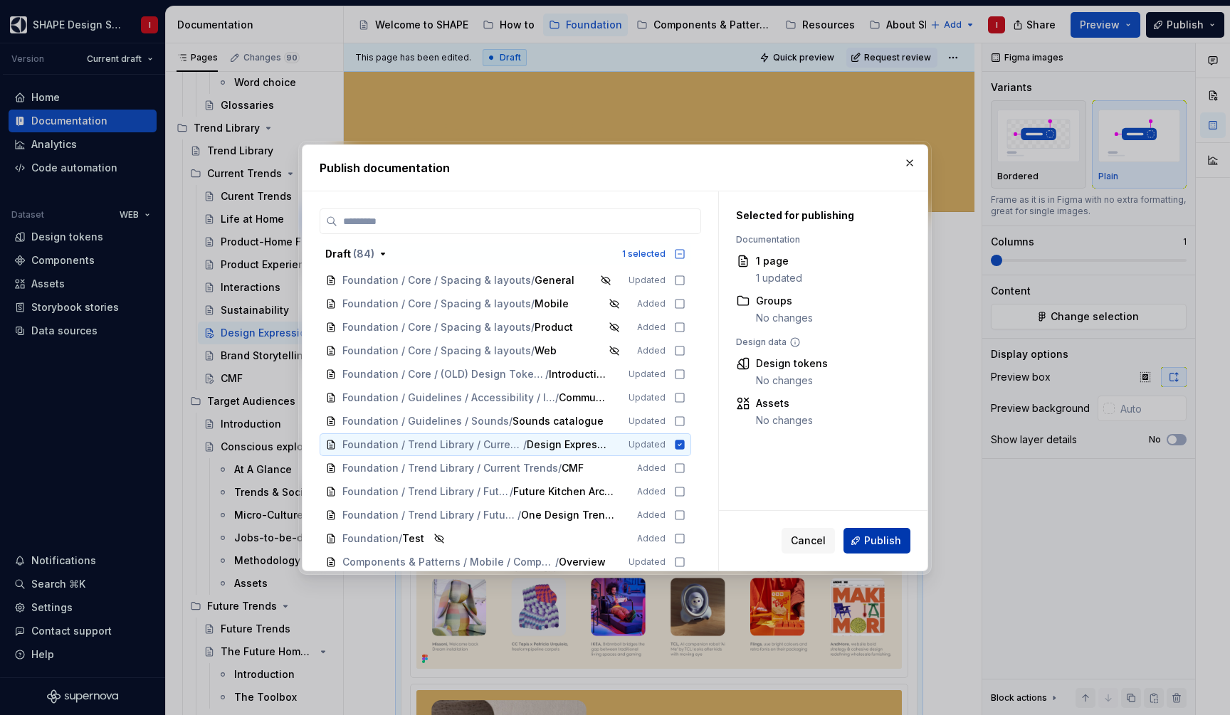
click at [878, 539] on span "Publish" at bounding box center [882, 541] width 37 height 14
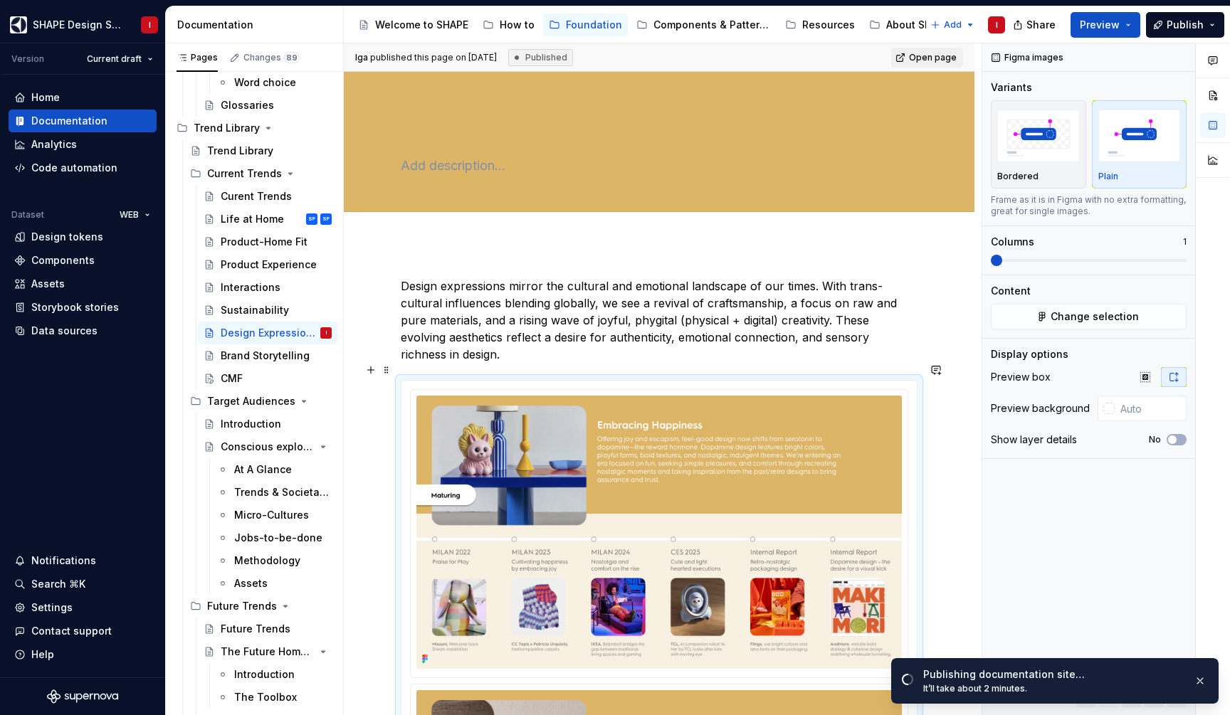
scroll to position [0, 0]
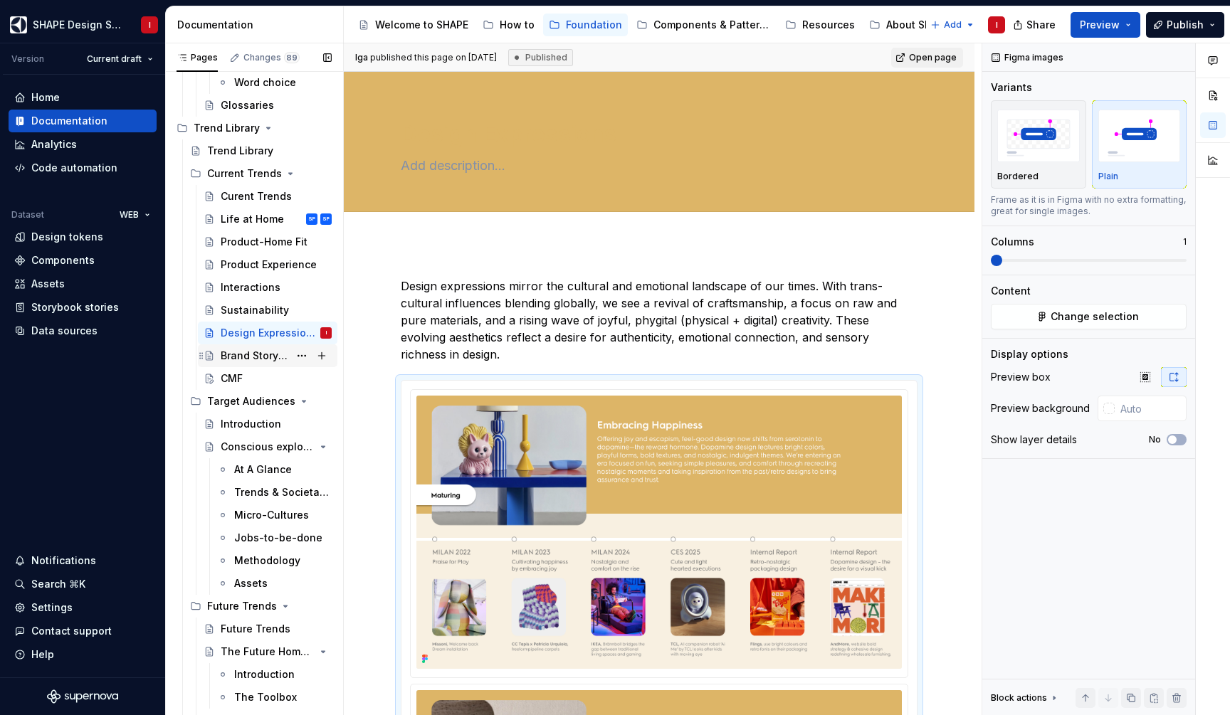
click at [271, 365] on div "Brand Storytelling" at bounding box center [276, 356] width 111 height 20
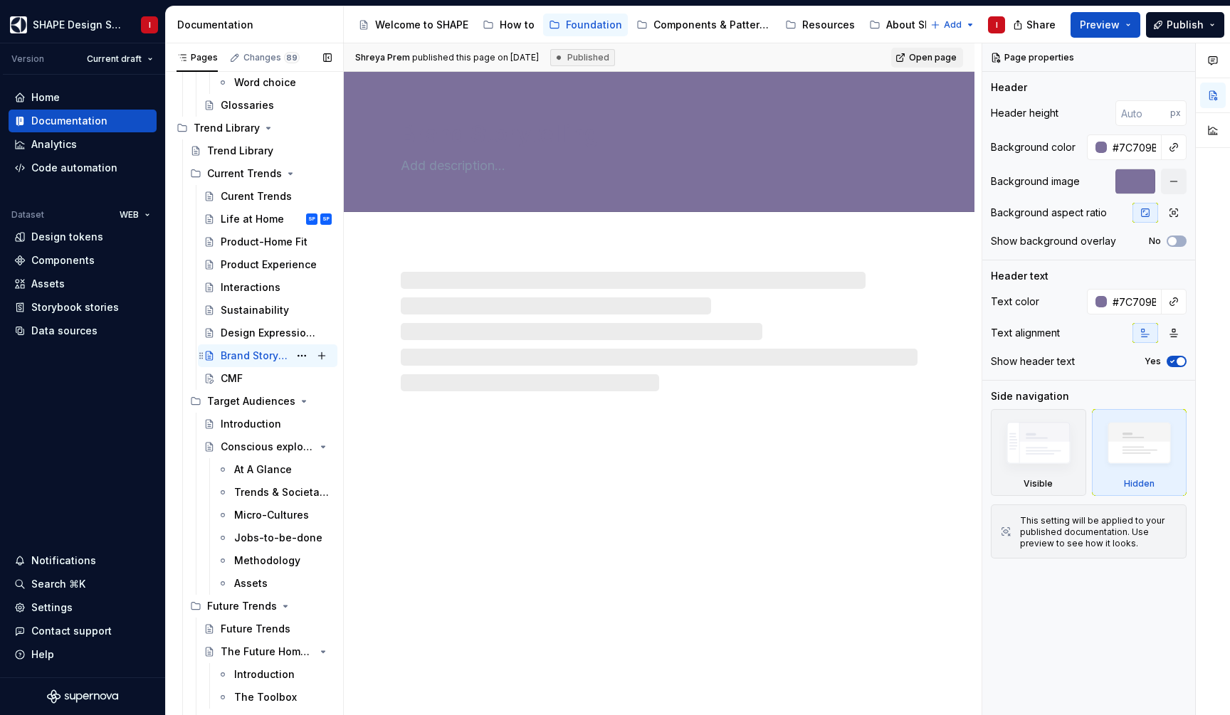
click at [271, 365] on div "Brand Storytelling I" at bounding box center [276, 356] width 111 height 20
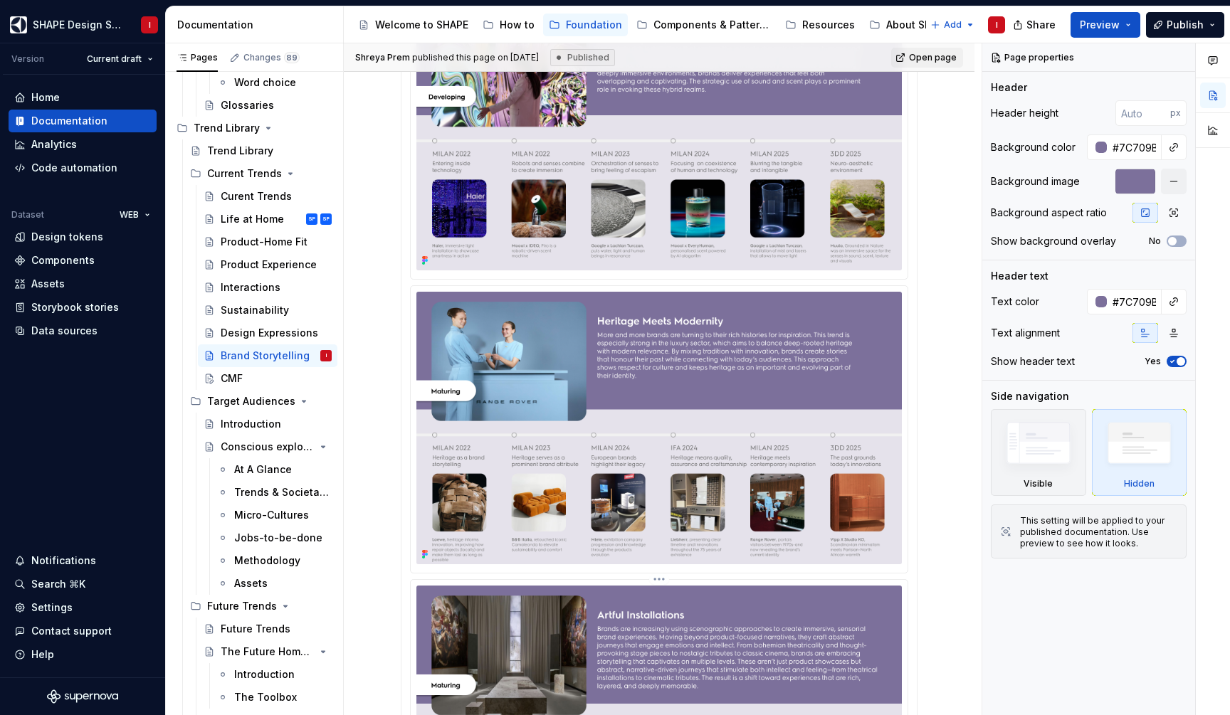
scroll to position [374, 0]
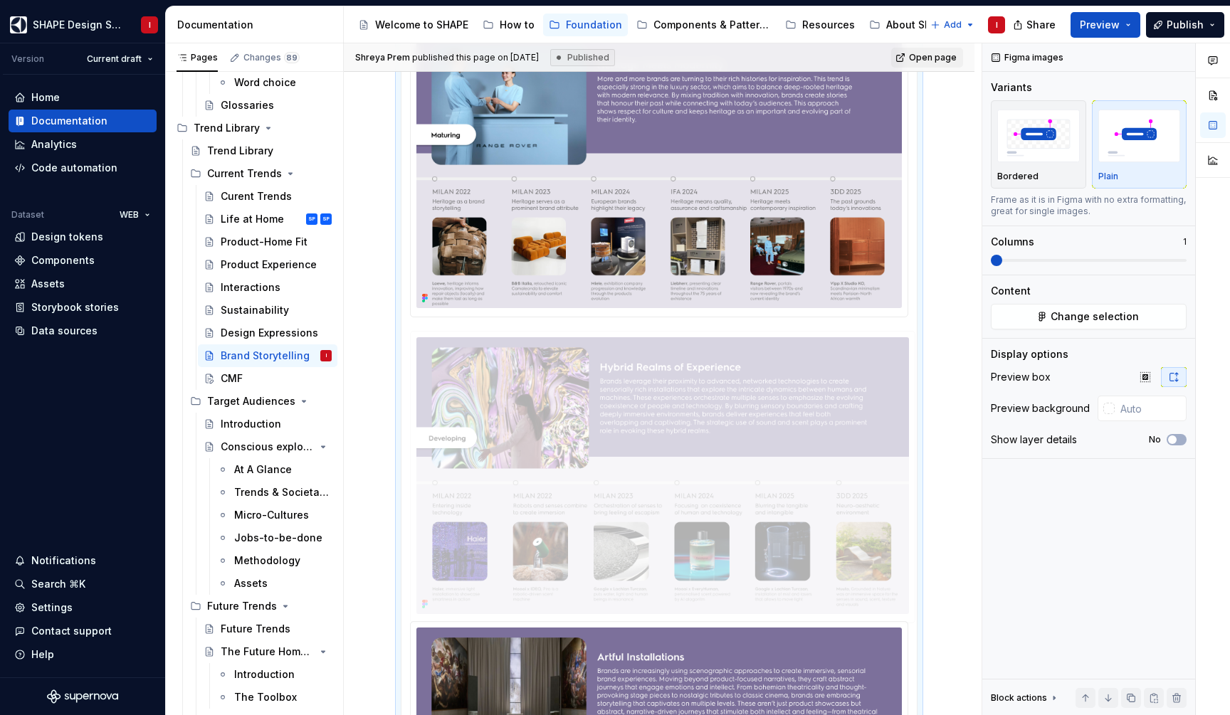
drag, startPoint x: 617, startPoint y: 238, endPoint x: 617, endPoint y: 574, distance: 336.7
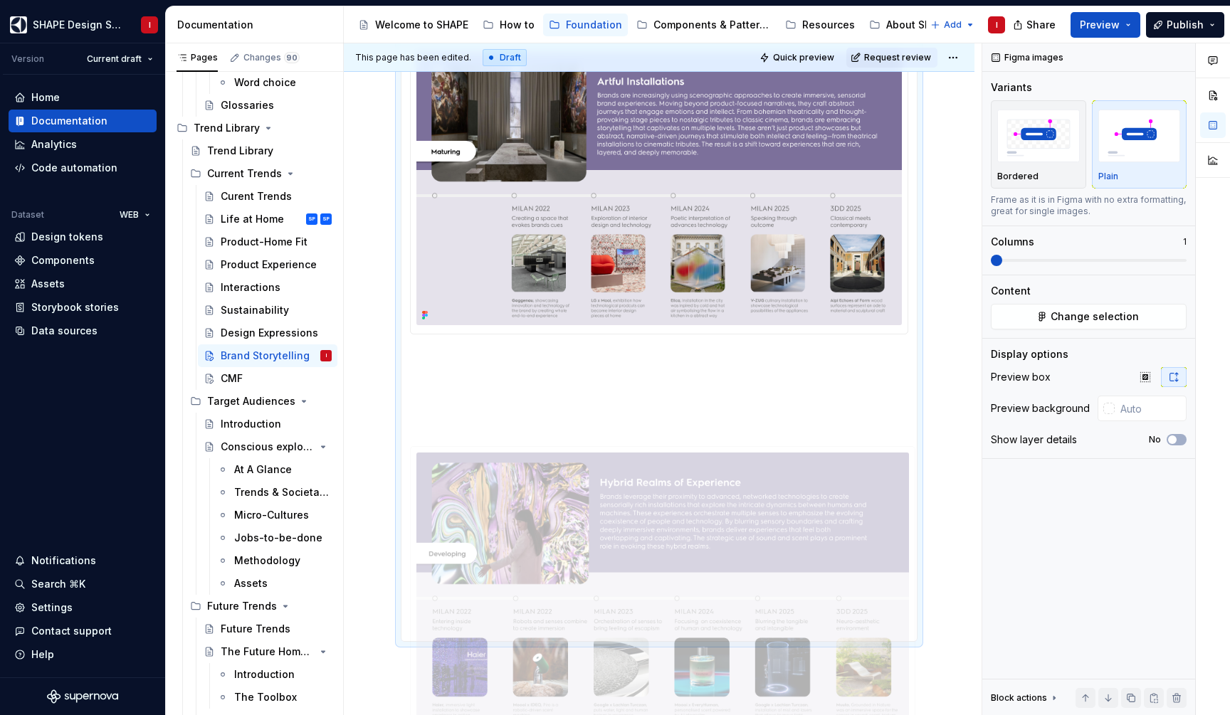
drag, startPoint x: 608, startPoint y: 316, endPoint x: 604, endPoint y: 579, distance: 262.7
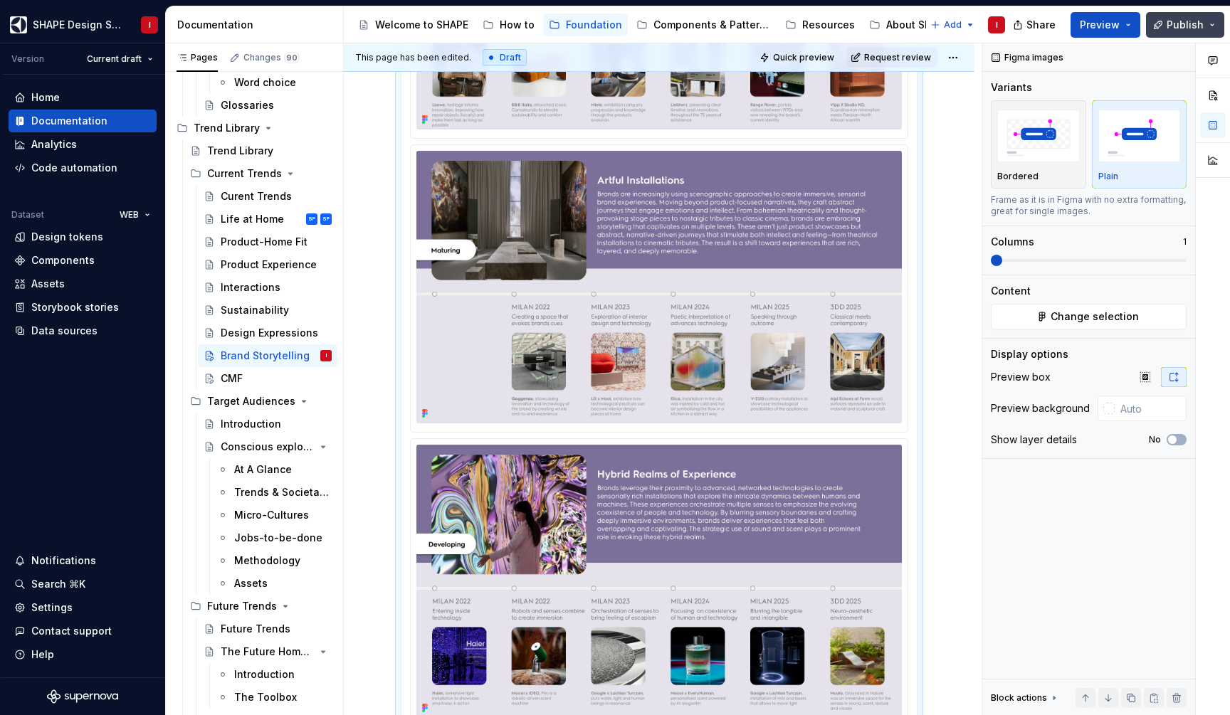
click at [1199, 22] on span "Publish" at bounding box center [1185, 25] width 37 height 14
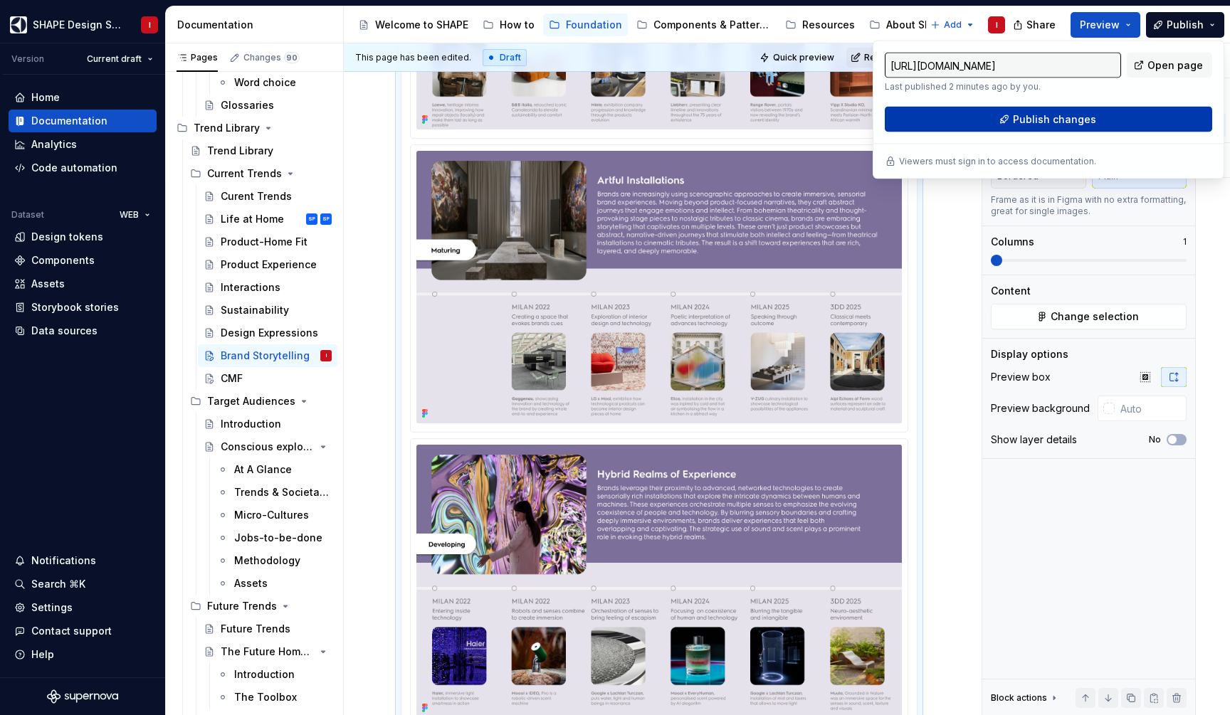
click at [1057, 125] on span "Publish changes" at bounding box center [1054, 119] width 83 height 14
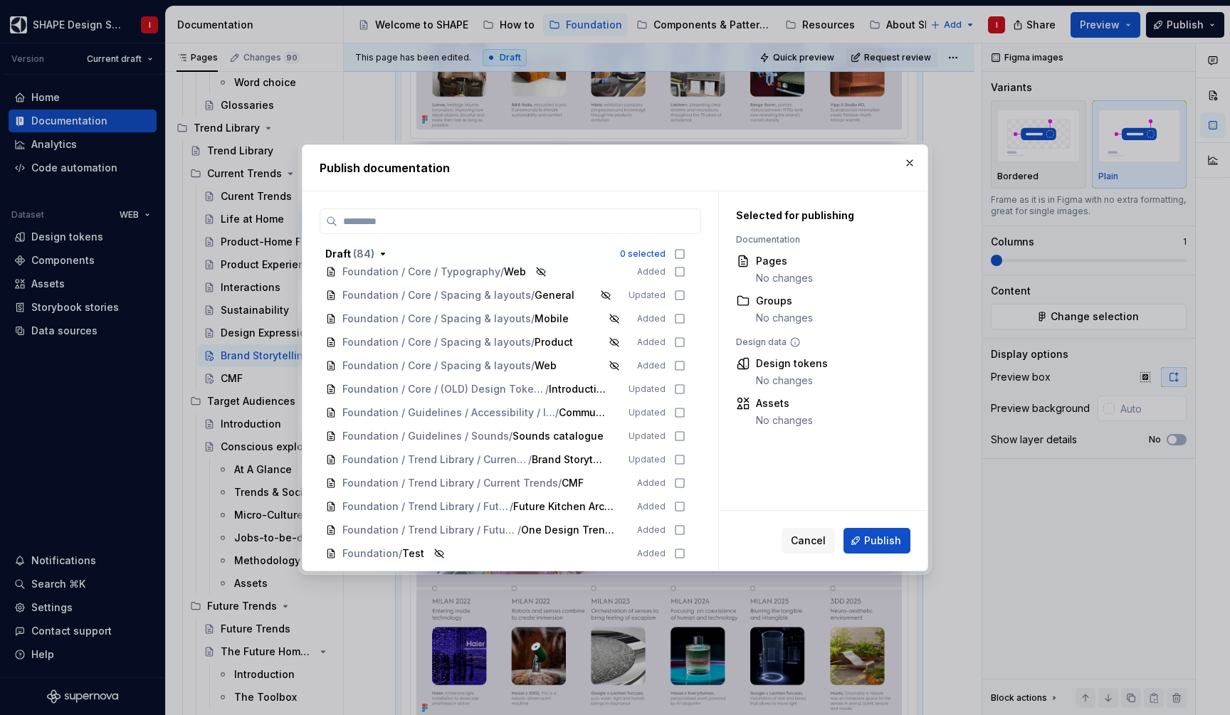
scroll to position [560, 0]
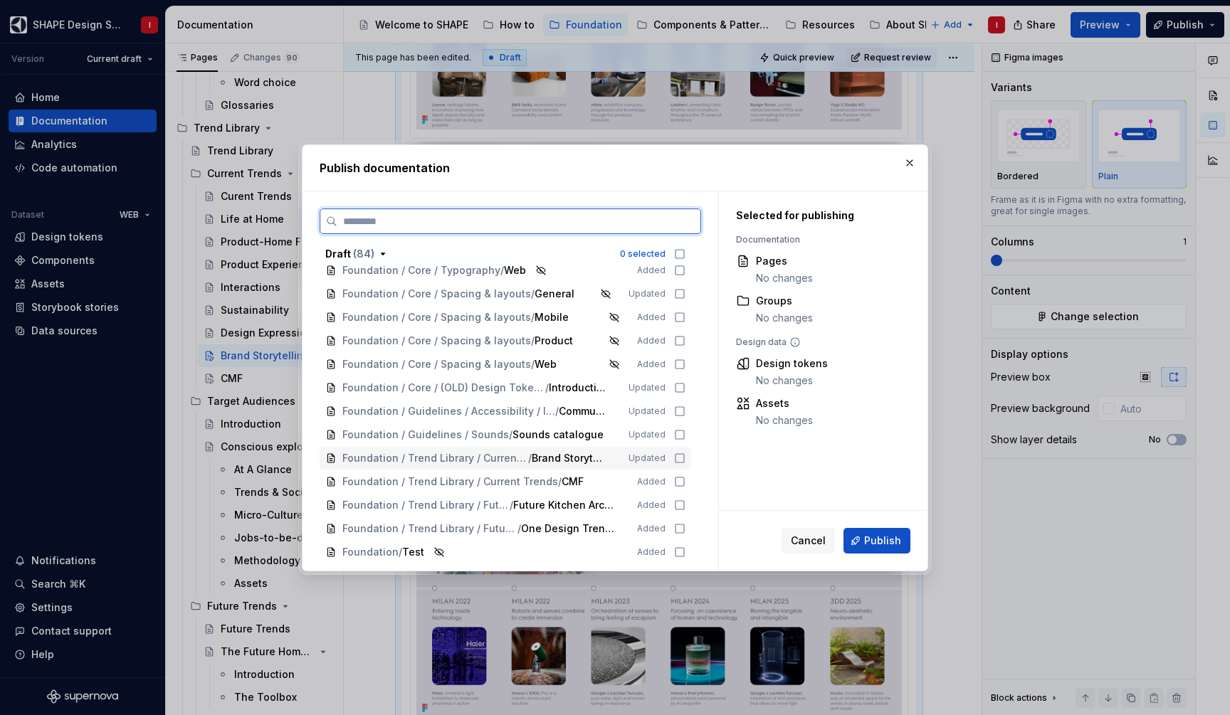
click at [685, 461] on icon at bounding box center [679, 458] width 11 height 11
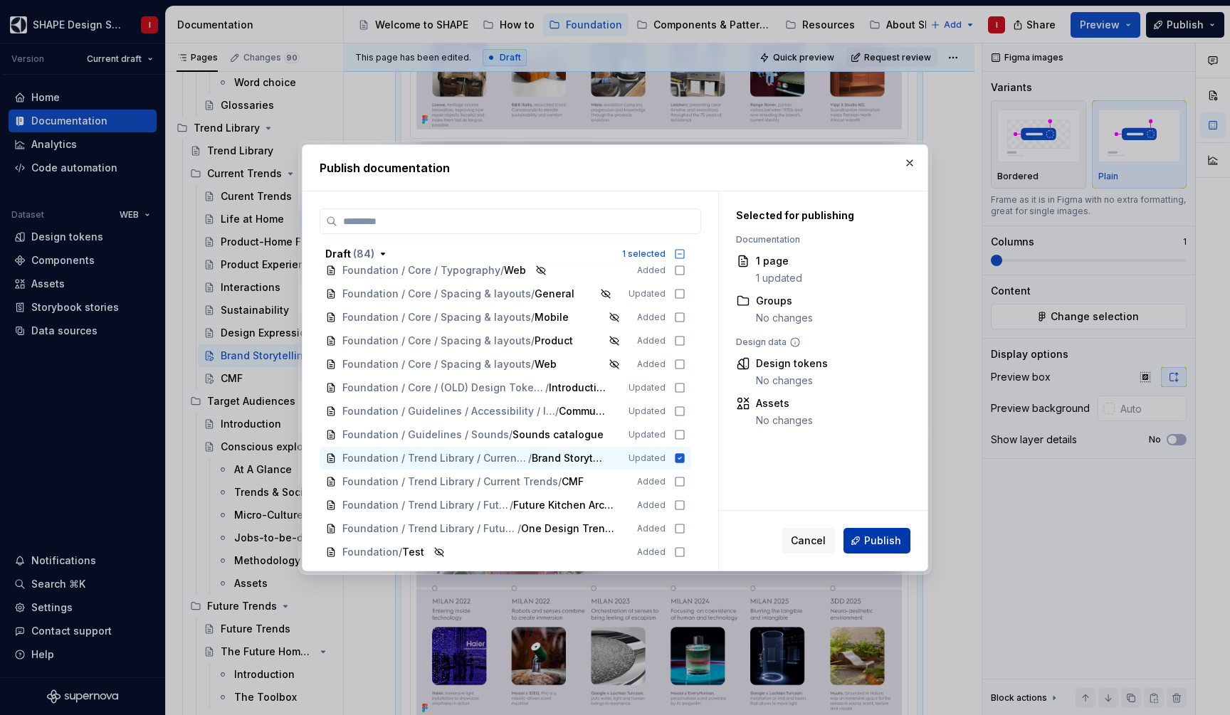
click at [866, 539] on button "Publish" at bounding box center [876, 541] width 67 height 26
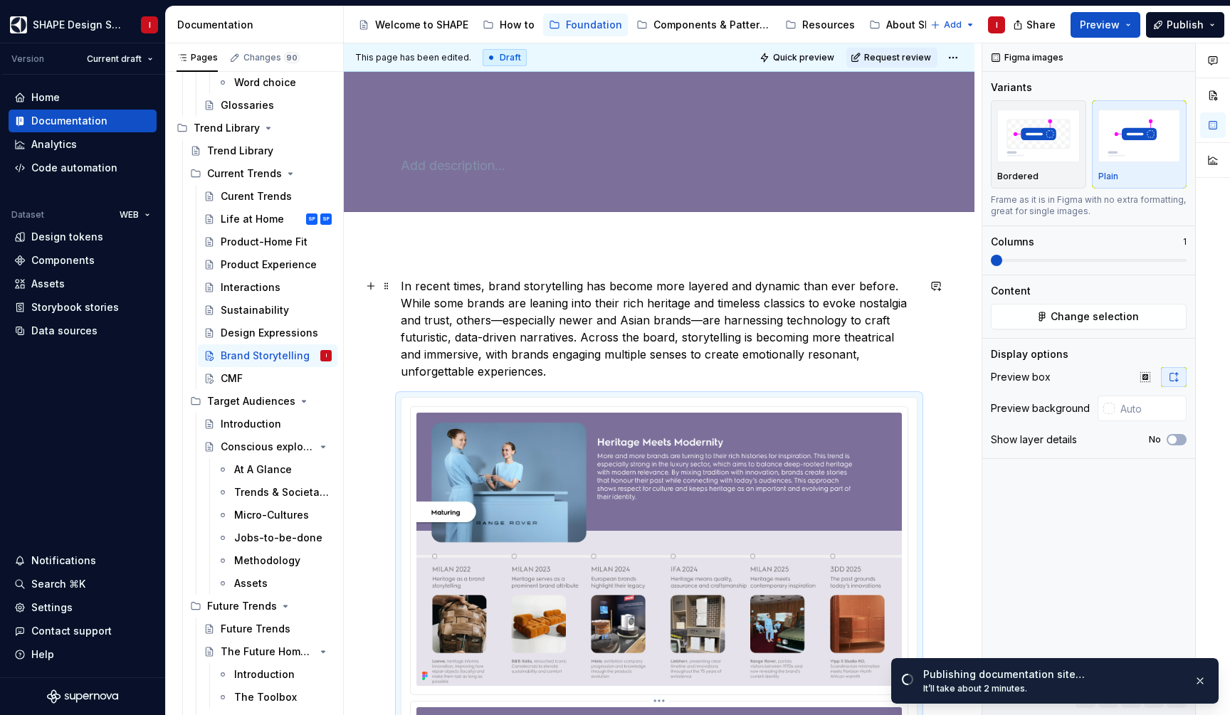
scroll to position [0, 0]
type textarea "*"
